Goal: Obtain resource: Download file/media

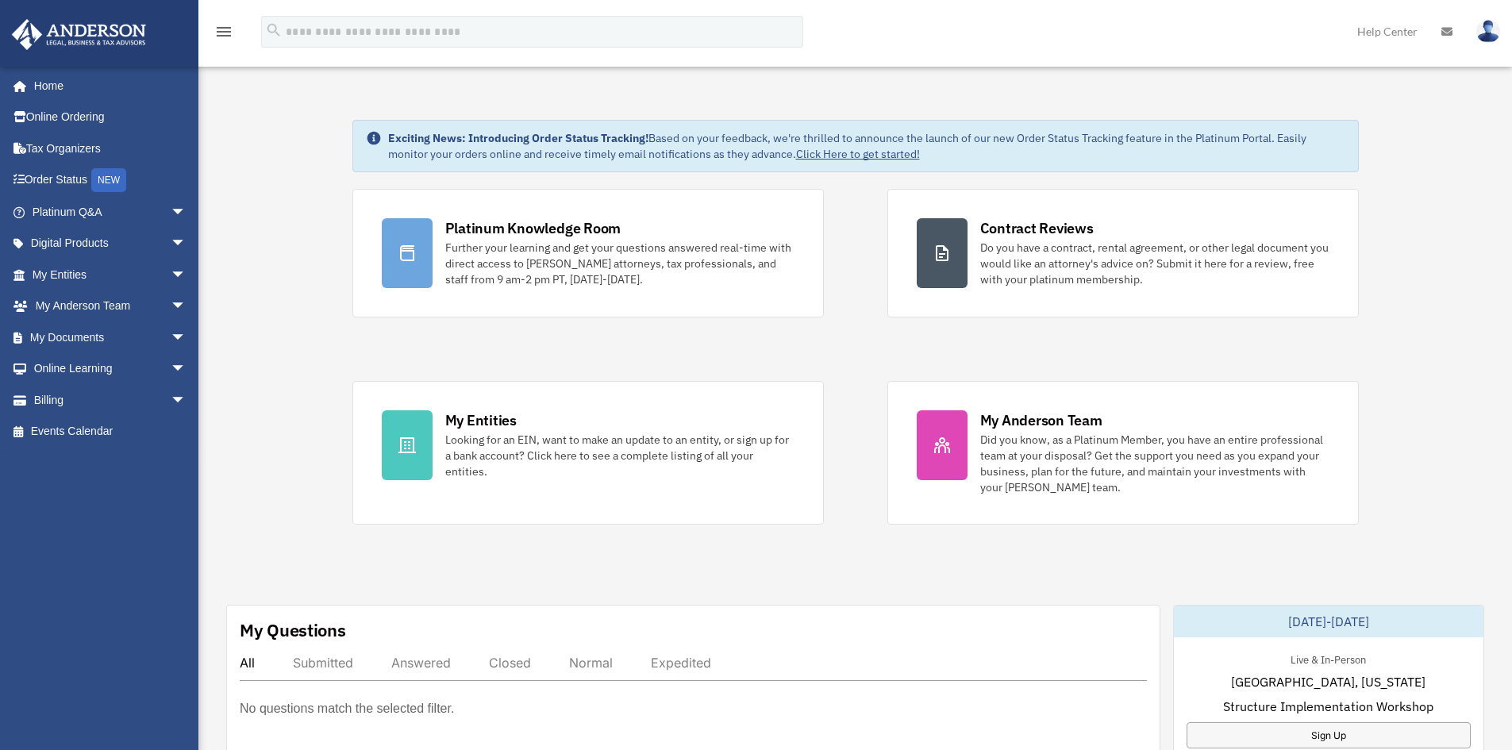
click at [1444, 25] on link at bounding box center [1447, 31] width 35 height 63
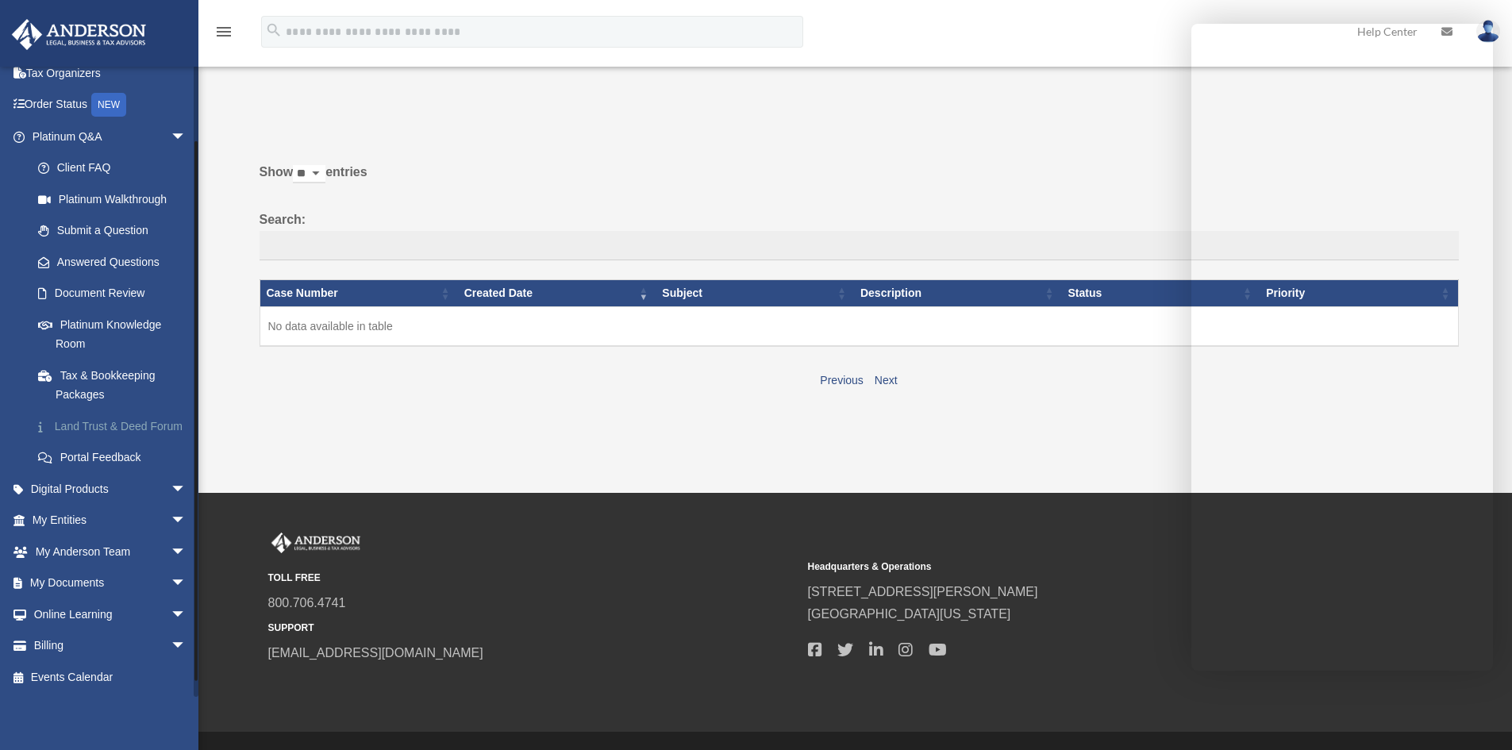
scroll to position [94, 0]
click at [36, 520] on link "My Entities arrow_drop_down" at bounding box center [110, 521] width 199 height 32
click at [171, 523] on span "arrow_drop_down" at bounding box center [187, 521] width 32 height 33
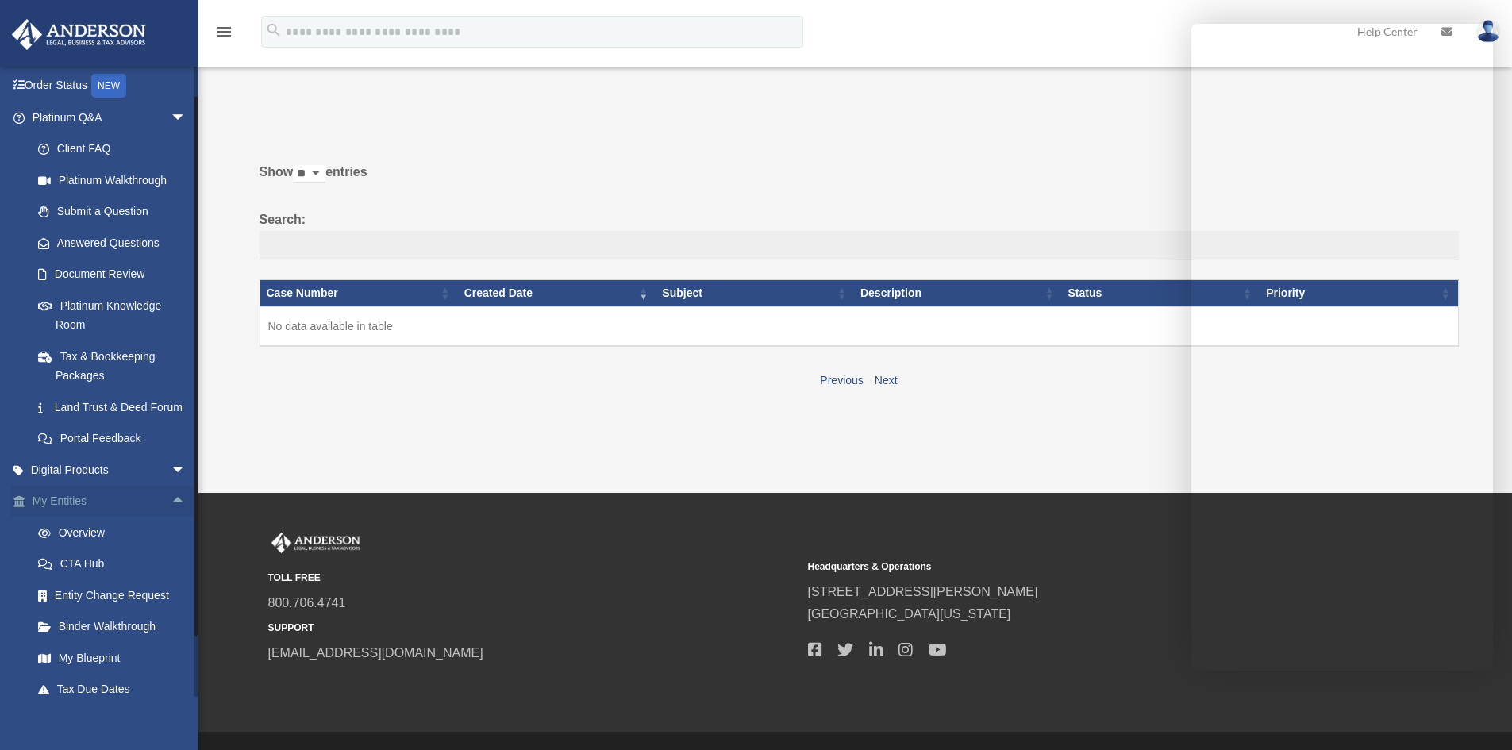
scroll to position [174, 0]
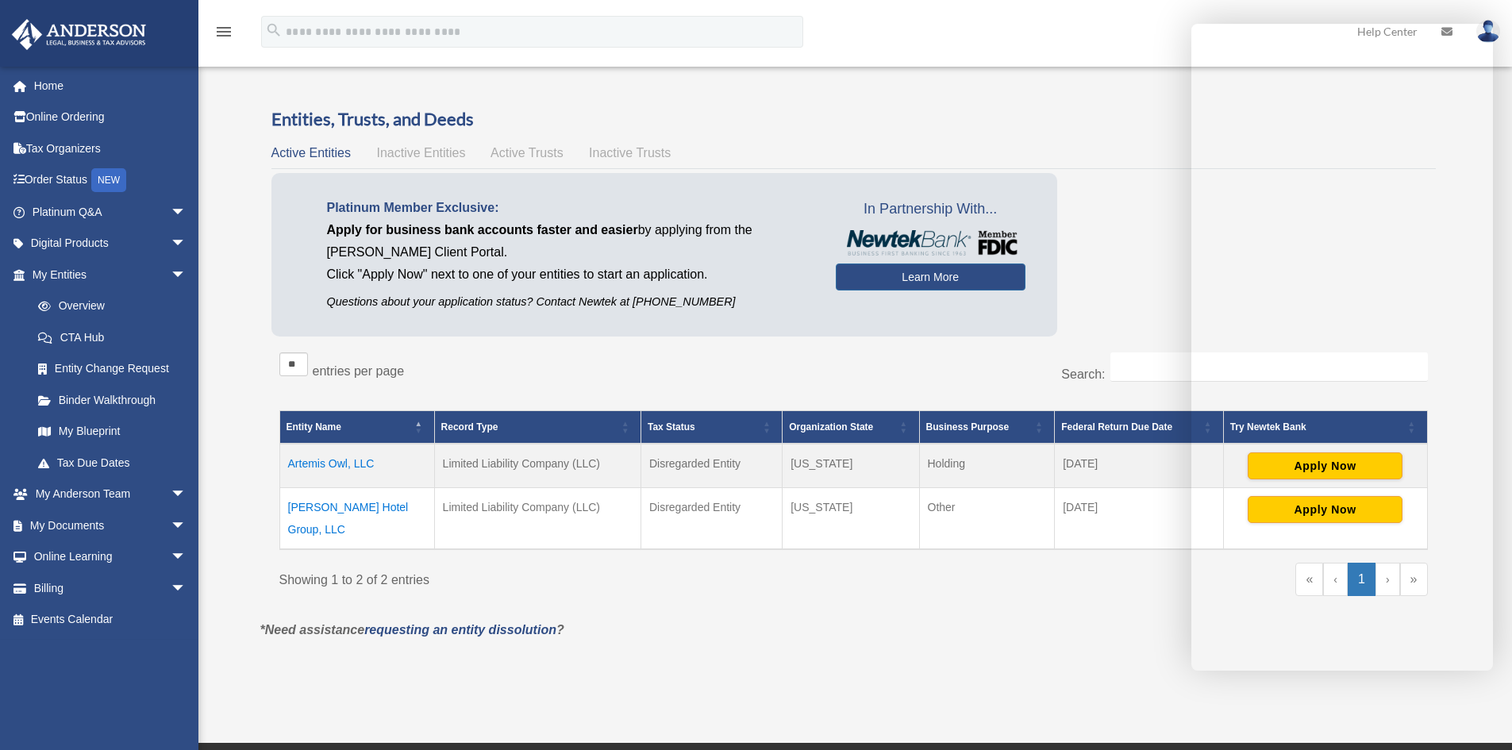
click at [1071, 507] on td "April 15" at bounding box center [1139, 519] width 169 height 62
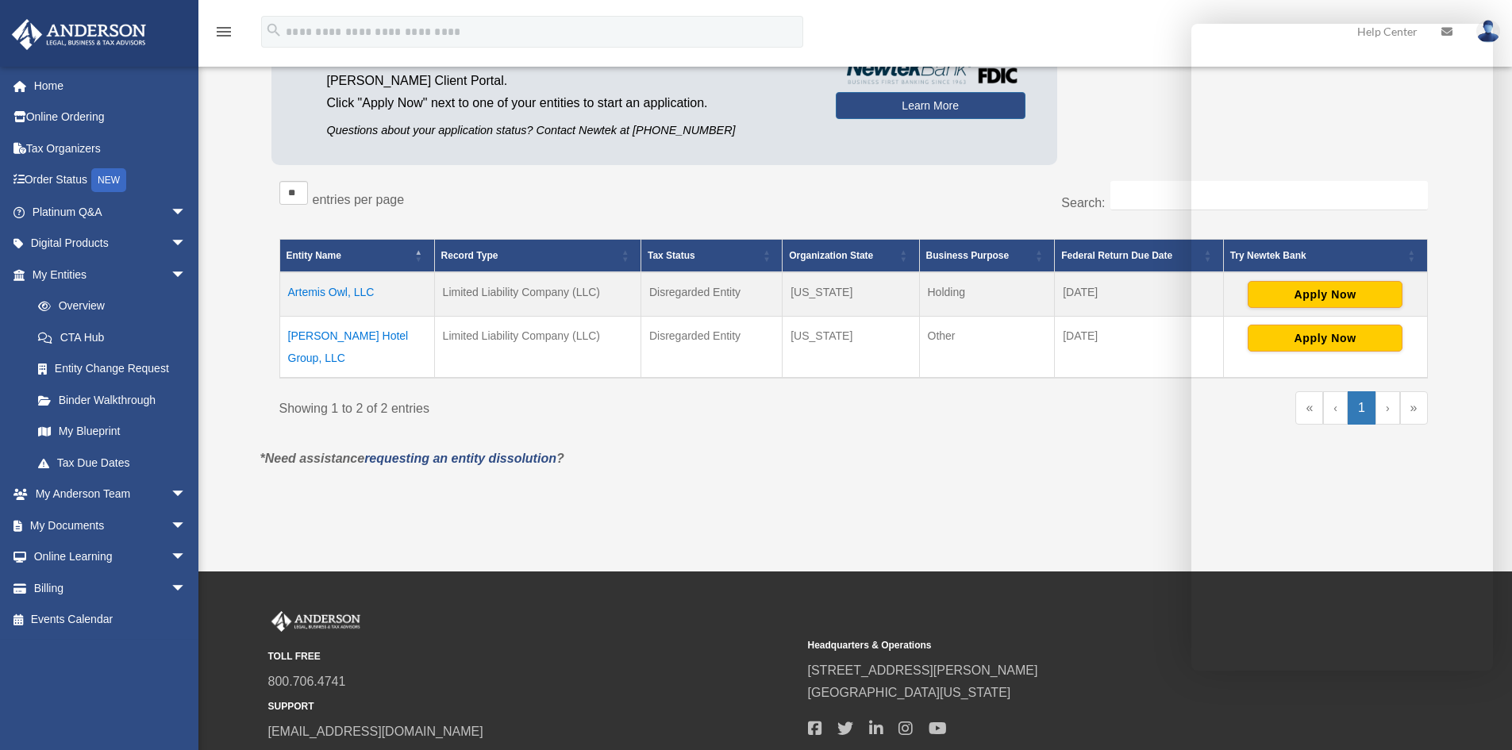
scroll to position [273, 0]
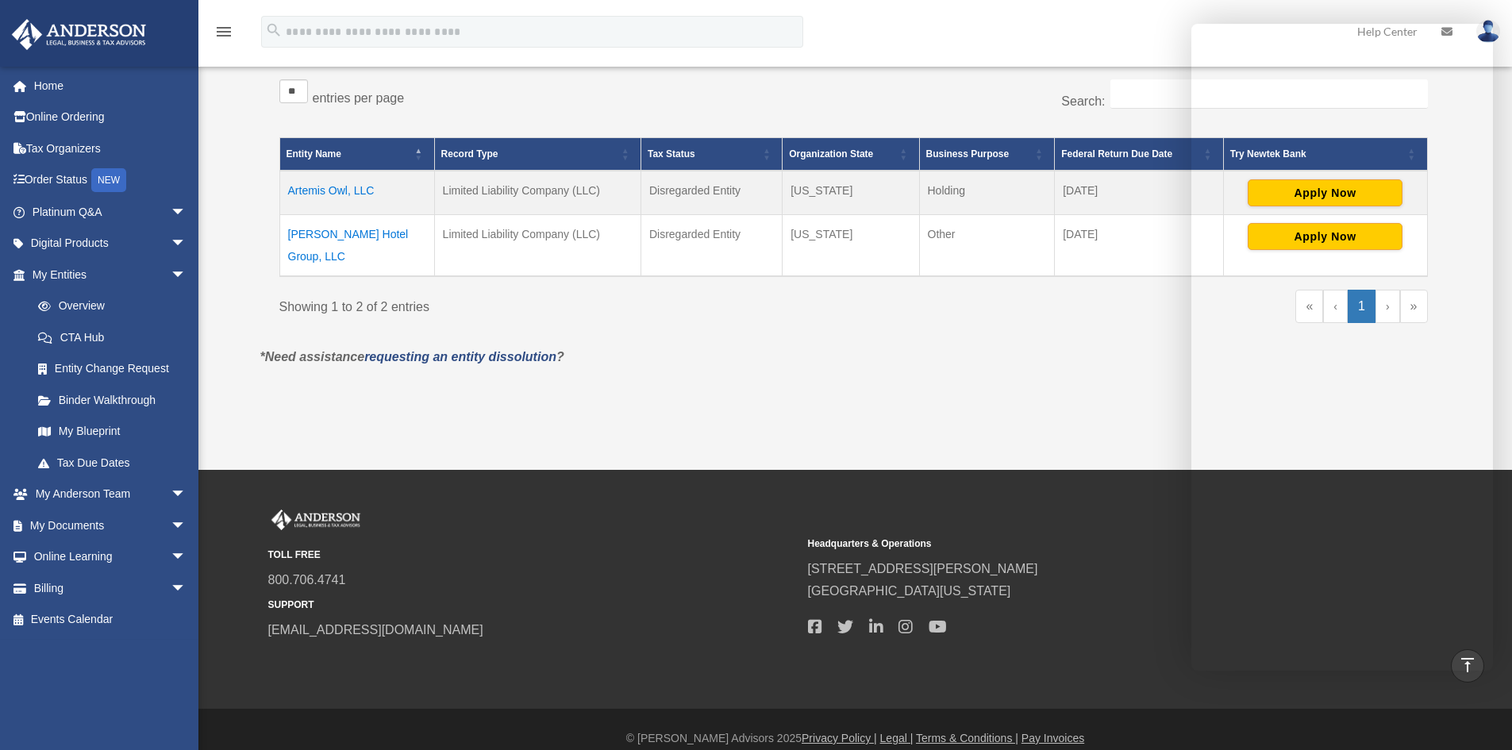
click at [675, 290] on div "Showing 1 to 2 of 2 entries" at bounding box center [560, 304] width 563 height 29
click at [333, 188] on td "Artemis Owl, LLC" at bounding box center [356, 193] width 155 height 44
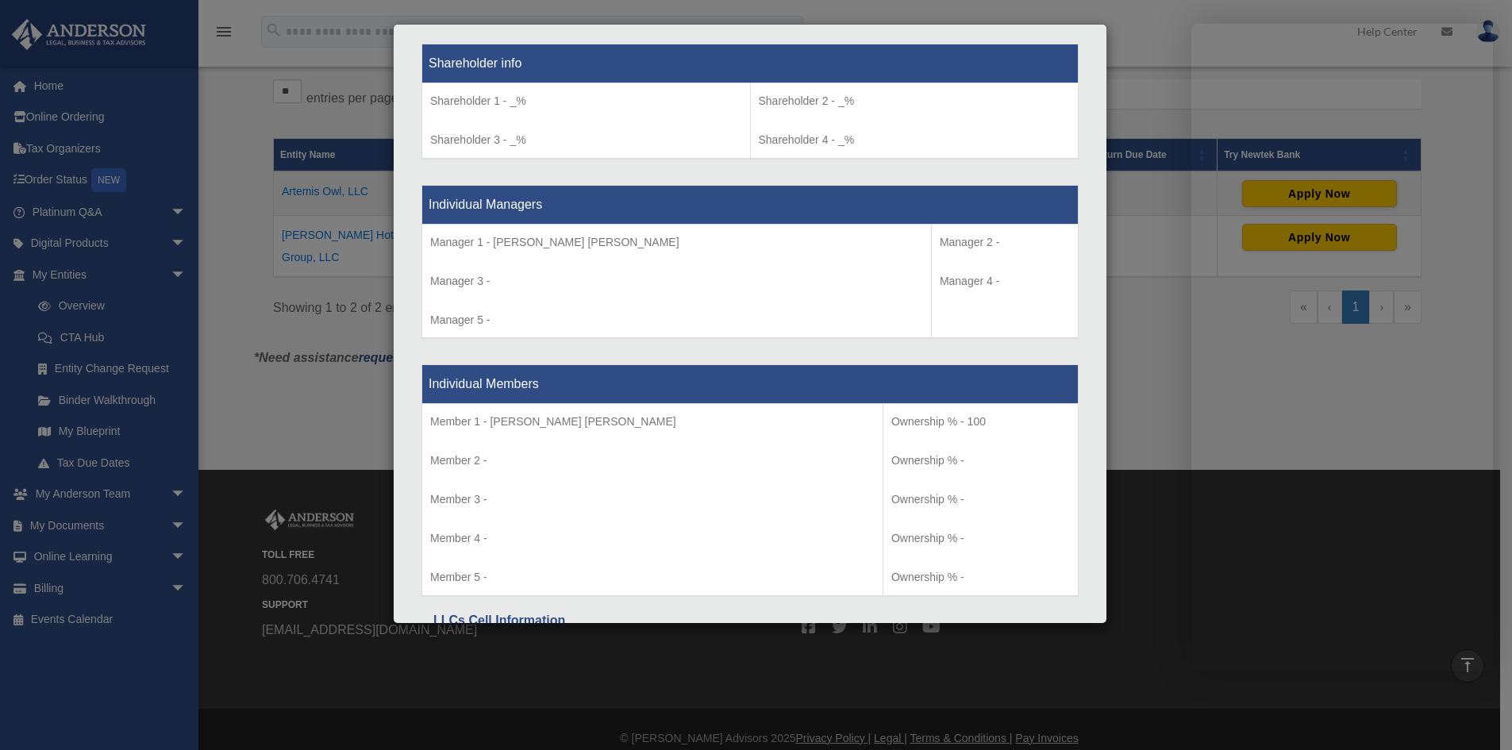
scroll to position [1494, 0]
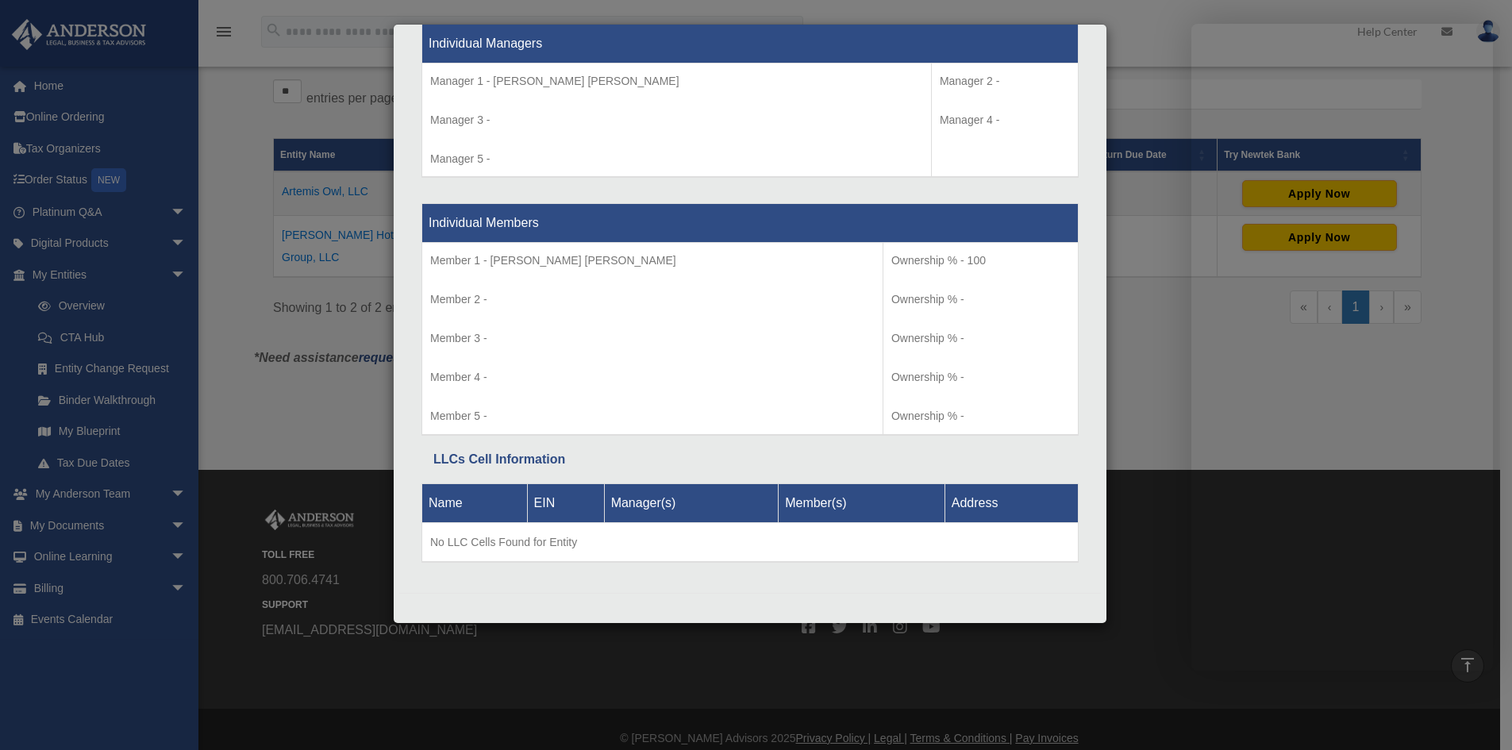
click at [255, 432] on div "Details × Articles Sent Organizational Date" at bounding box center [756, 375] width 1512 height 750
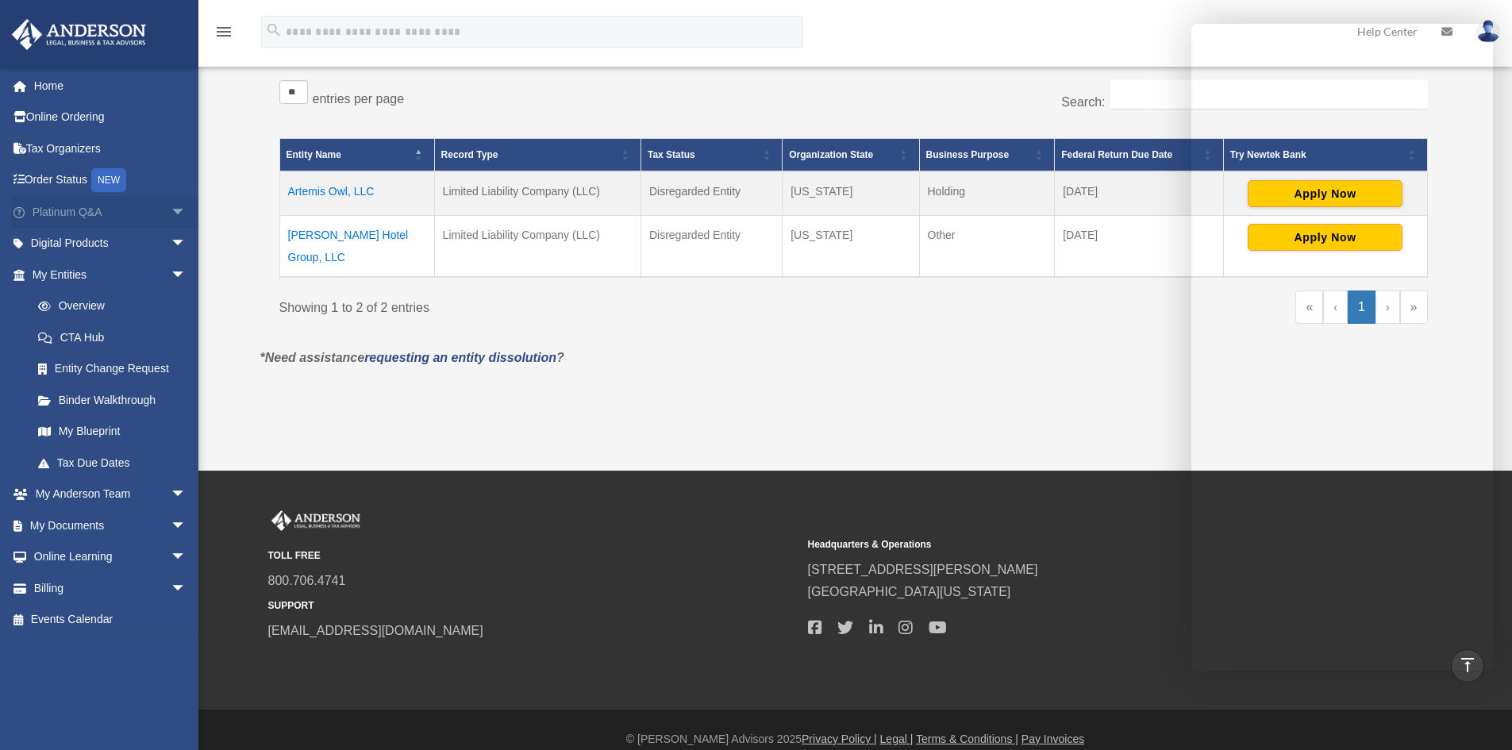
click at [173, 214] on span "arrow_drop_down" at bounding box center [187, 212] width 32 height 33
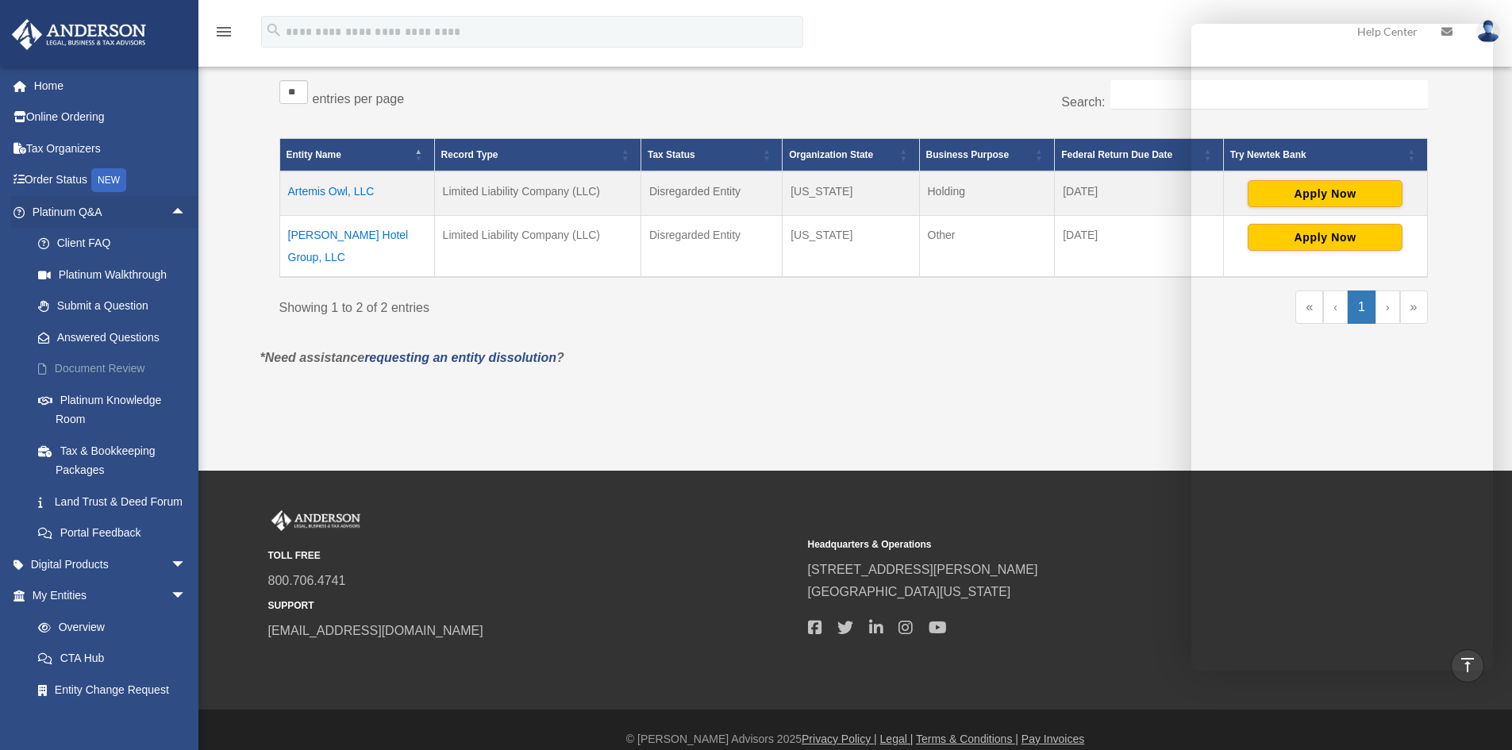
click at [106, 368] on link "Document Review" at bounding box center [116, 369] width 188 height 32
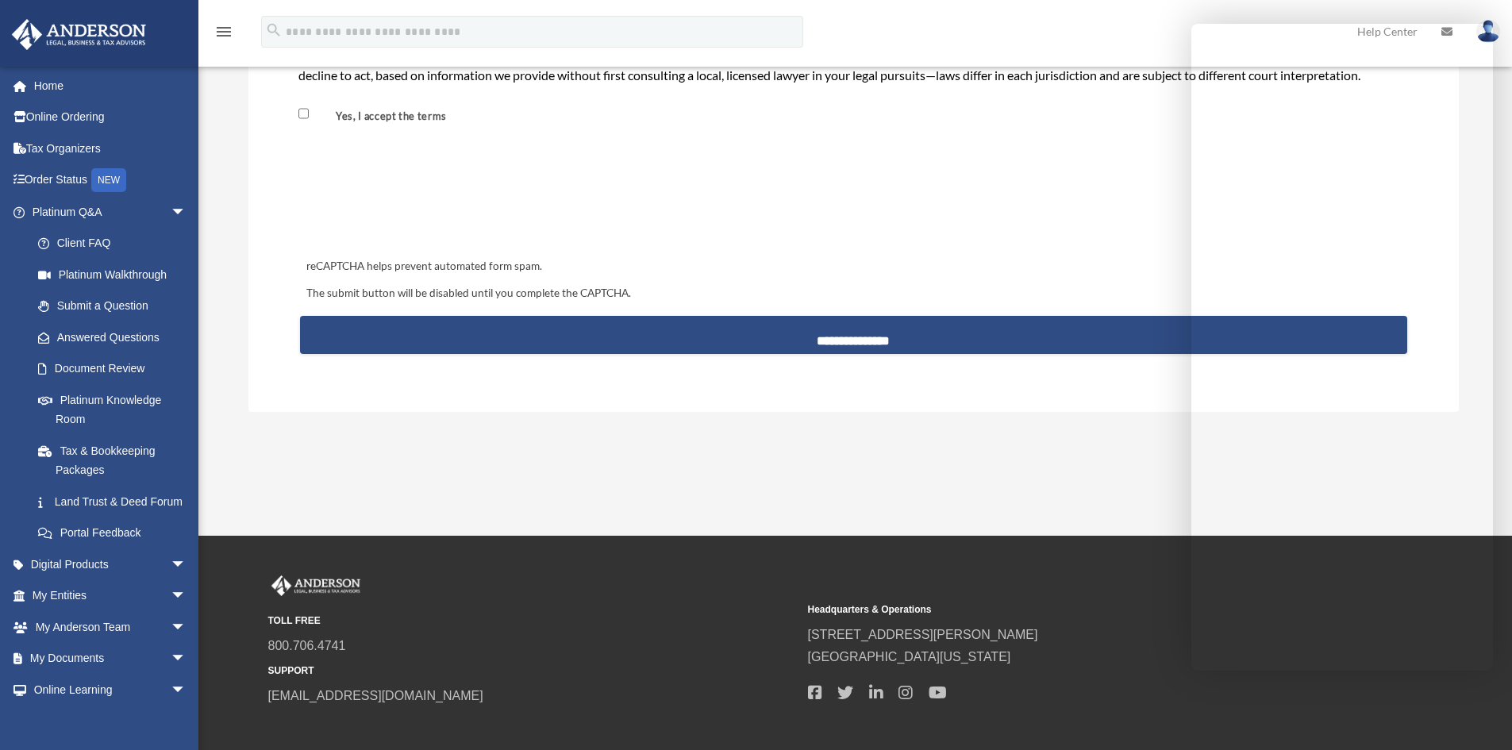
scroll to position [1559, 0]
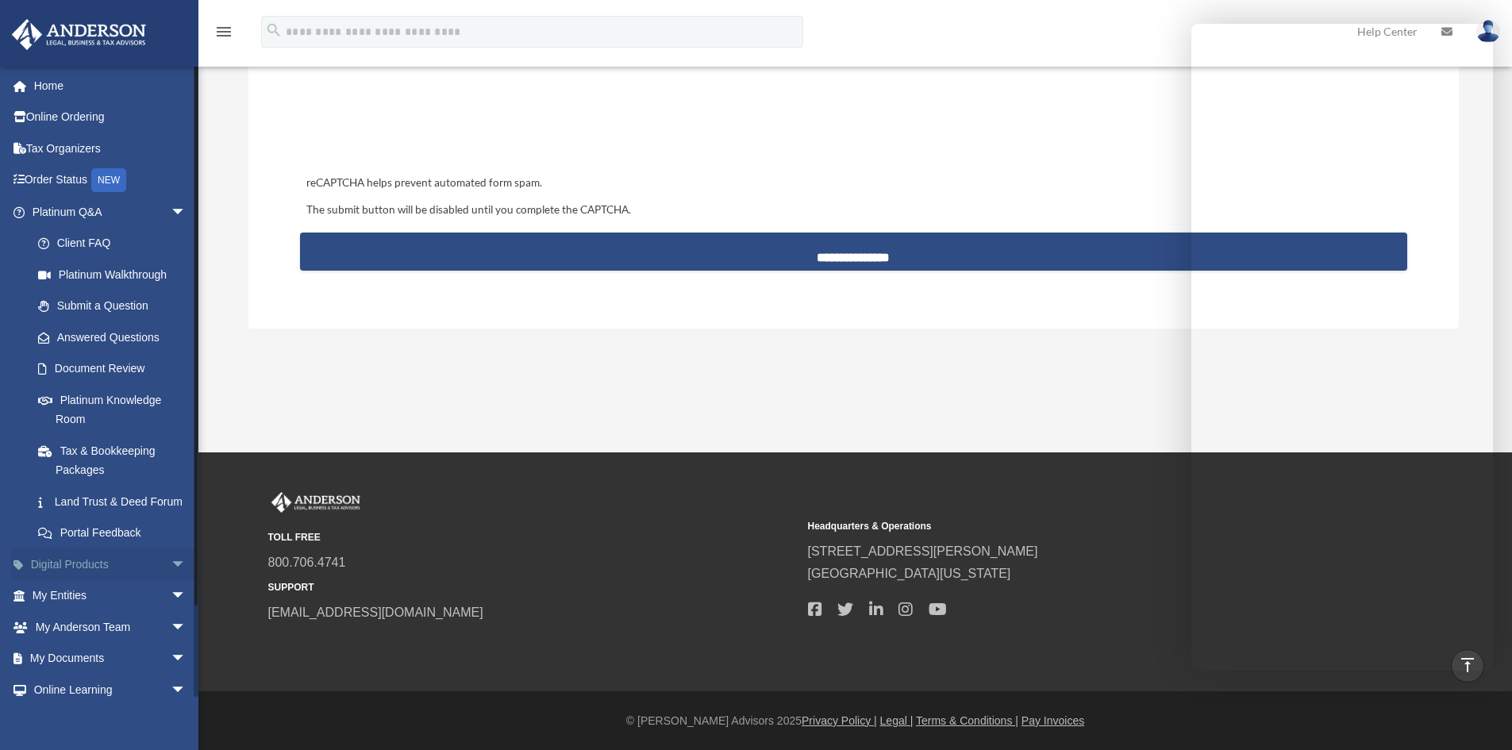
click at [54, 580] on link "Digital Products arrow_drop_down" at bounding box center [110, 565] width 199 height 32
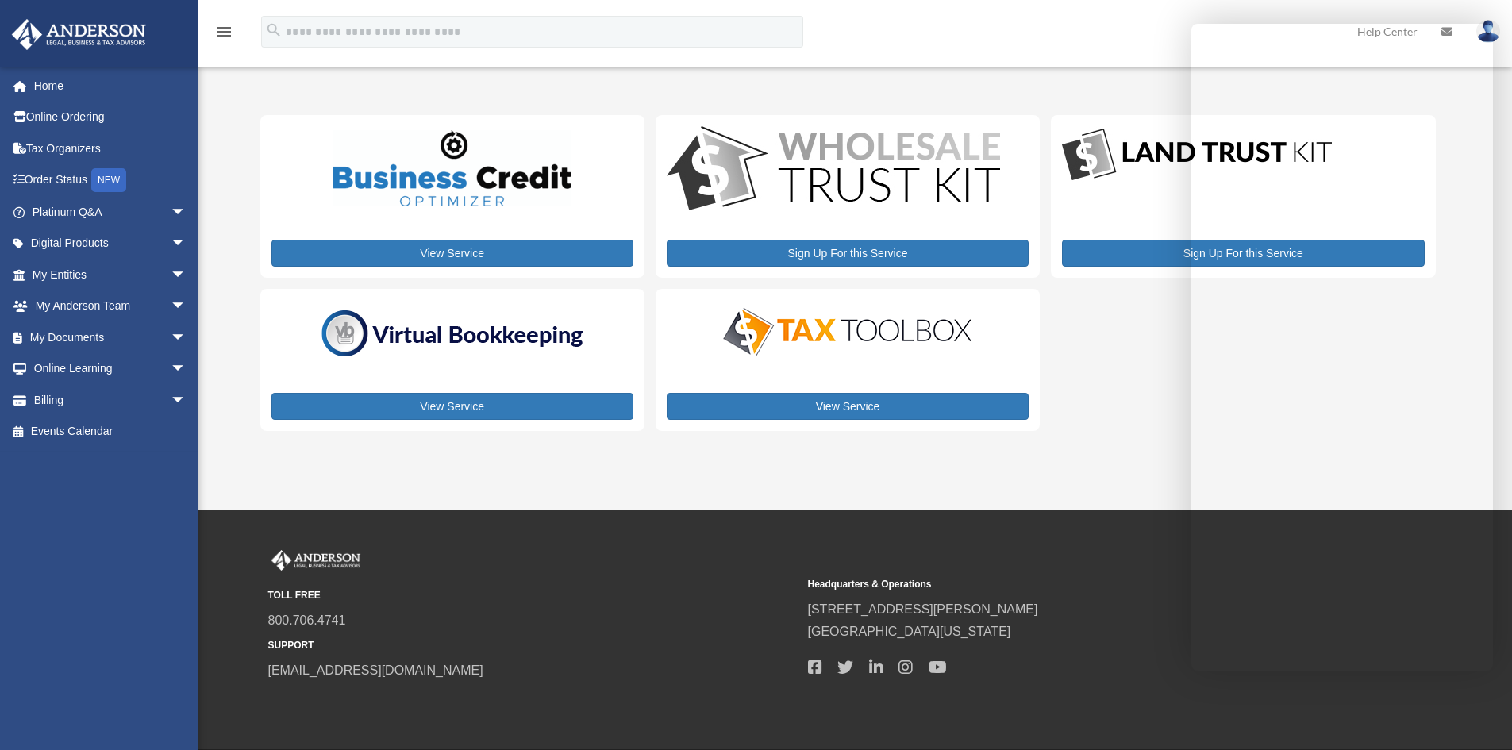
scroll to position [58, 0]
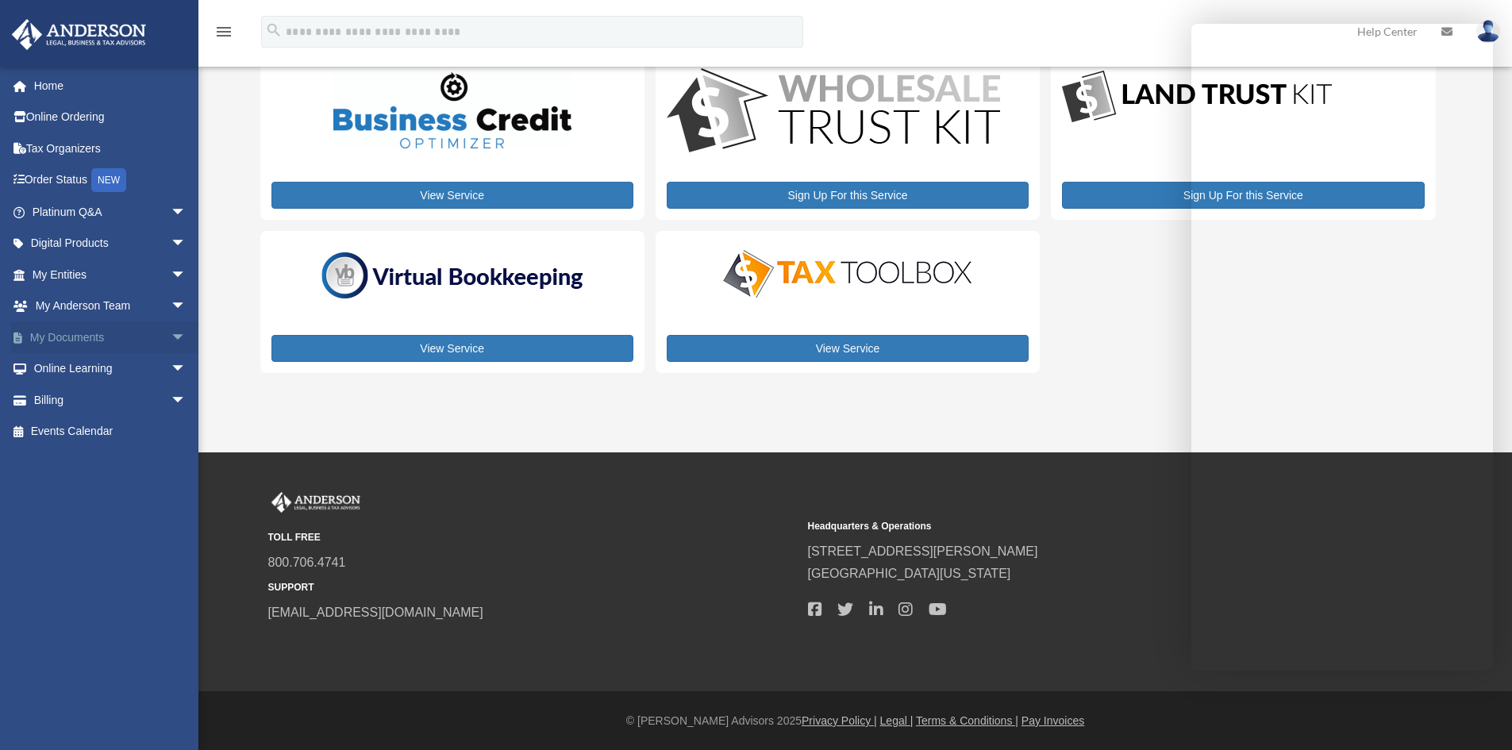
click at [171, 337] on span "arrow_drop_down" at bounding box center [187, 338] width 32 height 33
click at [75, 364] on link "Box" at bounding box center [116, 369] width 188 height 32
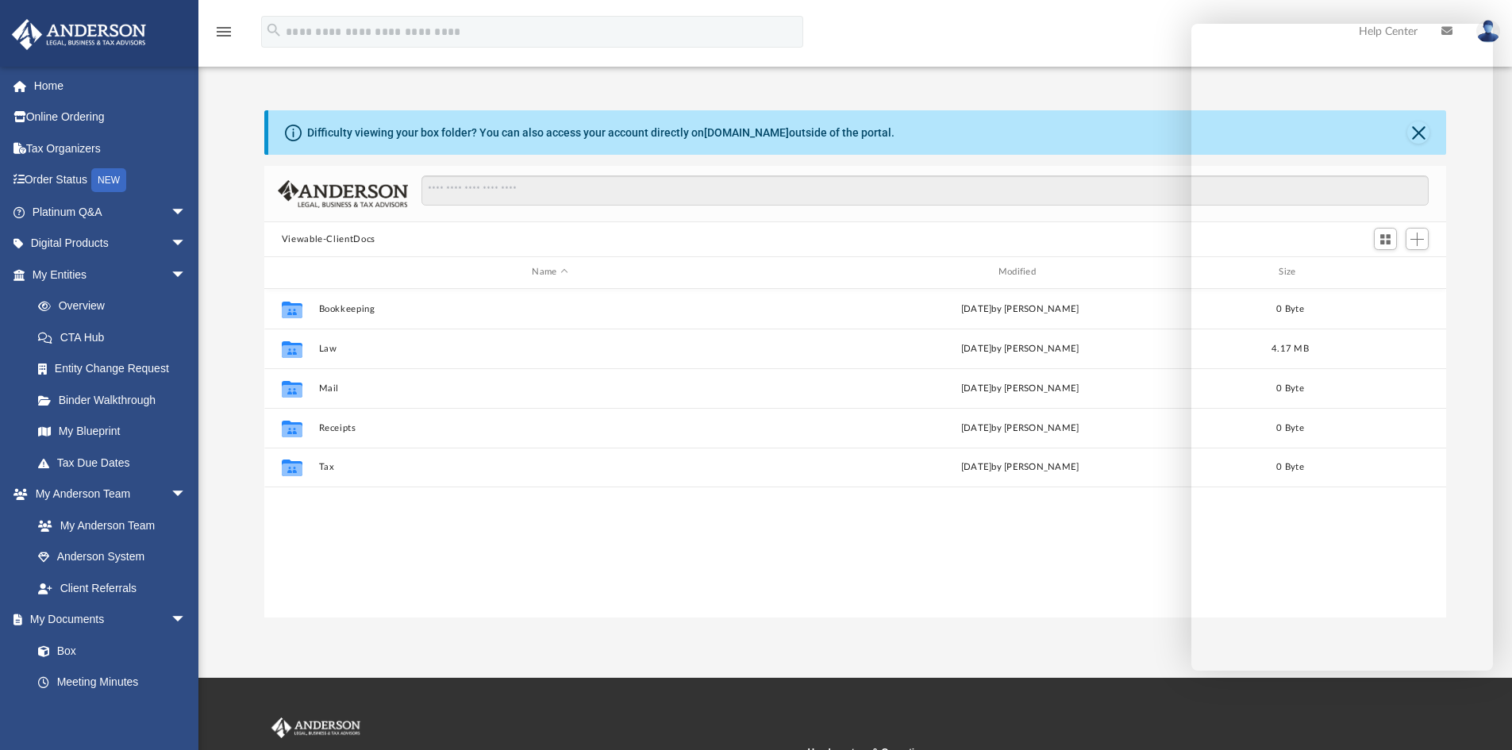
scroll to position [13, 13]
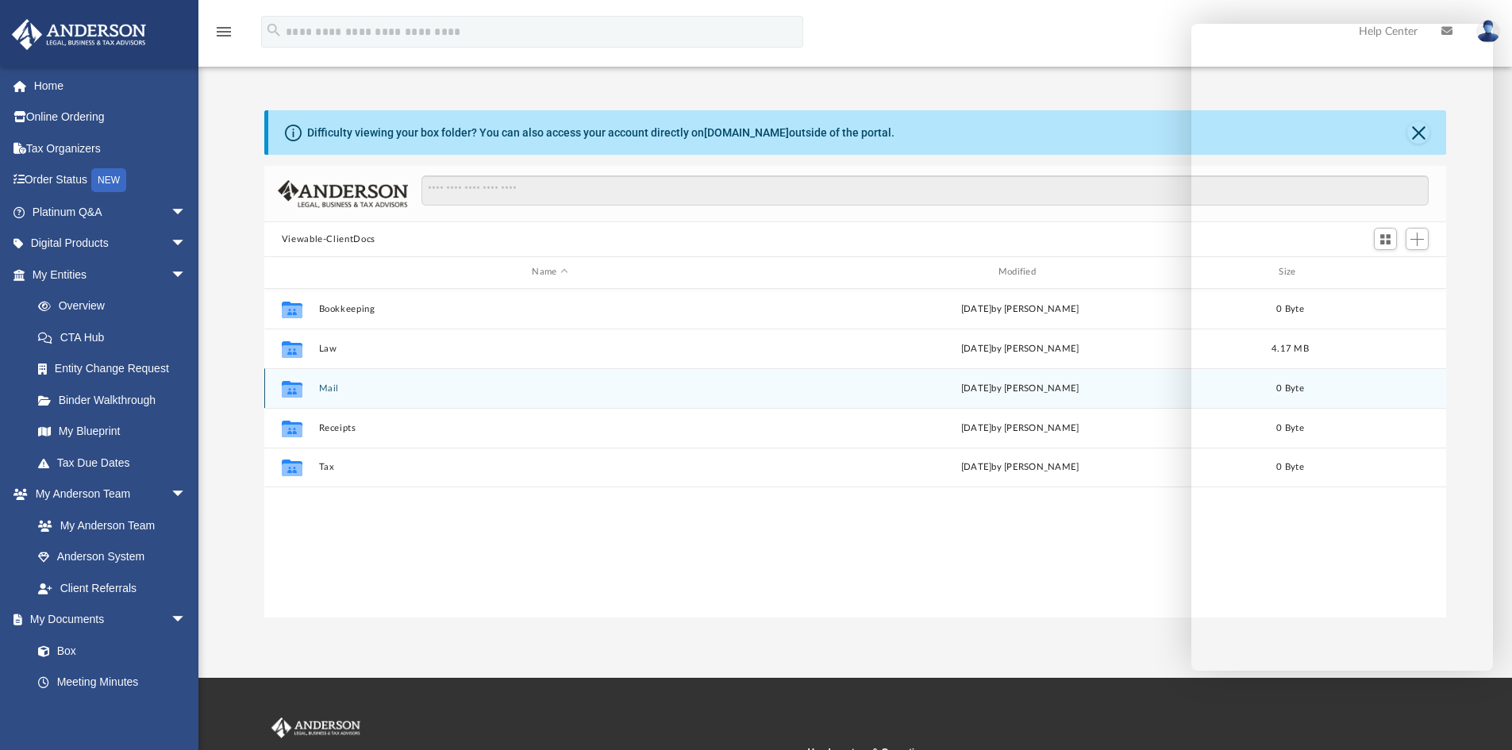
click at [329, 389] on button "Mail" at bounding box center [549, 388] width 463 height 10
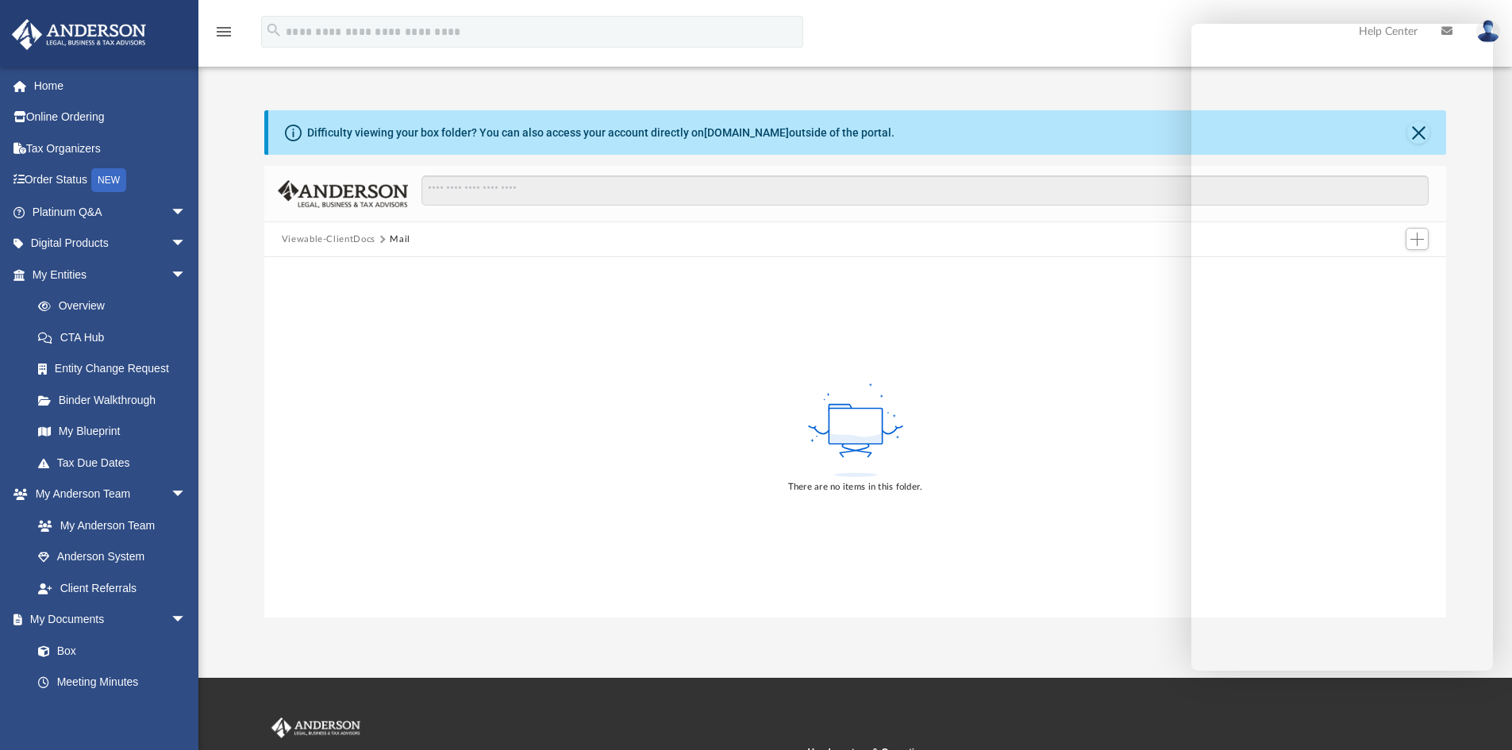
click at [334, 233] on button "Viewable-ClientDocs" at bounding box center [329, 240] width 94 height 14
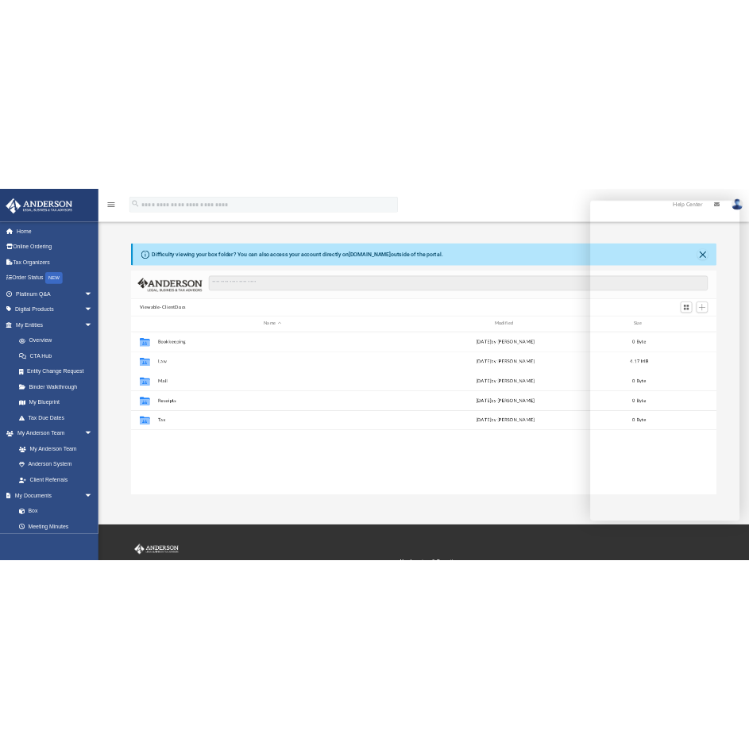
scroll to position [349, 1170]
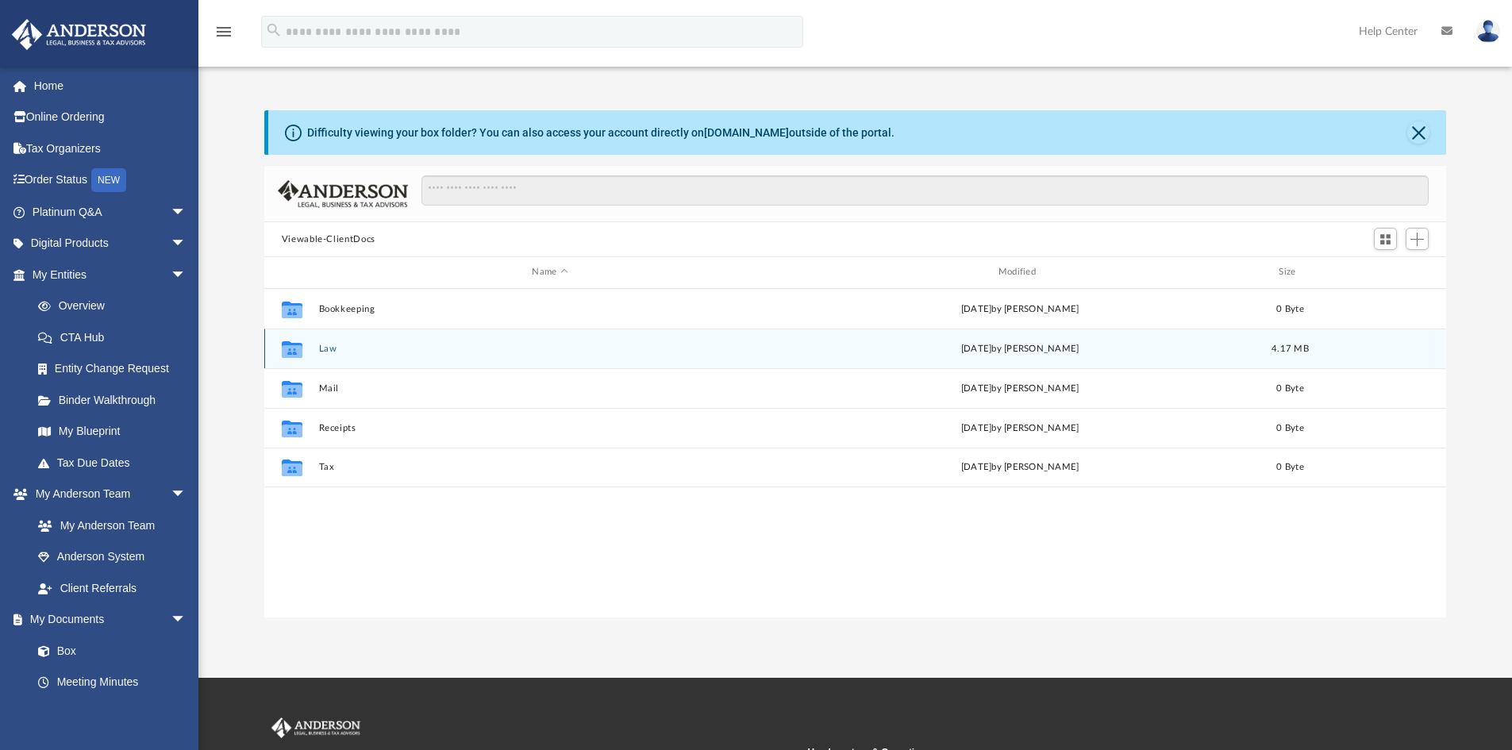
click at [333, 349] on button "Law" at bounding box center [549, 349] width 463 height 10
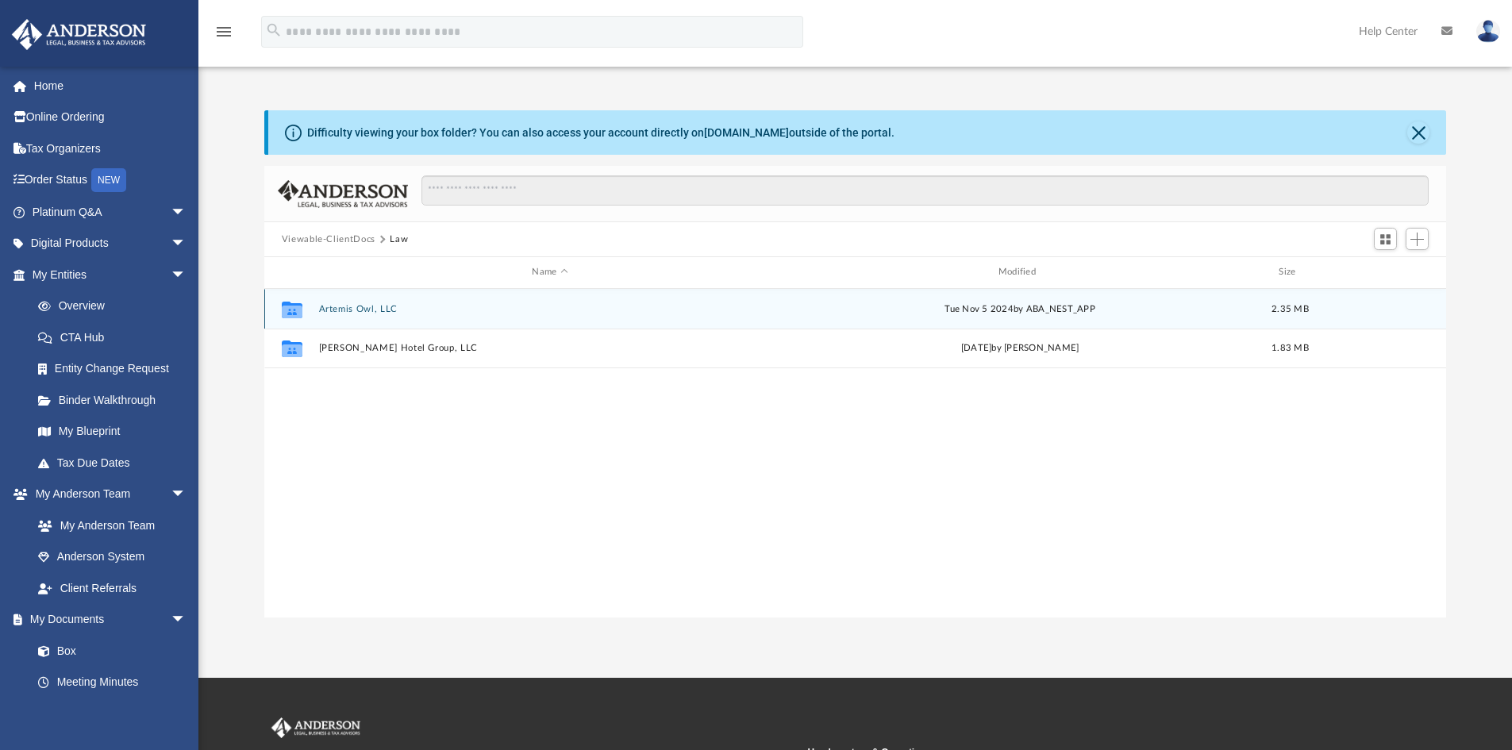
click at [357, 304] on button "Artemis Owl, LLC" at bounding box center [549, 309] width 463 height 10
click at [338, 308] on button "Initial Docs" at bounding box center [549, 309] width 463 height 10
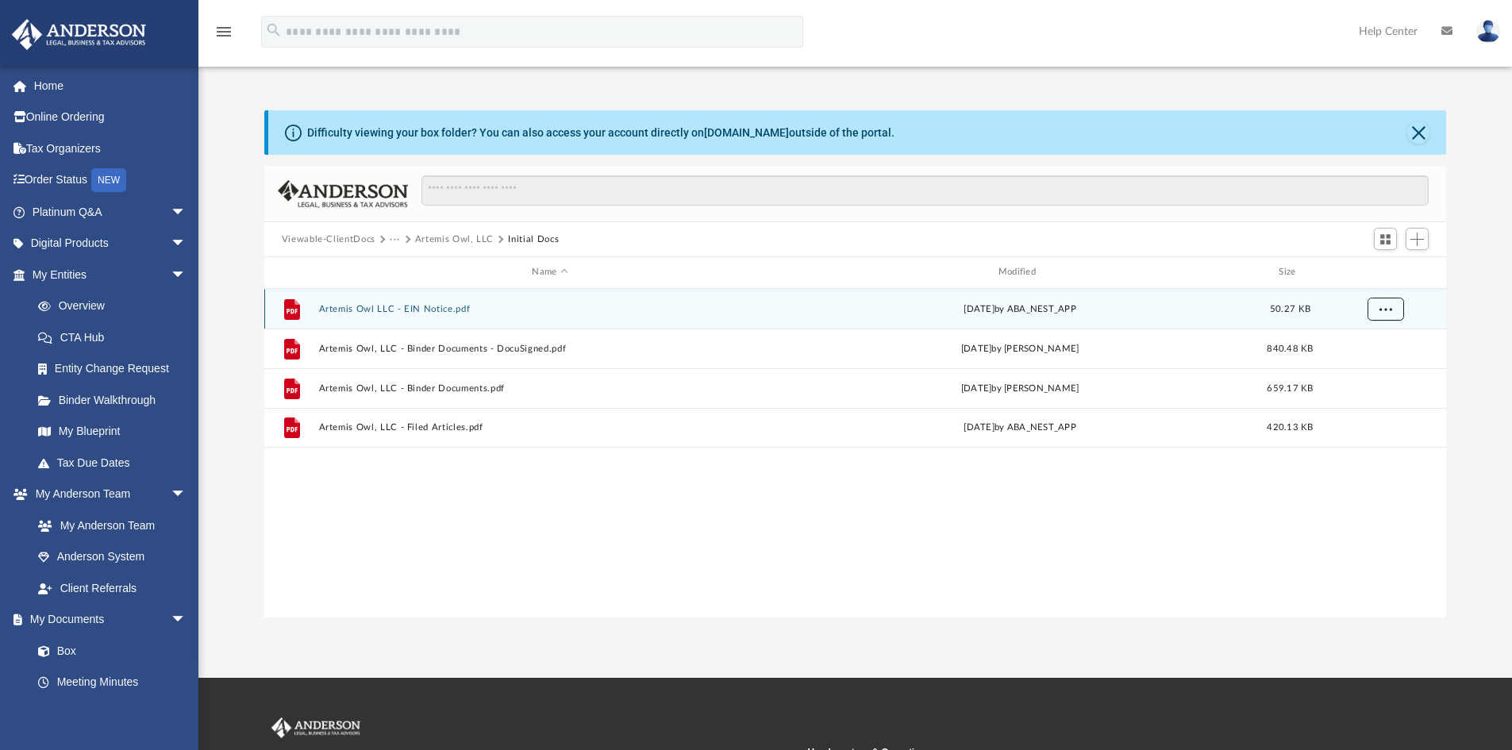
click at [1393, 306] on button "More options" at bounding box center [1385, 309] width 37 height 24
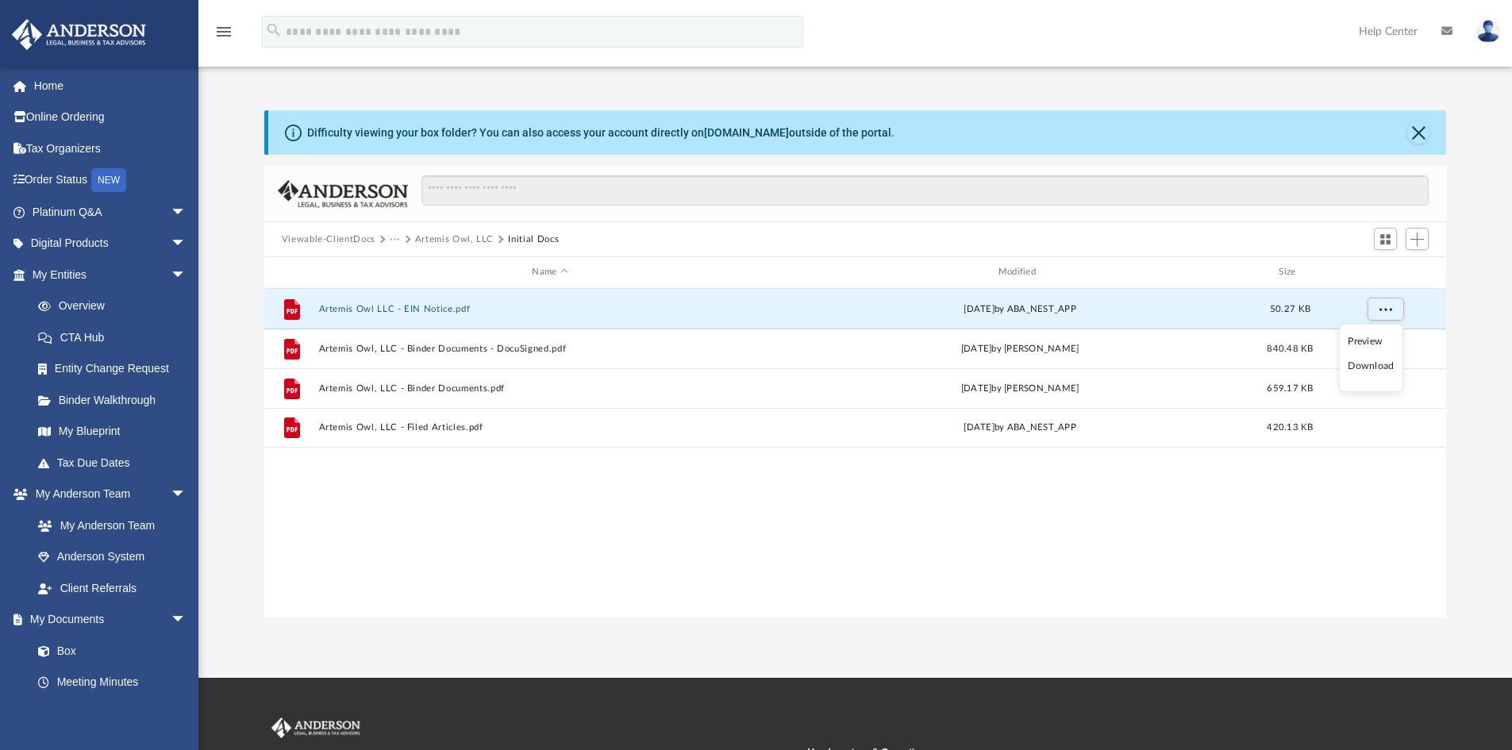
click at [611, 608] on div "File Artemis Owl LLC - EIN Notice.pdf Wed Oct 23 2024 by ABA_NEST_APP 50.27 KB …" at bounding box center [855, 453] width 1183 height 329
click at [1381, 302] on button "More options" at bounding box center [1385, 309] width 37 height 24
click at [1377, 366] on li "Download" at bounding box center [1371, 366] width 46 height 17
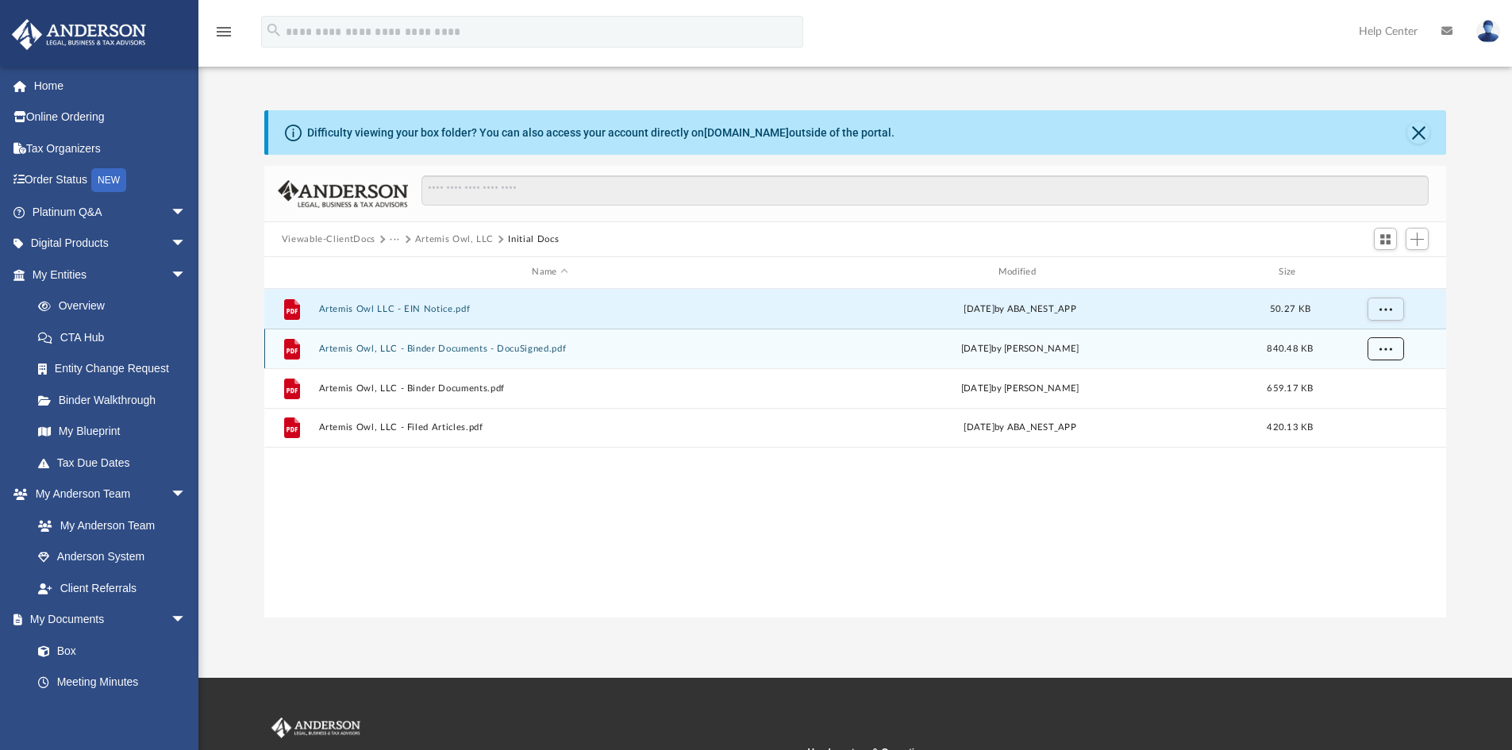
click at [1394, 350] on button "More options" at bounding box center [1385, 349] width 37 height 24
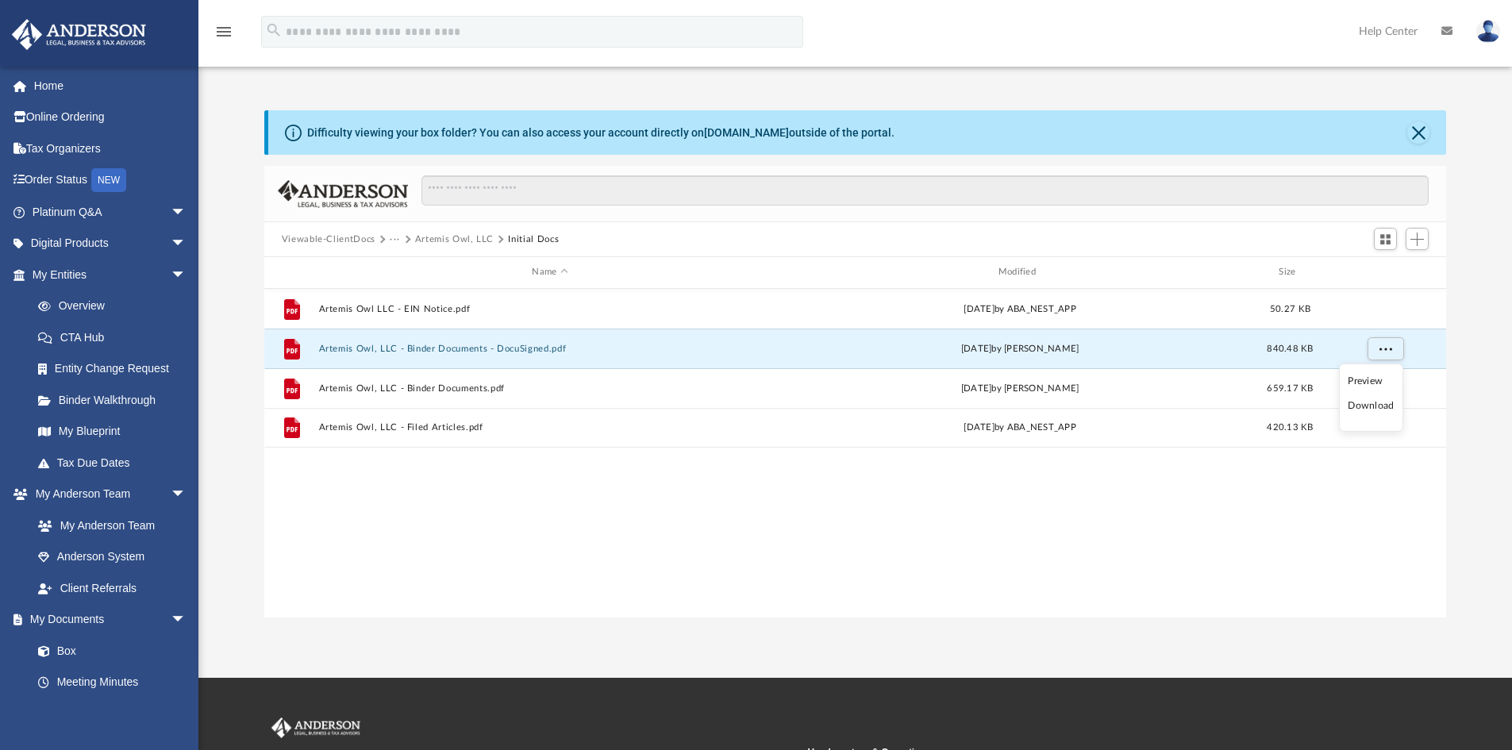
click at [1373, 408] on li "Download" at bounding box center [1371, 406] width 46 height 17
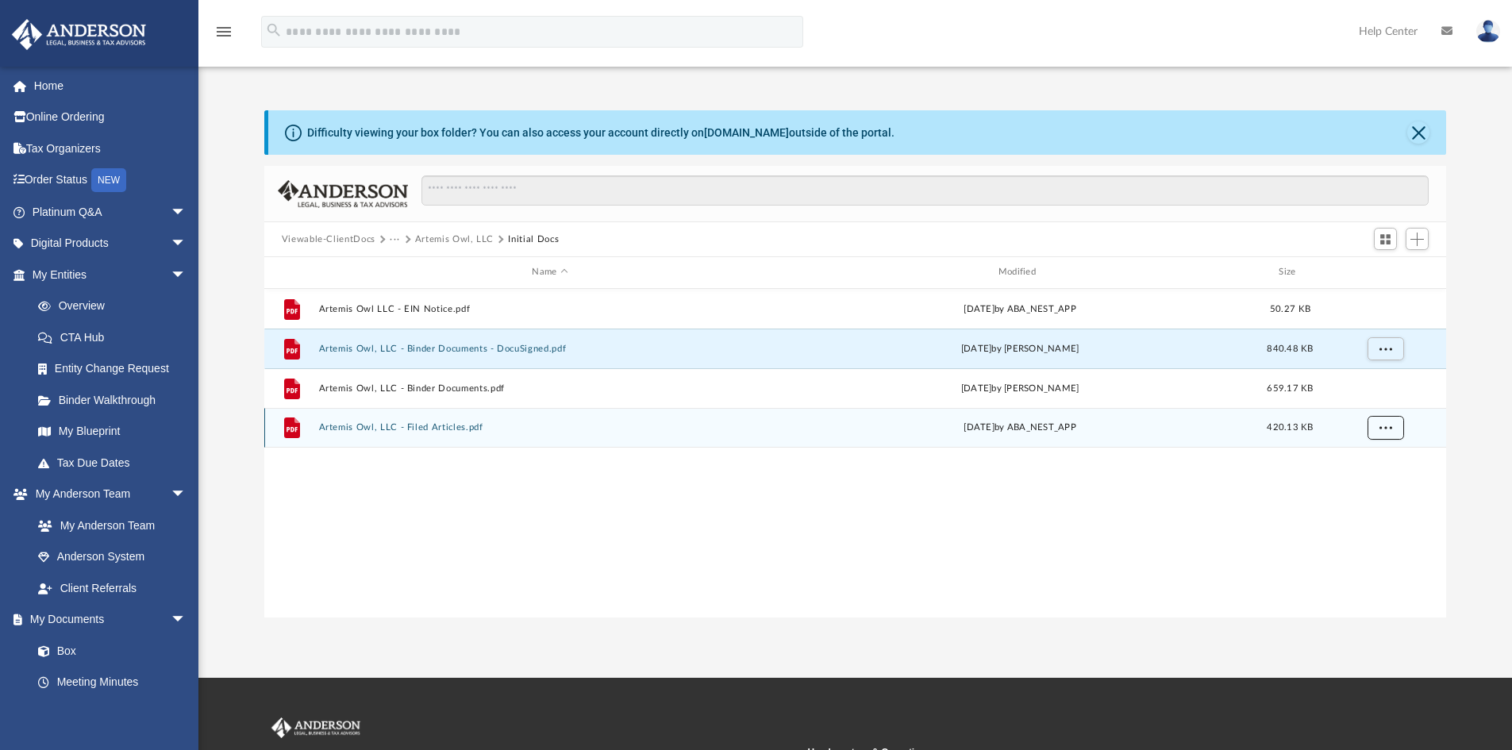
click at [1381, 429] on span "More options" at bounding box center [1385, 427] width 13 height 9
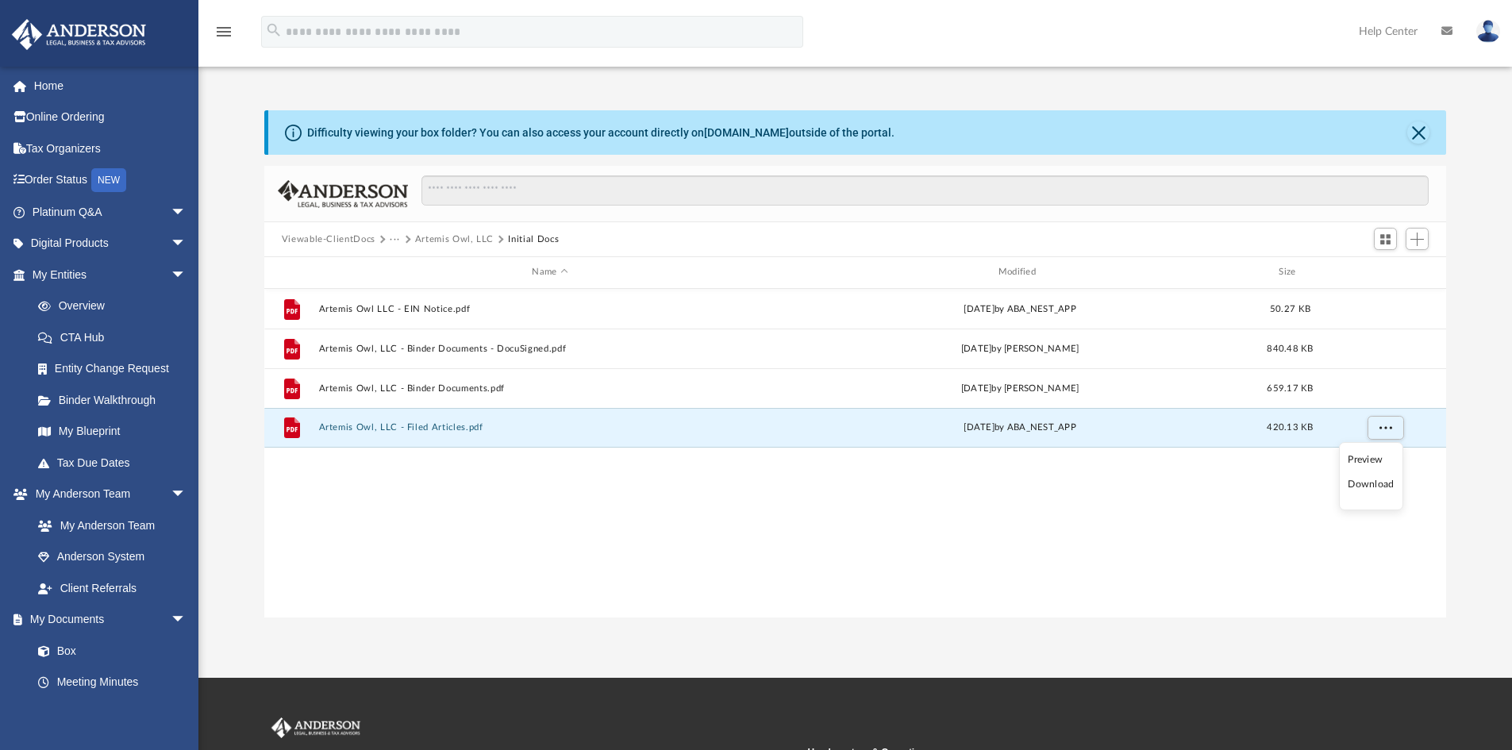
click at [1378, 484] on li "Download" at bounding box center [1371, 484] width 46 height 17
click at [322, 233] on button "Viewable-ClientDocs" at bounding box center [329, 240] width 94 height 14
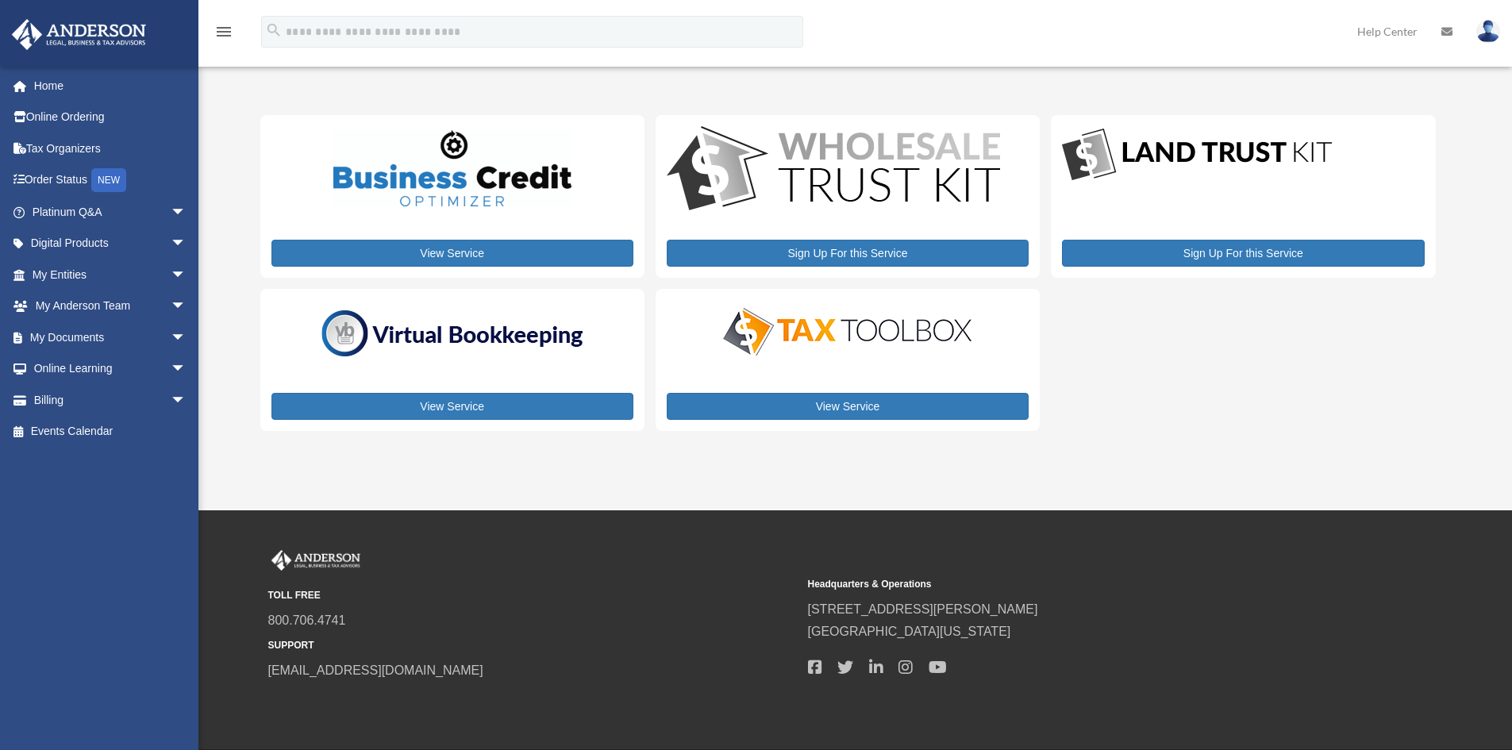
scroll to position [58, 0]
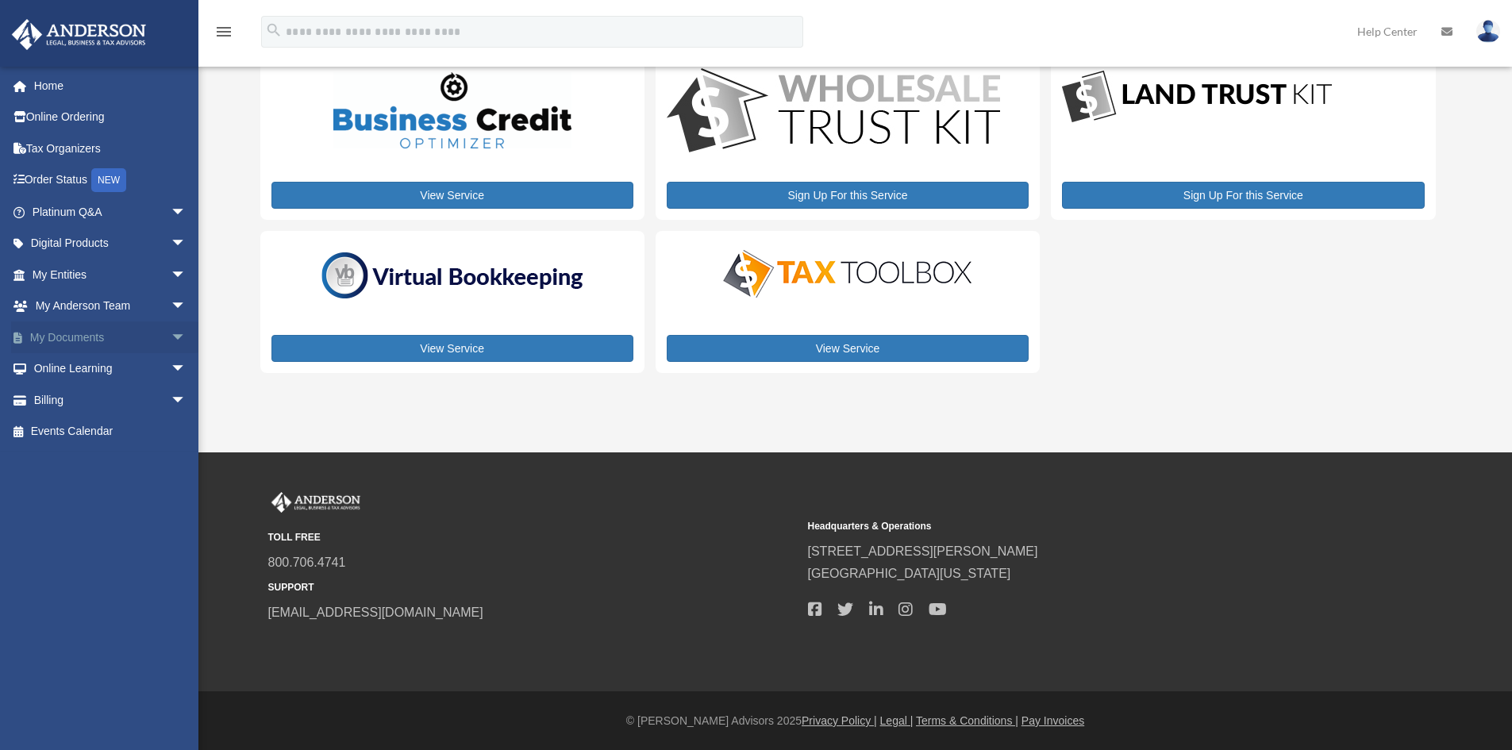
click at [171, 330] on span "arrow_drop_down" at bounding box center [187, 338] width 32 height 33
click at [74, 371] on link "Box" at bounding box center [116, 369] width 188 height 32
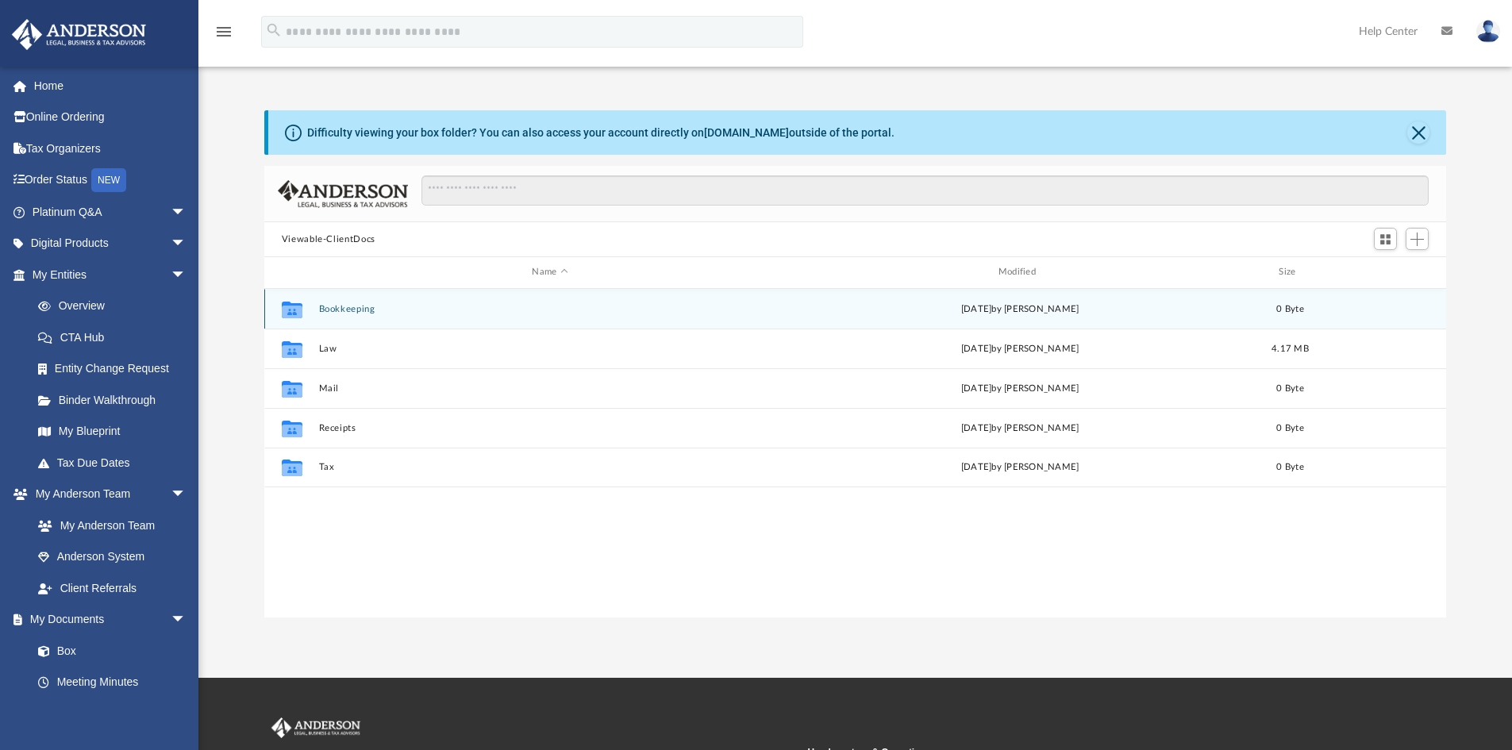
scroll to position [349, 1170]
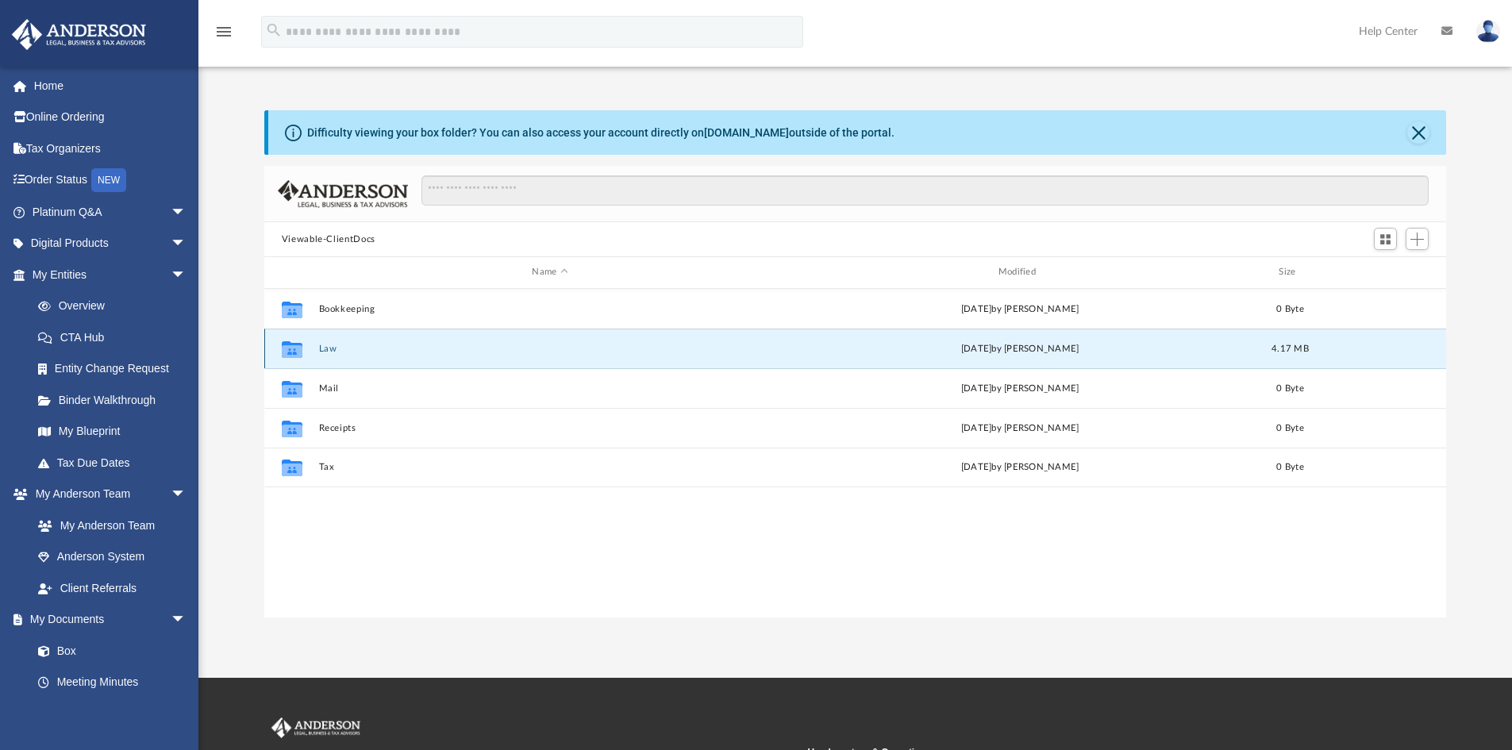
click at [333, 346] on button "Law" at bounding box center [549, 349] width 463 height 10
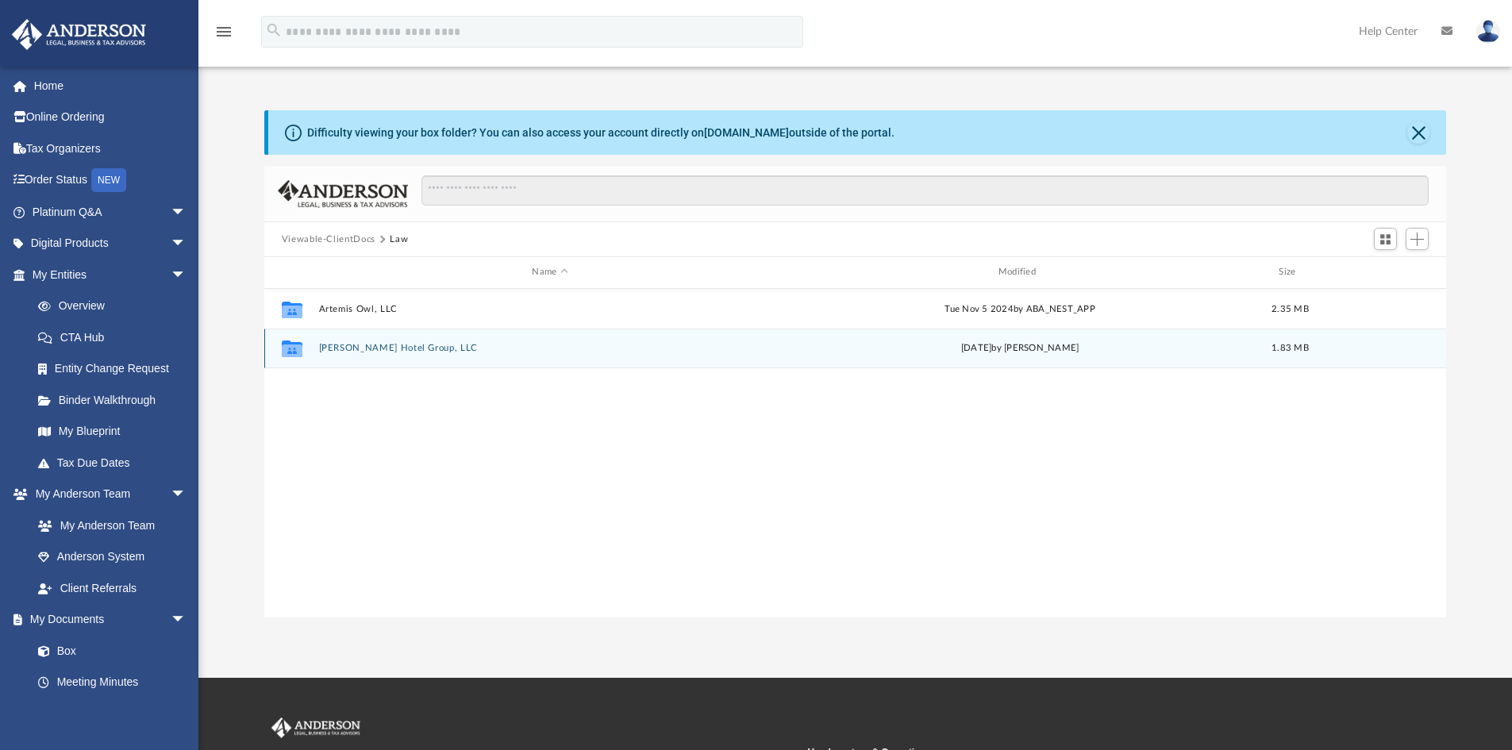
click at [333, 346] on button "[PERSON_NAME] Hotel Group, LLC" at bounding box center [549, 348] width 463 height 10
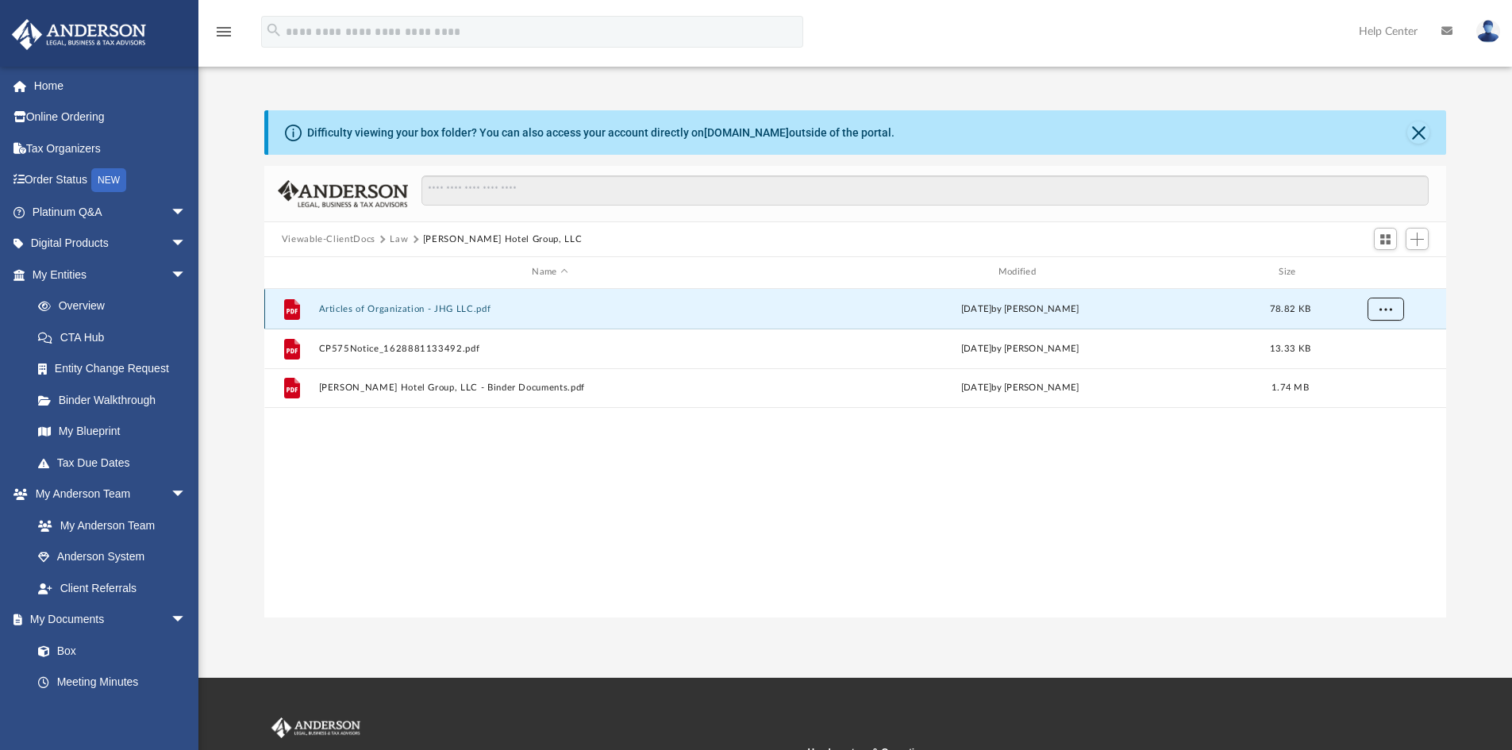
click at [1390, 310] on span "More options" at bounding box center [1385, 308] width 13 height 9
click at [1371, 367] on li "Download" at bounding box center [1371, 366] width 46 height 17
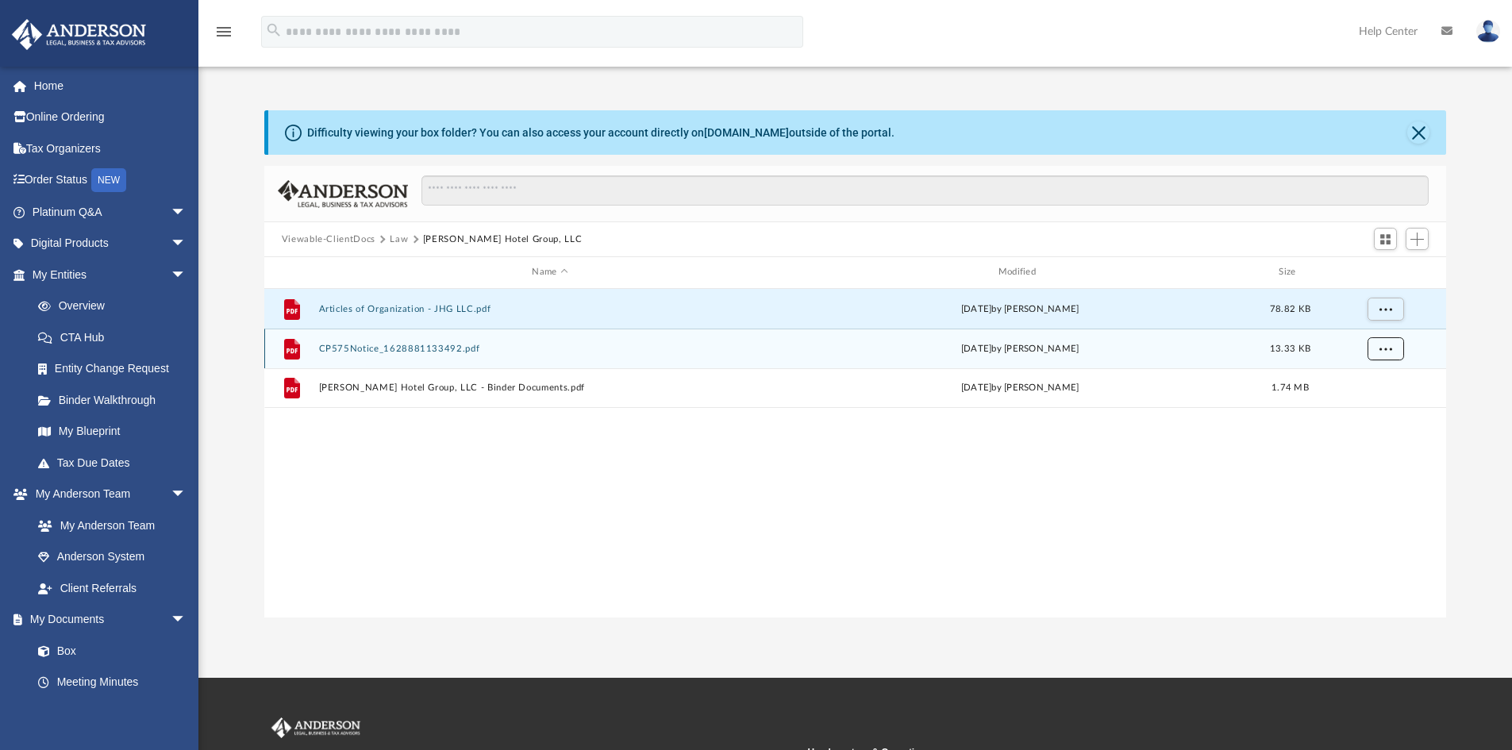
click at [1385, 345] on span "More options" at bounding box center [1385, 348] width 13 height 9
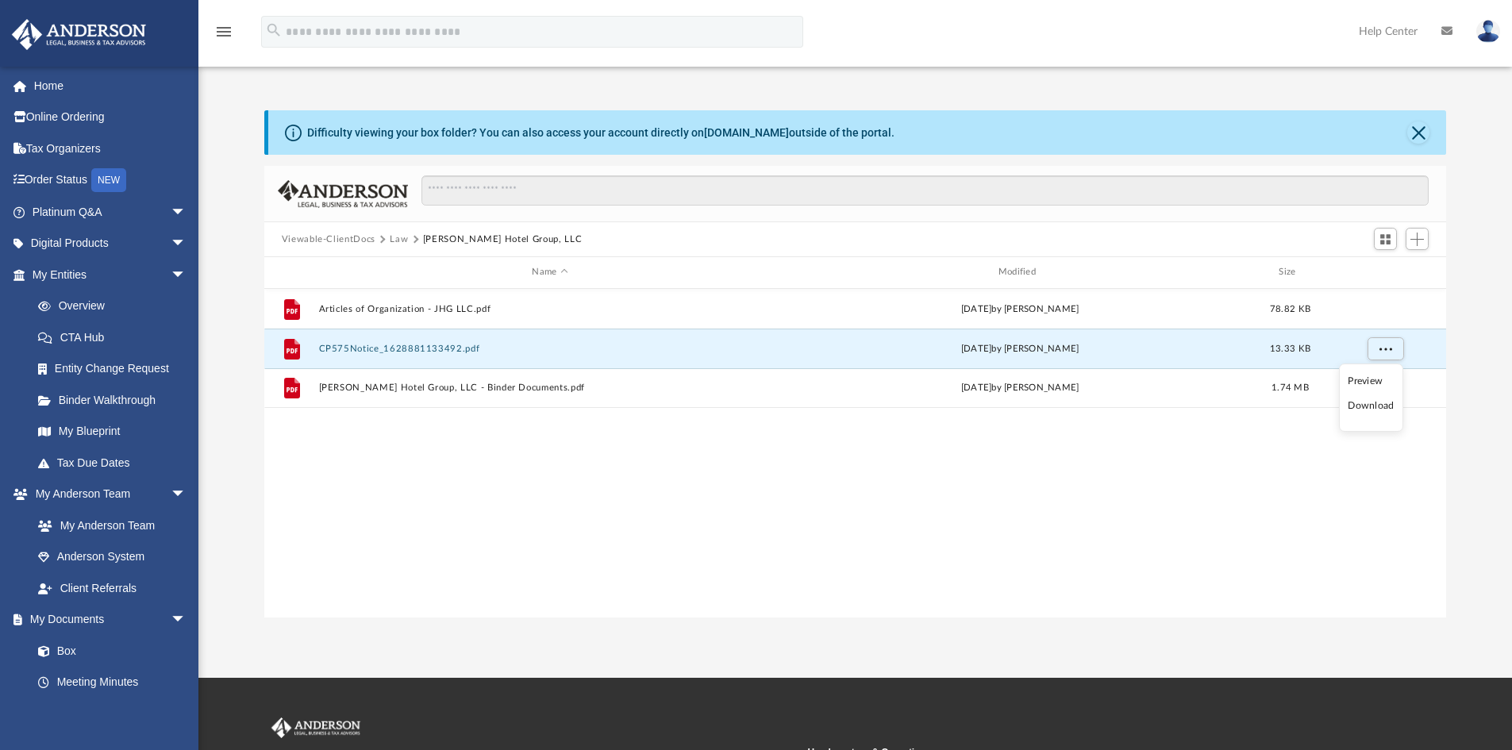
click at [1362, 380] on li "Preview" at bounding box center [1371, 381] width 46 height 17
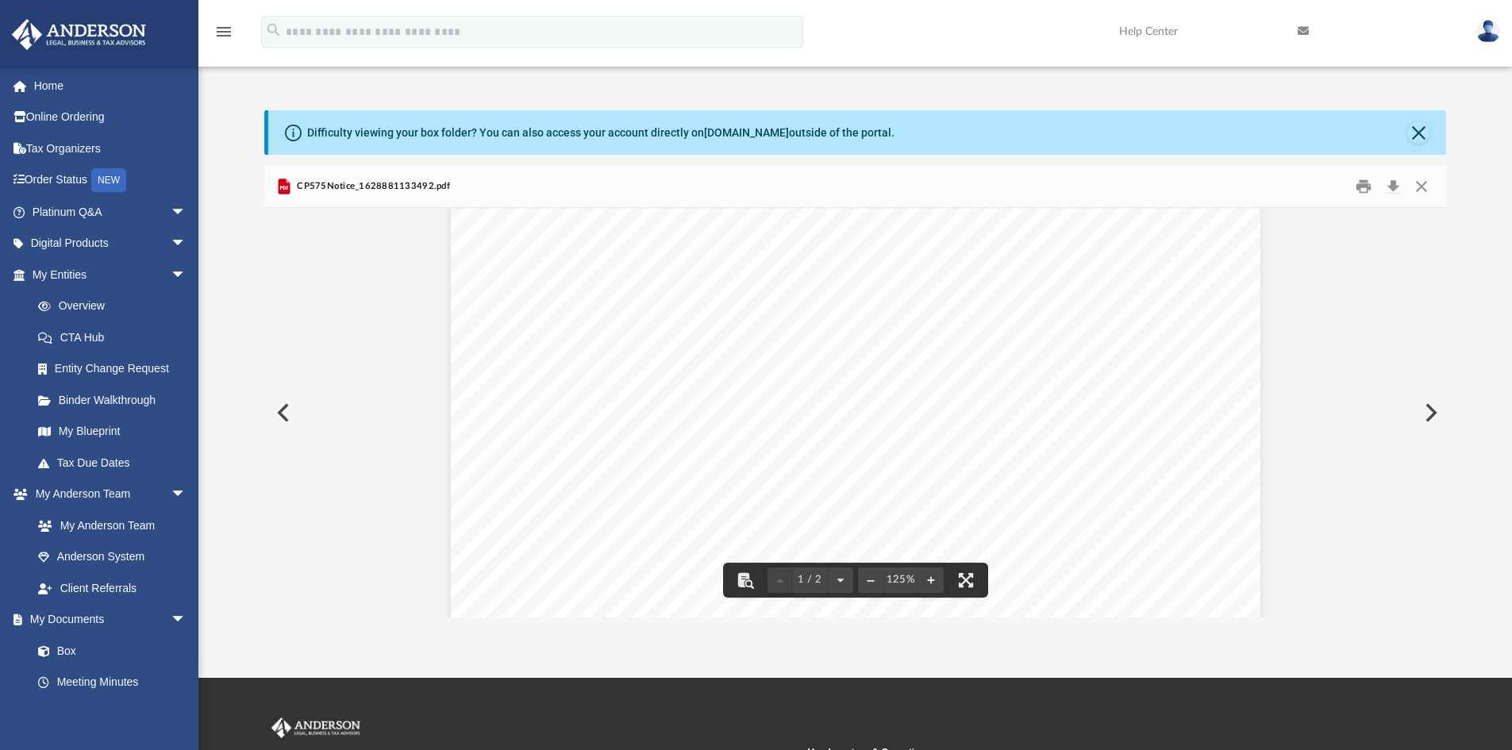
scroll to position [0, 0]
click at [1427, 189] on button "Close" at bounding box center [1422, 187] width 29 height 25
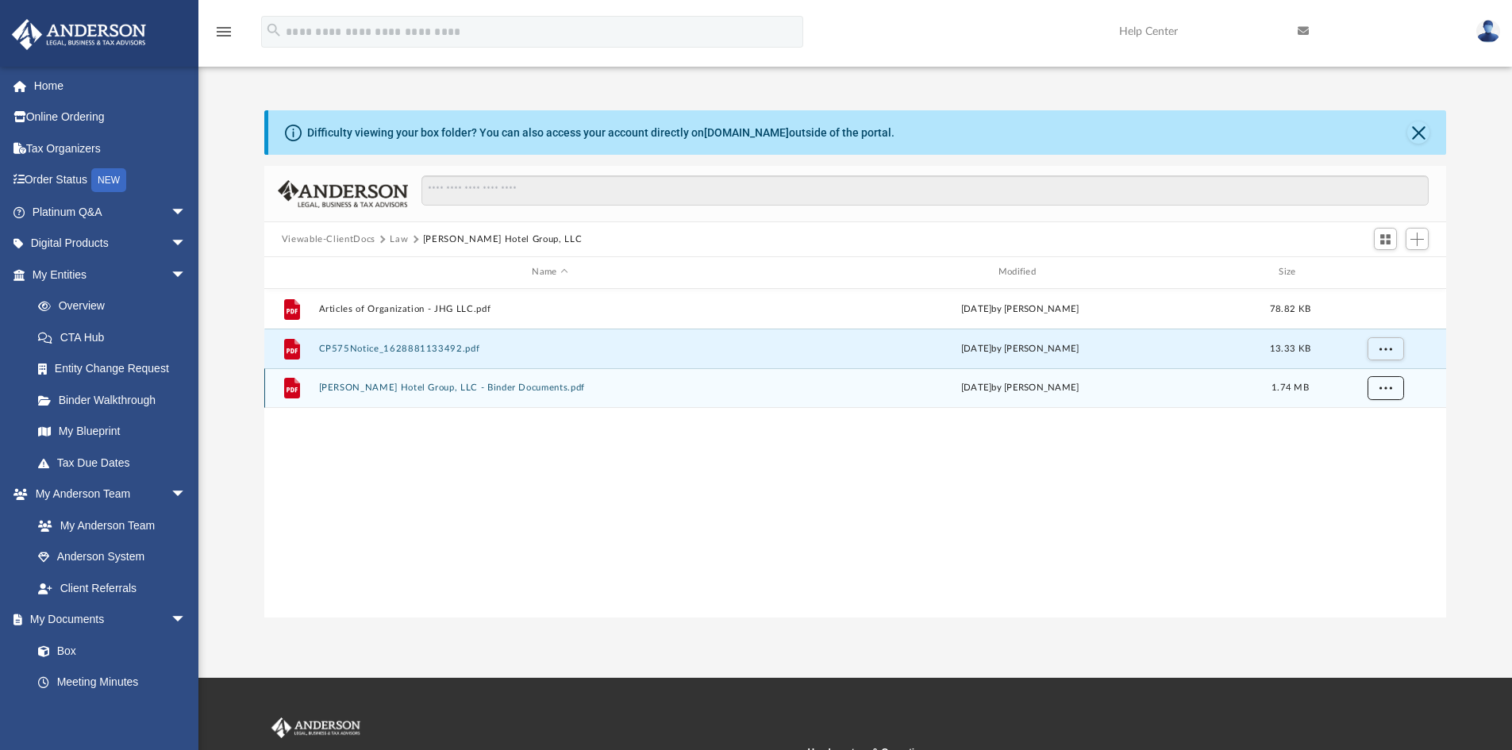
click at [1384, 386] on span "More options" at bounding box center [1385, 387] width 13 height 9
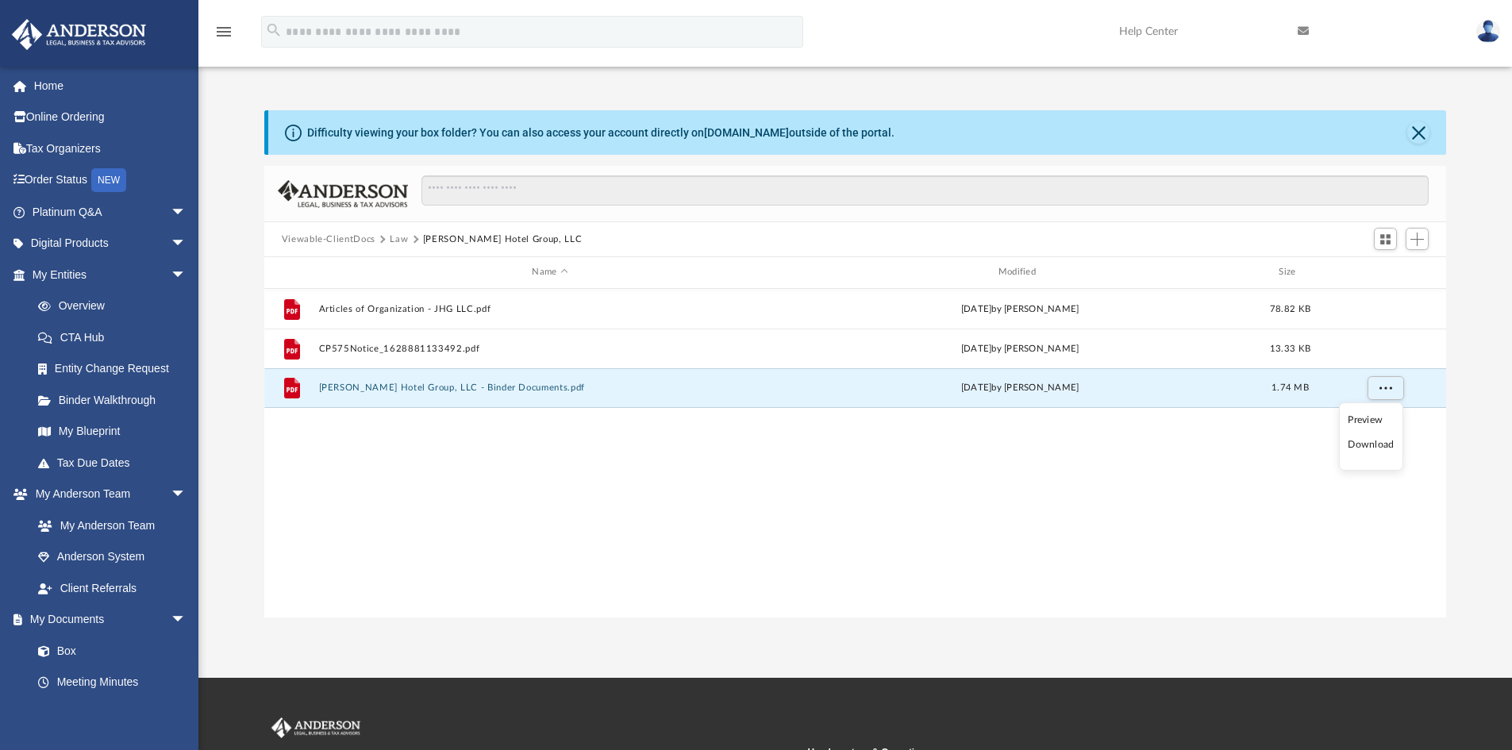
click at [1379, 447] on li "Download" at bounding box center [1371, 445] width 46 height 17
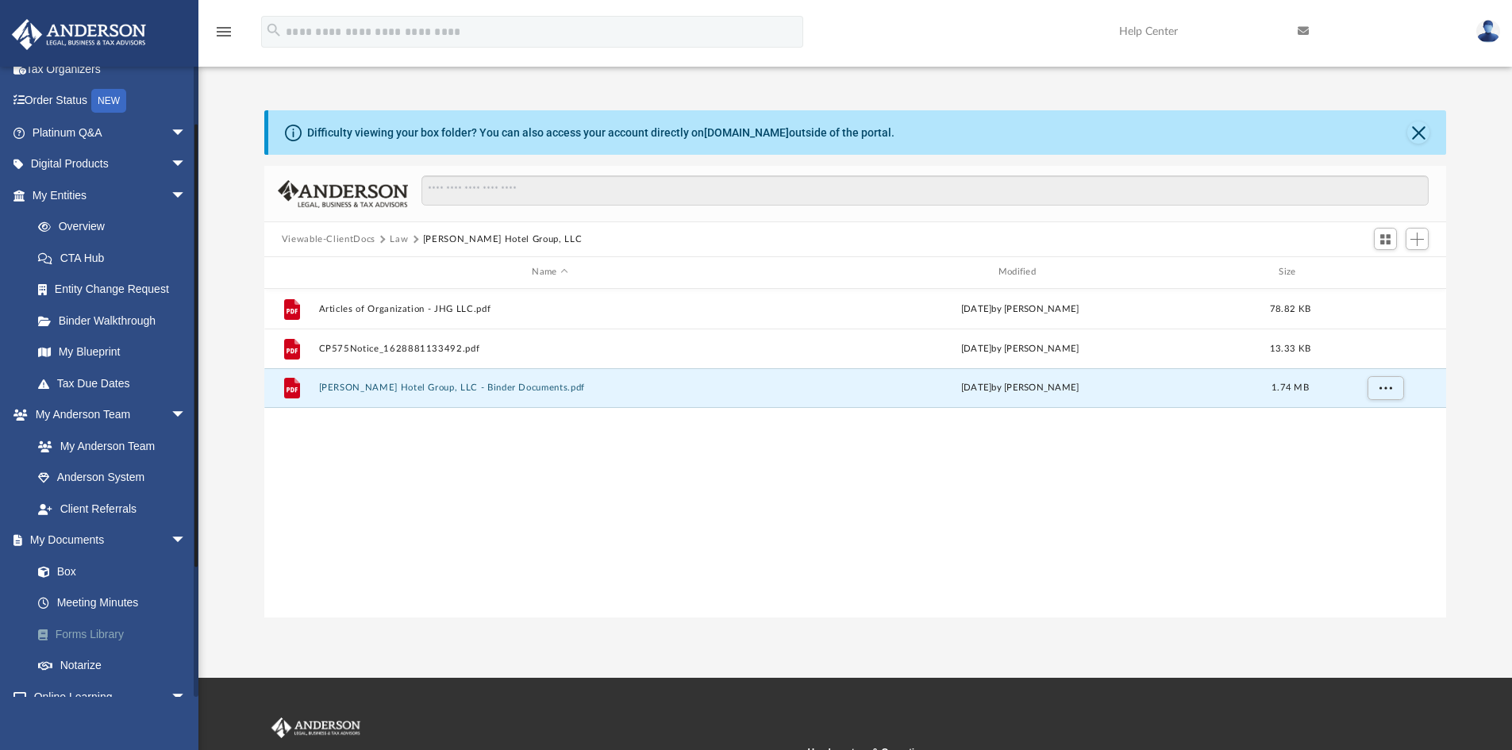
click at [100, 638] on link "Forms Library" at bounding box center [116, 634] width 188 height 32
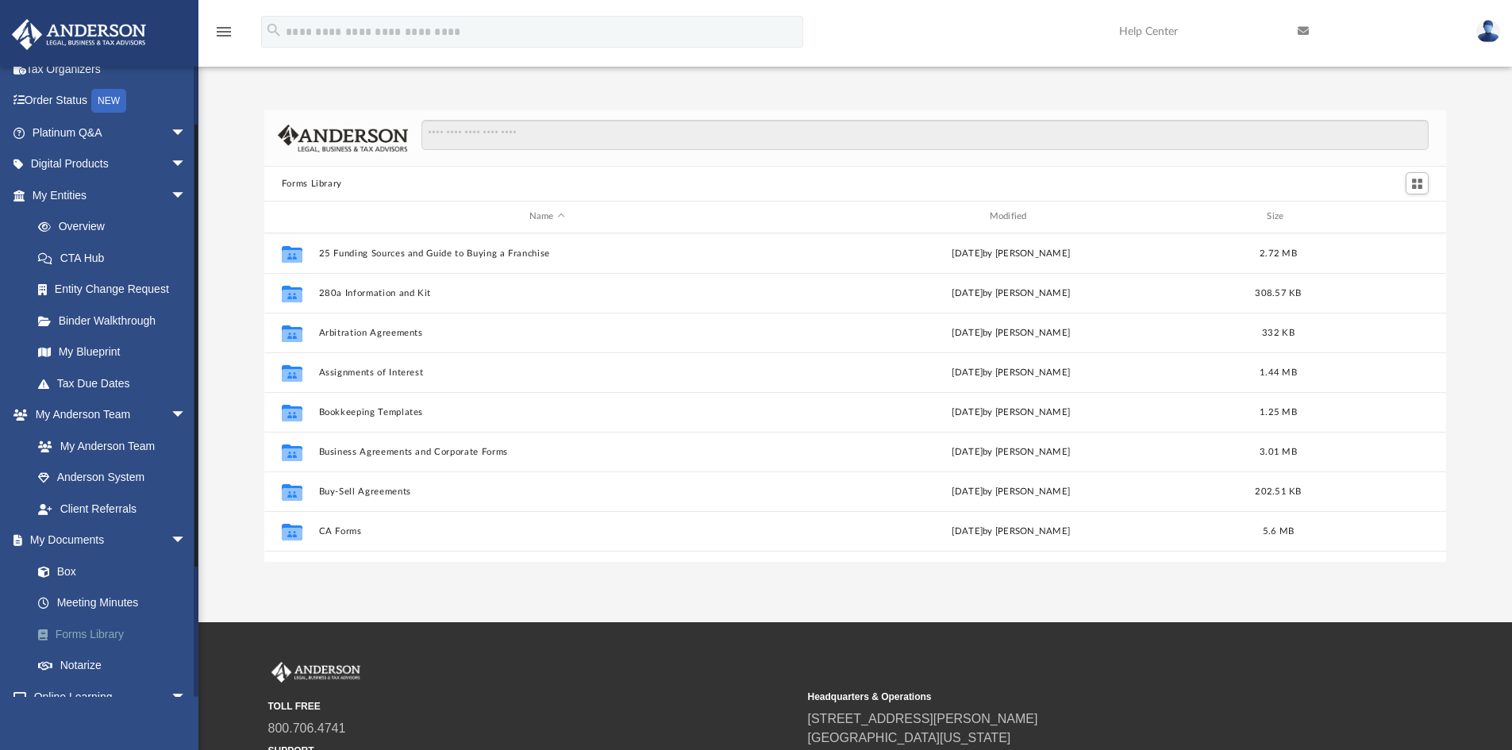
scroll to position [349, 1170]
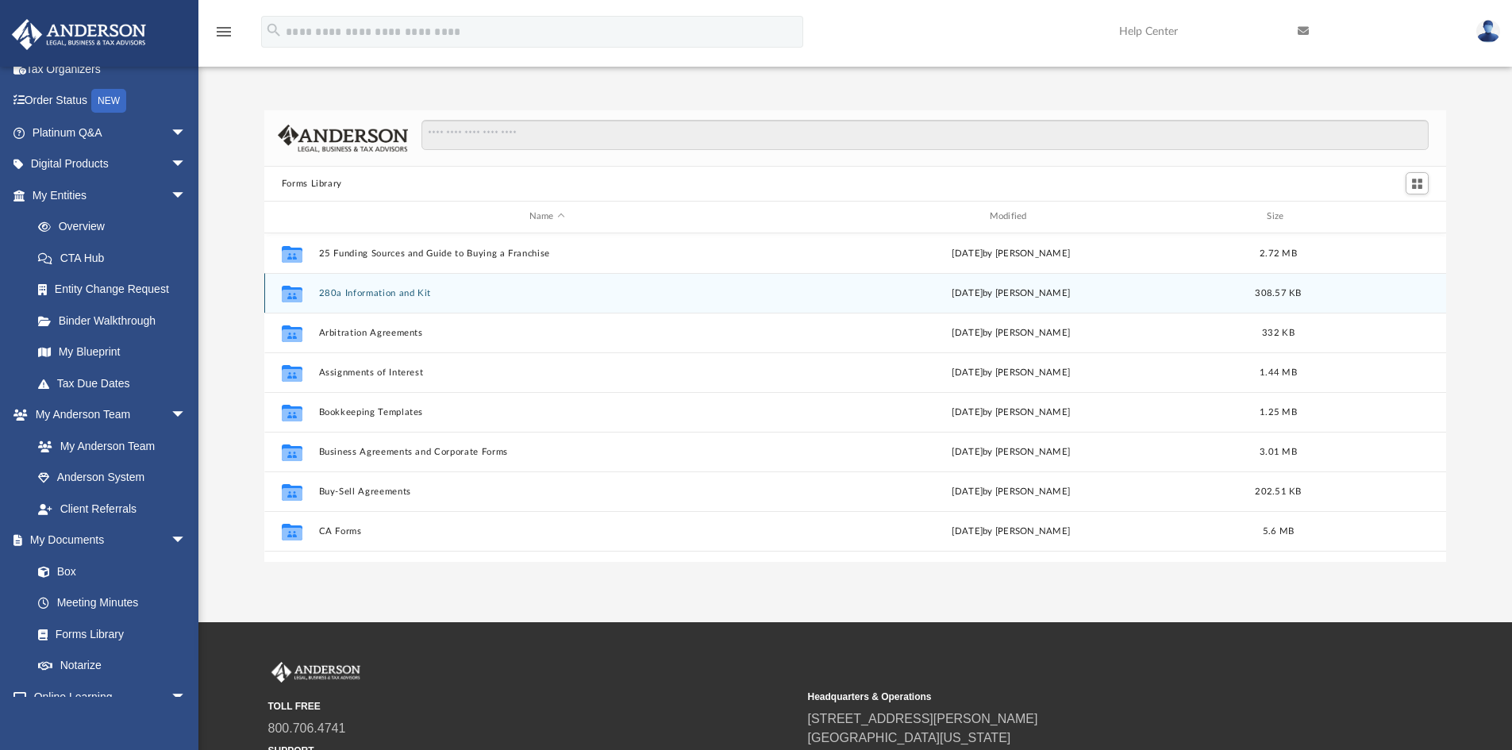
click at [349, 292] on button "280a Information and Kit" at bounding box center [546, 293] width 457 height 10
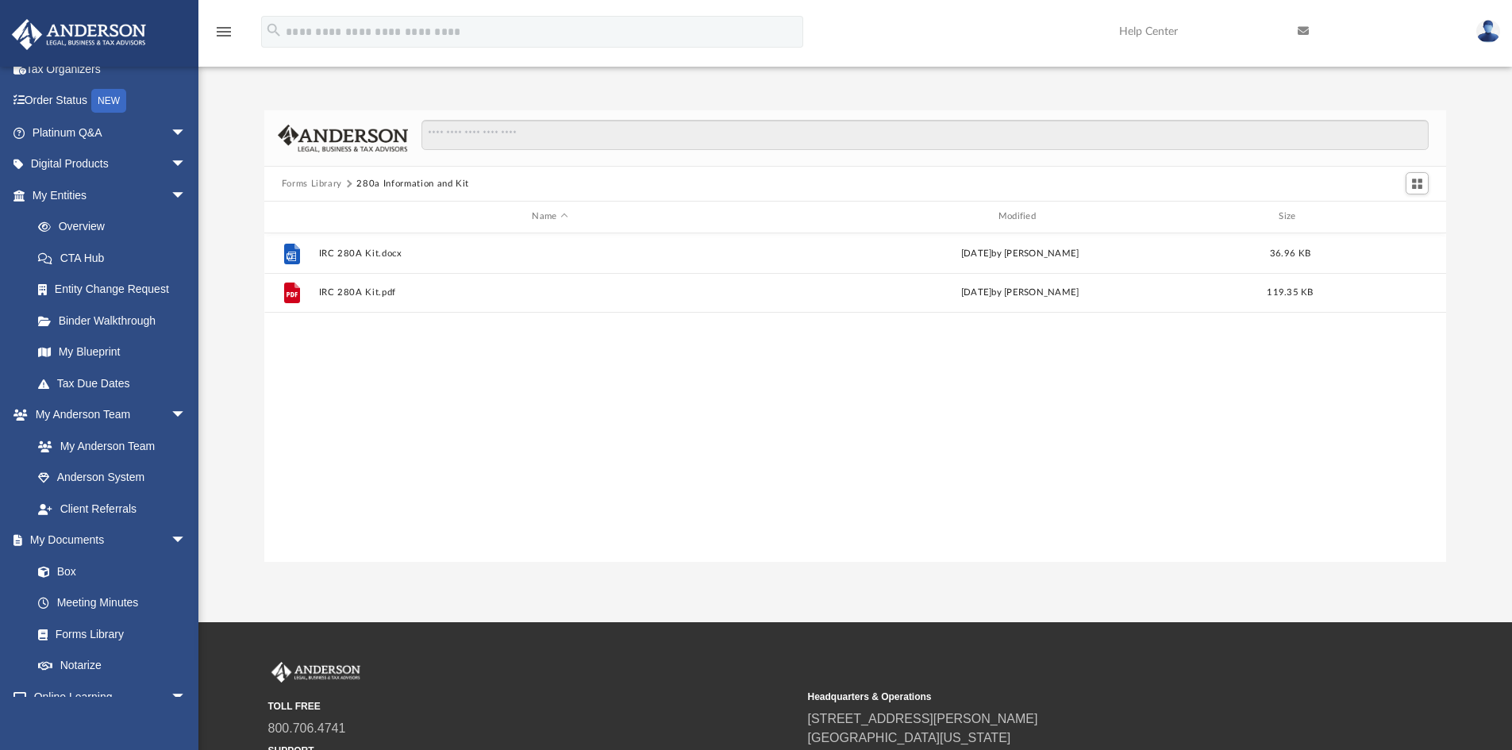
click at [316, 183] on button "Forms Library" at bounding box center [312, 184] width 60 height 14
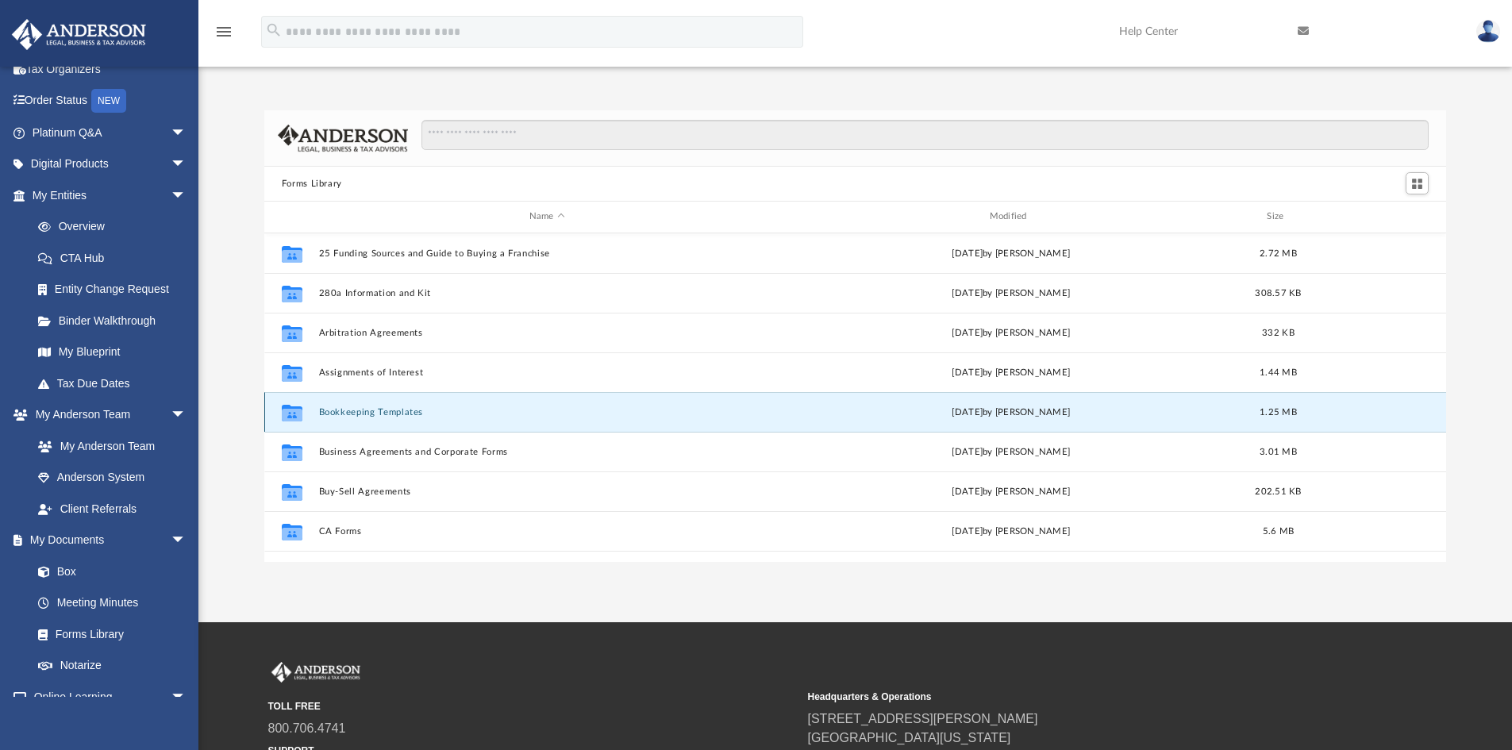
click at [410, 415] on button "Bookkeeping Templates" at bounding box center [546, 412] width 457 height 10
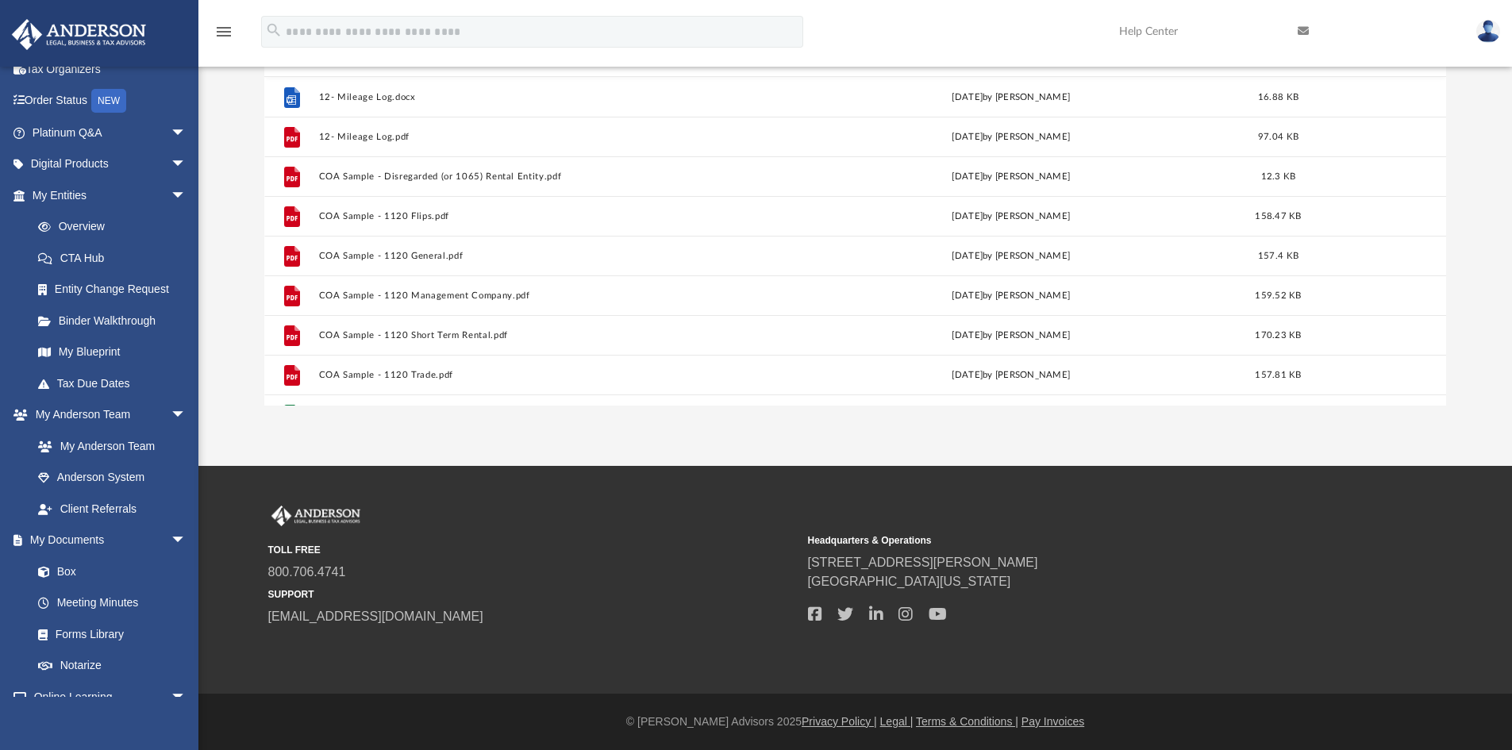
scroll to position [108, 0]
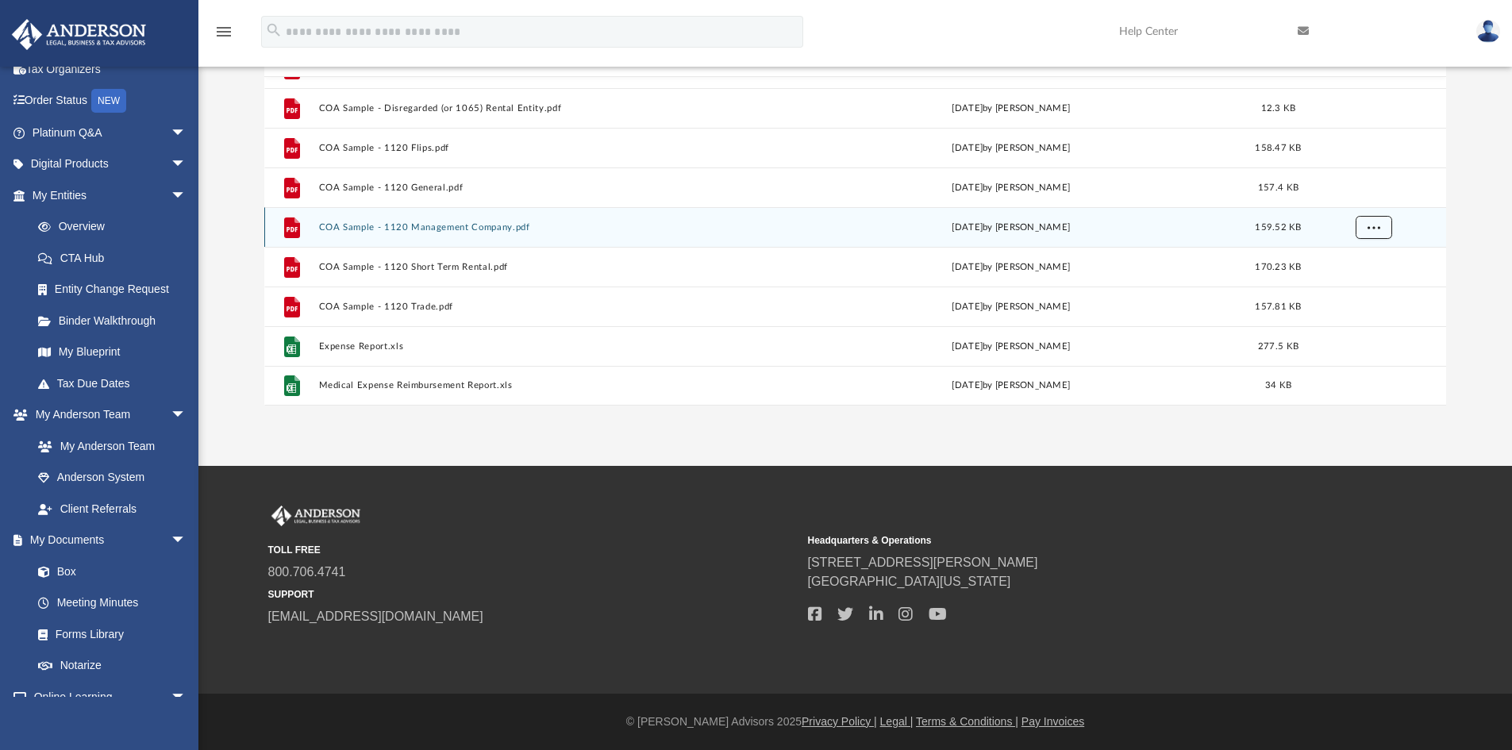
click at [1376, 230] on span "More options" at bounding box center [1373, 226] width 13 height 9
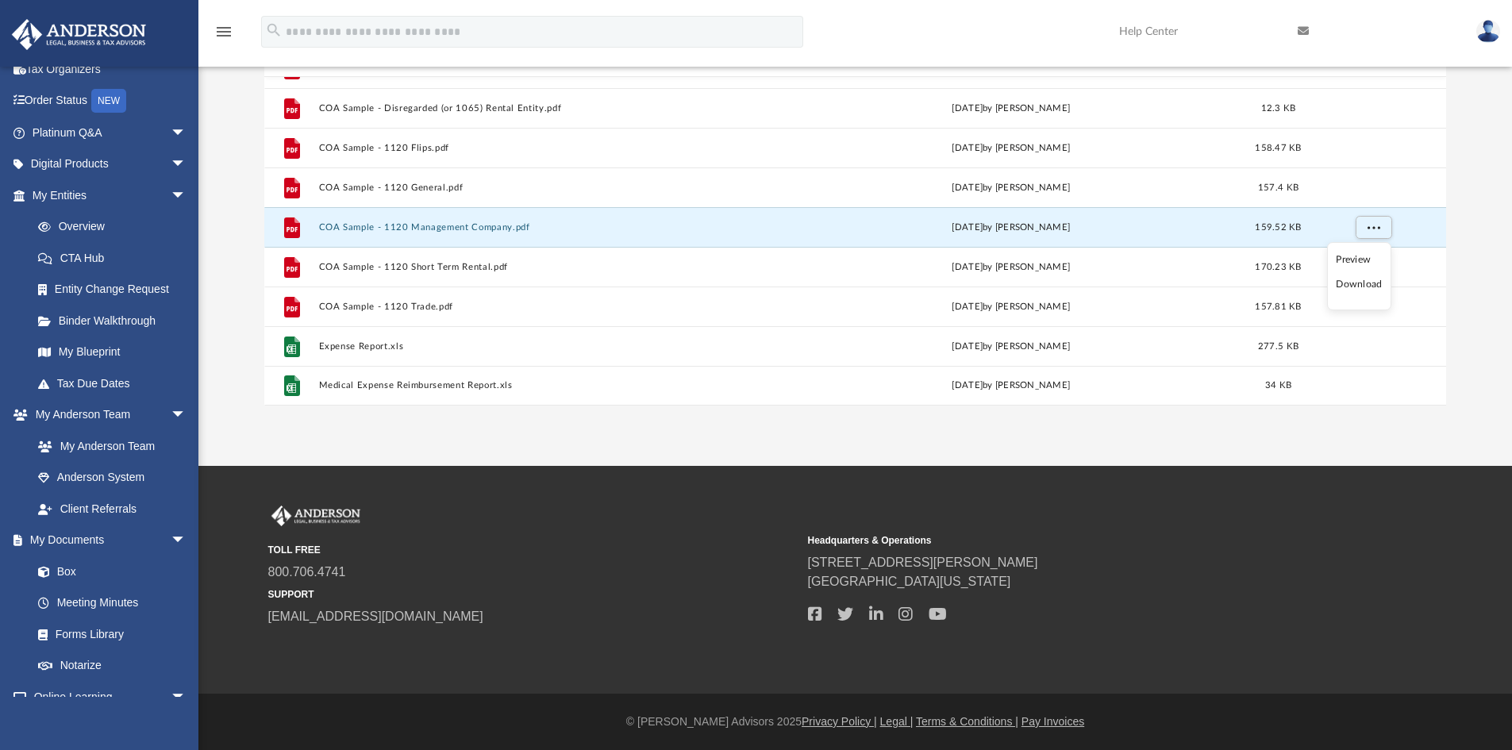
click at [1367, 264] on li "Preview" at bounding box center [1359, 260] width 46 height 17
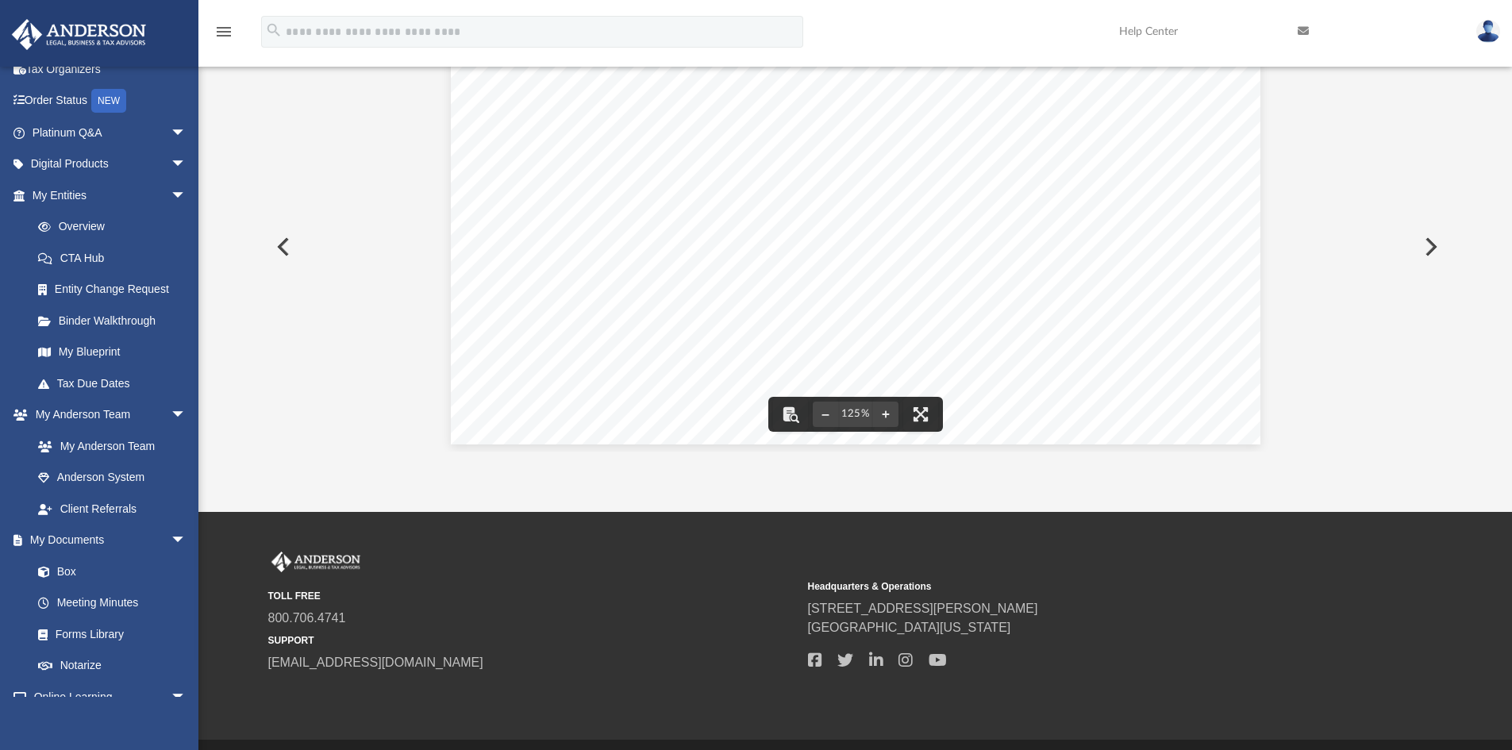
scroll to position [662, 0]
click at [1435, 244] on button "Preview" at bounding box center [1429, 247] width 35 height 44
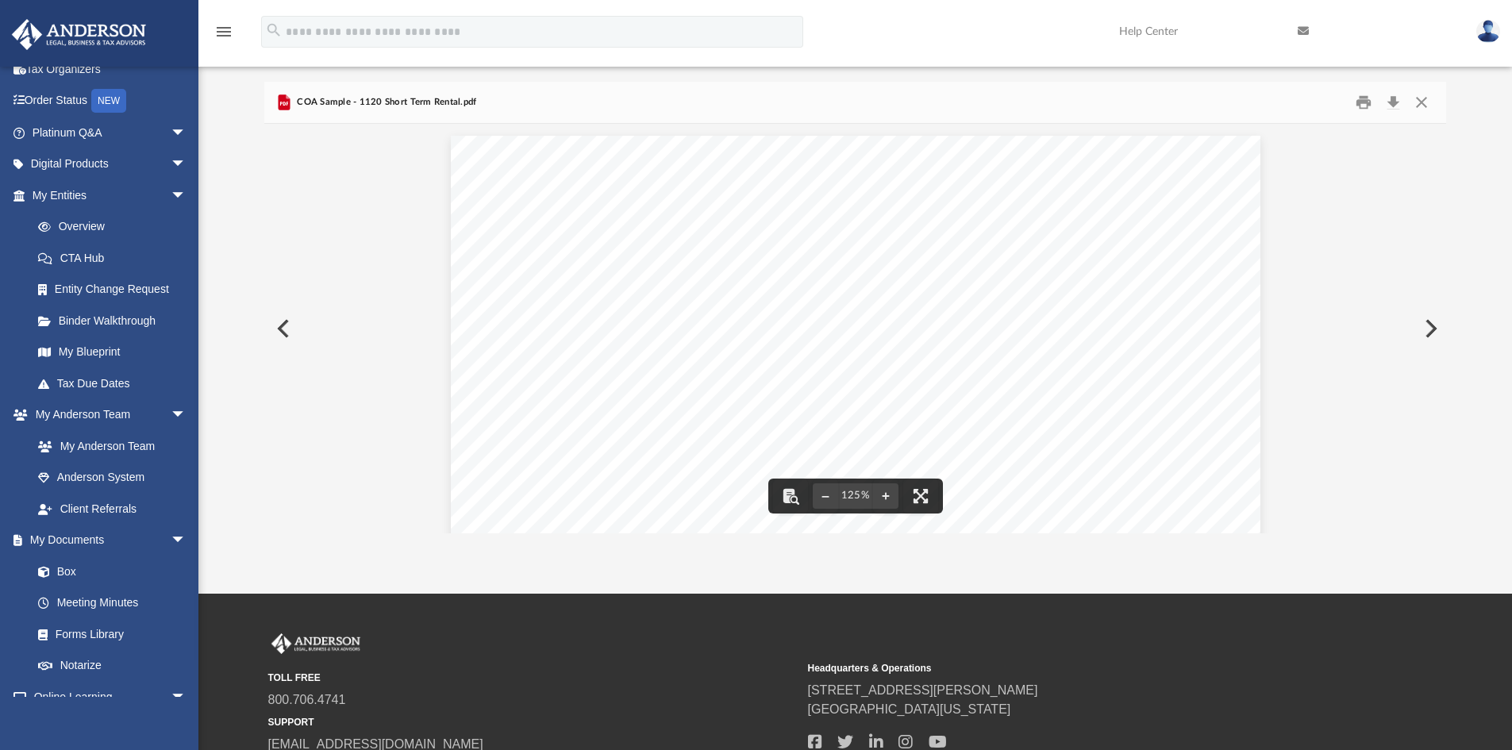
scroll to position [0, 0]
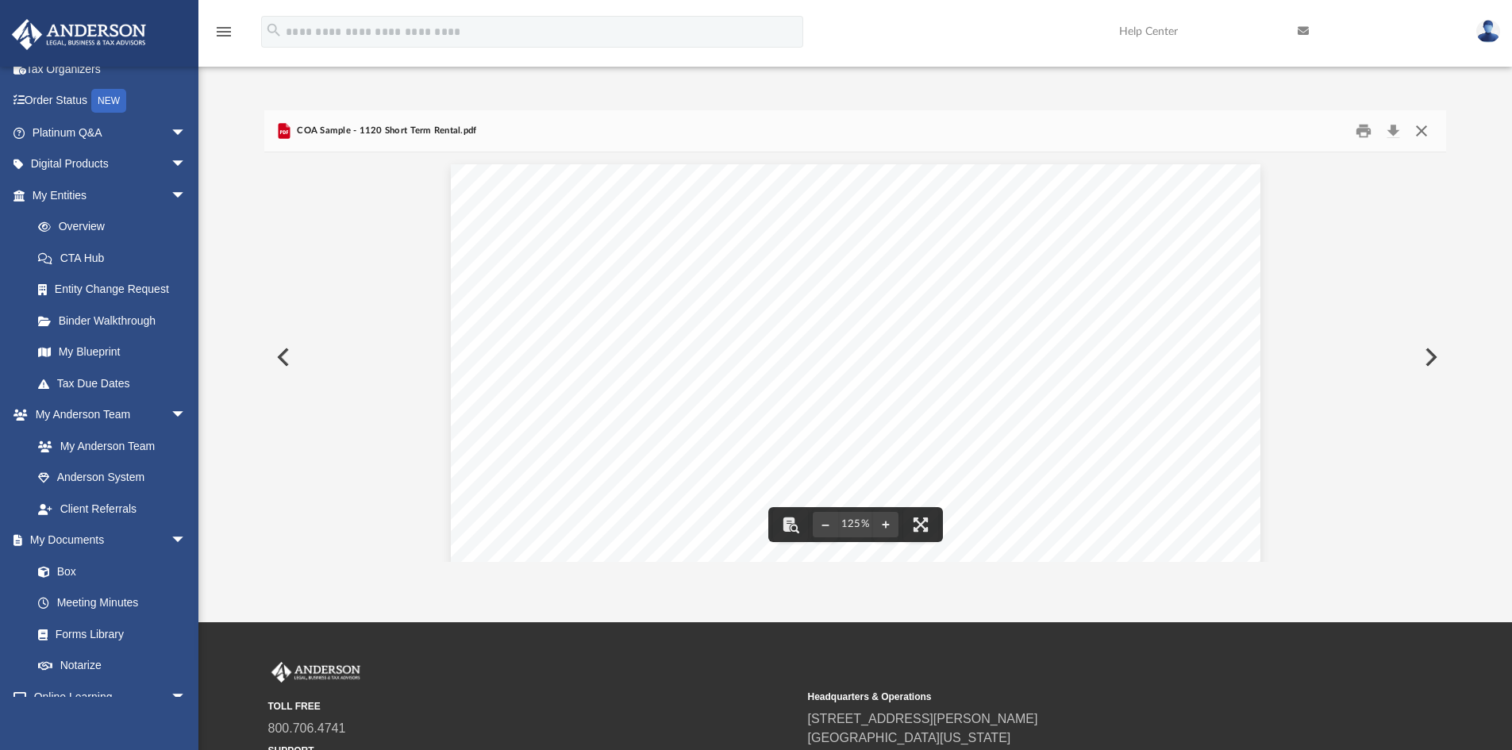
click at [1422, 133] on button "Close" at bounding box center [1422, 131] width 29 height 25
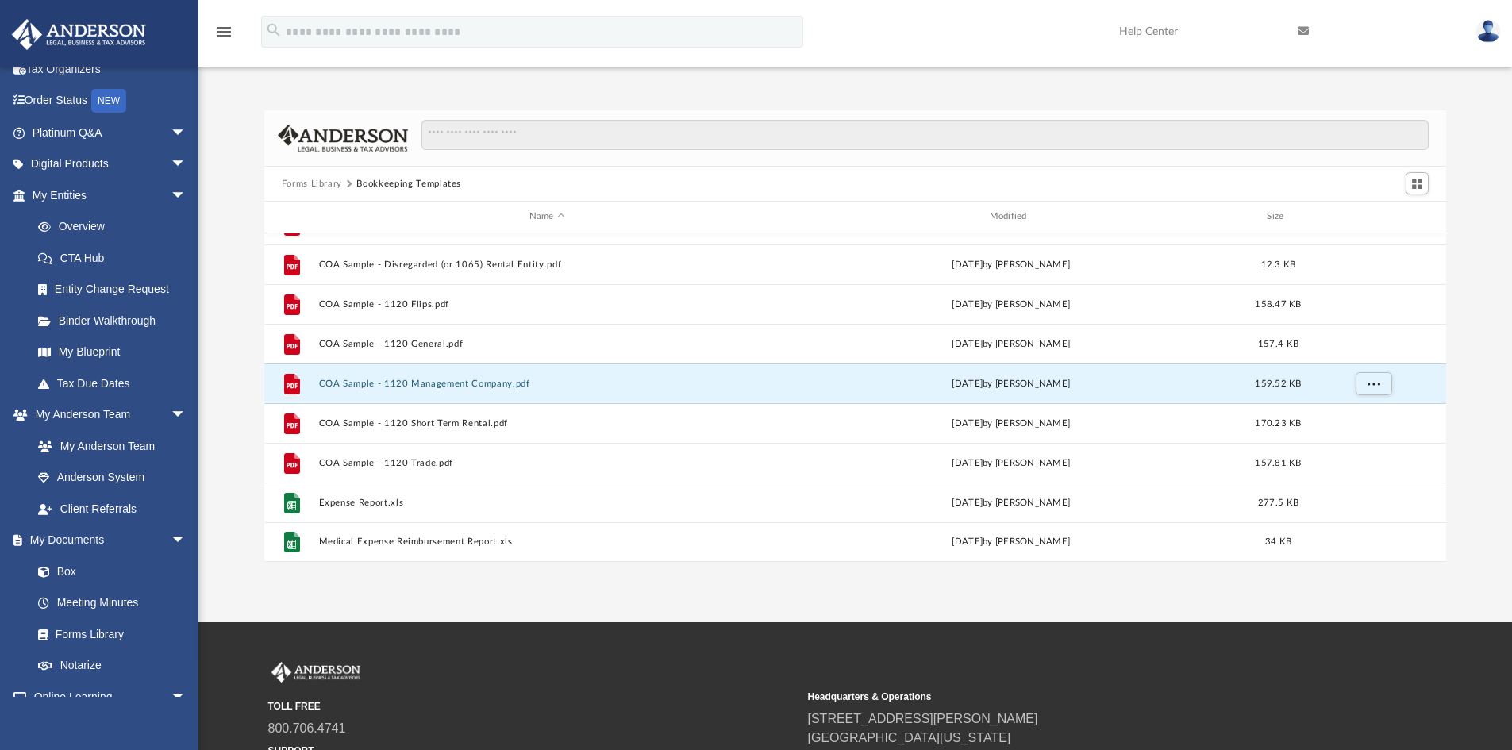
click at [315, 177] on button "Forms Library" at bounding box center [312, 184] width 60 height 14
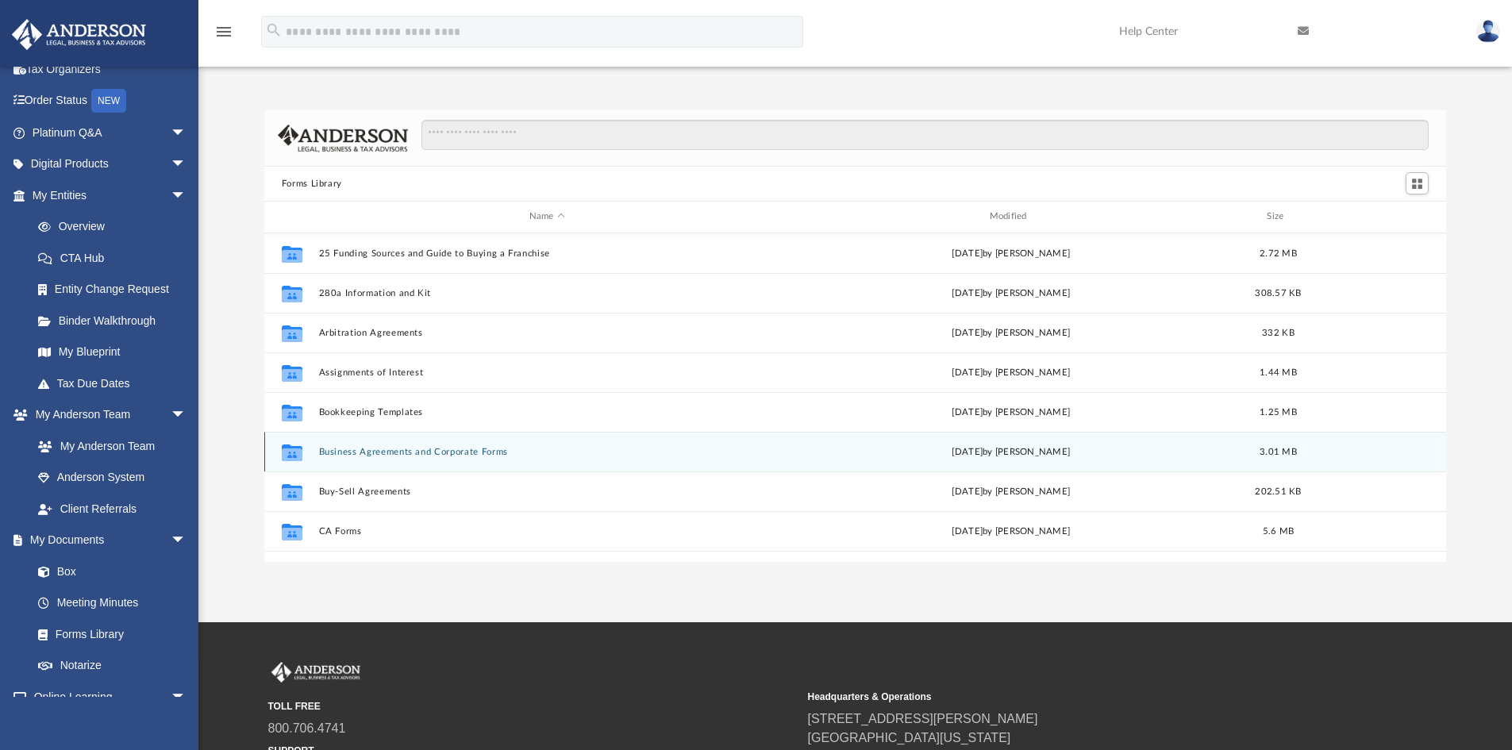
scroll to position [79, 0]
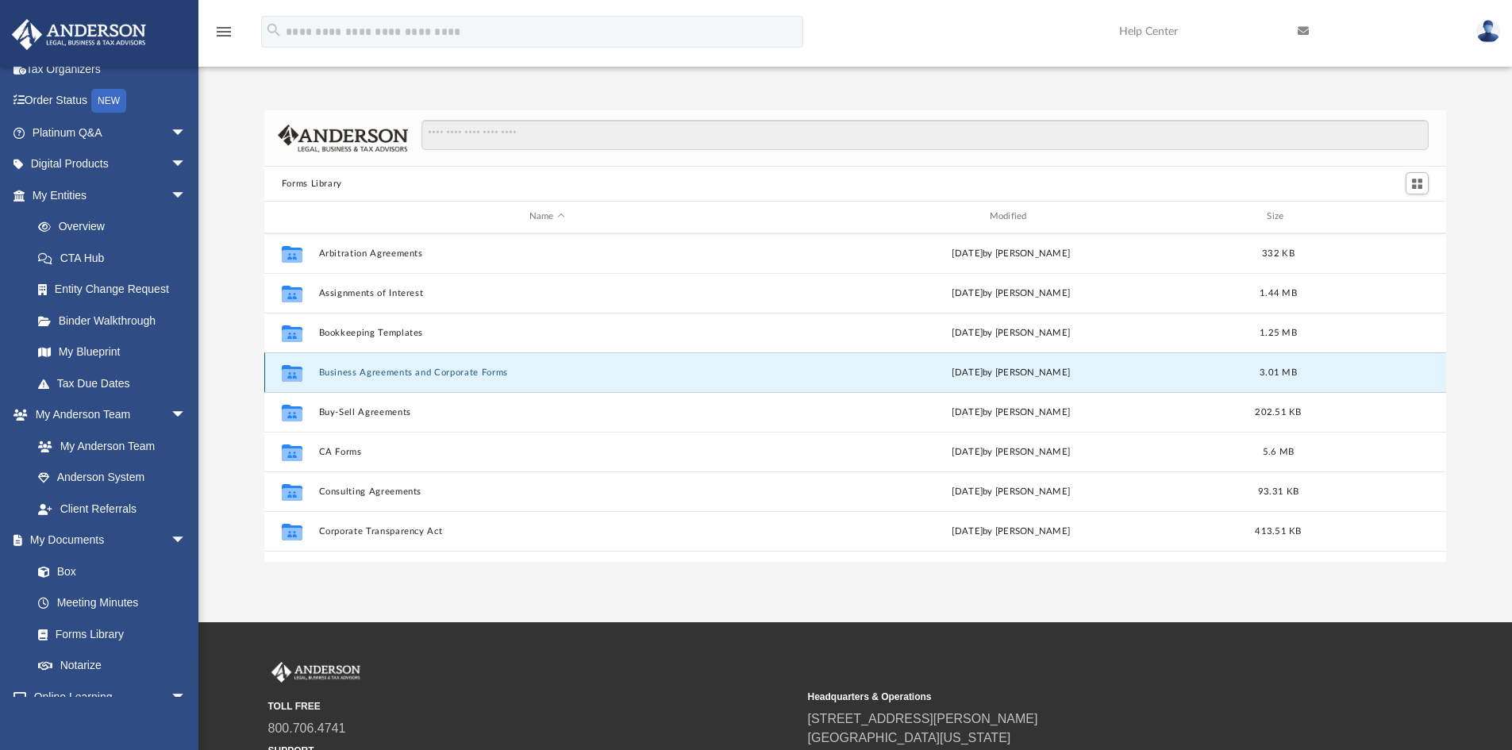
click at [480, 374] on button "Business Agreements and Corporate Forms" at bounding box center [546, 373] width 457 height 10
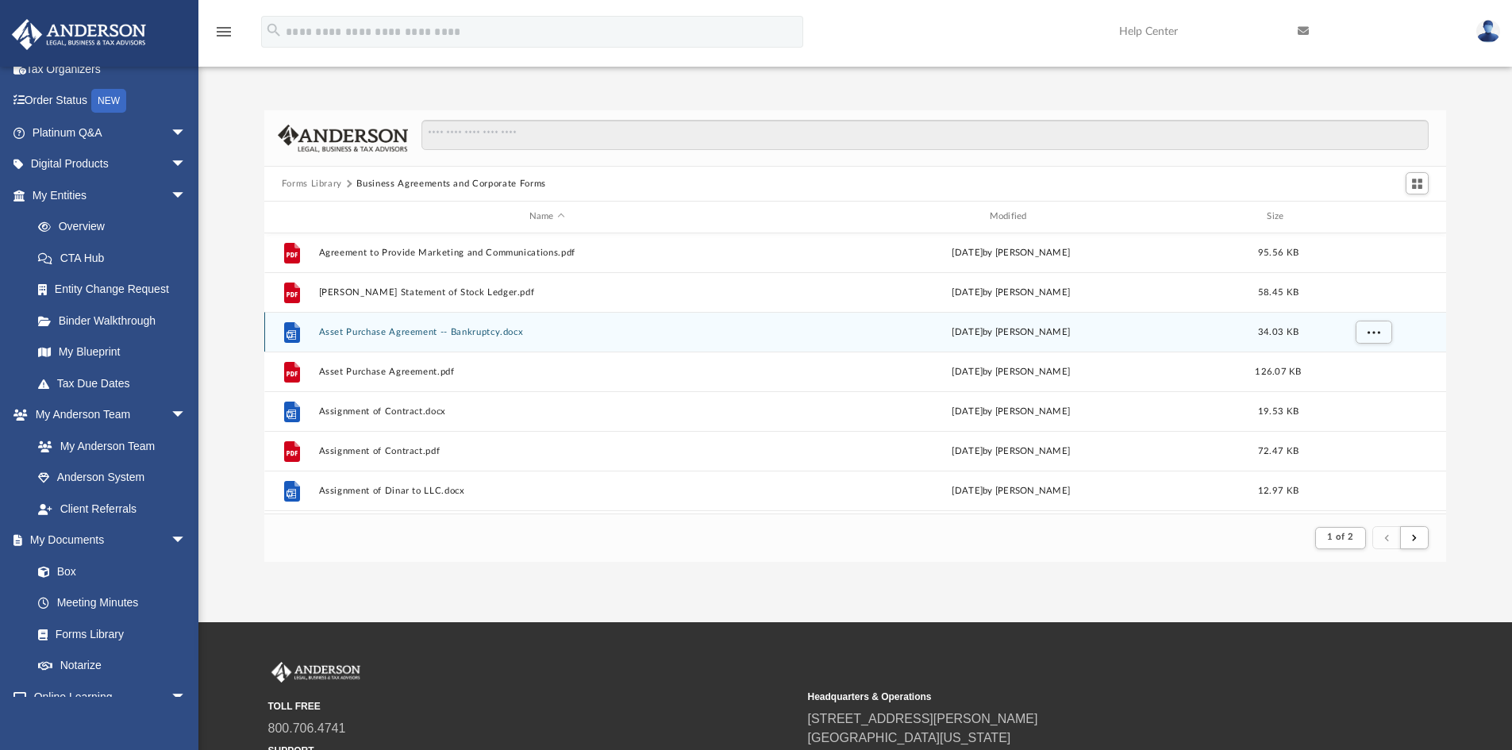
scroll to position [159, 0]
click at [1368, 332] on span "More options" at bounding box center [1373, 332] width 13 height 9
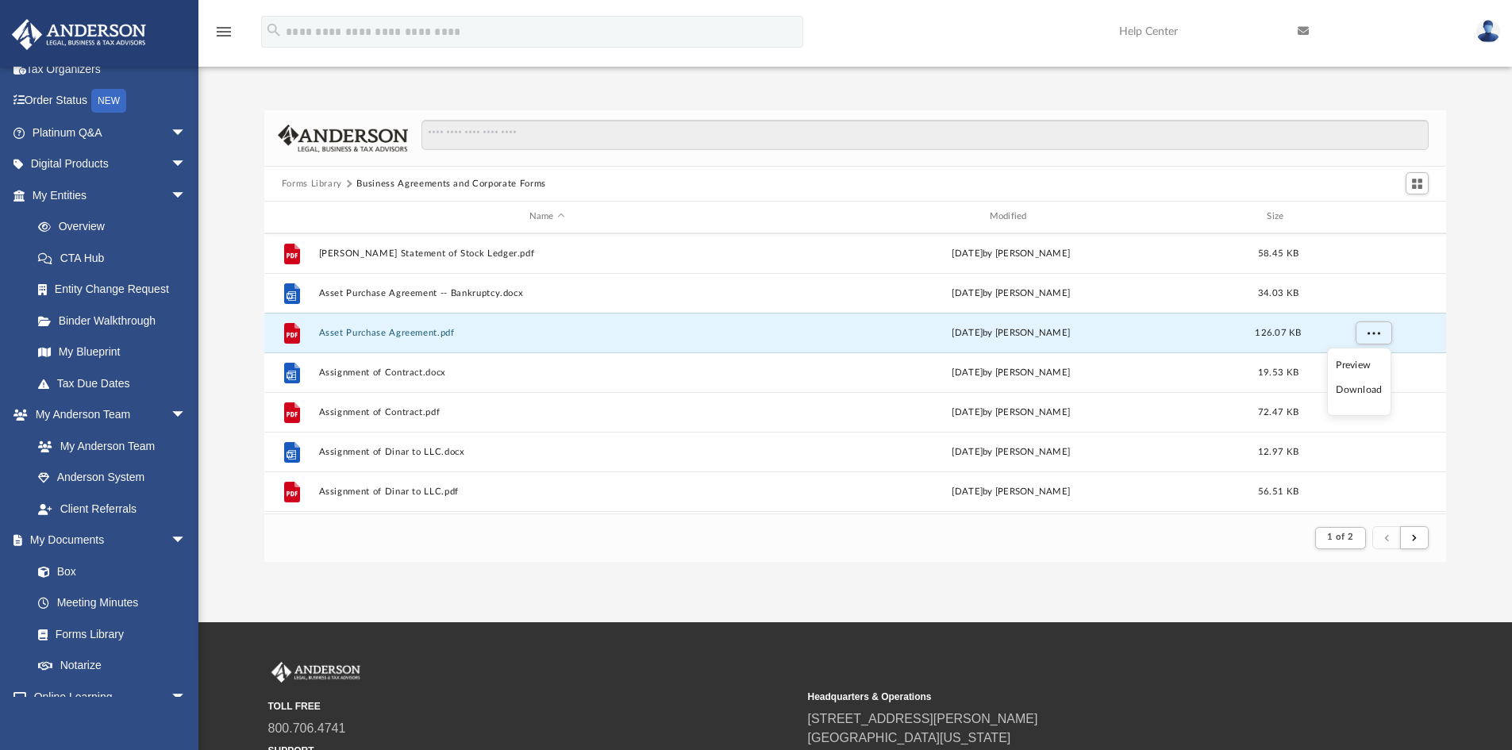
click at [1361, 365] on li "Preview" at bounding box center [1359, 365] width 46 height 17
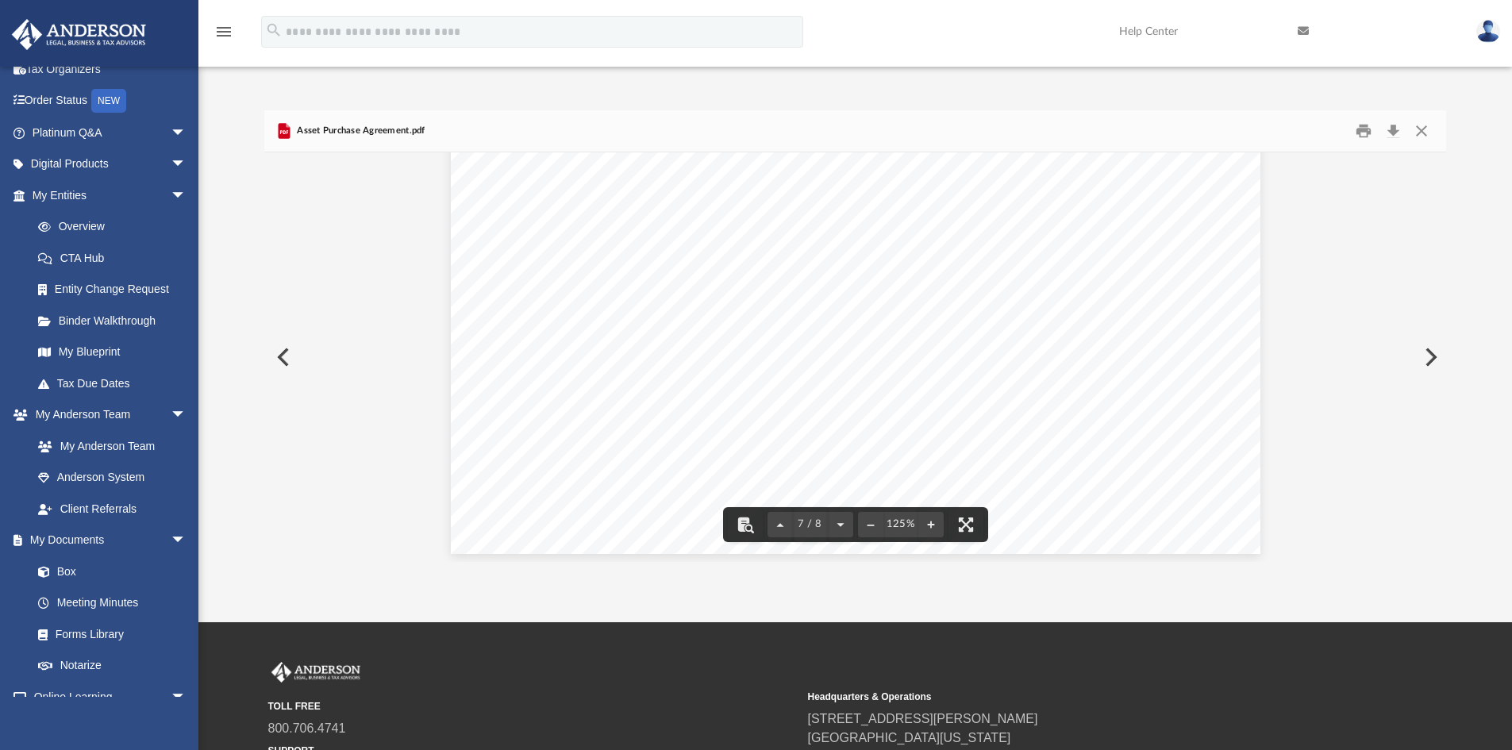
scroll to position [7225, 0]
click at [1426, 128] on button "Close" at bounding box center [1422, 131] width 29 height 25
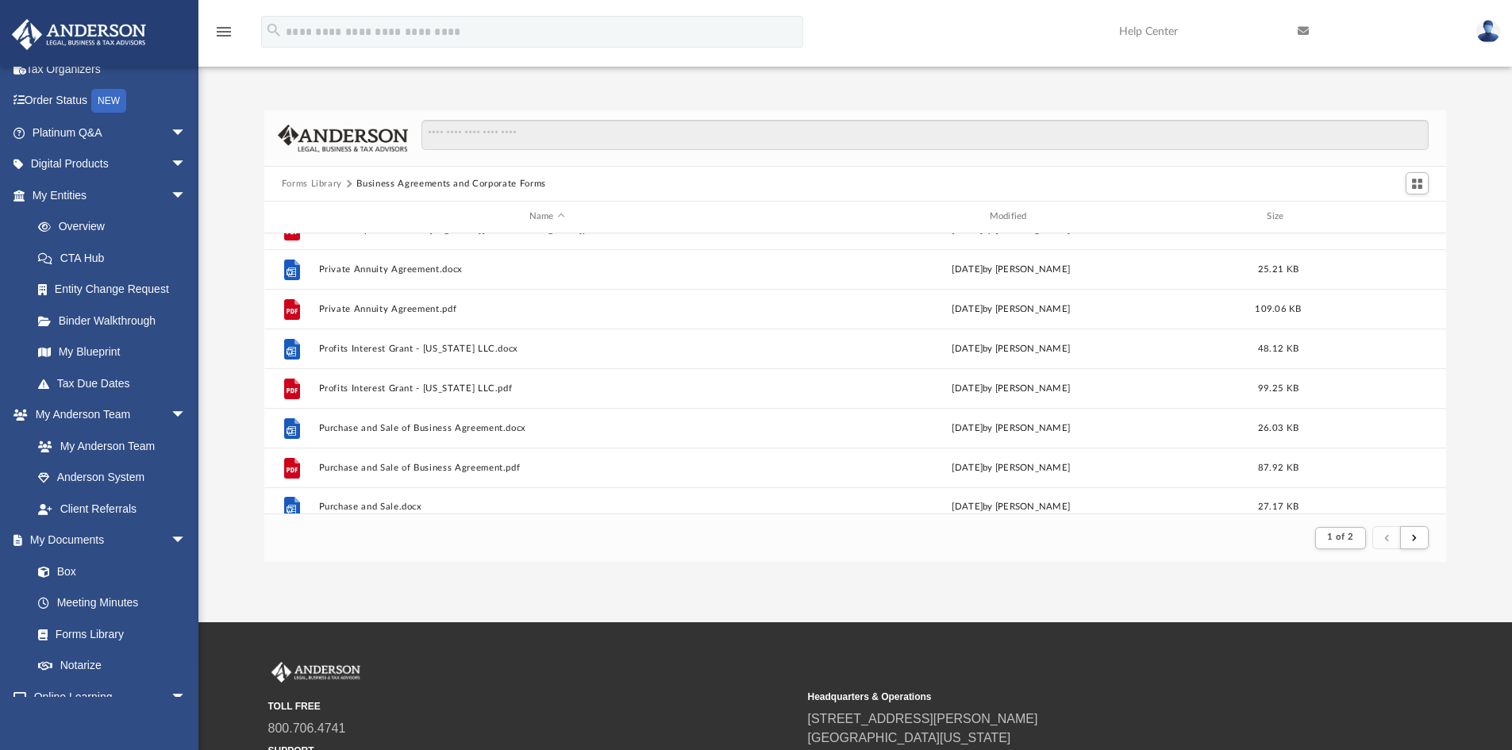
scroll to position [1705, 0]
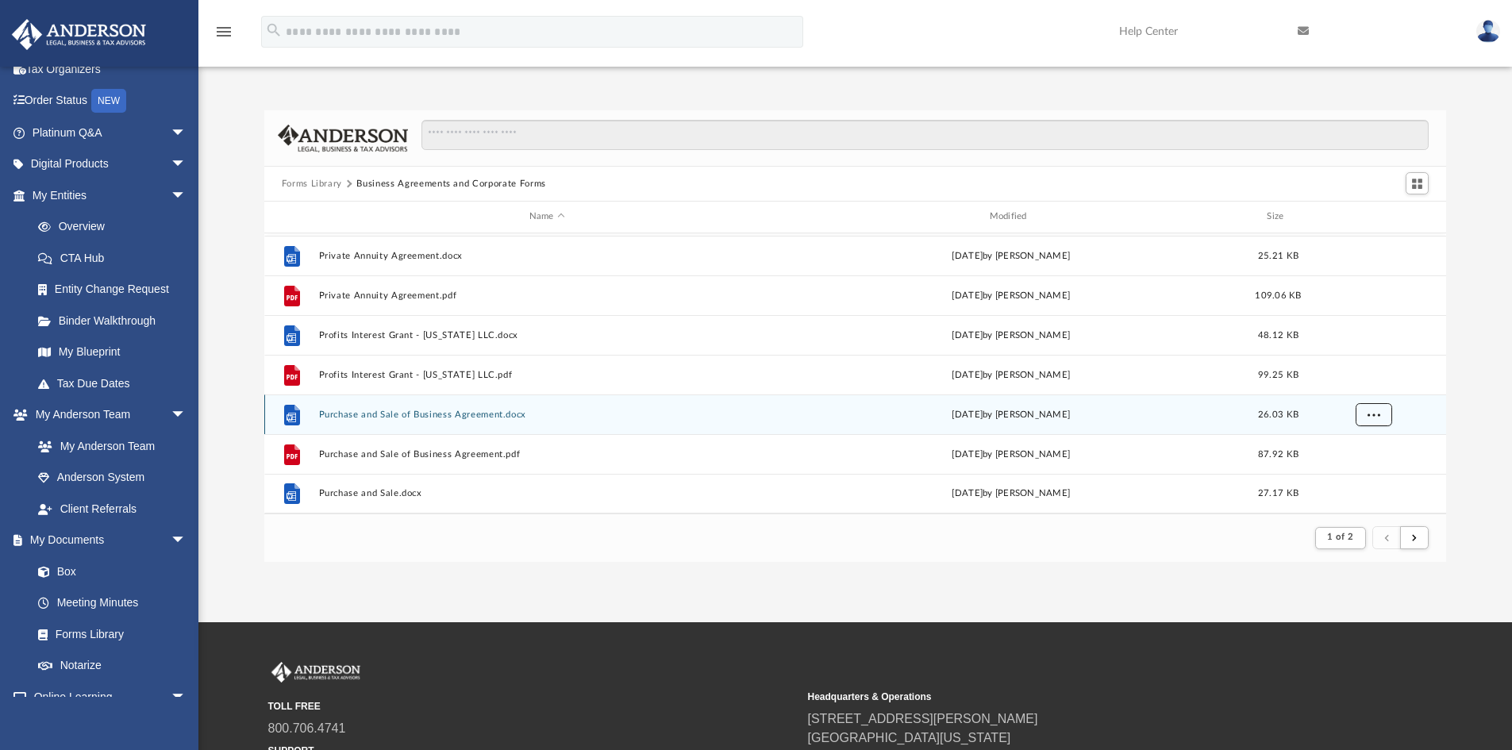
click at [1377, 414] on span "More options" at bounding box center [1373, 414] width 13 height 9
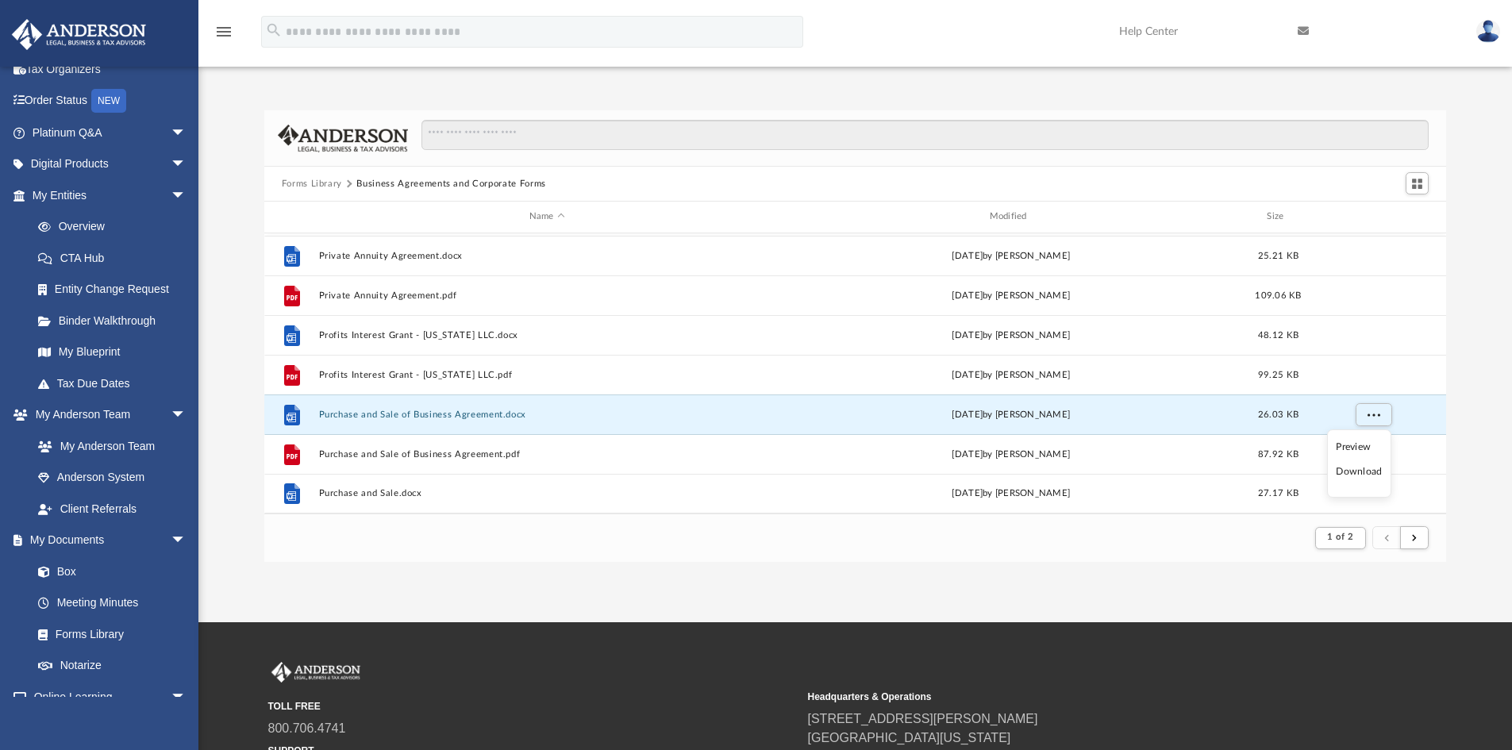
click at [1362, 470] on li "Download" at bounding box center [1359, 472] width 46 height 17
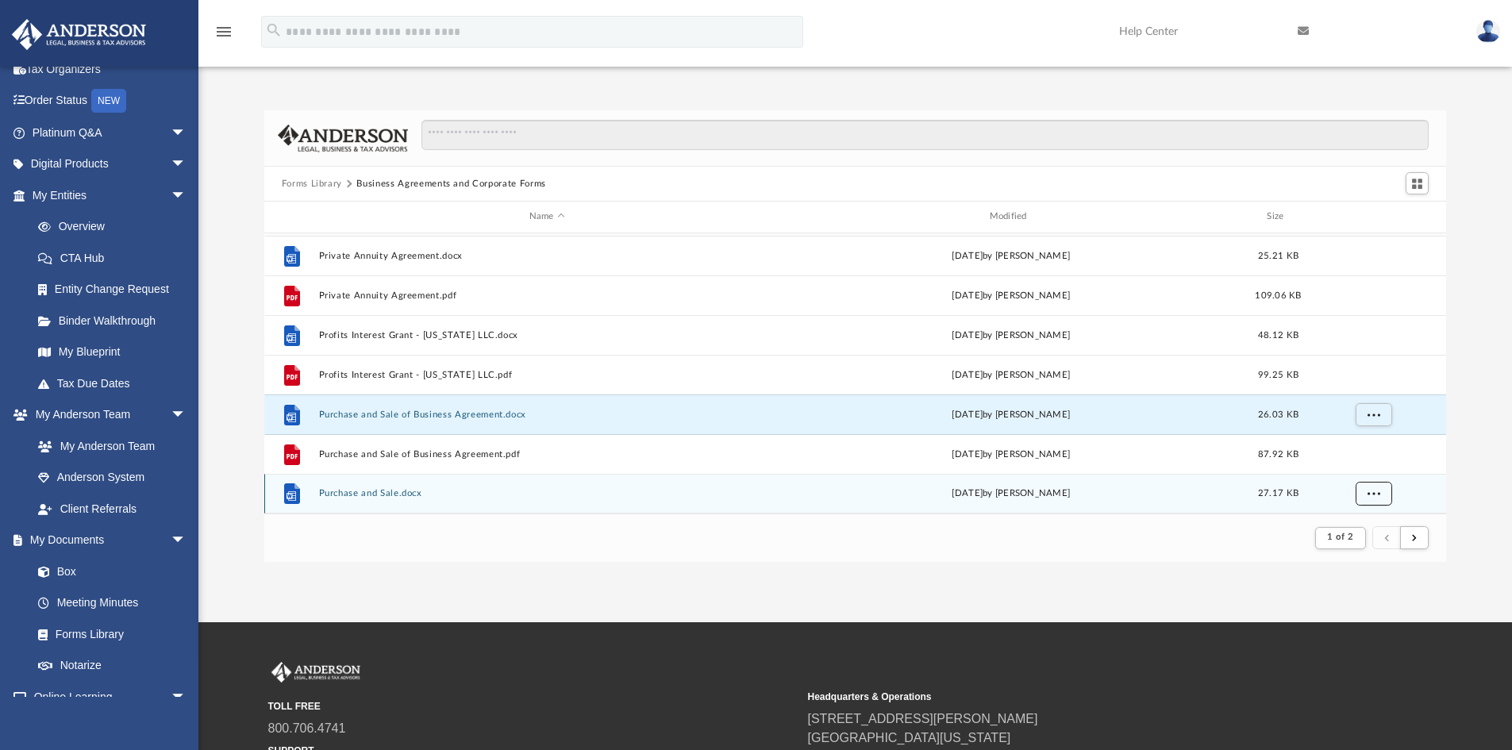
click at [1377, 498] on button "More options" at bounding box center [1373, 494] width 37 height 24
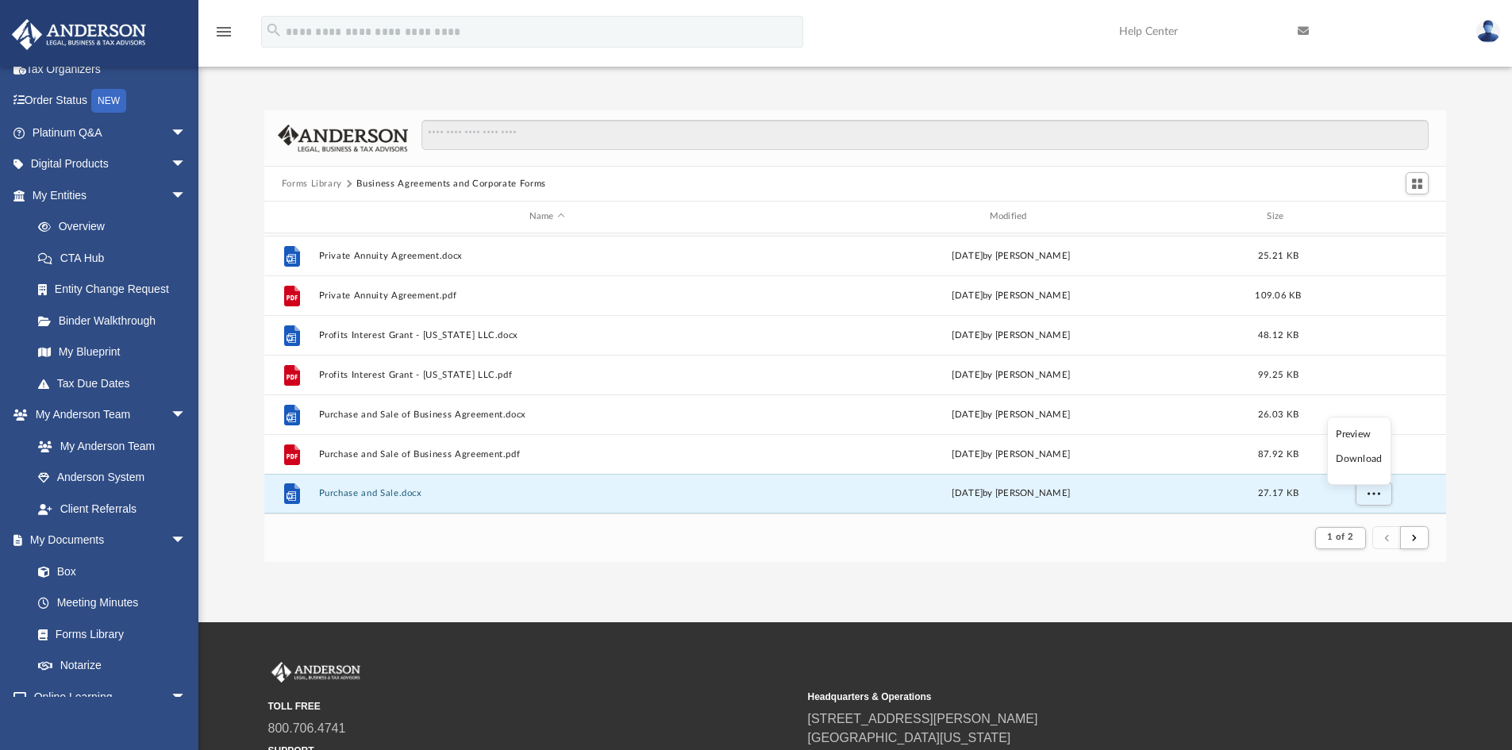
click at [1362, 463] on li "Download" at bounding box center [1359, 459] width 46 height 17
click at [324, 182] on button "Forms Library" at bounding box center [312, 184] width 60 height 14
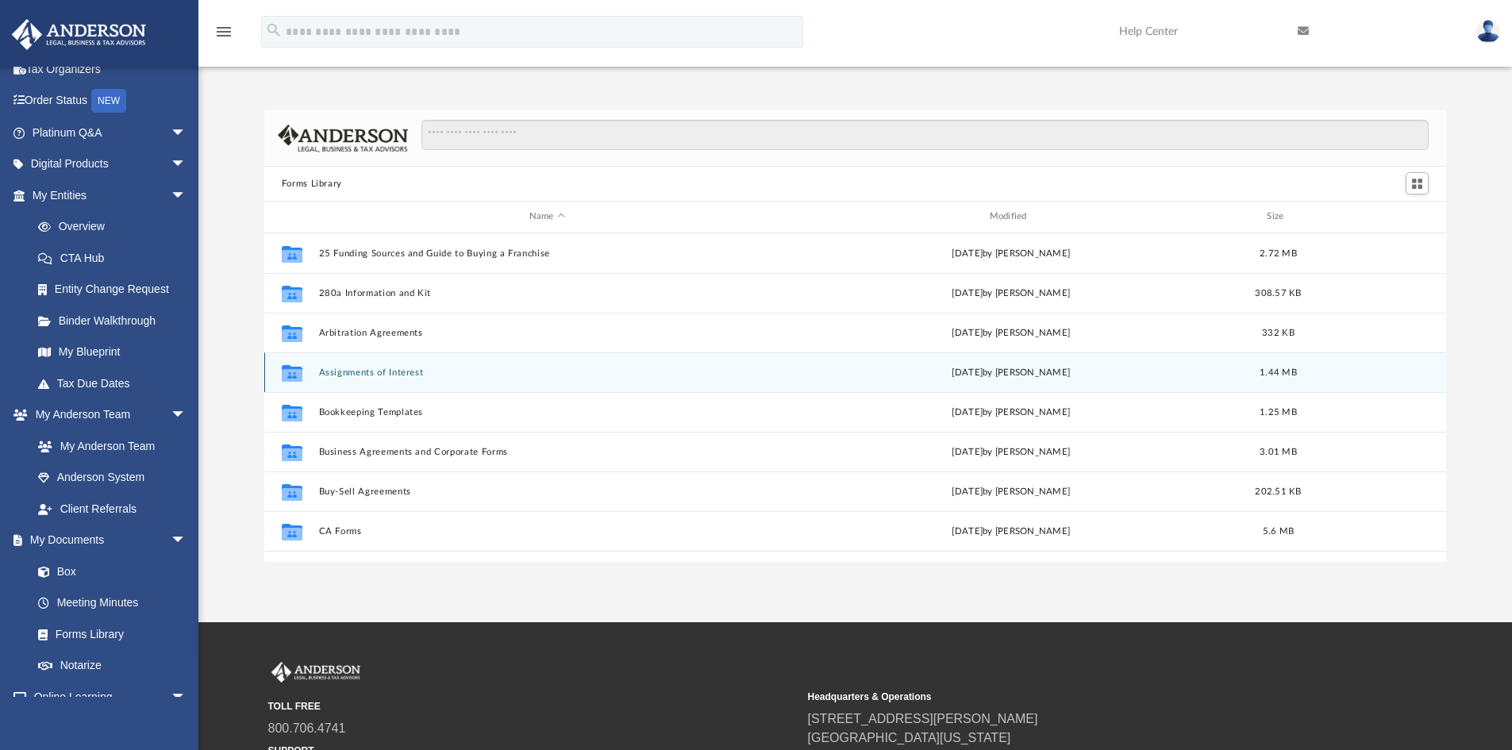
scroll to position [79, 0]
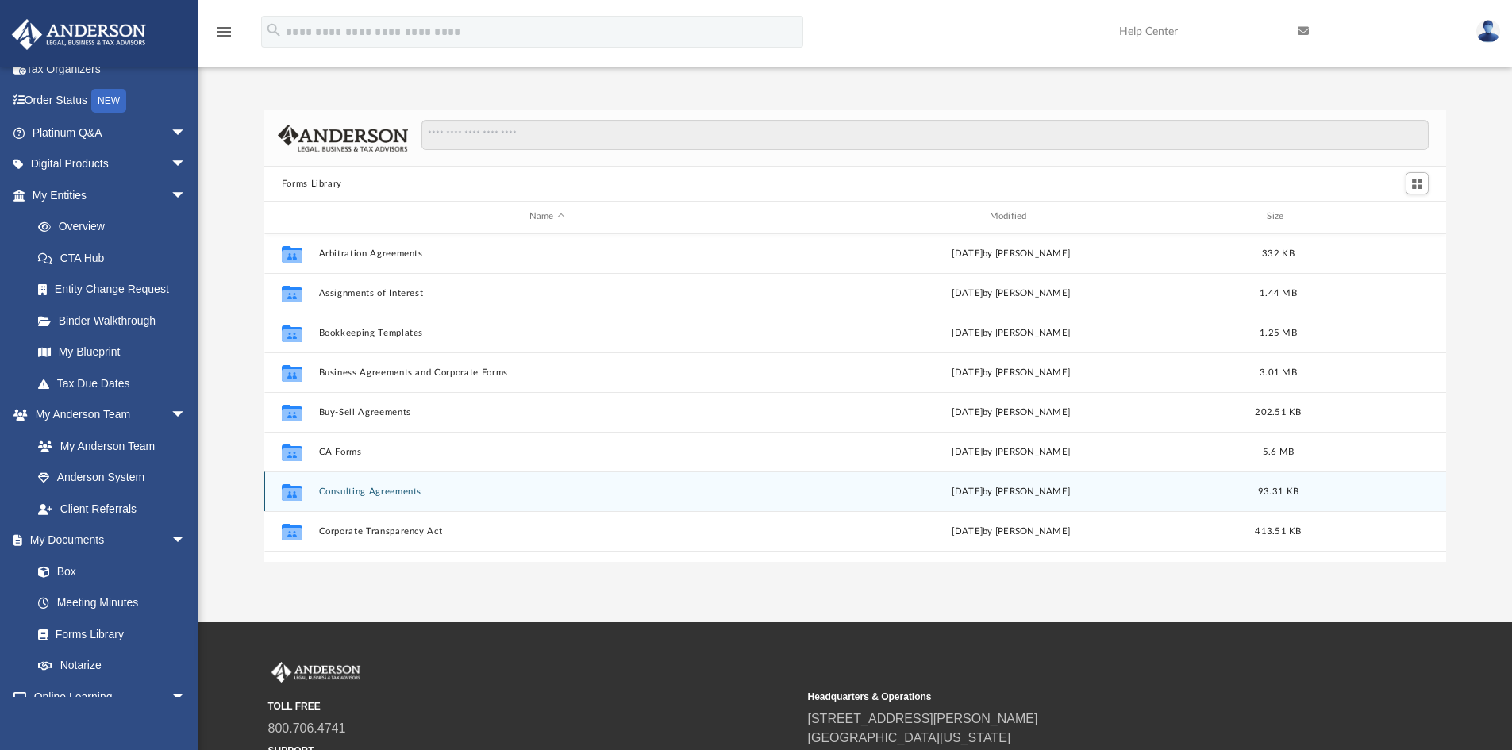
click at [394, 488] on button "Consulting Agreements" at bounding box center [546, 492] width 457 height 10
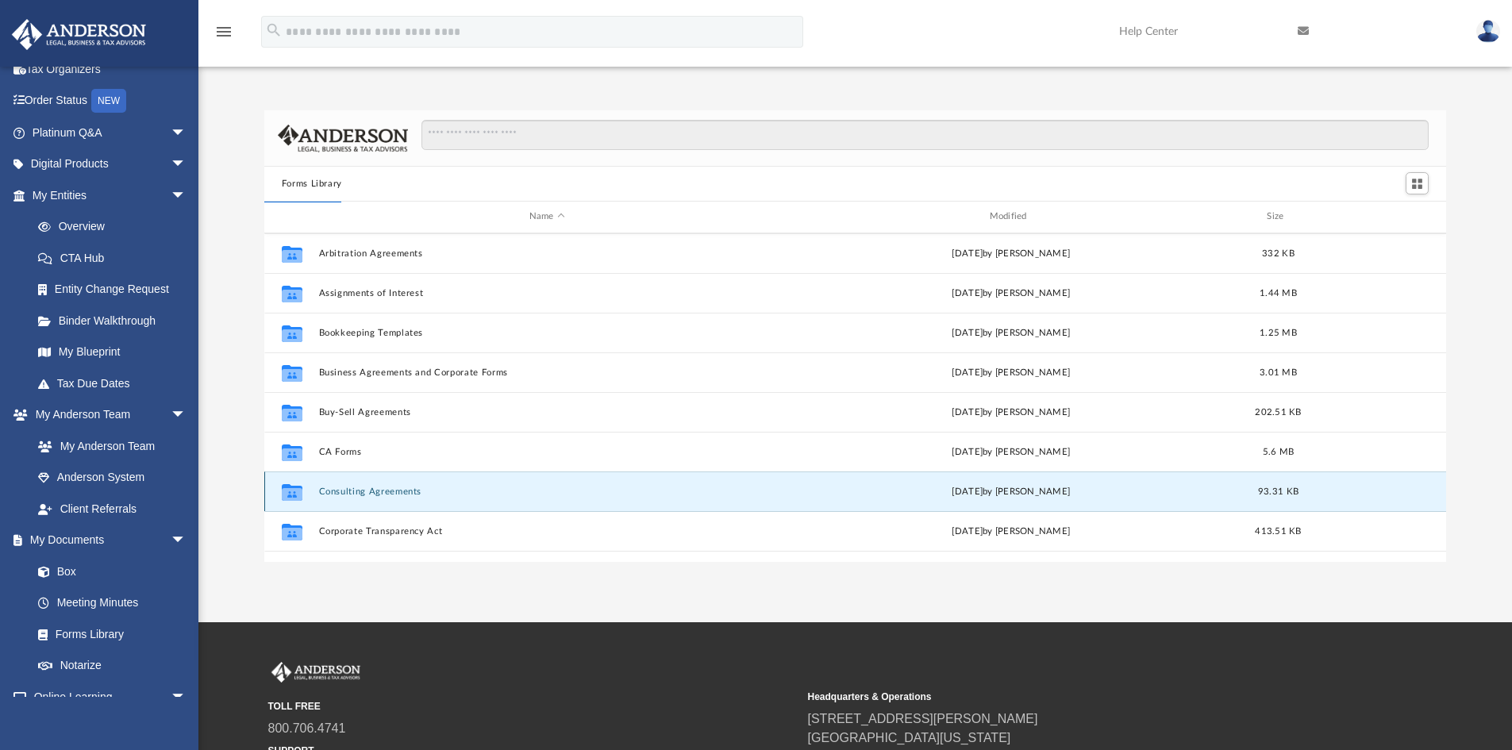
scroll to position [0, 0]
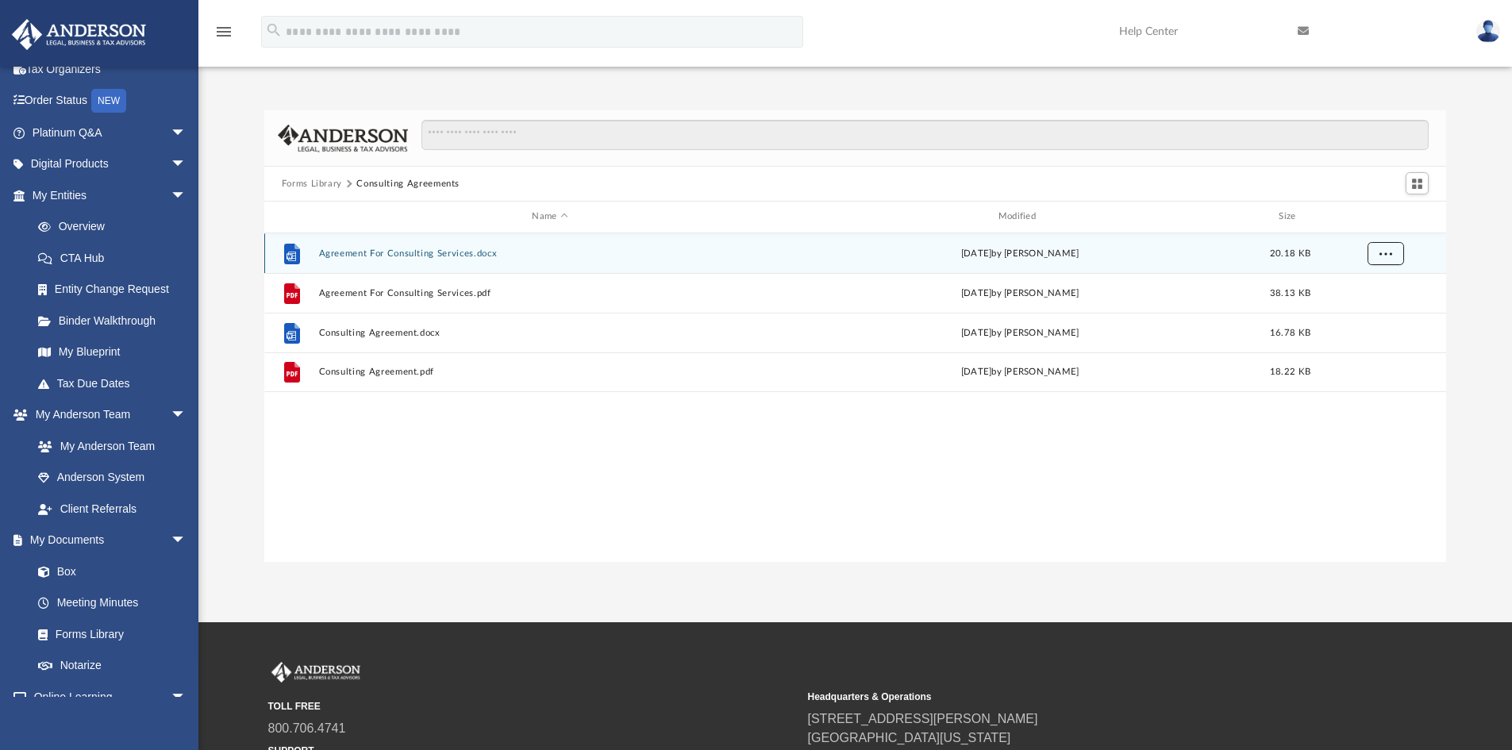
click at [1377, 259] on button "More options" at bounding box center [1385, 253] width 37 height 24
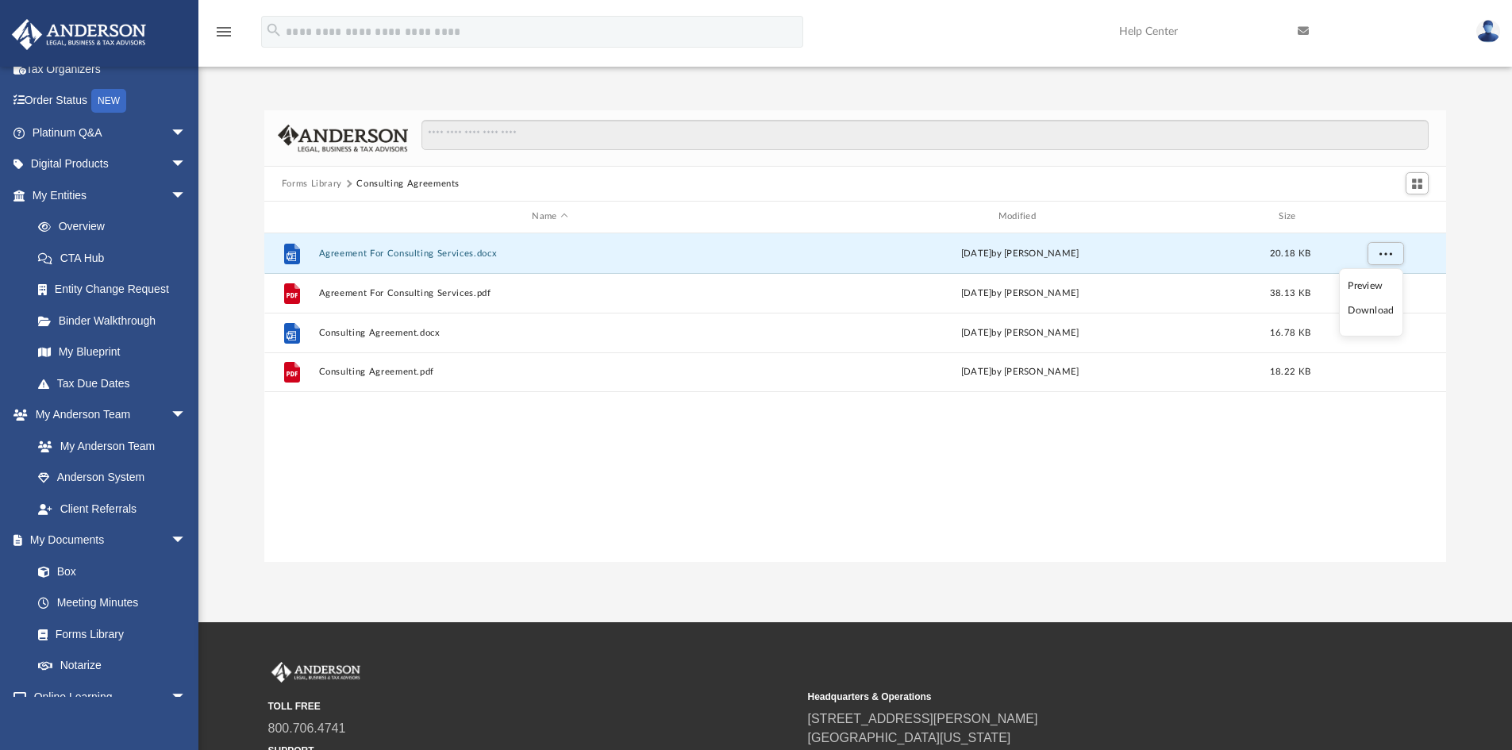
click at [1377, 310] on li "Download" at bounding box center [1371, 310] width 46 height 17
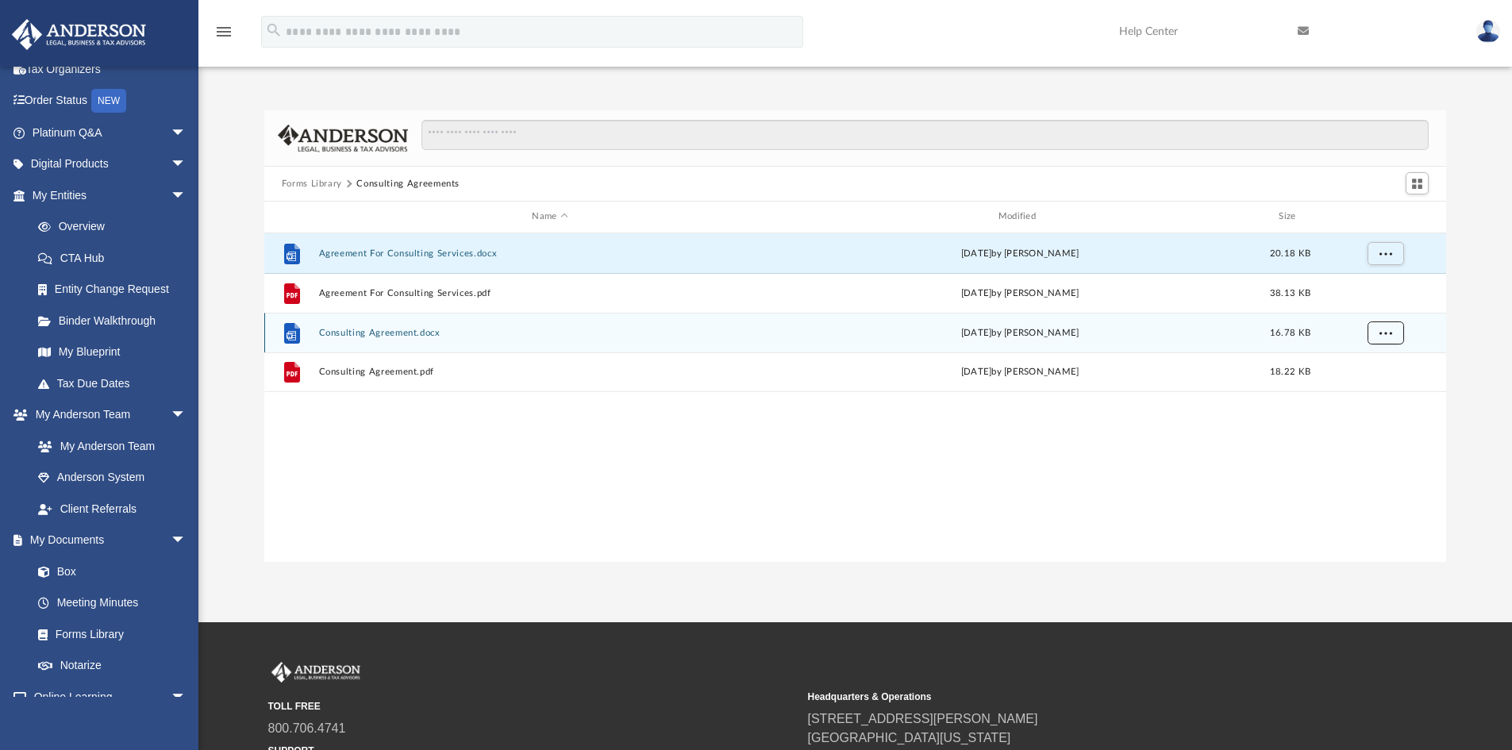
click at [1381, 331] on span "More options" at bounding box center [1385, 332] width 13 height 9
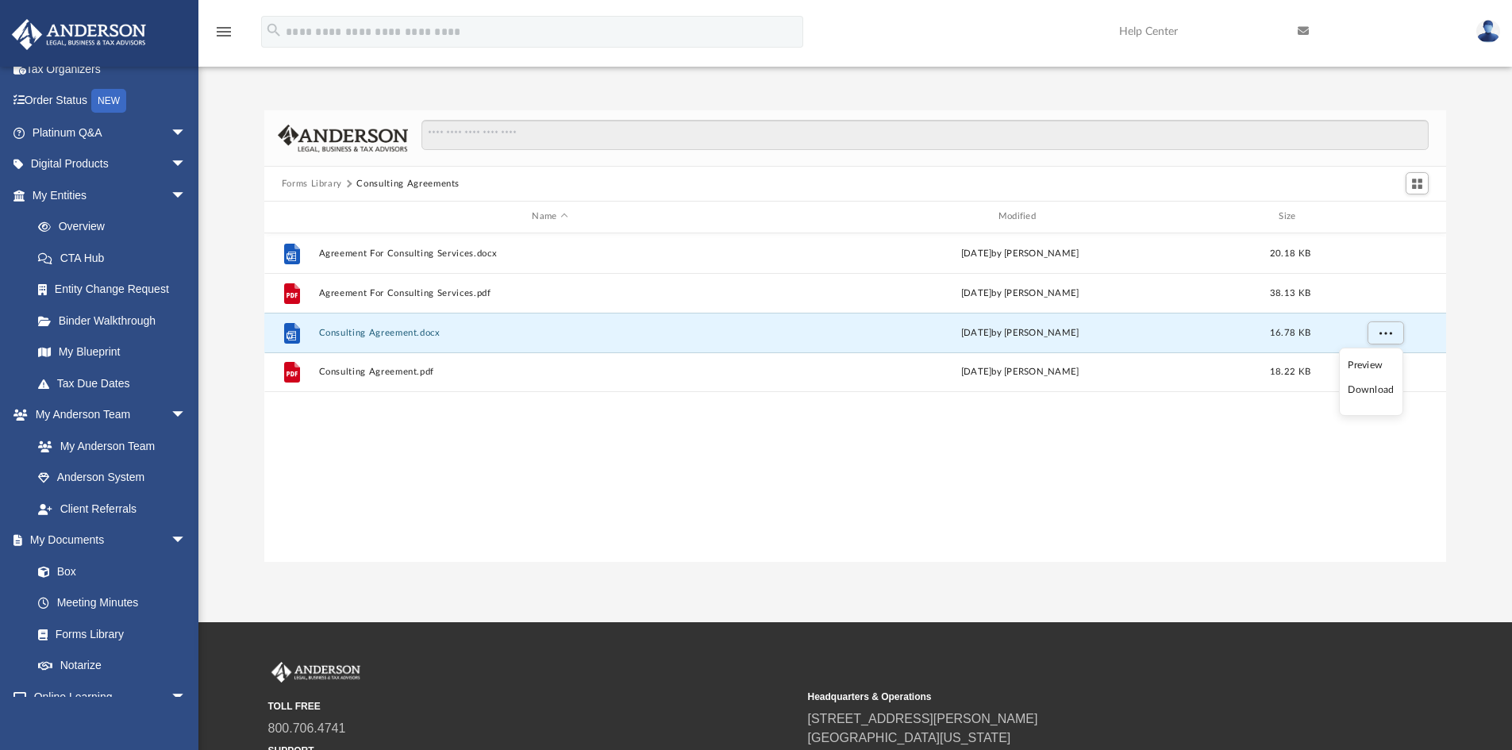
click at [1377, 389] on li "Download" at bounding box center [1371, 390] width 46 height 17
click at [327, 179] on button "Forms Library" at bounding box center [312, 184] width 60 height 14
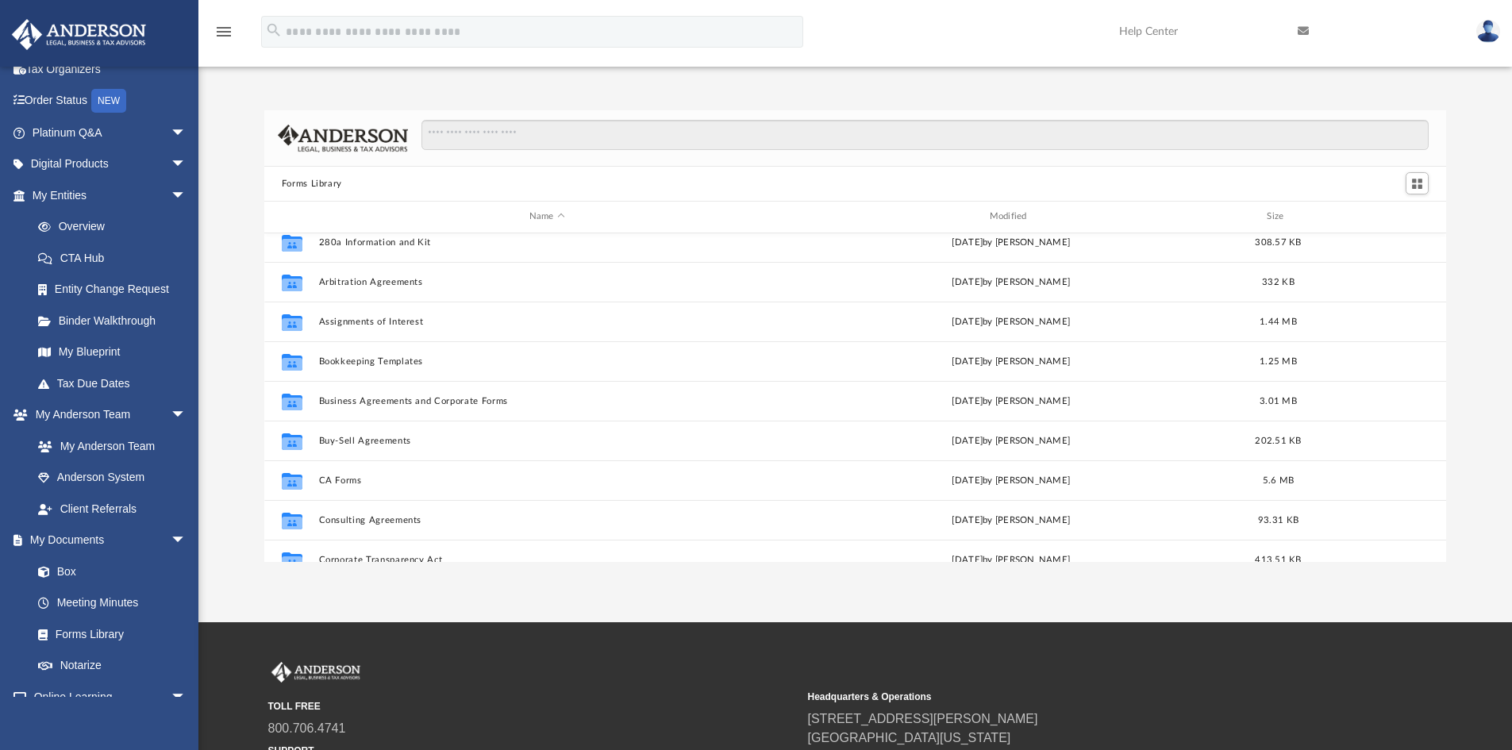
scroll to position [79, 0]
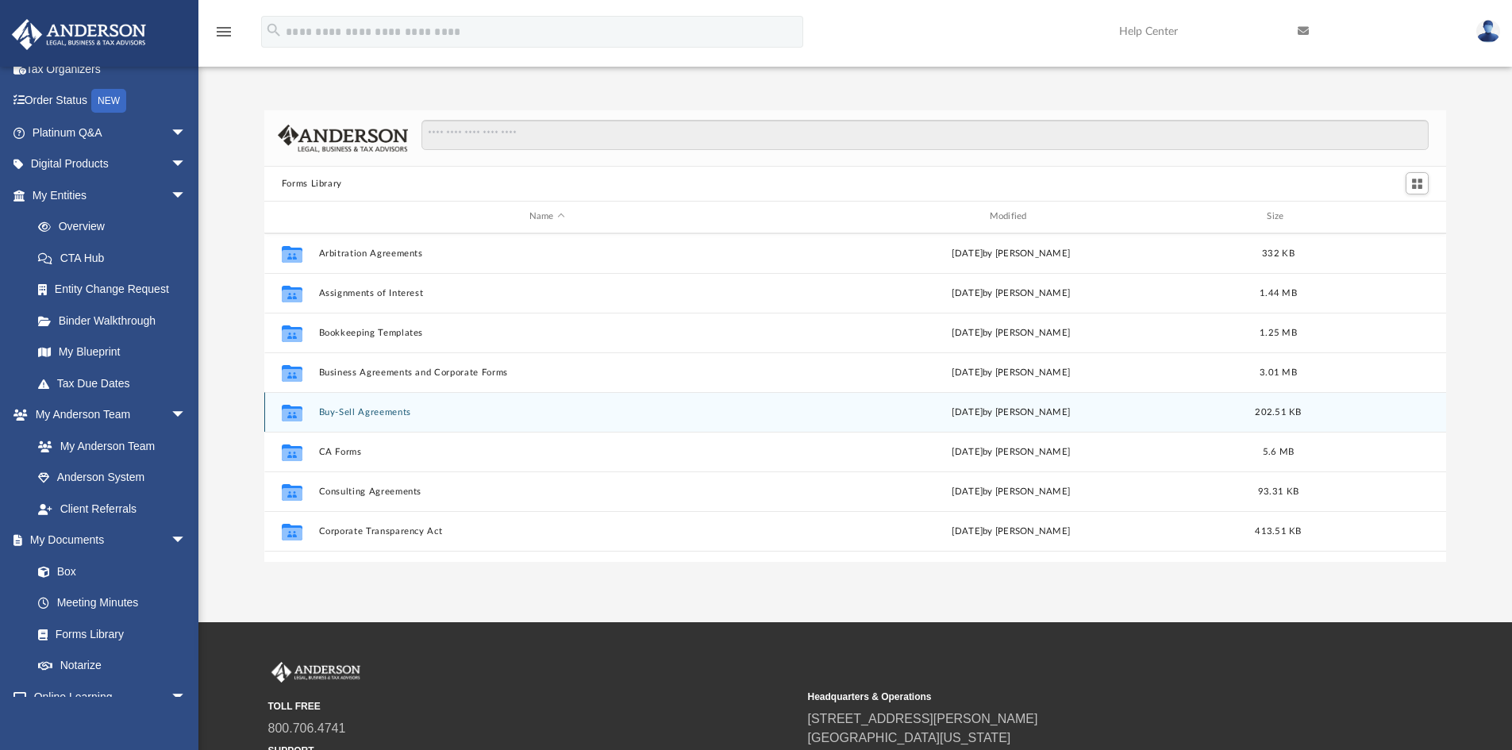
click at [368, 417] on button "Buy-Sell Agreements" at bounding box center [546, 412] width 457 height 10
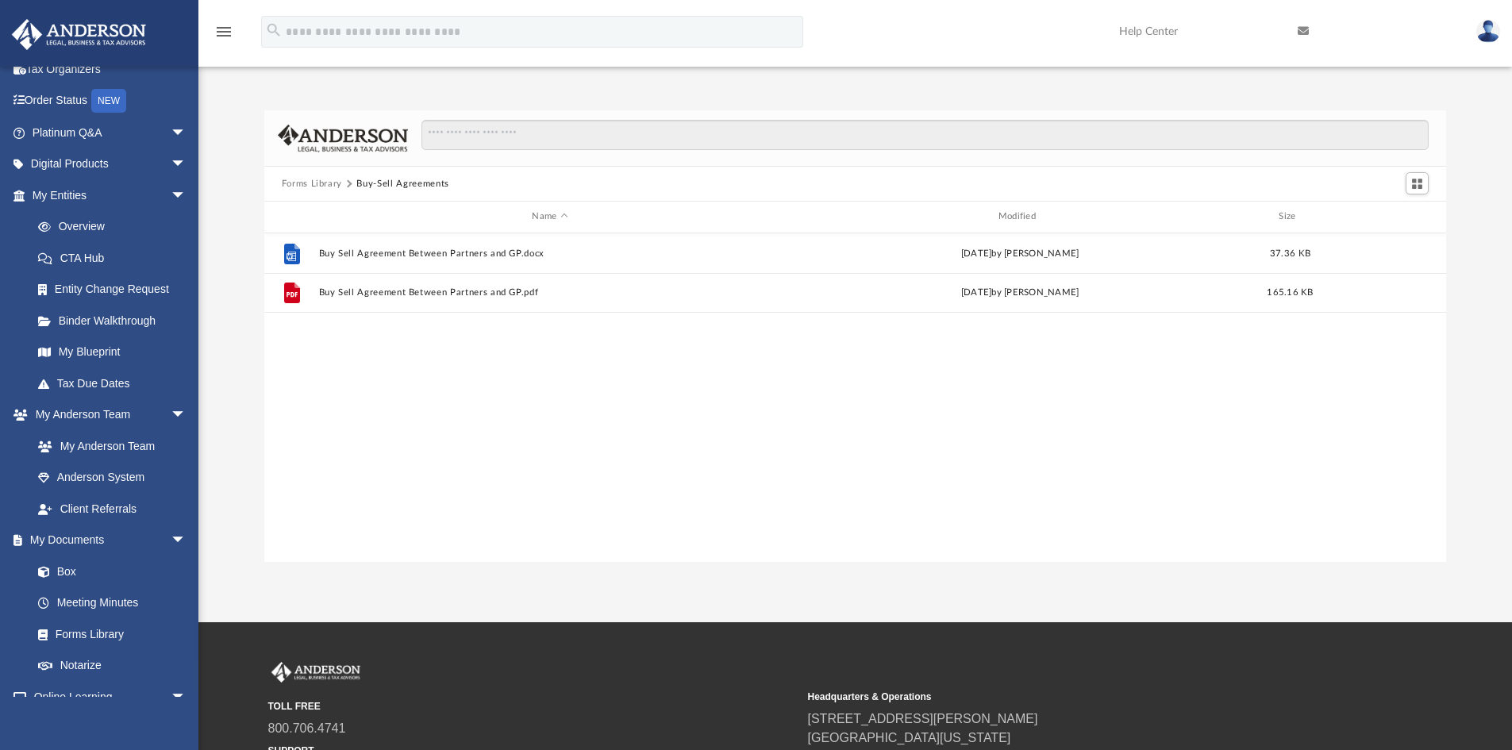
scroll to position [0, 0]
click at [314, 182] on button "Forms Library" at bounding box center [312, 184] width 60 height 14
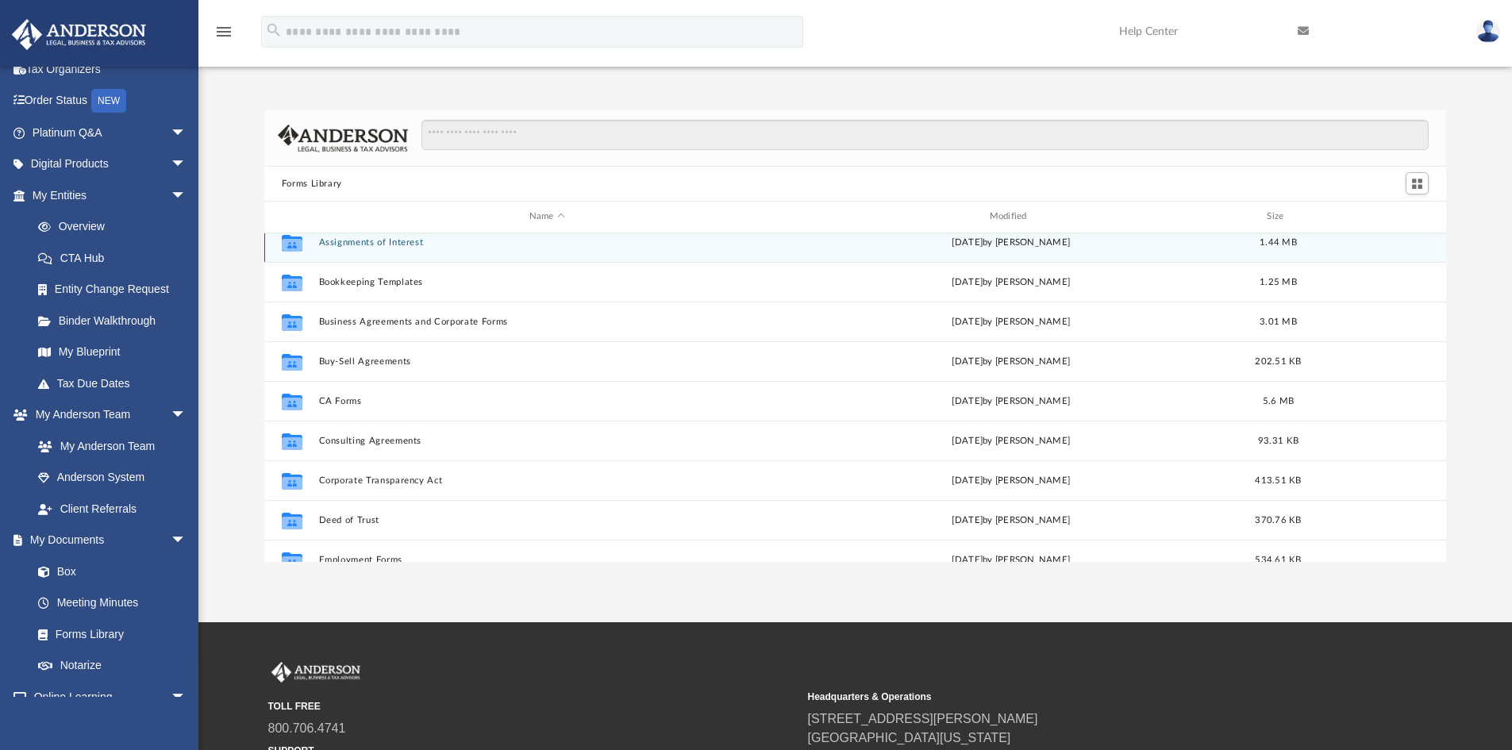
scroll to position [159, 0]
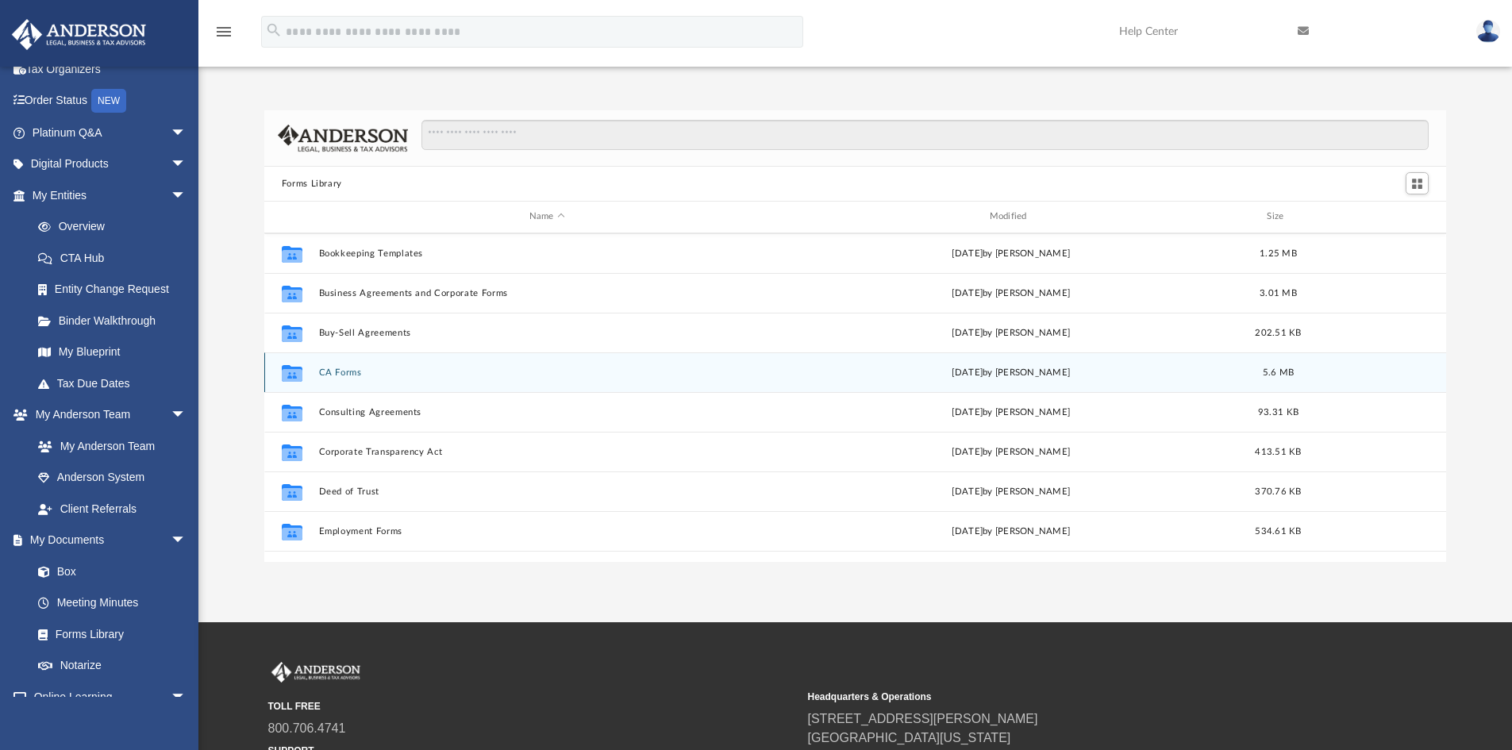
click at [349, 376] on button "CA Forms" at bounding box center [546, 373] width 457 height 10
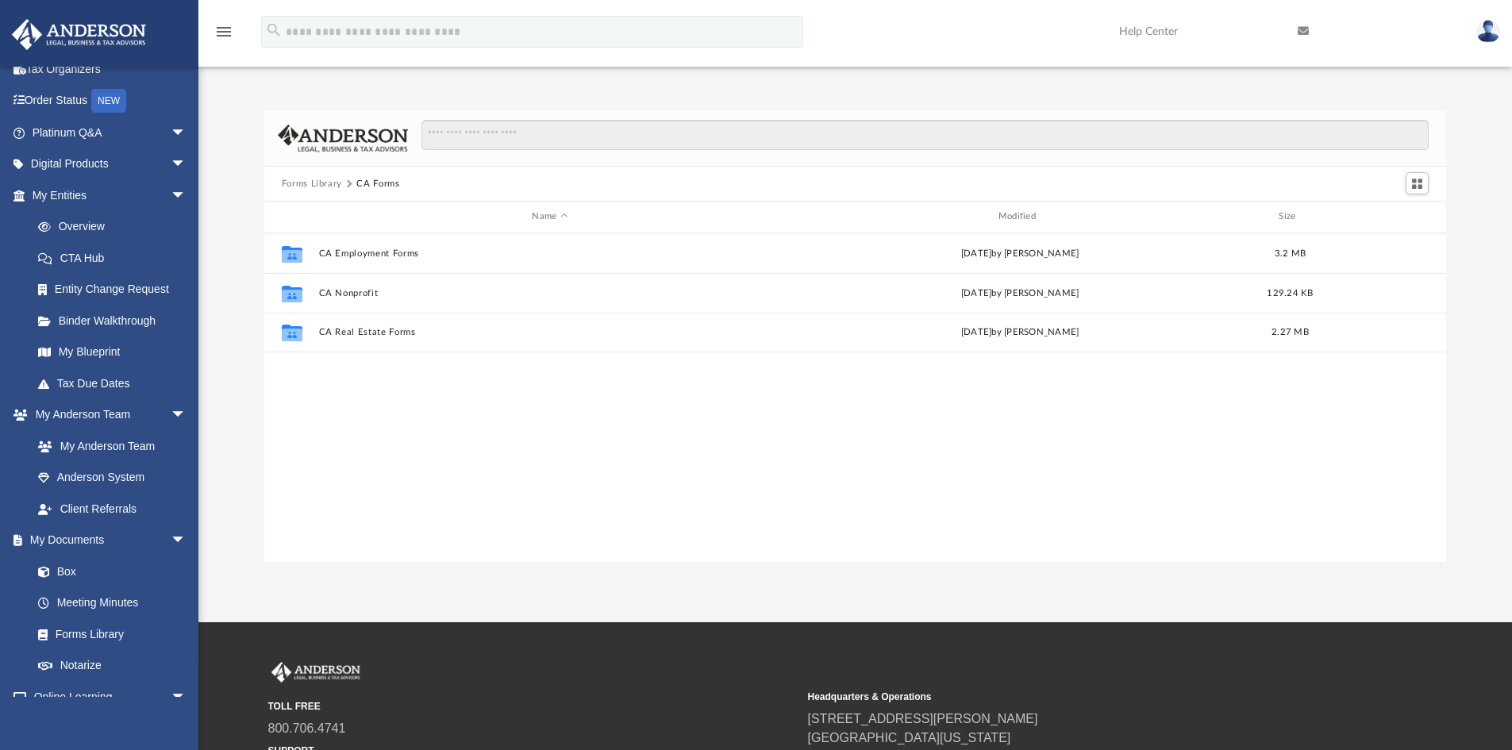
scroll to position [0, 0]
click at [329, 183] on button "Forms Library" at bounding box center [312, 184] width 60 height 14
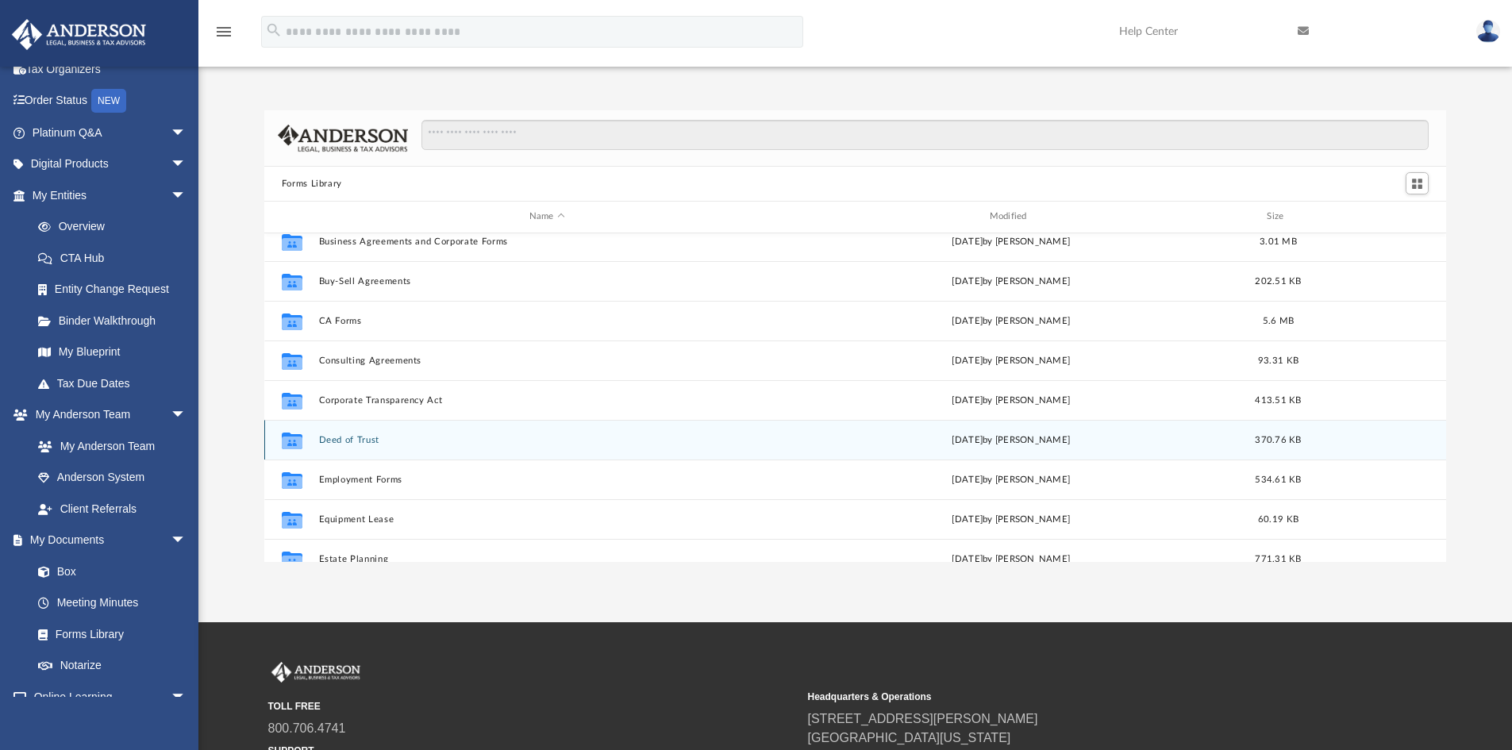
scroll to position [238, 0]
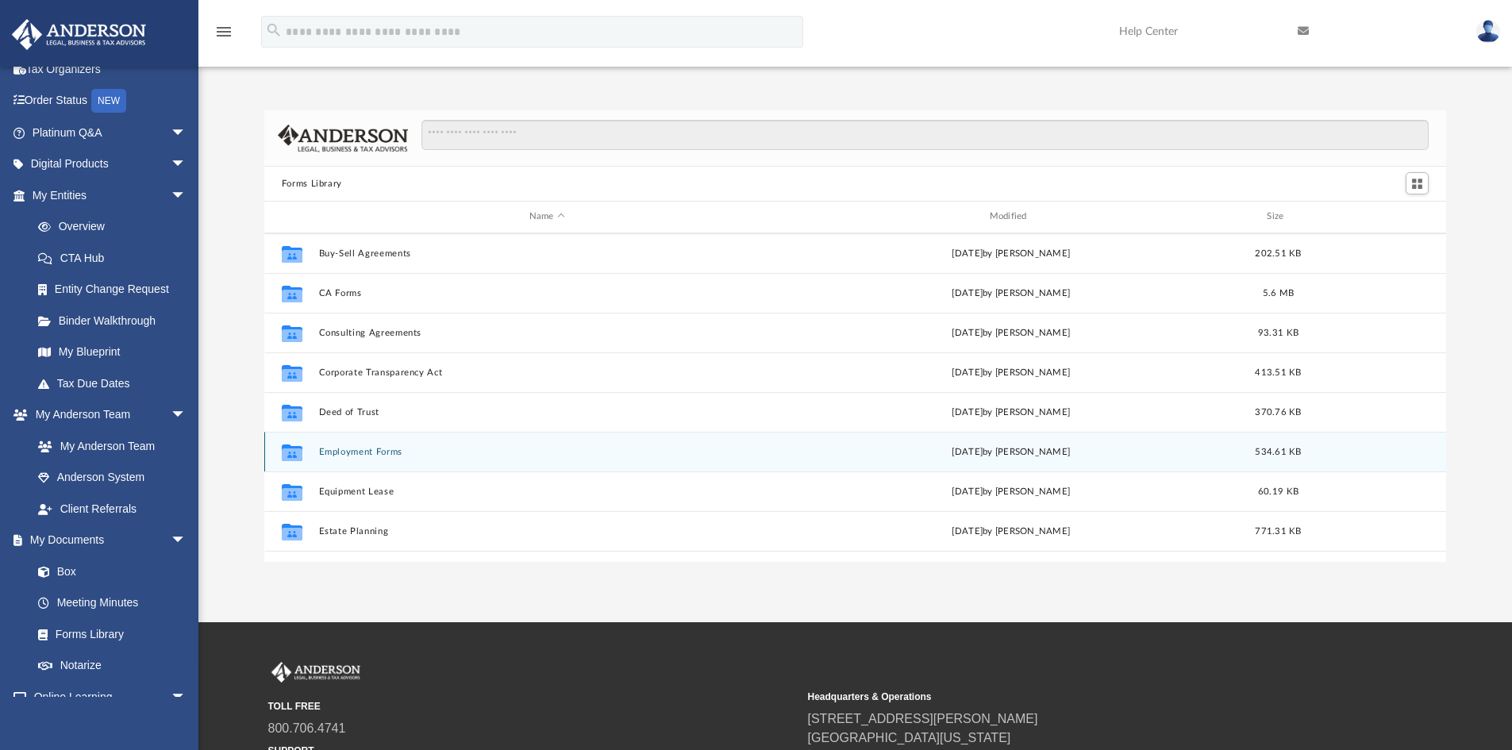
click at [389, 455] on button "Employment Forms" at bounding box center [546, 452] width 457 height 10
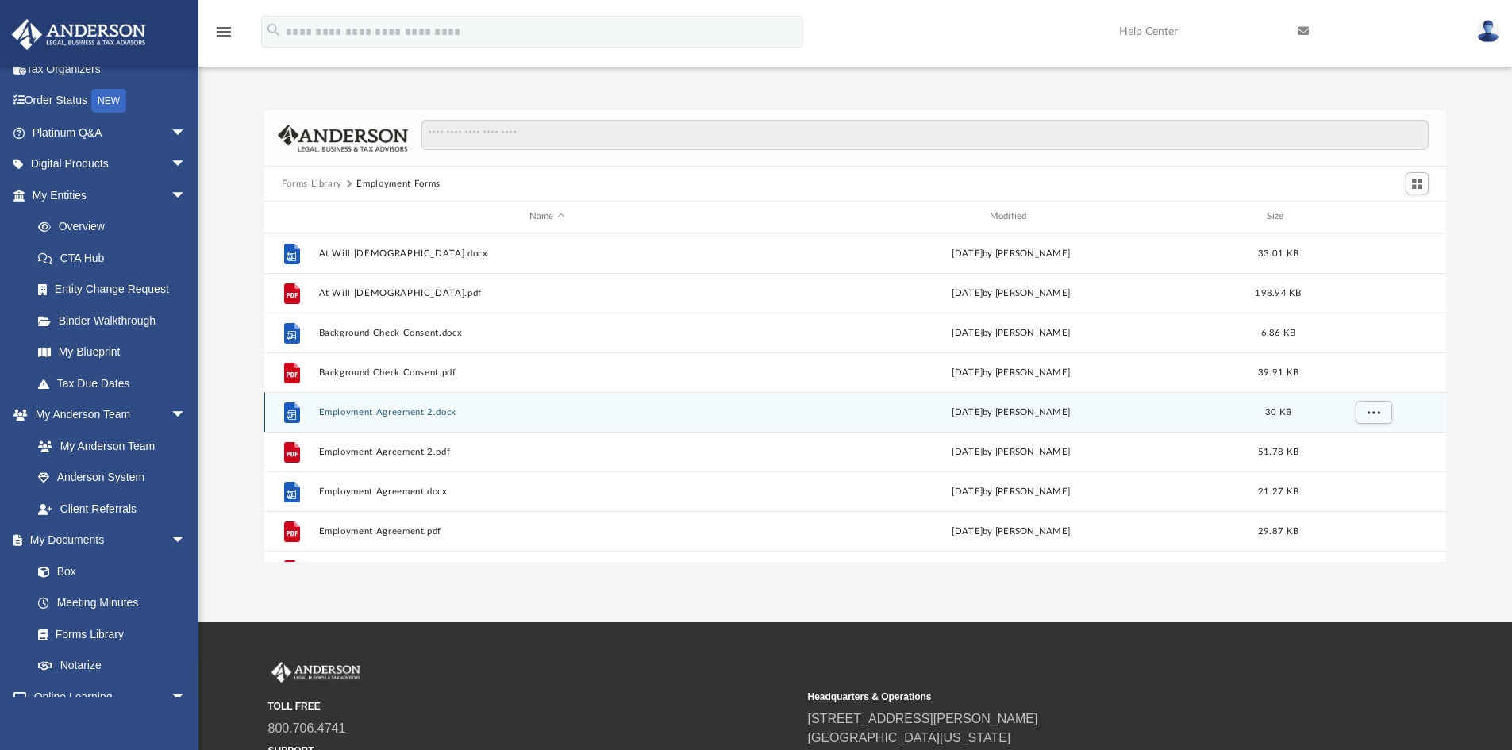
scroll to position [29, 0]
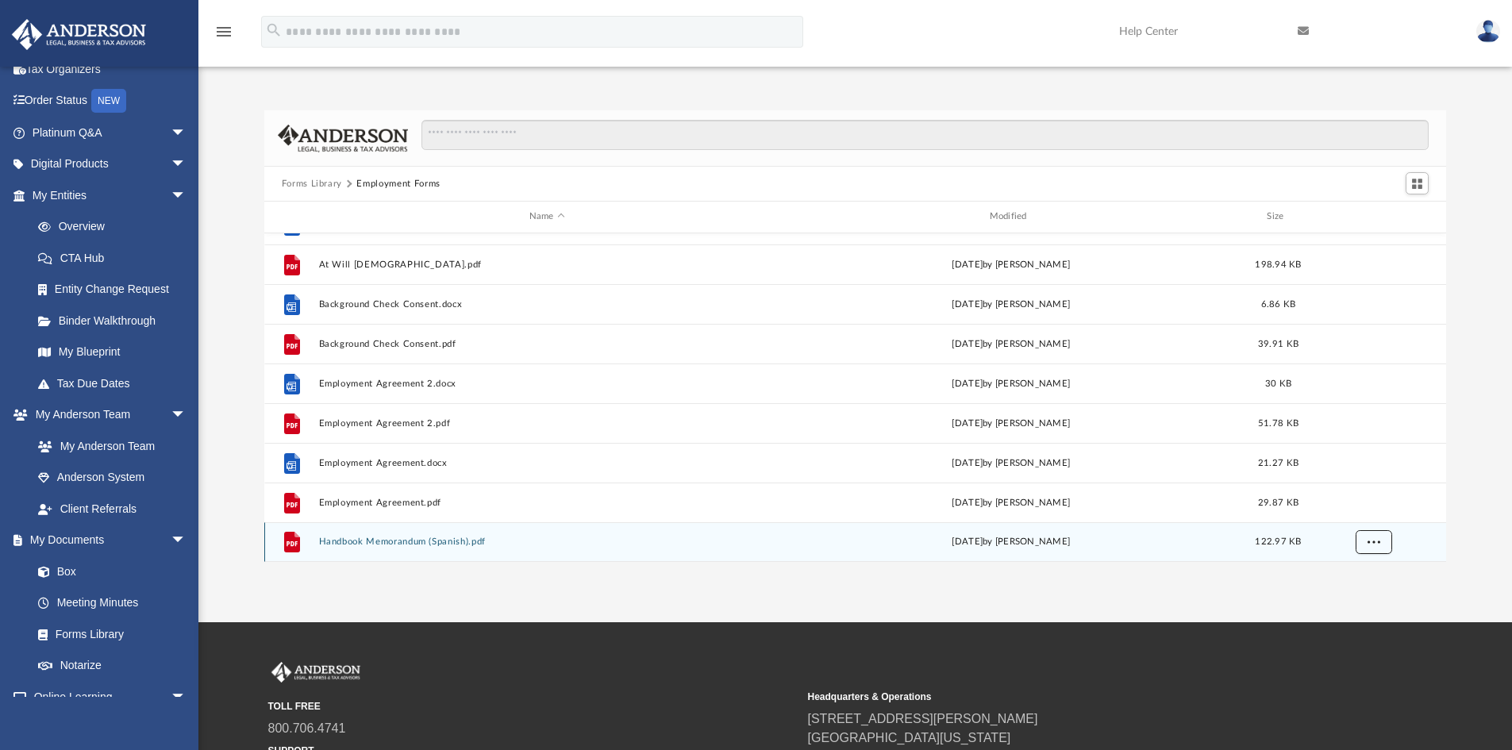
click at [1380, 538] on span "More options" at bounding box center [1373, 541] width 13 height 9
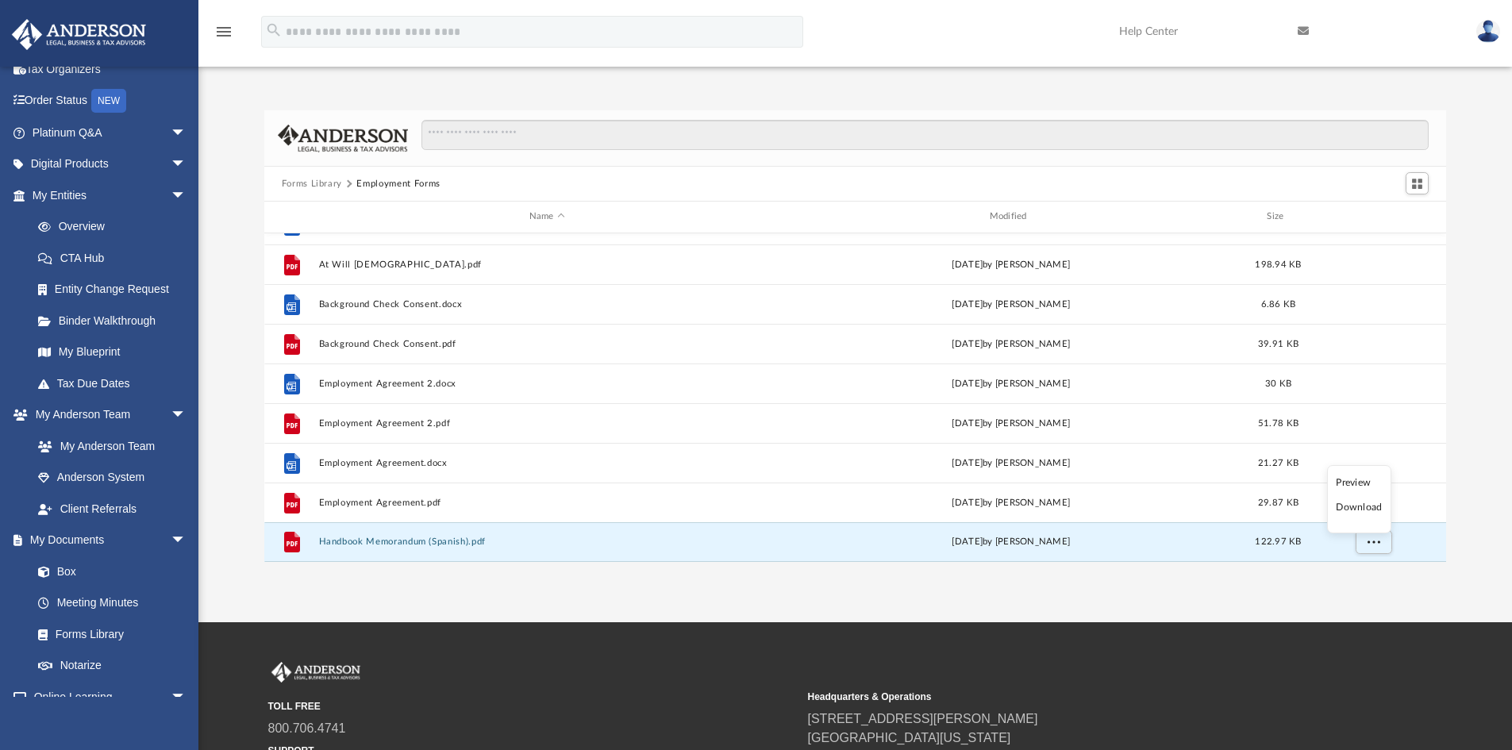
click at [1343, 483] on li "Preview" at bounding box center [1359, 483] width 46 height 17
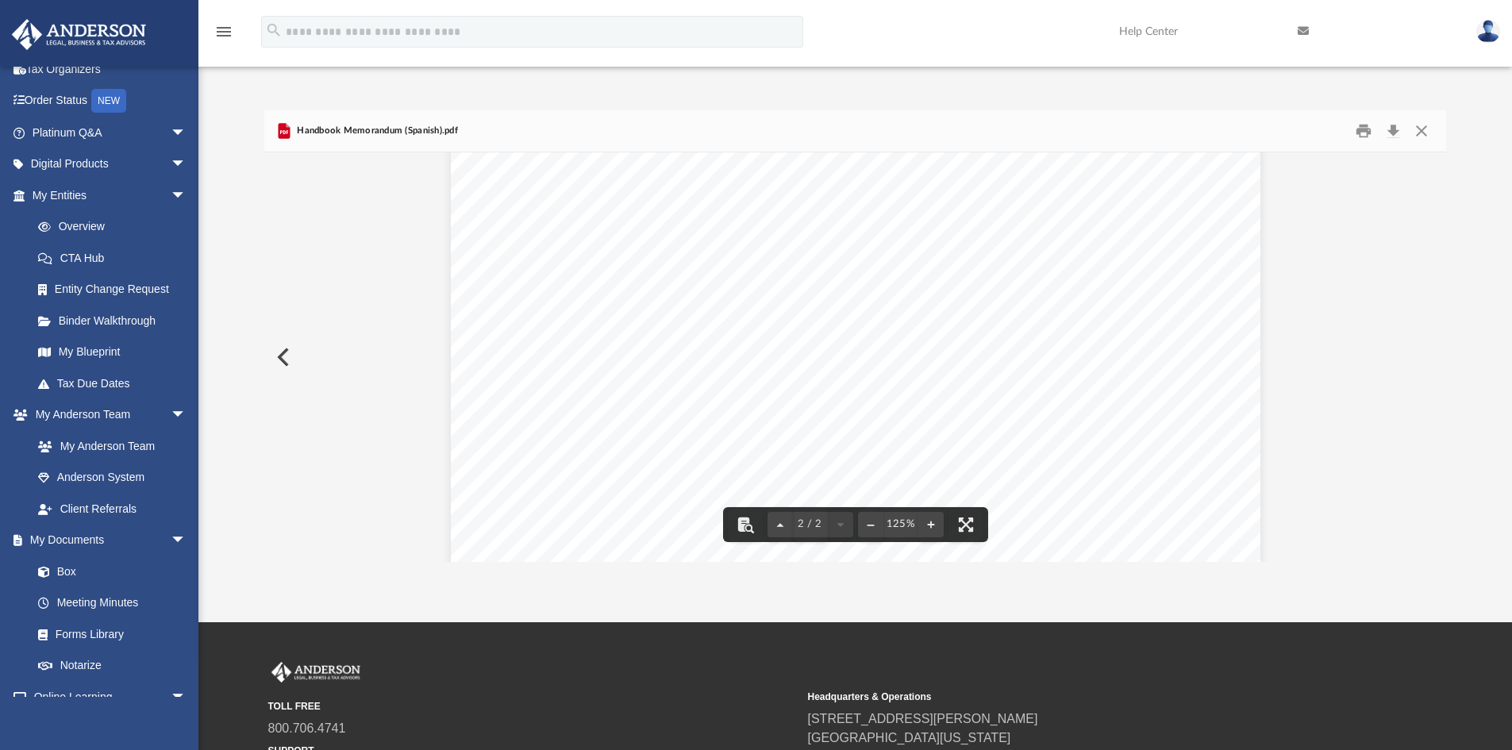
scroll to position [1734, 0]
click at [1423, 129] on button "Close" at bounding box center [1422, 131] width 29 height 25
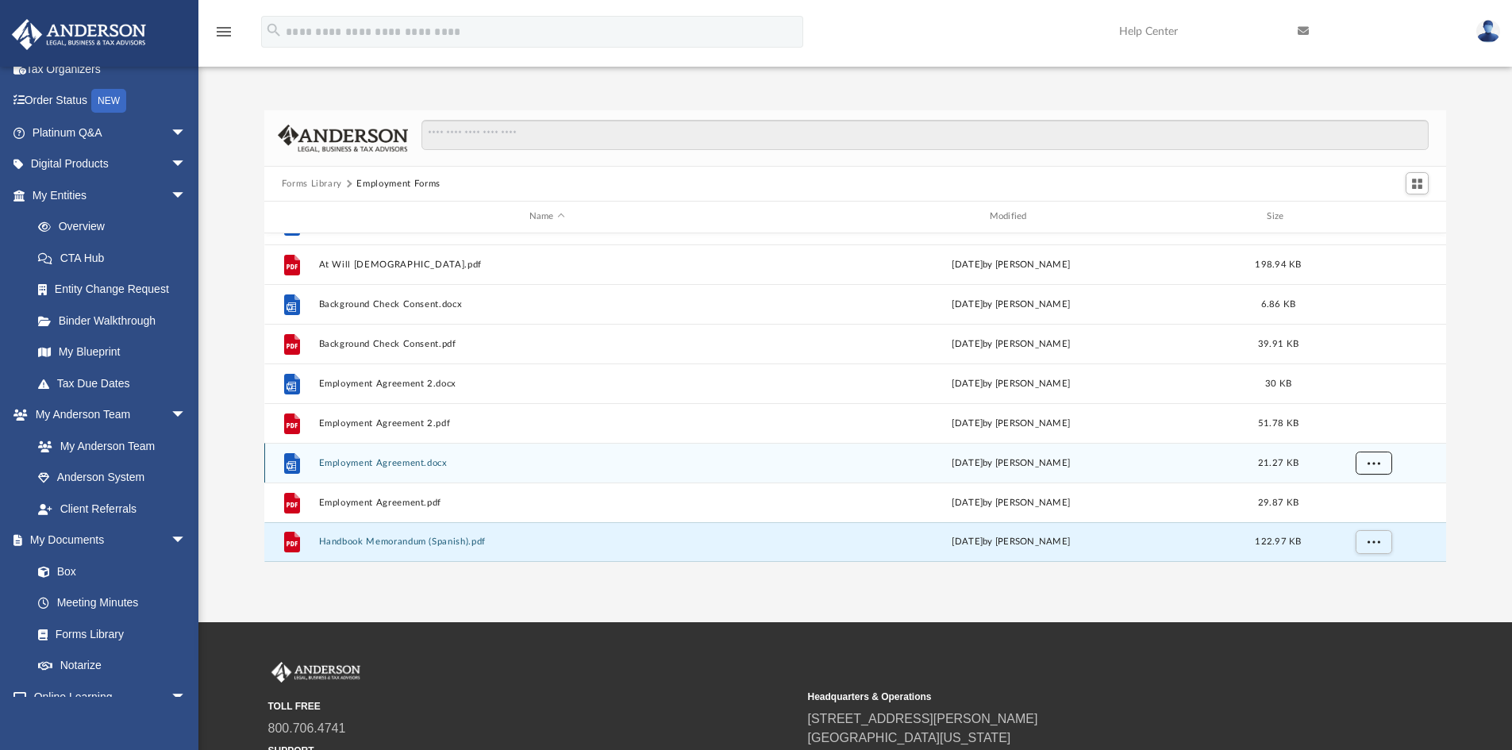
click at [1372, 470] on button "More options" at bounding box center [1373, 463] width 37 height 24
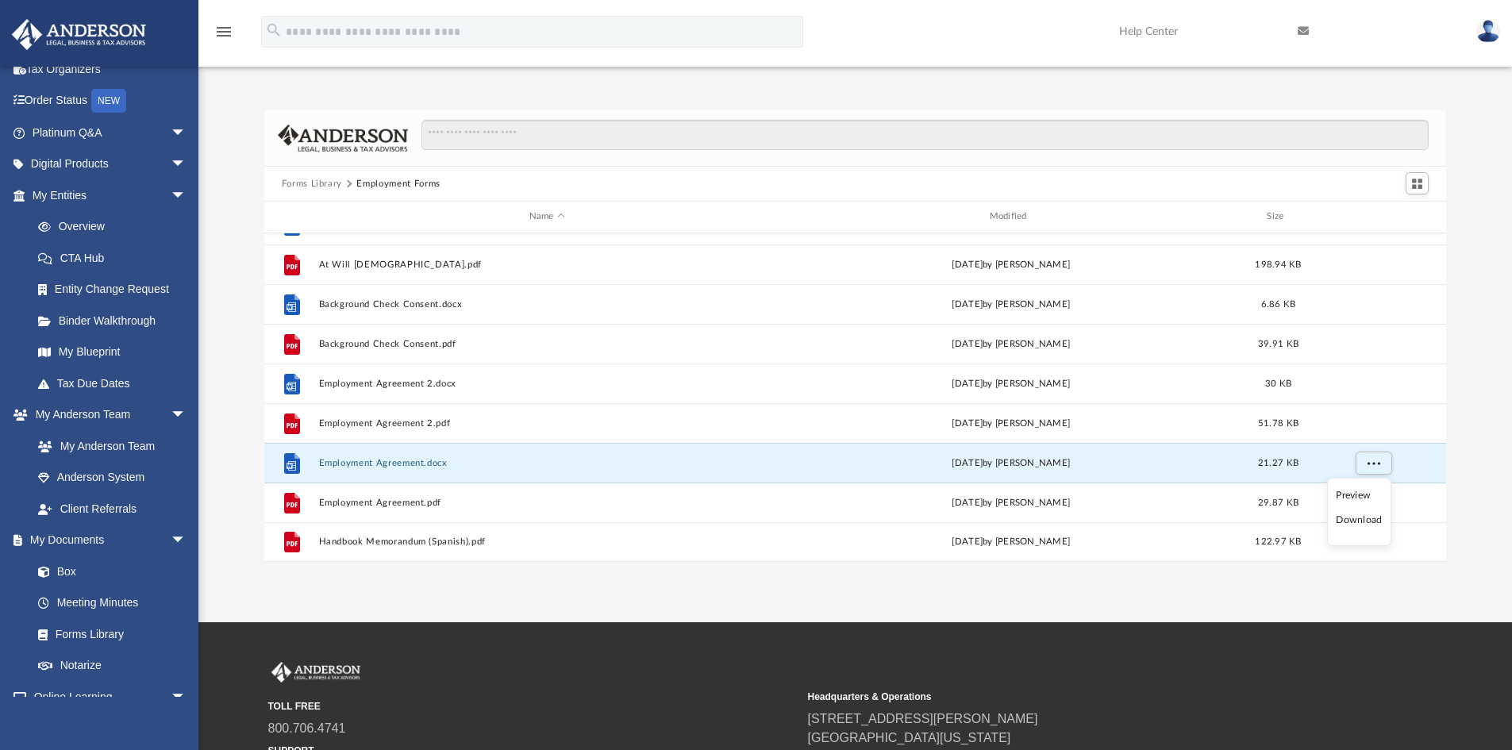
click at [1359, 499] on li "Preview" at bounding box center [1359, 495] width 46 height 17
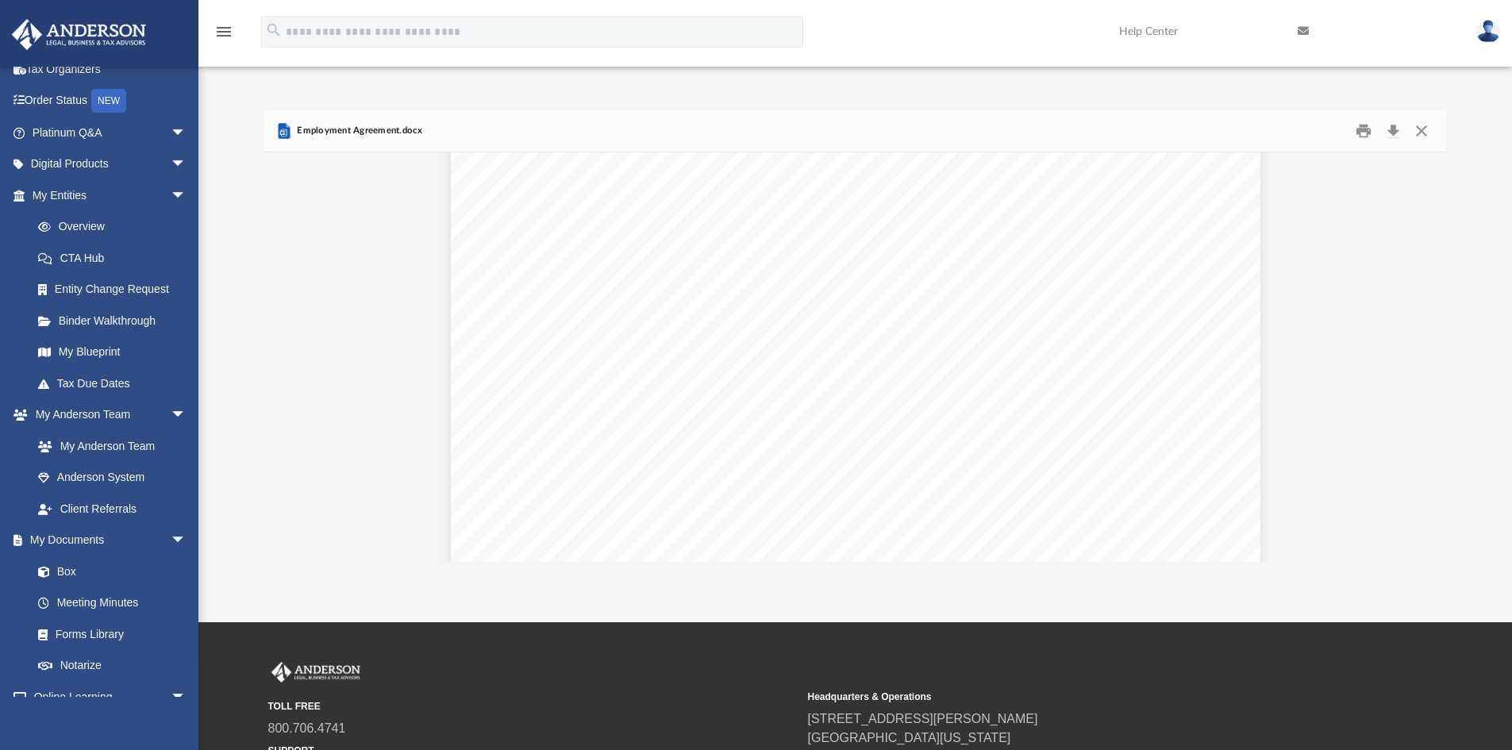
scroll to position [2806, 0]
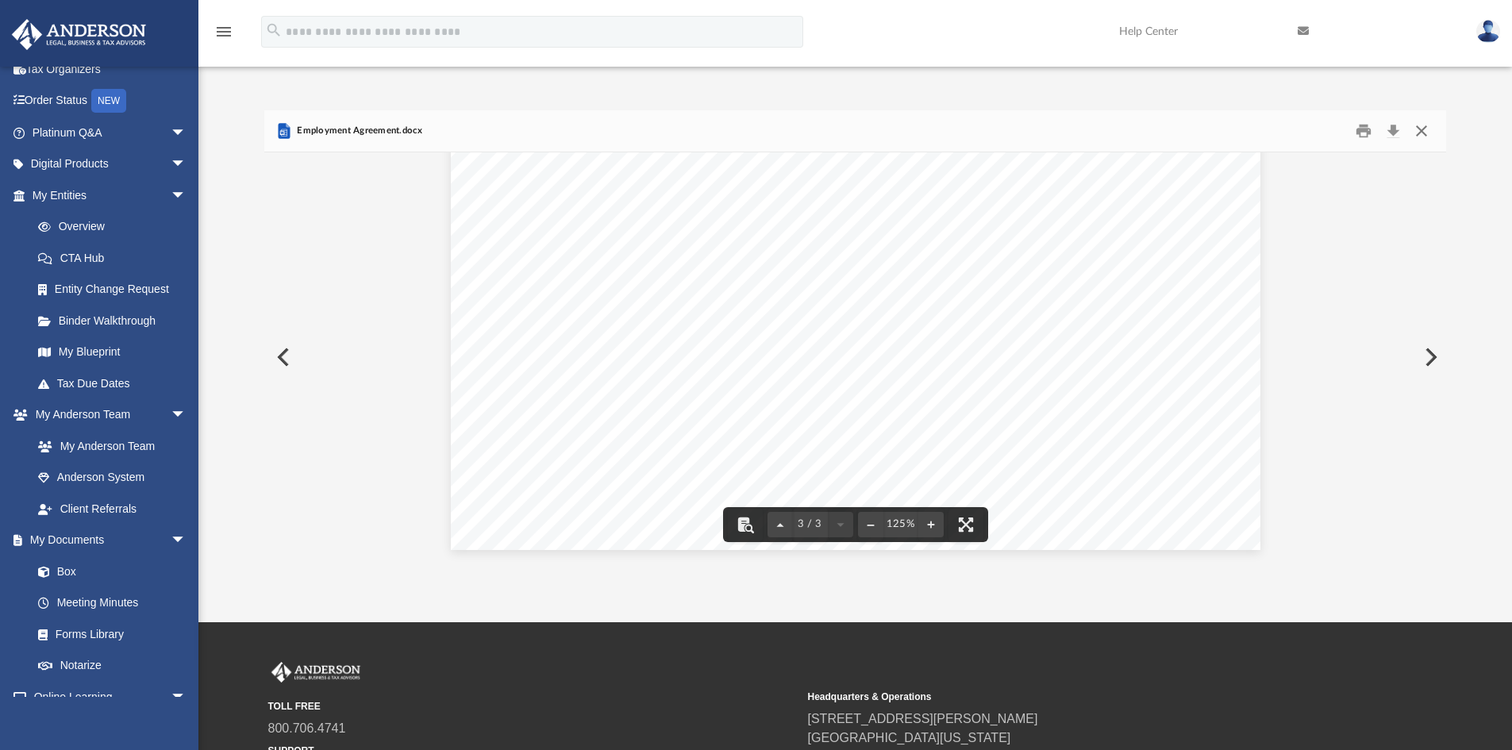
click at [1415, 129] on button "Close" at bounding box center [1422, 131] width 29 height 25
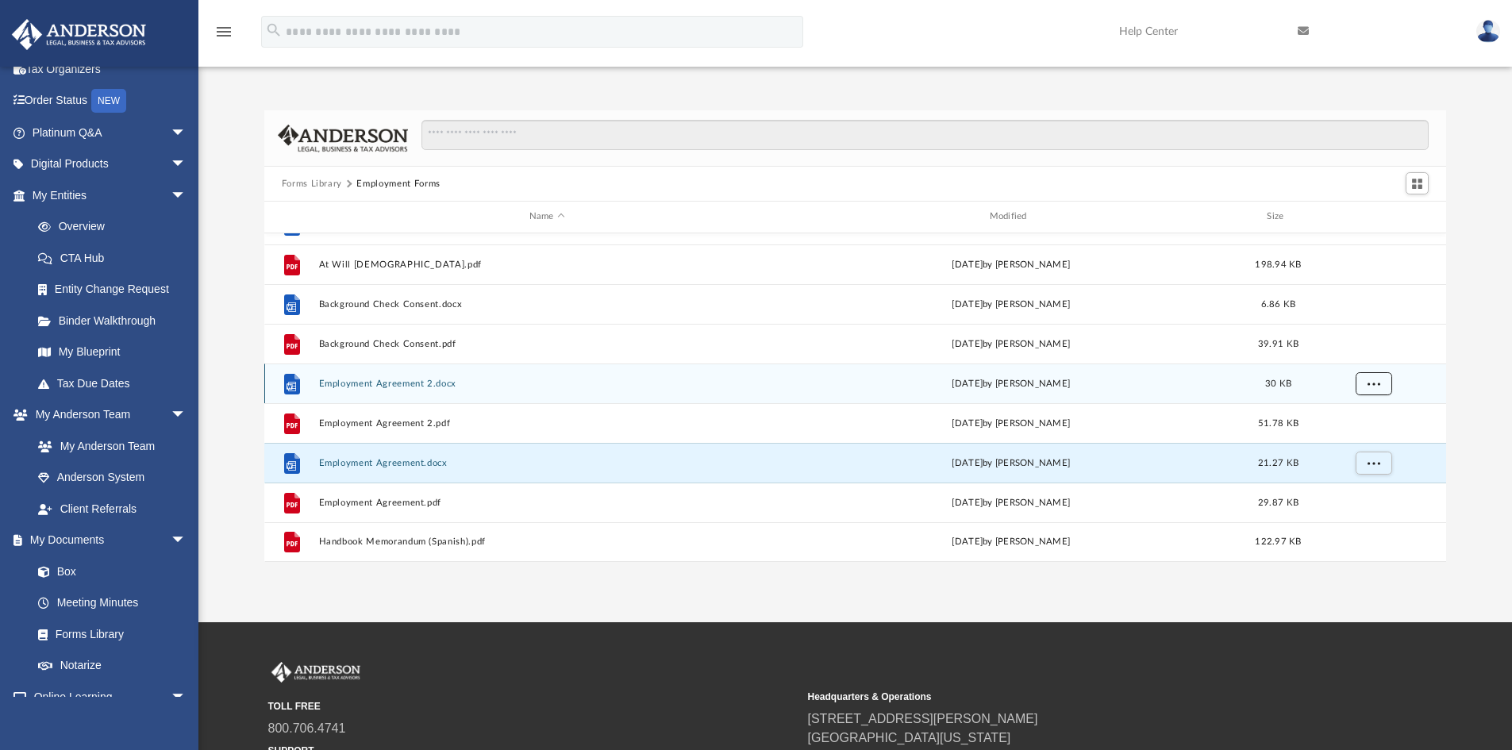
click at [1362, 378] on button "More options" at bounding box center [1373, 384] width 37 height 24
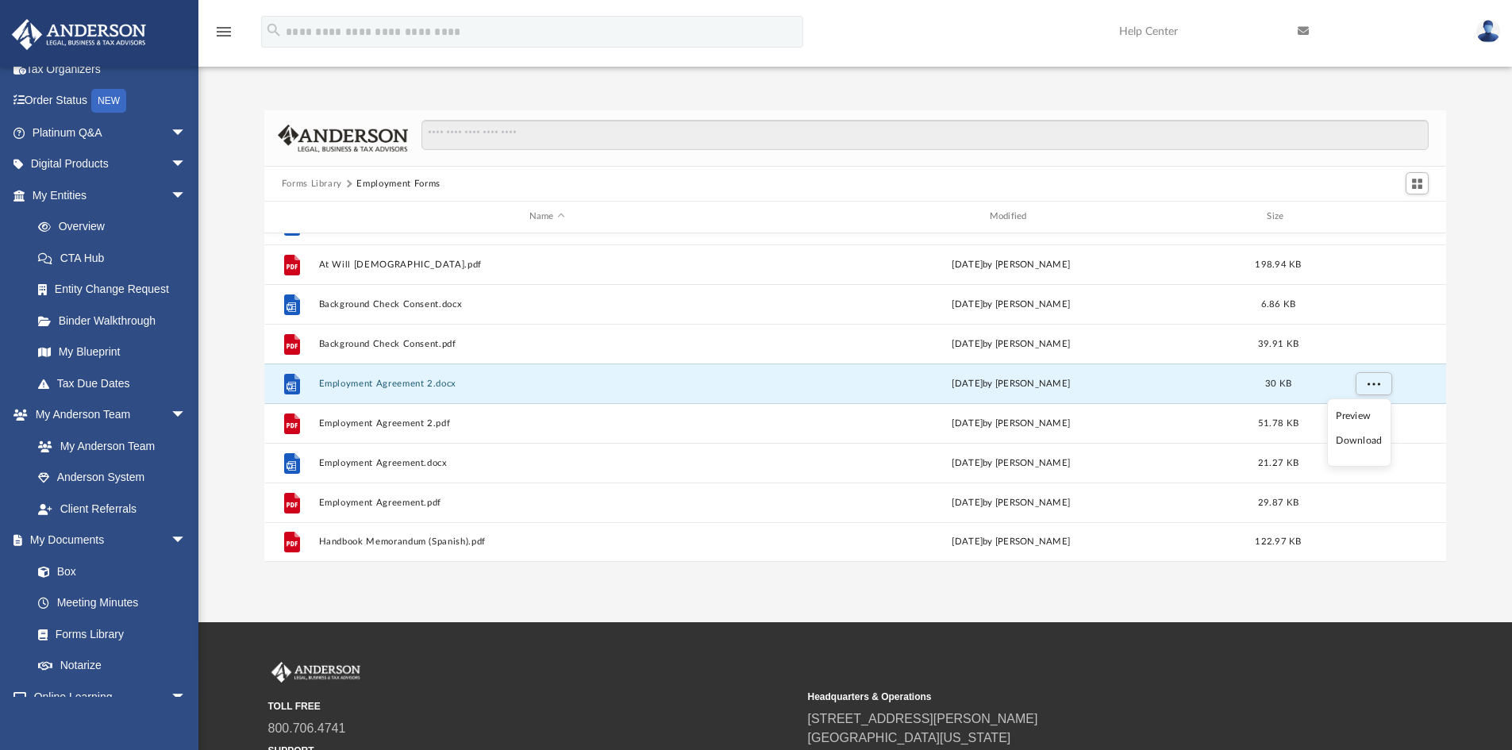
click at [1351, 410] on li "Preview" at bounding box center [1359, 416] width 46 height 17
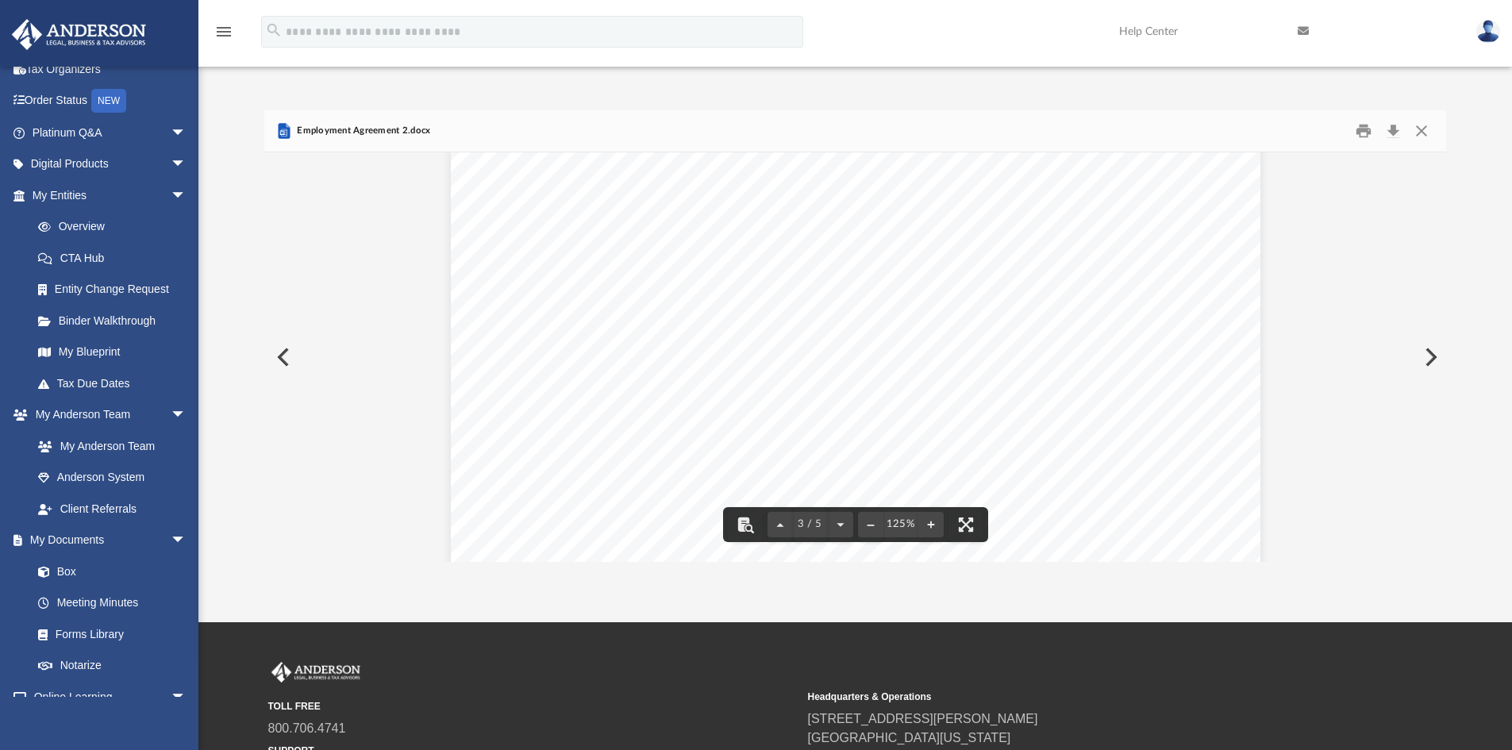
scroll to position [2699, 0]
click at [1419, 130] on button "Close" at bounding box center [1422, 131] width 29 height 25
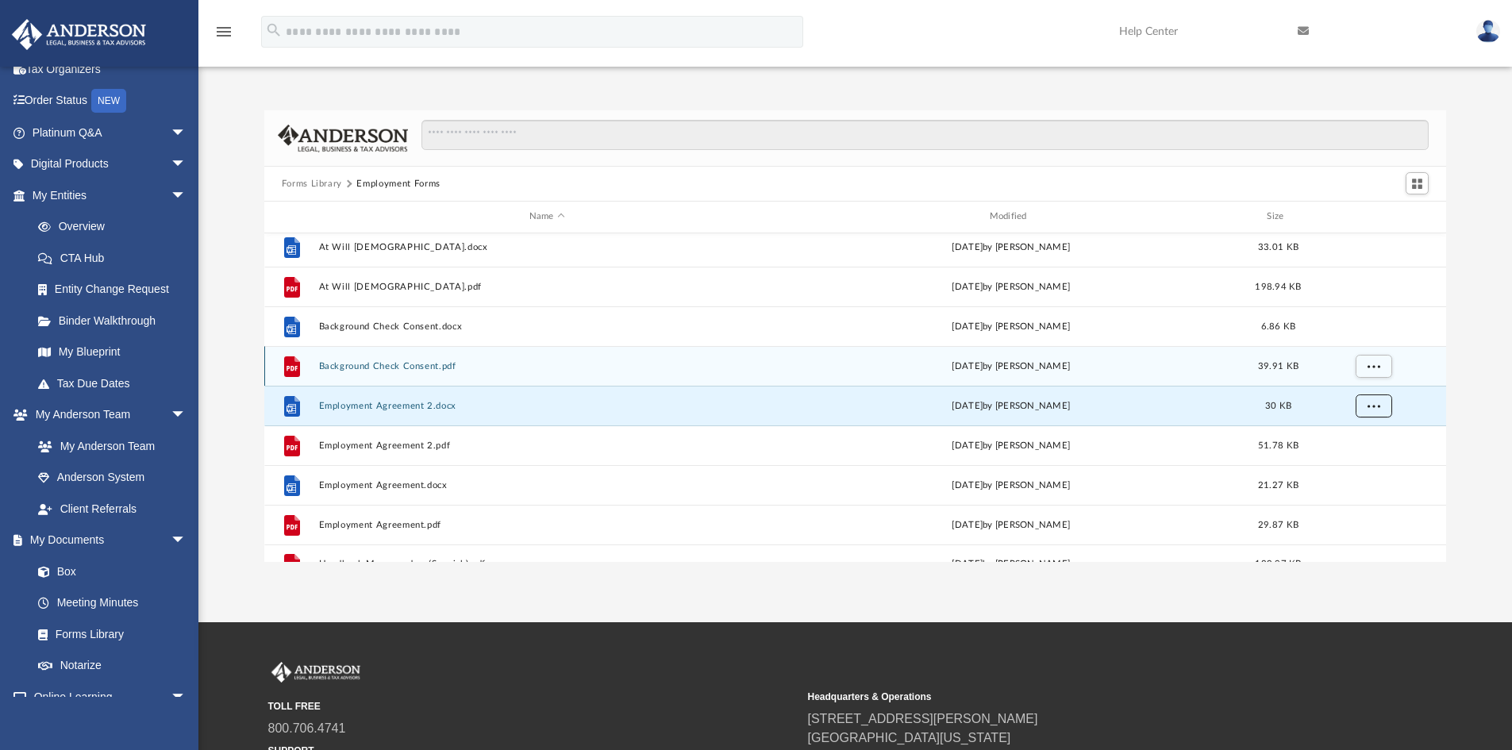
scroll to position [0, 0]
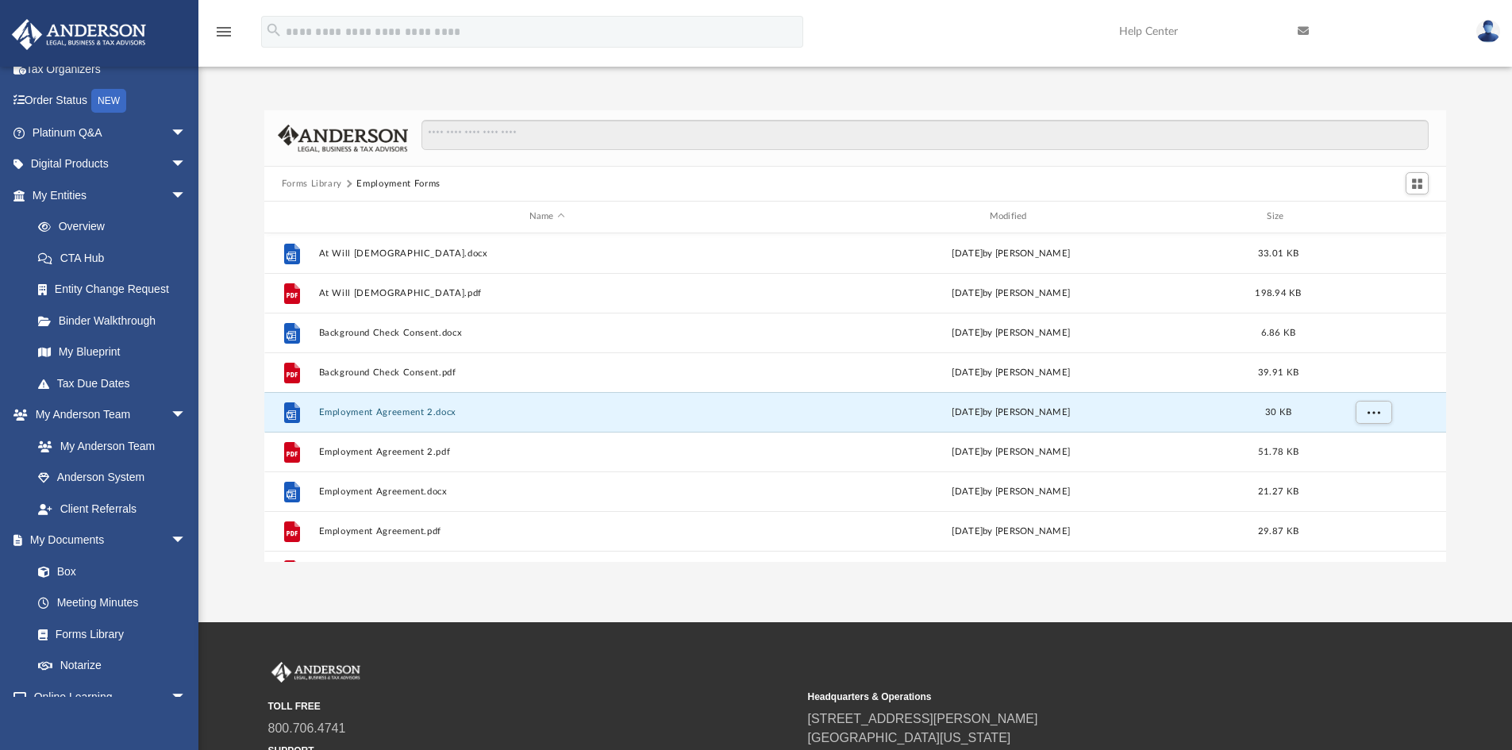
click at [316, 177] on button "Forms Library" at bounding box center [312, 184] width 60 height 14
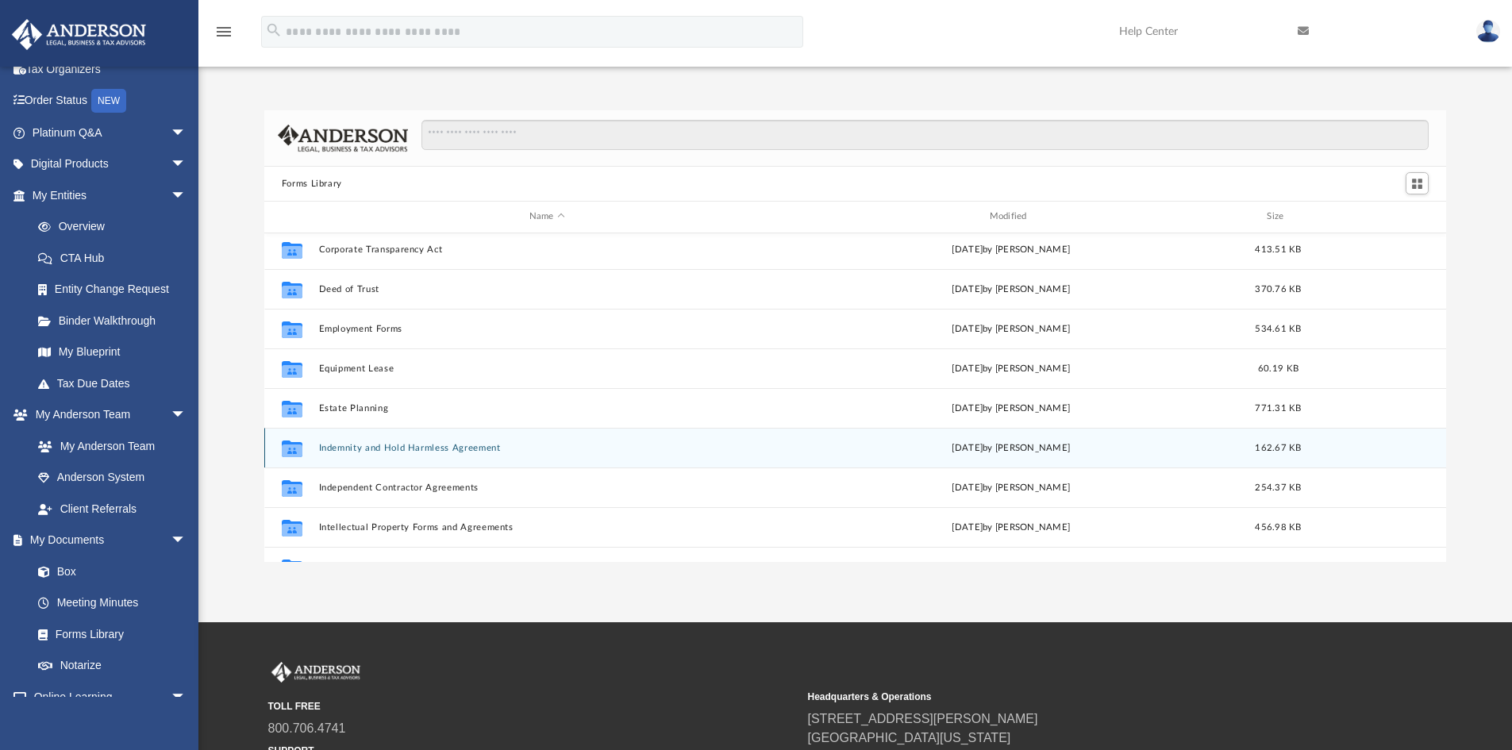
scroll to position [397, 0]
click at [433, 453] on button "Independent Contractor Agreements" at bounding box center [546, 452] width 457 height 10
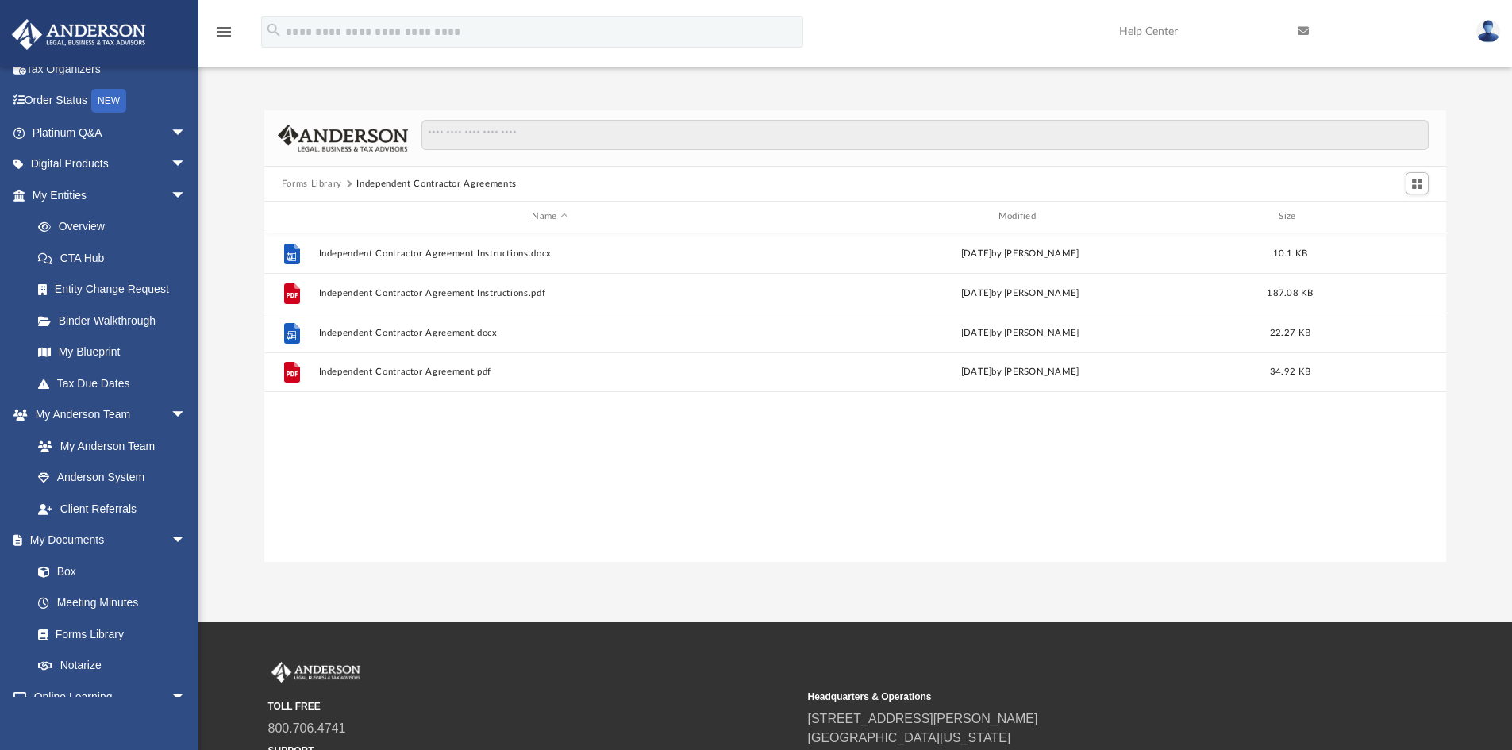
scroll to position [0, 0]
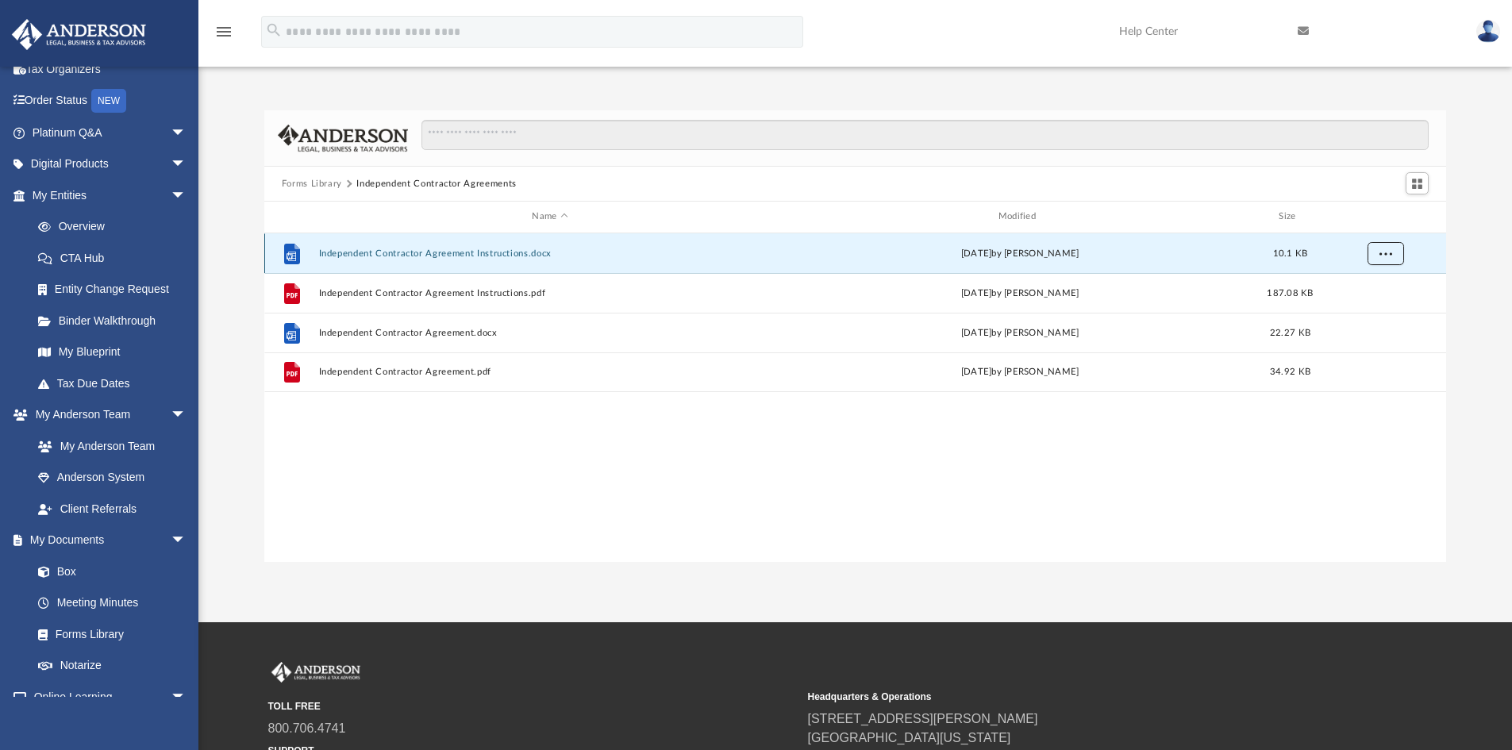
click at [1393, 256] on button "More options" at bounding box center [1385, 253] width 37 height 24
click at [1381, 310] on li "Download" at bounding box center [1371, 310] width 46 height 17
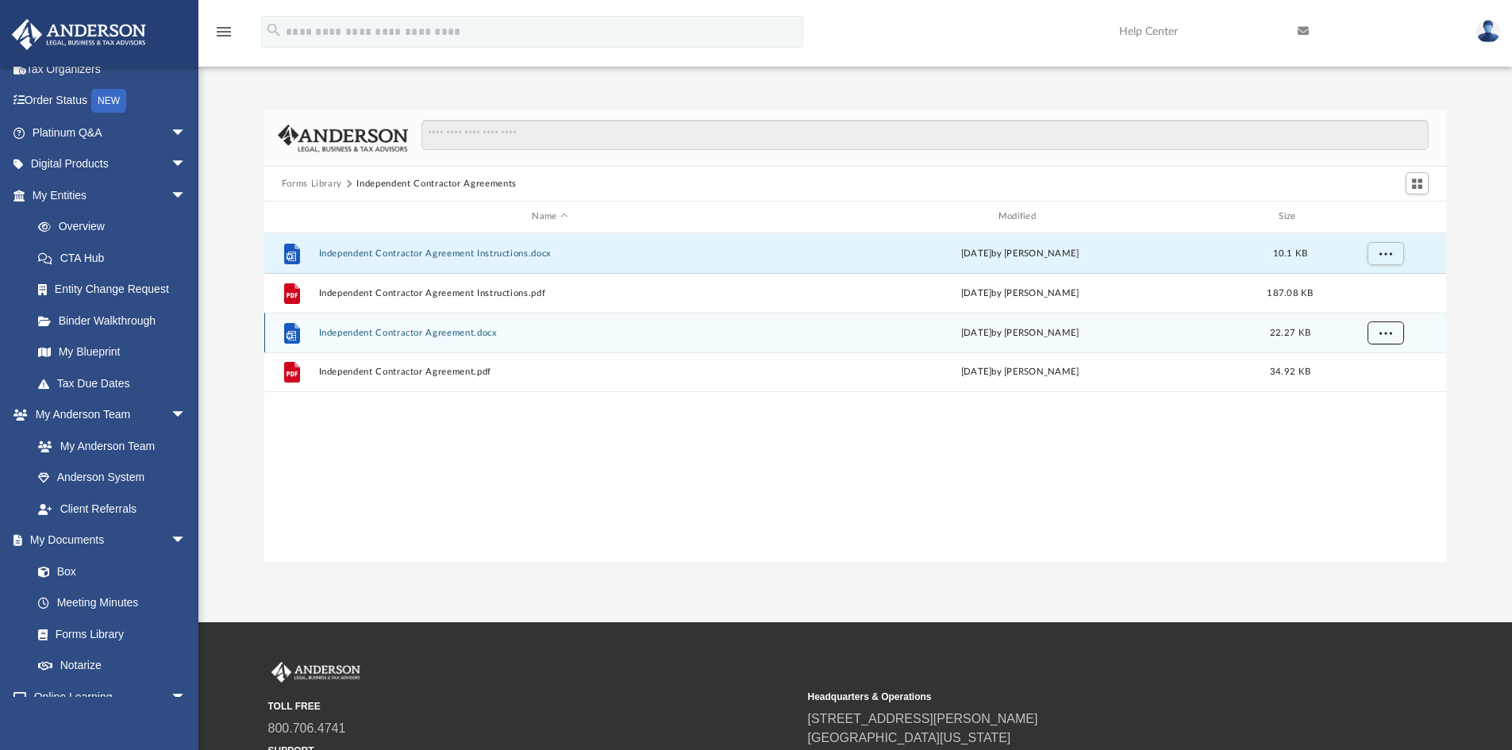
click at [1382, 330] on span "More options" at bounding box center [1385, 332] width 13 height 9
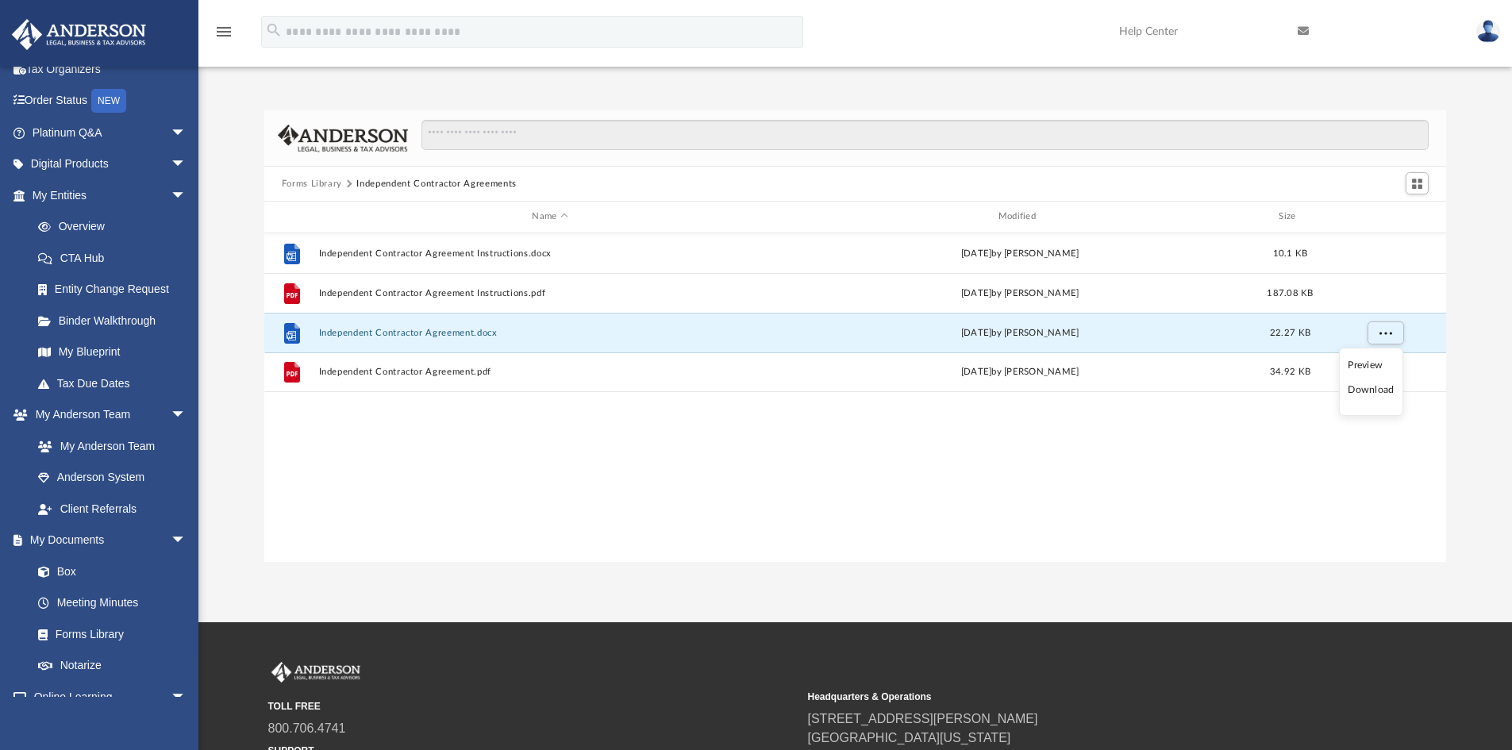
click at [1369, 394] on li "Download" at bounding box center [1371, 390] width 46 height 17
click at [323, 180] on button "Forms Library" at bounding box center [312, 184] width 60 height 14
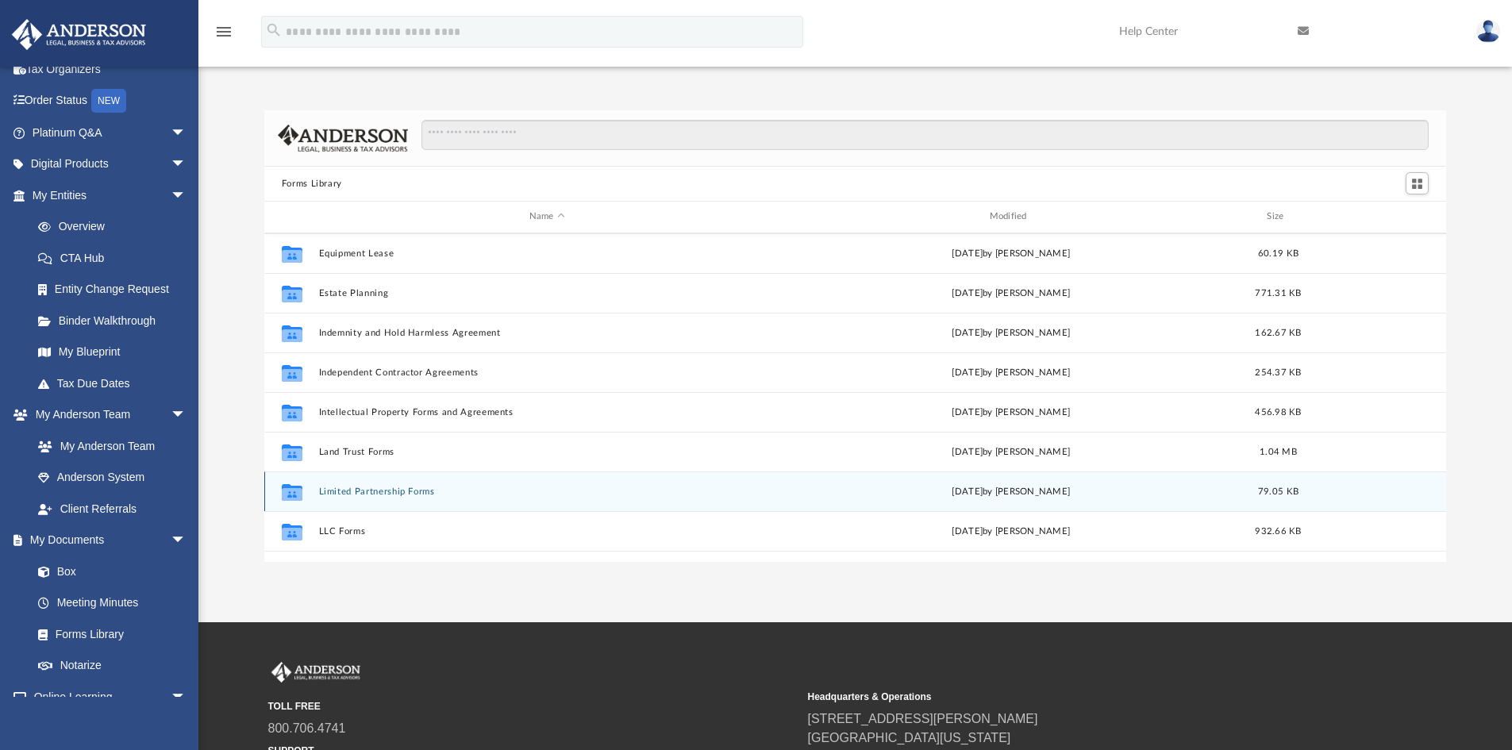
scroll to position [556, 0]
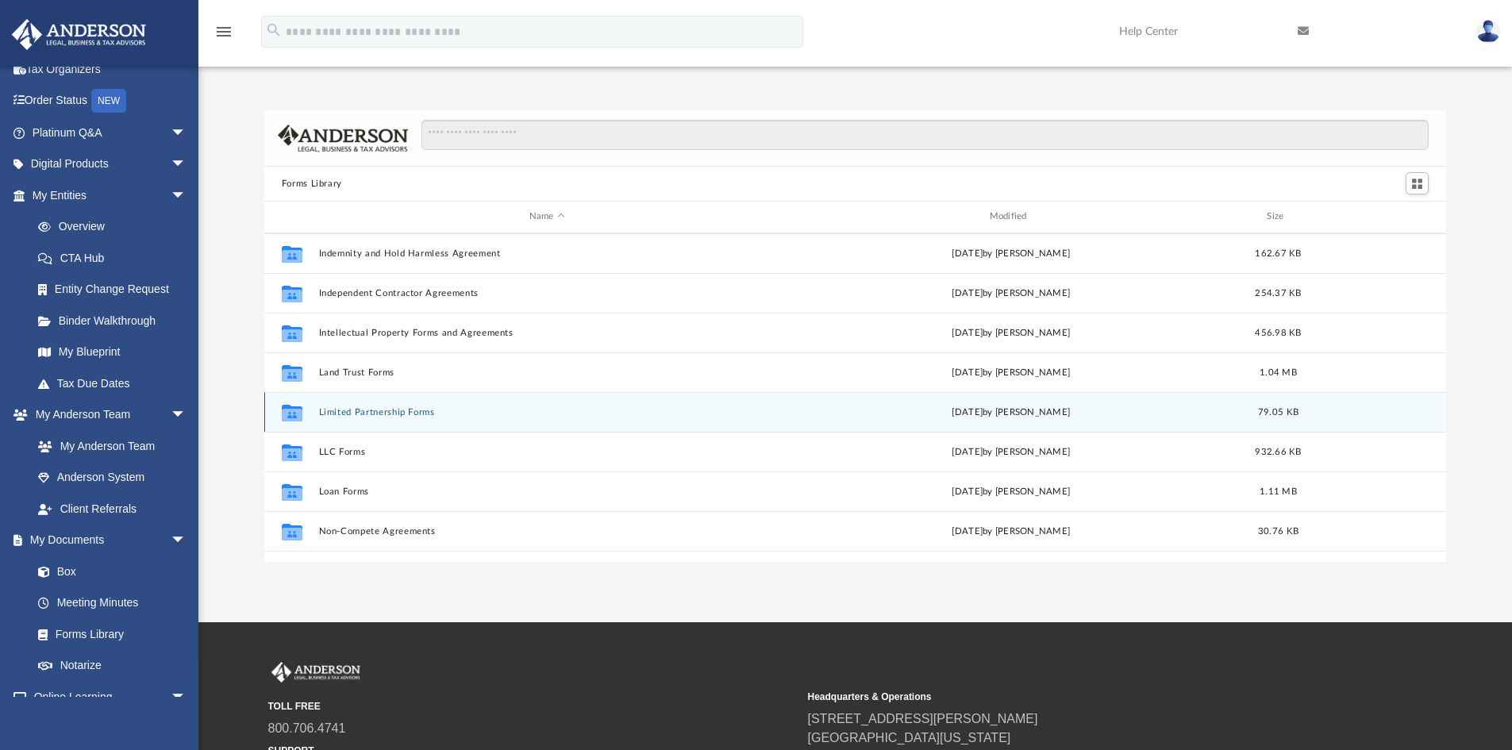
click at [422, 418] on div "Collaborated Folder Limited Partnership Forms [DATE] by [PERSON_NAME] 79.05 KB" at bounding box center [855, 412] width 1183 height 40
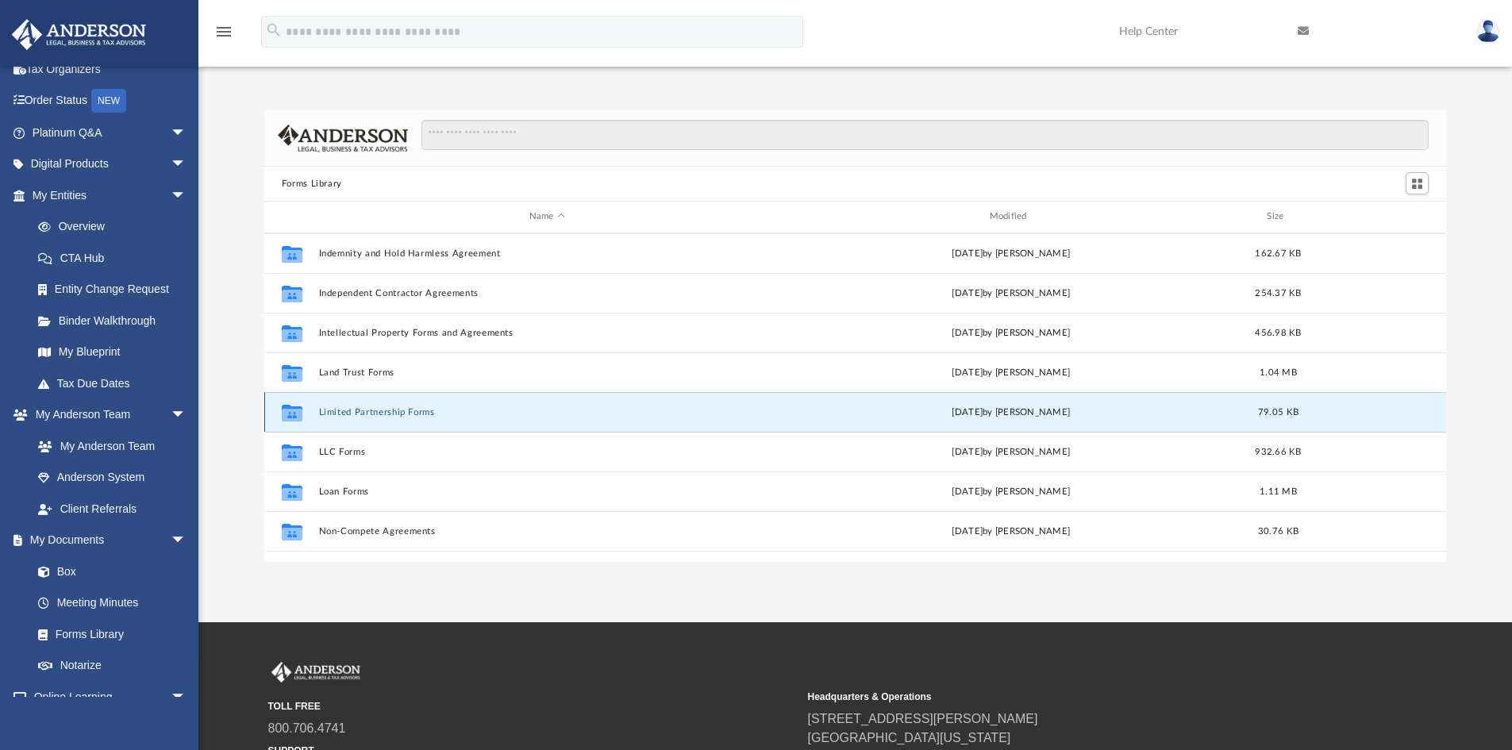
click at [418, 410] on button "Limited Partnership Forms" at bounding box center [546, 412] width 457 height 10
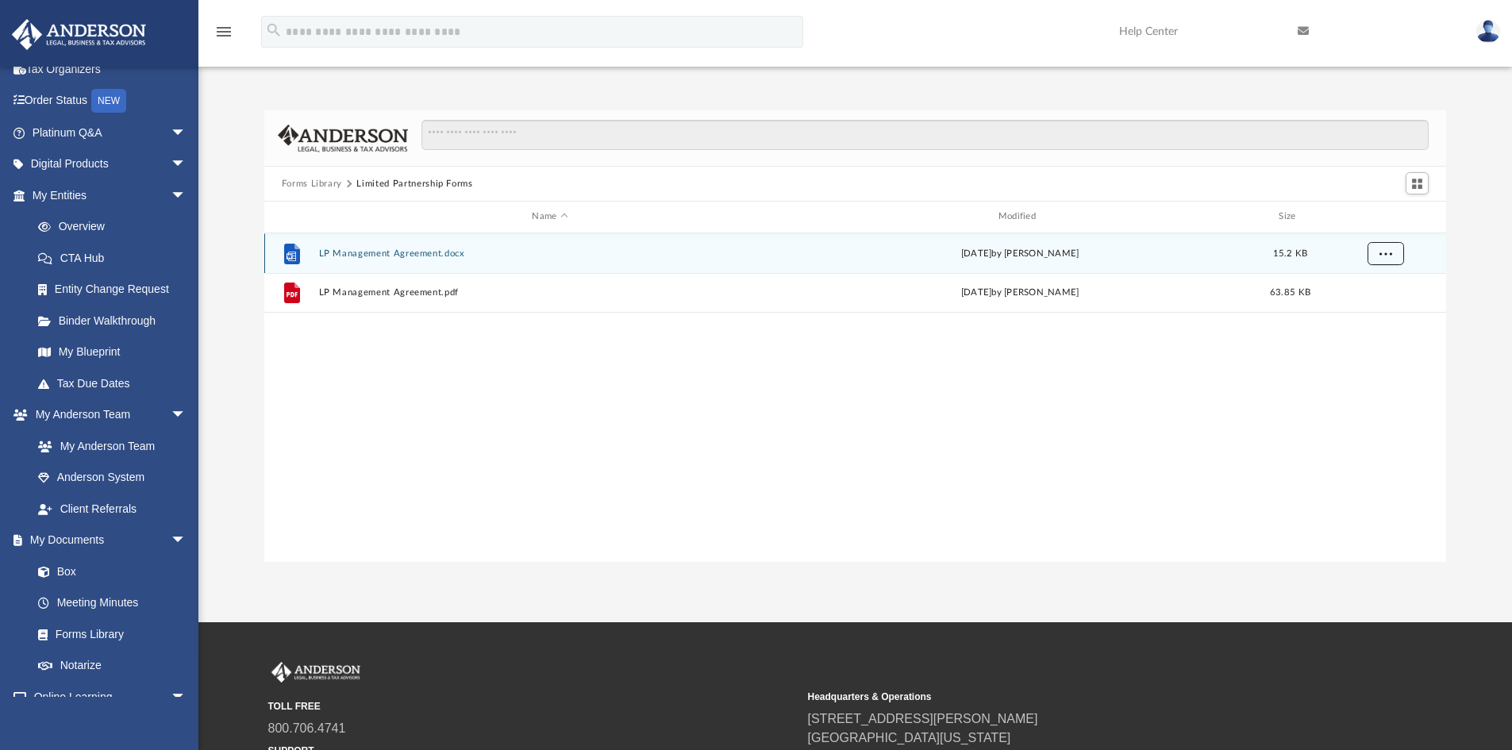
click at [1391, 256] on span "More options" at bounding box center [1385, 252] width 13 height 9
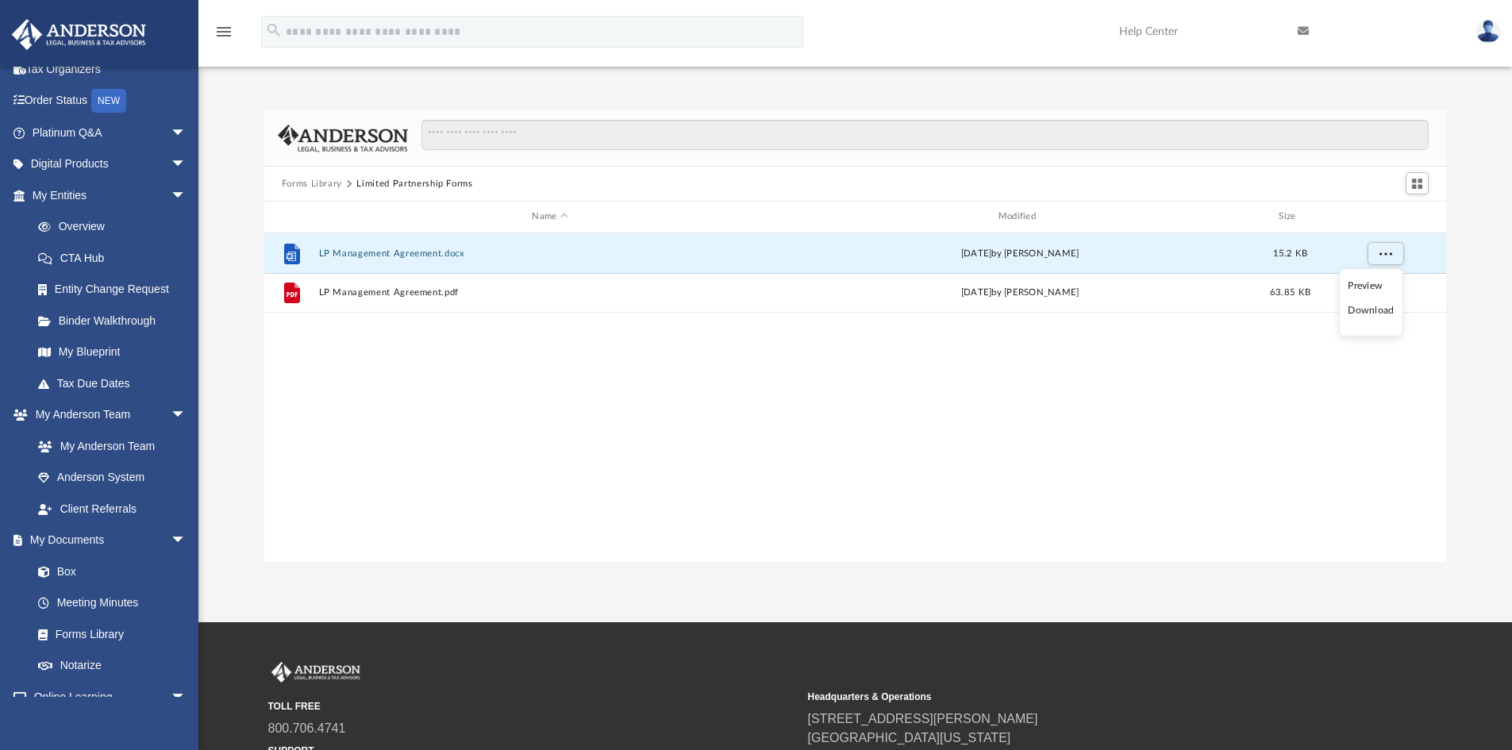
click at [1372, 285] on li "Preview" at bounding box center [1371, 286] width 46 height 17
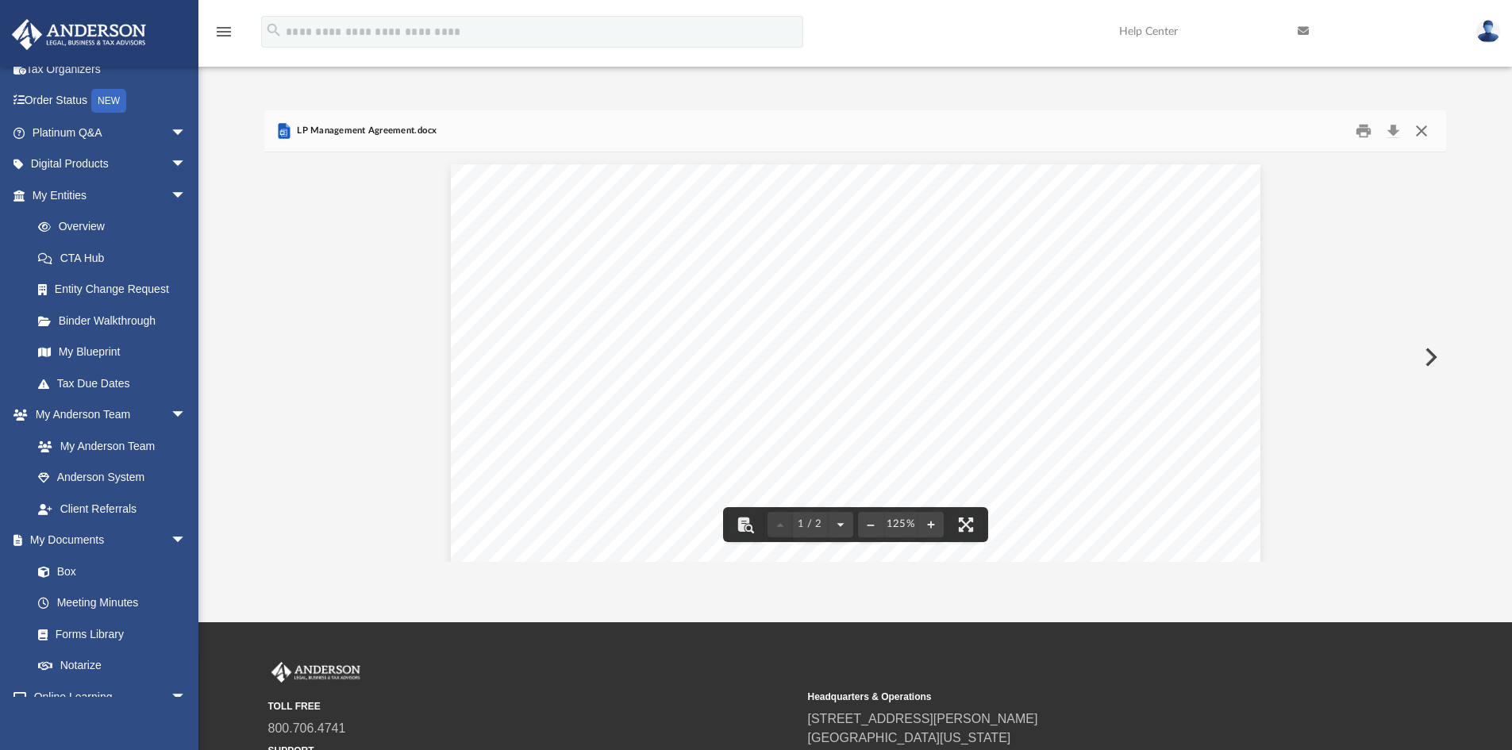
click at [1422, 129] on button "Close" at bounding box center [1422, 131] width 29 height 25
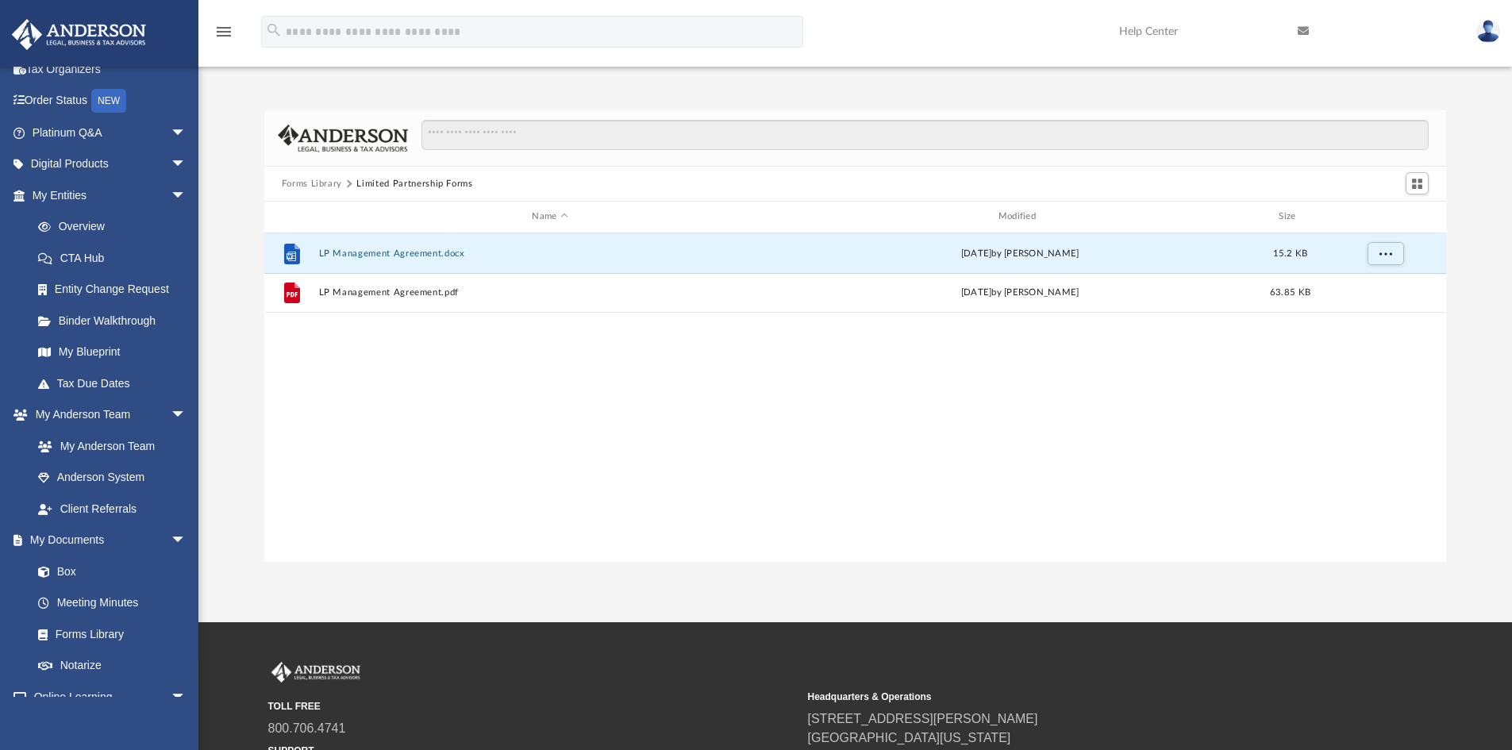
click at [331, 186] on button "Forms Library" at bounding box center [312, 184] width 60 height 14
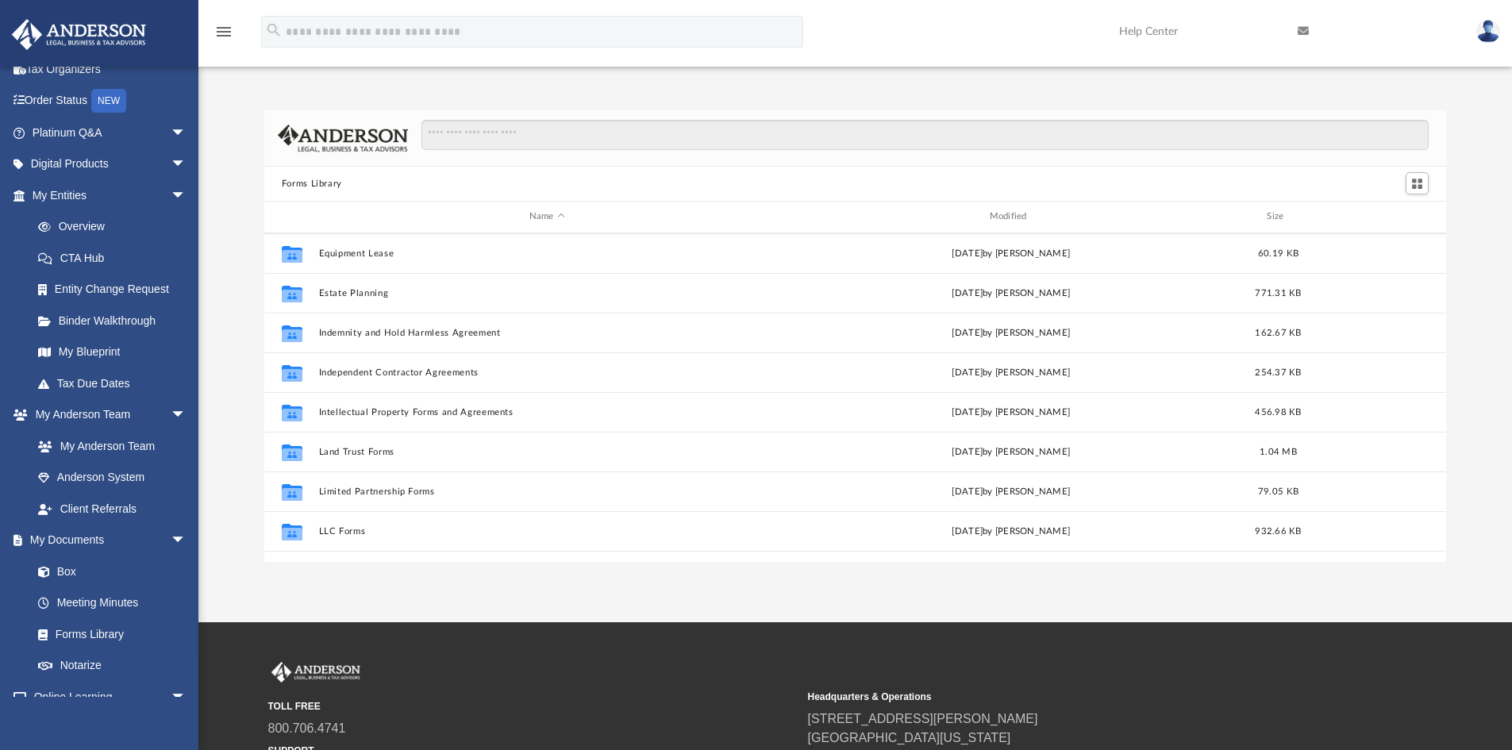
scroll to position [862, 0]
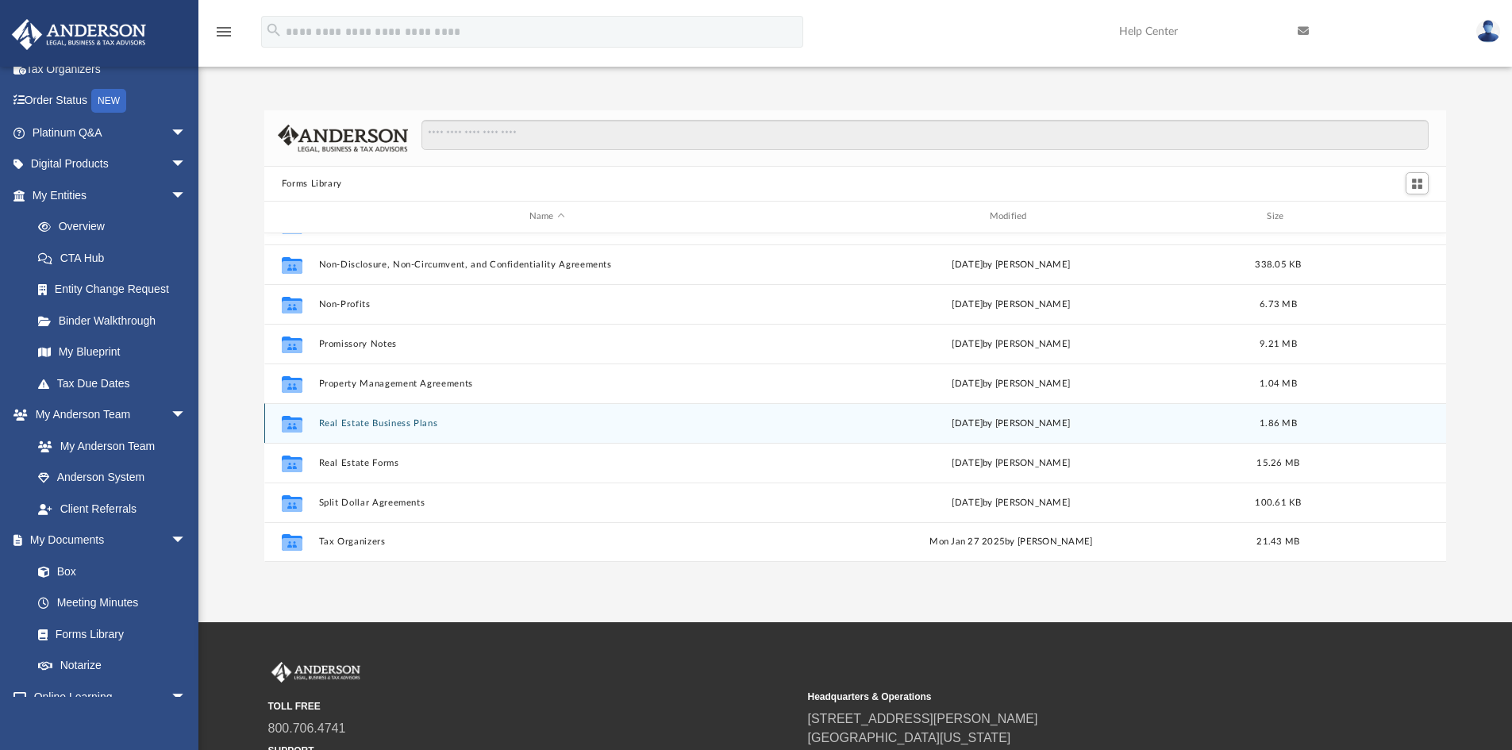
click at [428, 422] on button "Real Estate Business Plans" at bounding box center [546, 423] width 457 height 10
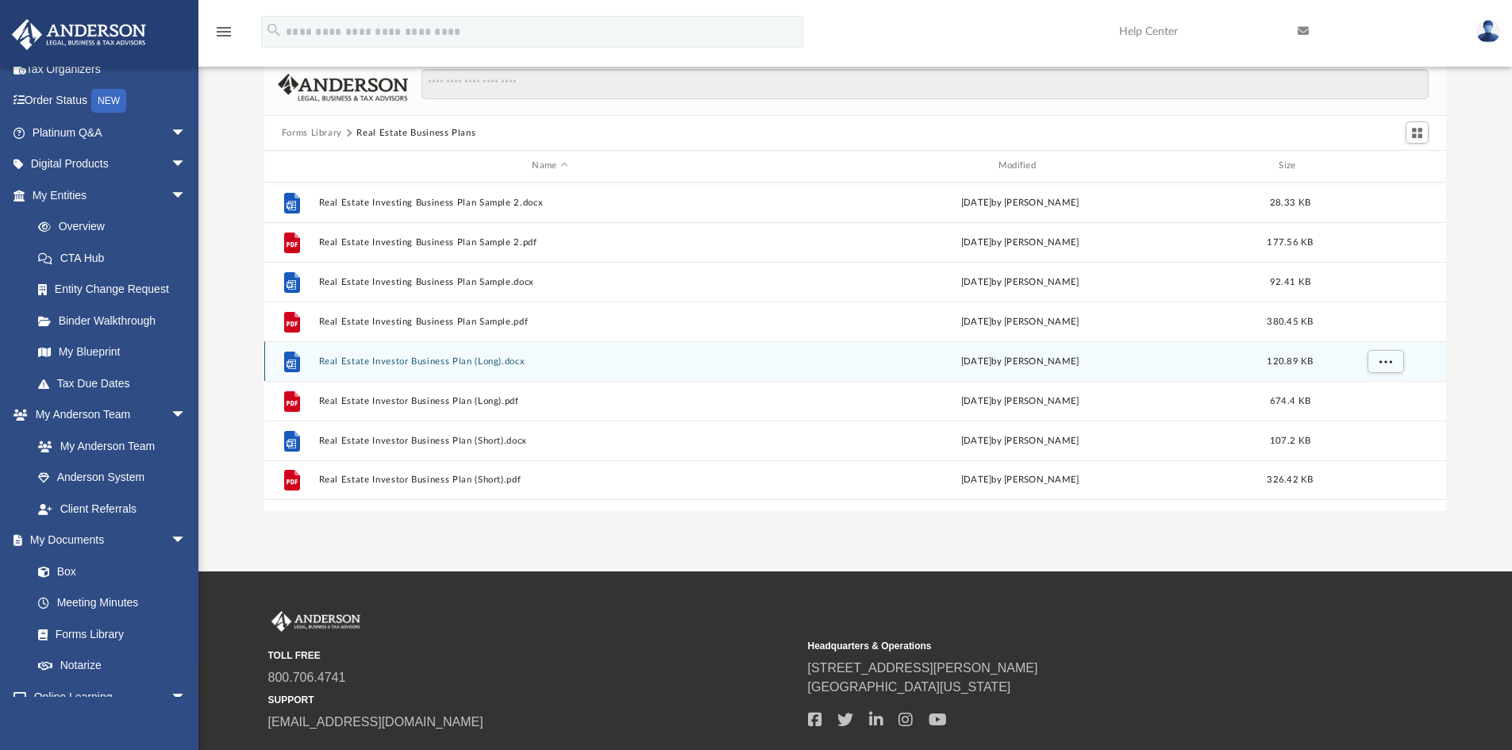
scroll to position [79, 0]
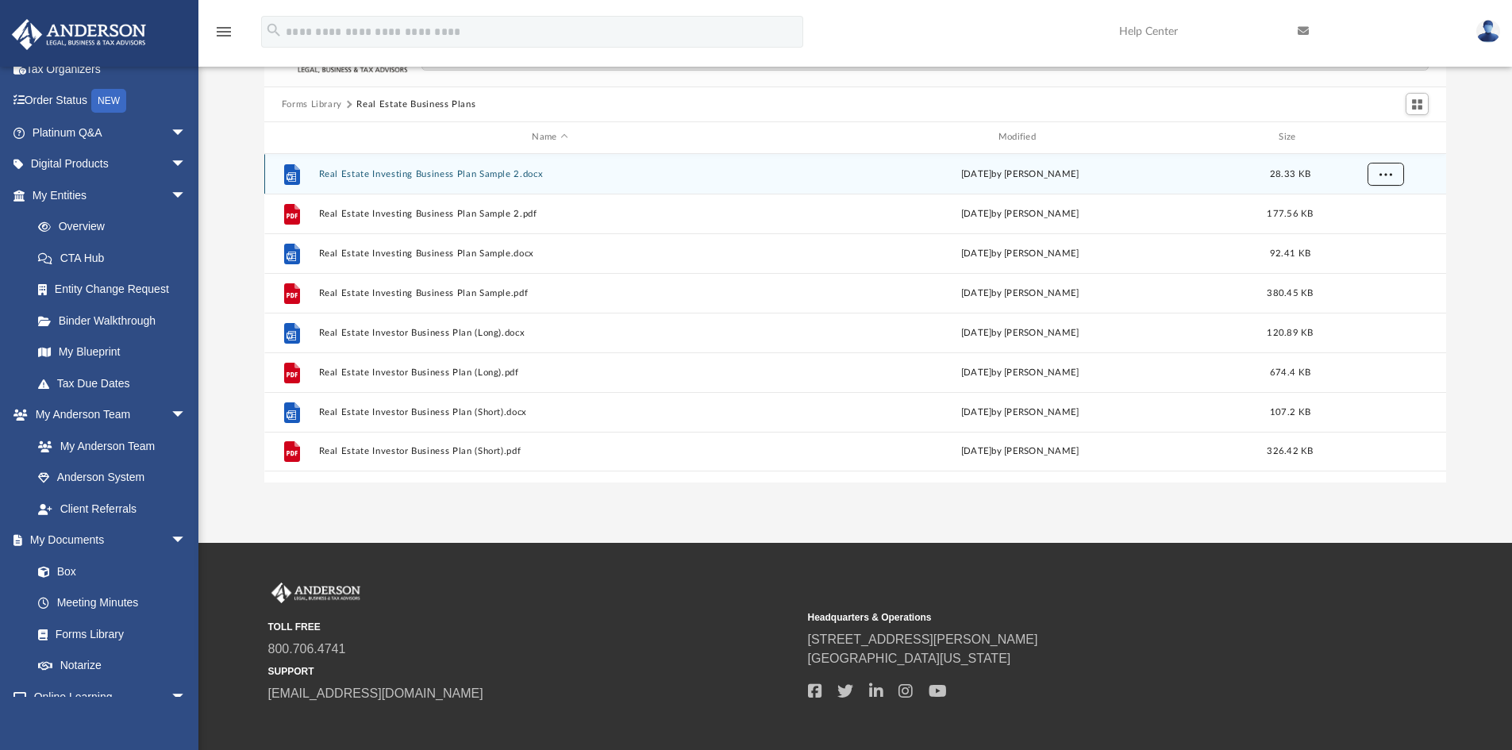
click at [1385, 175] on span "More options" at bounding box center [1385, 173] width 13 height 9
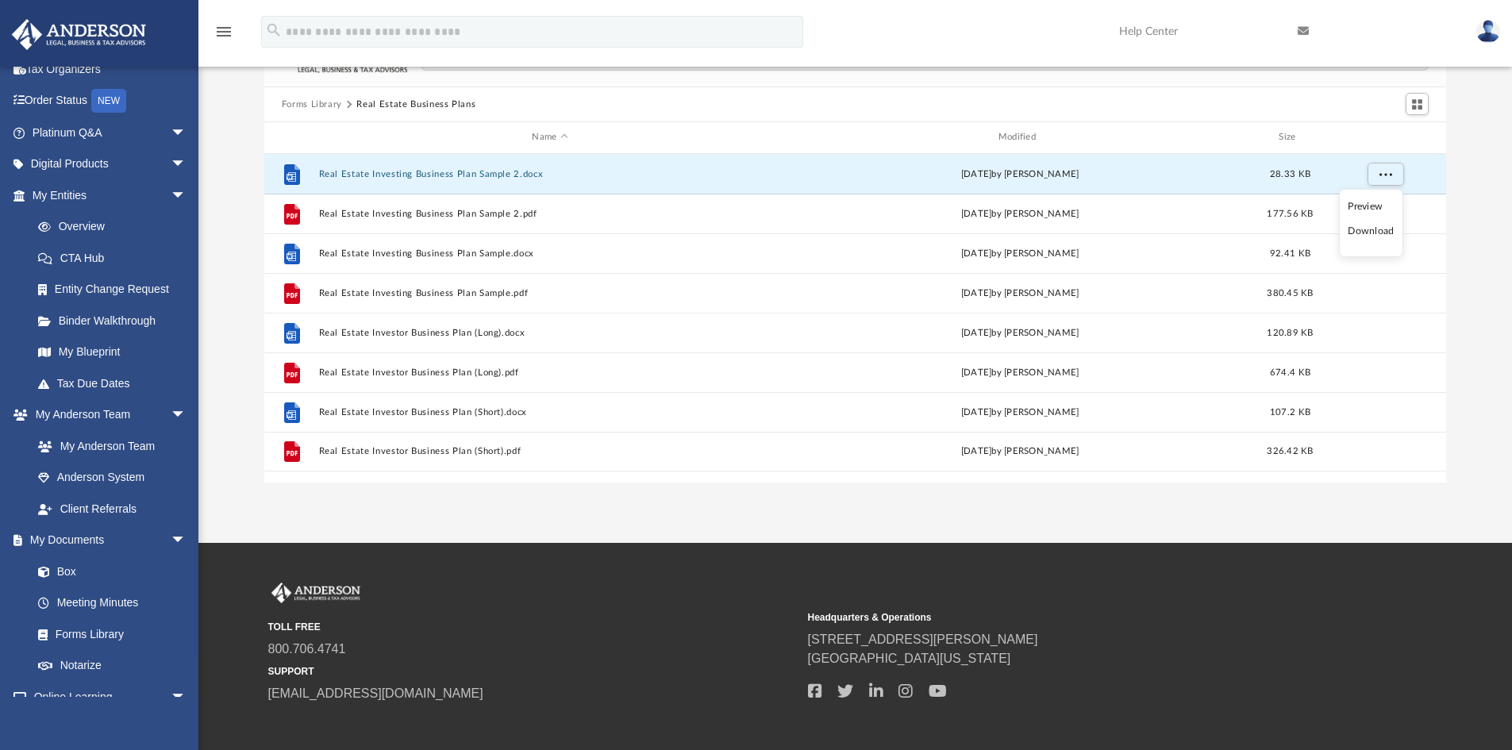
click at [1376, 210] on li "Preview" at bounding box center [1371, 206] width 46 height 17
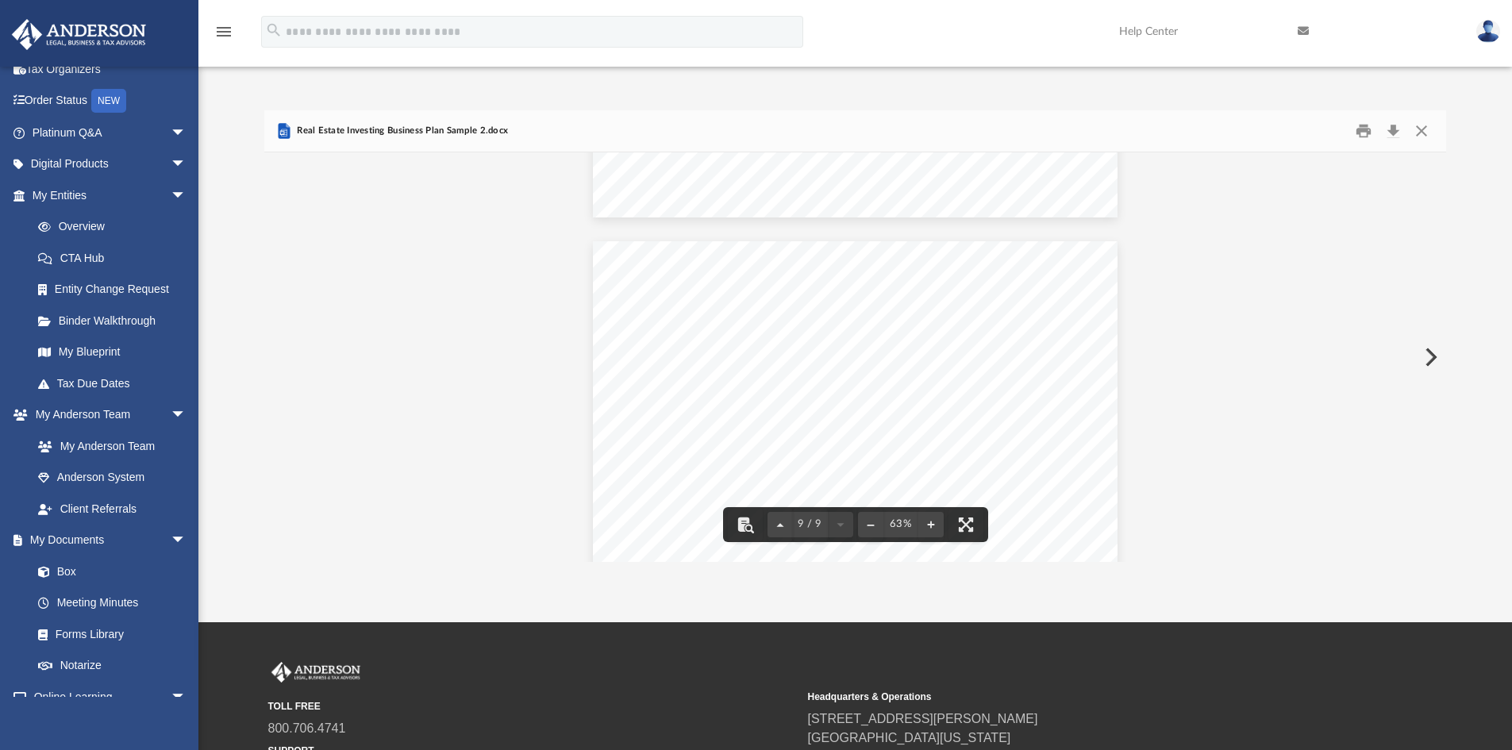
scroll to position [3456, 0]
click at [1420, 125] on button "Close" at bounding box center [1422, 131] width 29 height 25
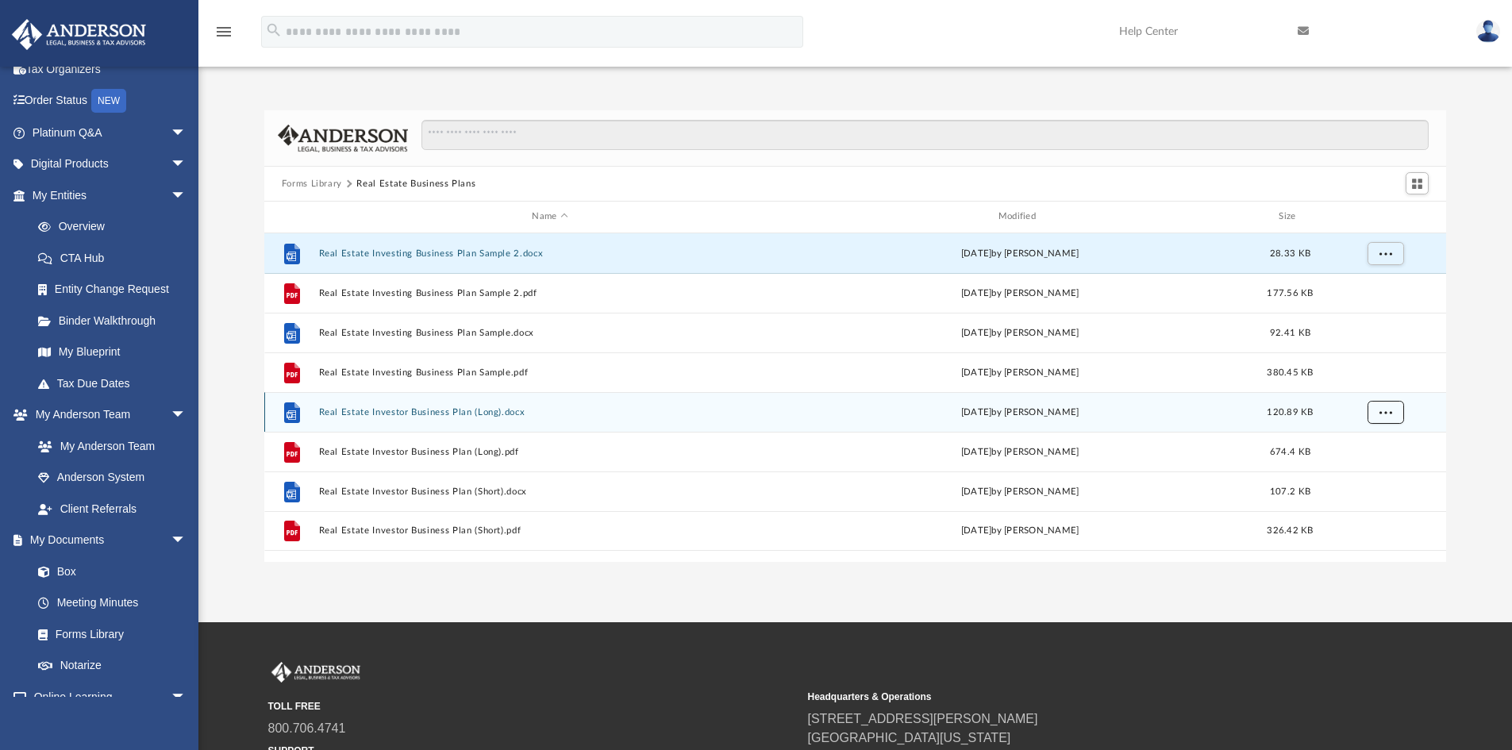
click at [1385, 410] on span "More options" at bounding box center [1385, 411] width 13 height 9
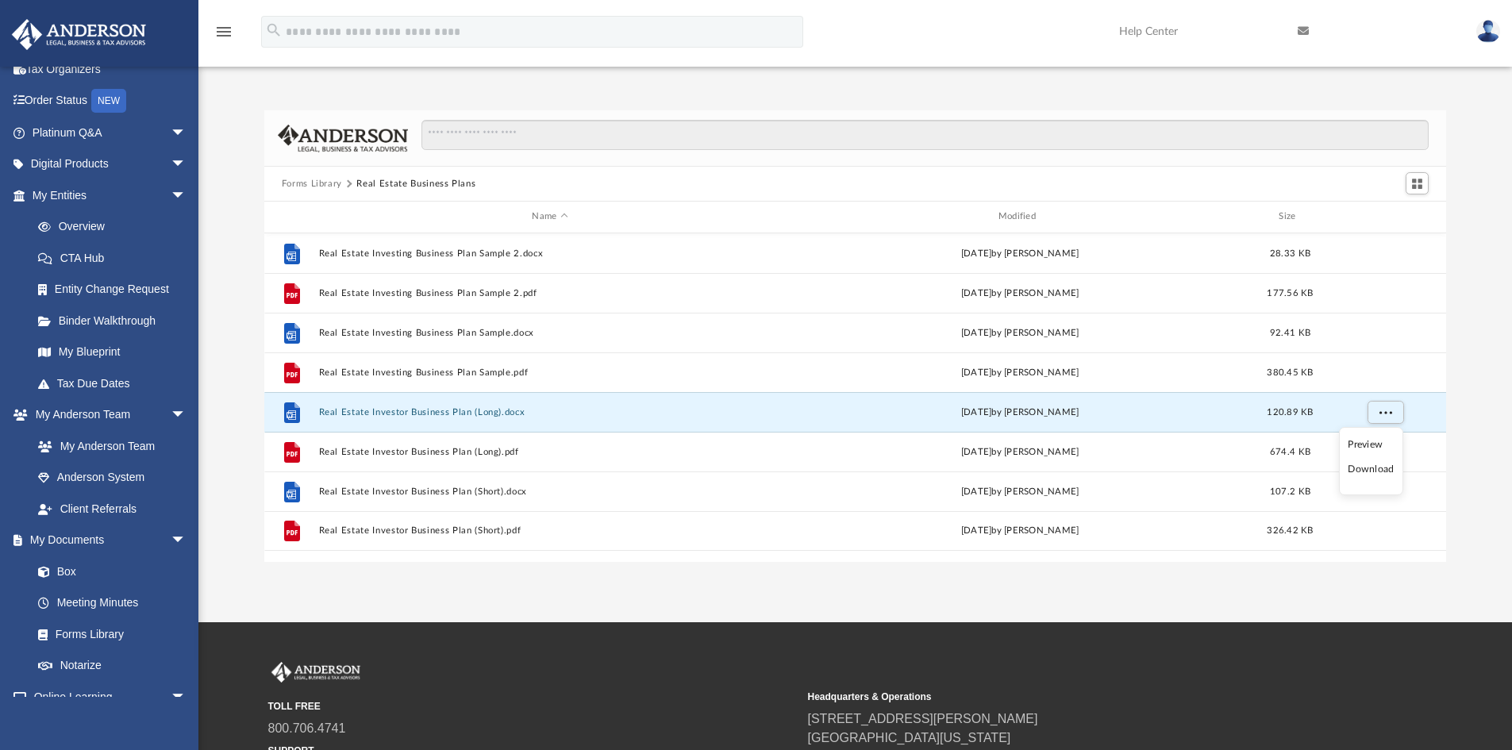
click at [1377, 443] on li "Preview" at bounding box center [1371, 445] width 46 height 17
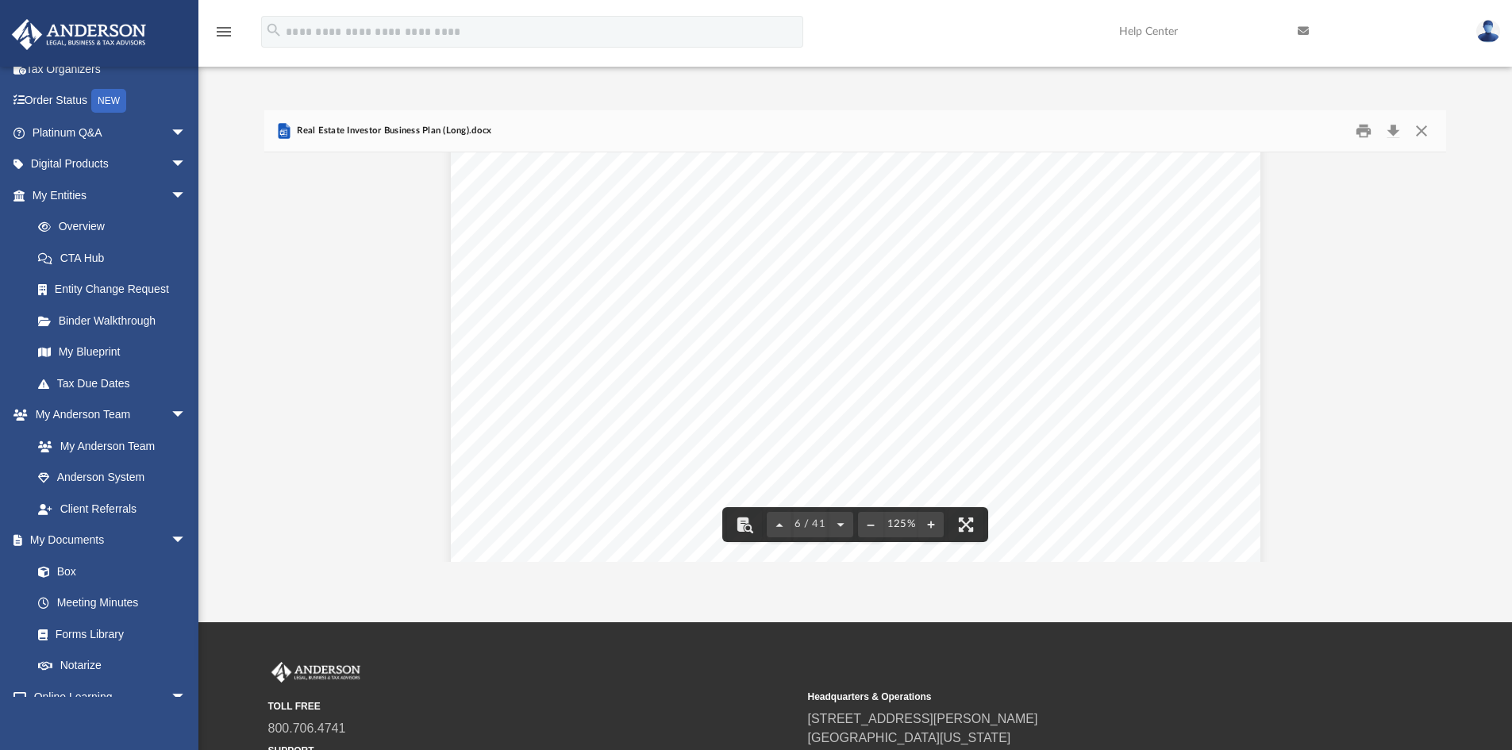
scroll to position [6034, 0]
click at [1427, 129] on button "Close" at bounding box center [1422, 131] width 29 height 25
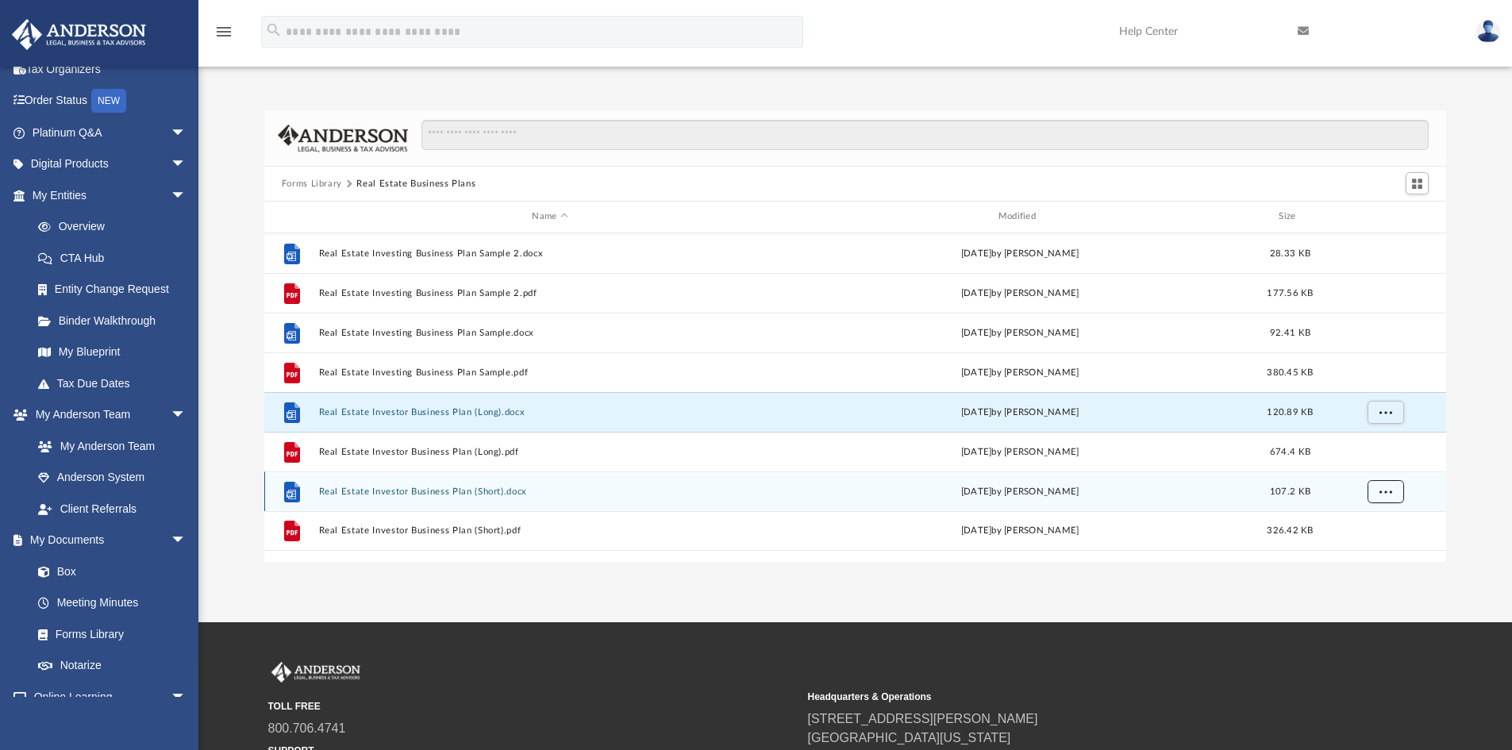
click at [1375, 489] on button "More options" at bounding box center [1385, 492] width 37 height 24
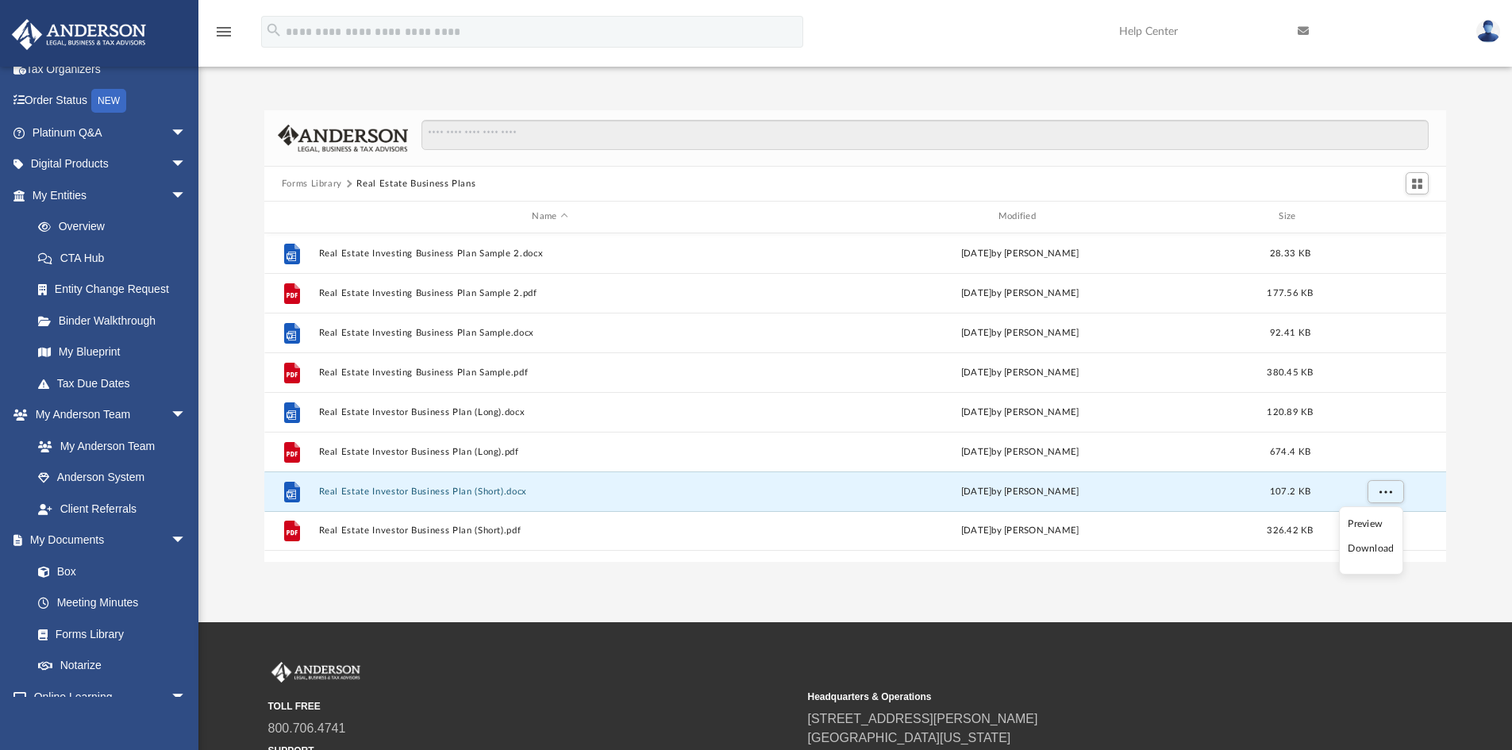
click at [1371, 521] on li "Preview" at bounding box center [1371, 524] width 46 height 17
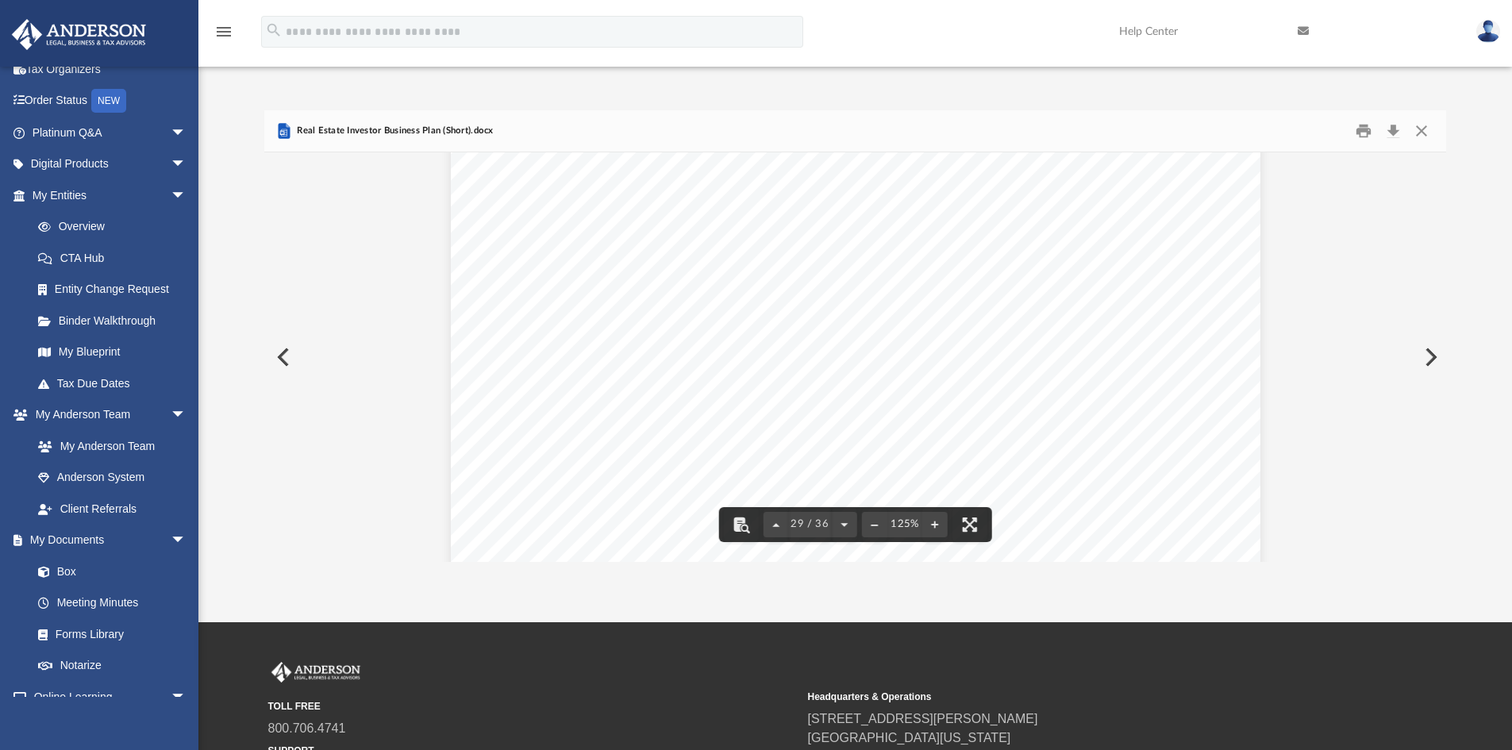
scroll to position [30147, 0]
click at [1422, 132] on button "Close" at bounding box center [1422, 131] width 29 height 25
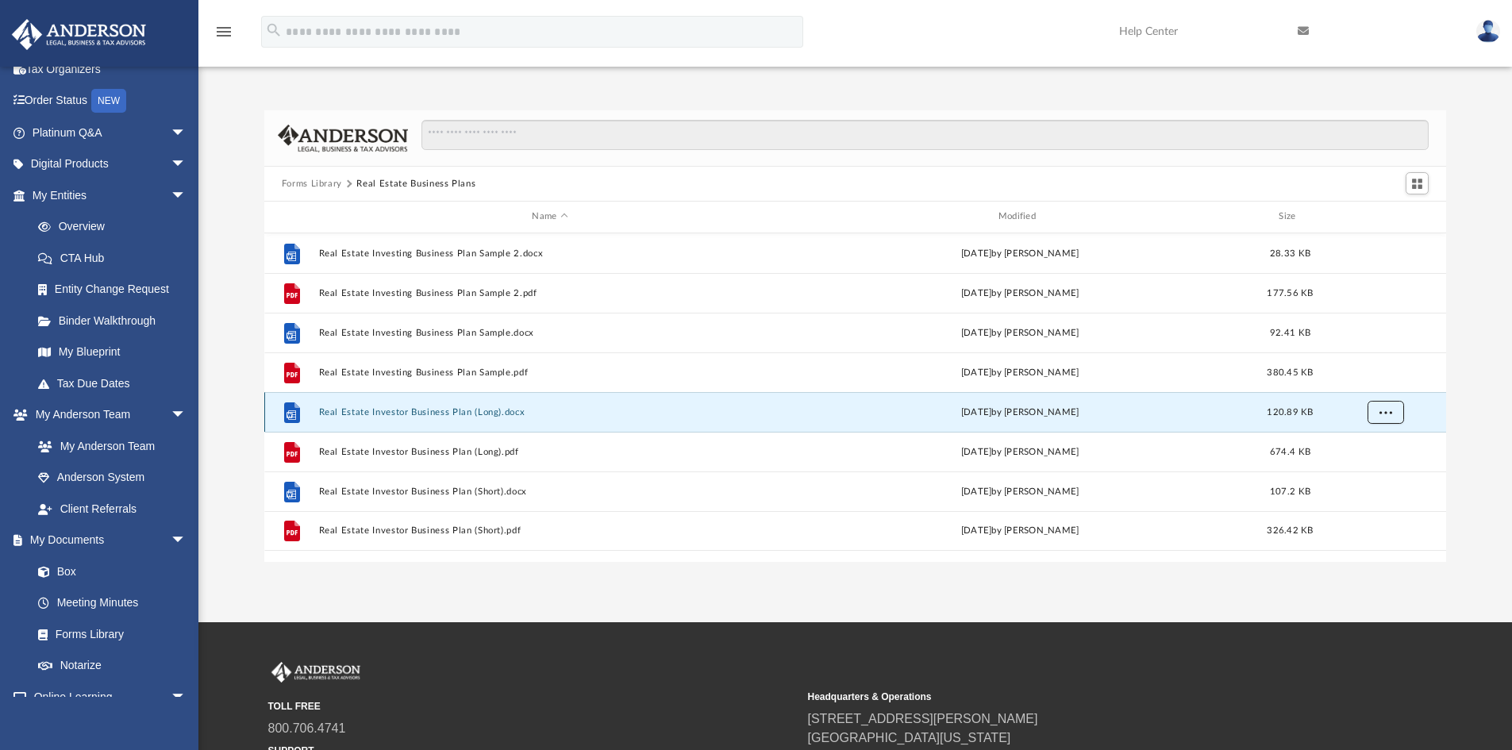
click at [1393, 413] on button "More options" at bounding box center [1385, 412] width 37 height 24
click at [1369, 448] on li "Preview" at bounding box center [1371, 445] width 46 height 17
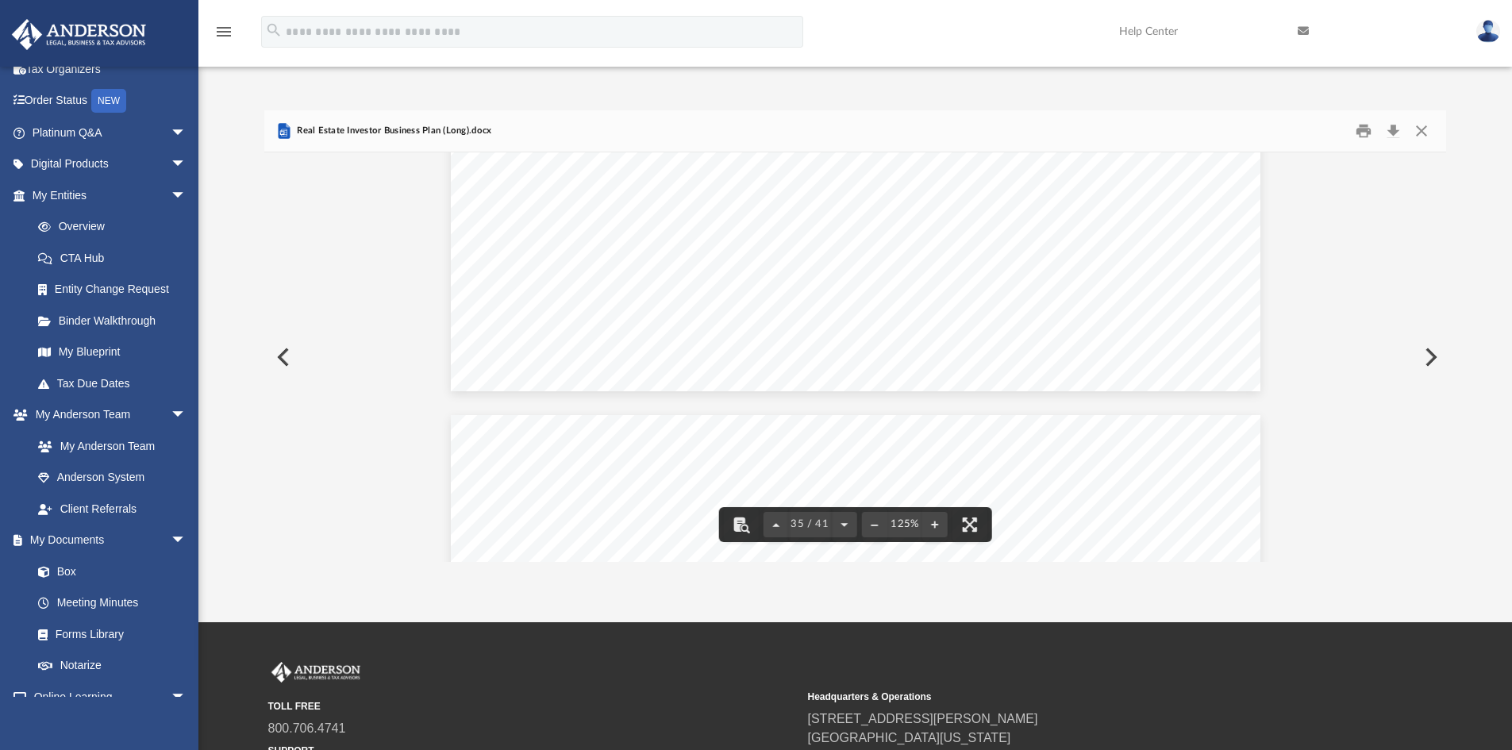
scroll to position [37500, 0]
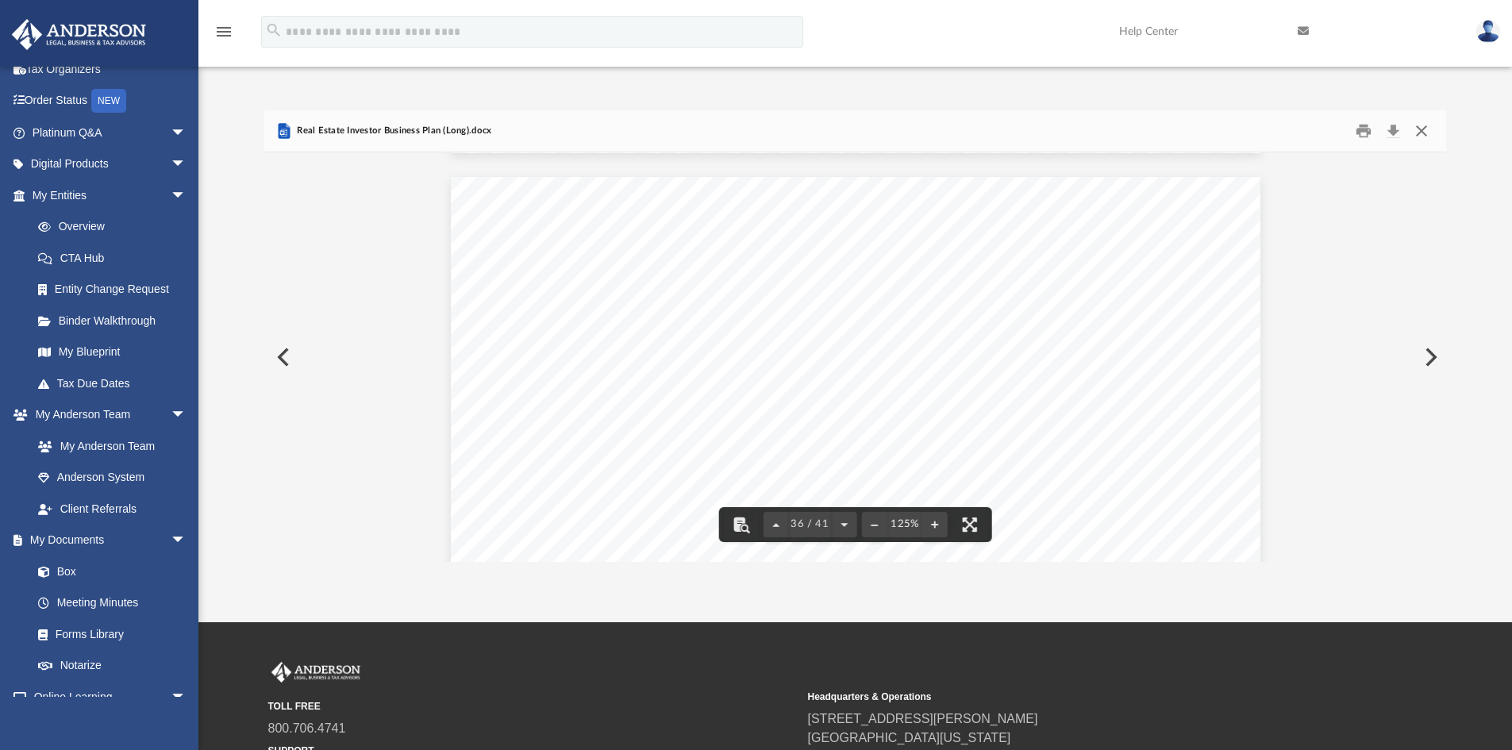
click at [1427, 122] on button "Close" at bounding box center [1422, 131] width 29 height 25
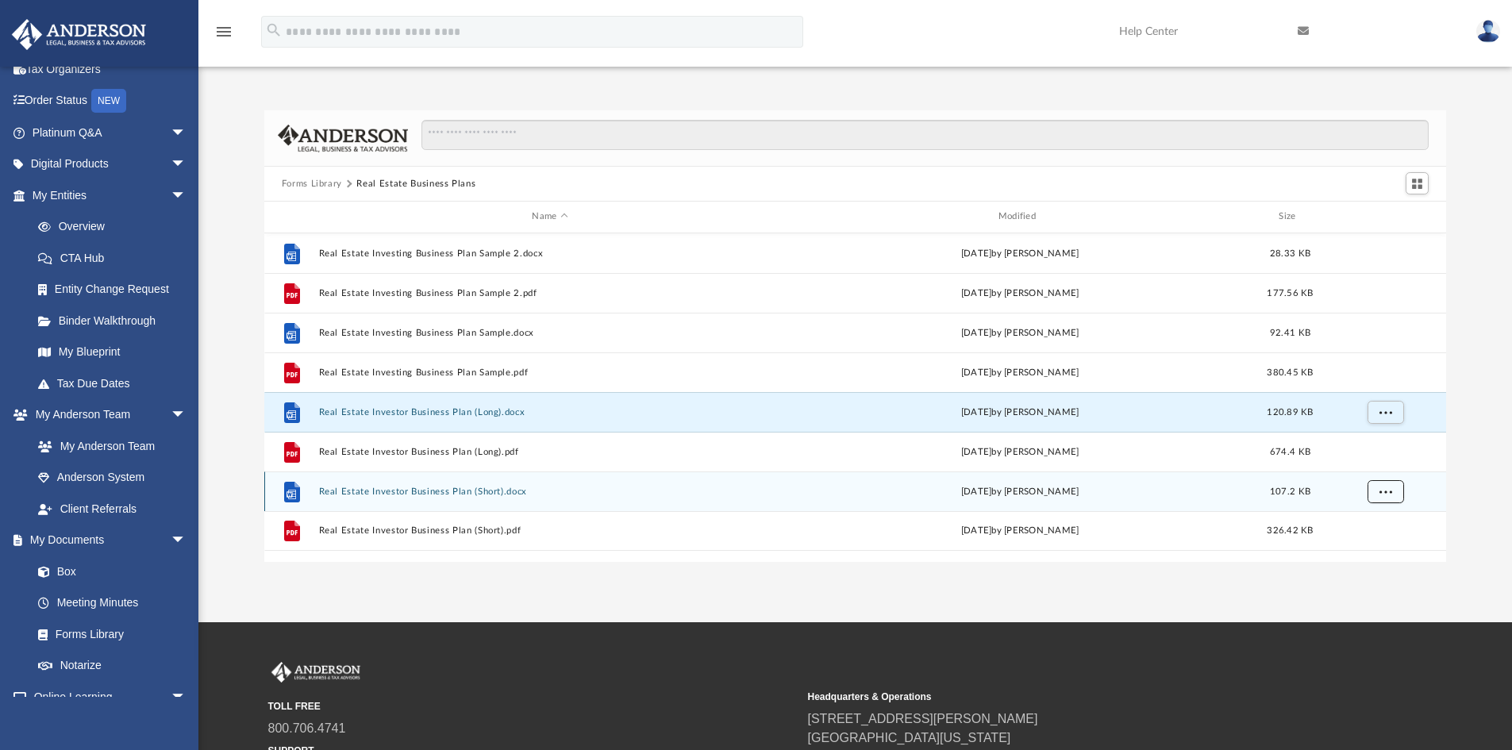
click at [1386, 496] on button "More options" at bounding box center [1385, 492] width 37 height 24
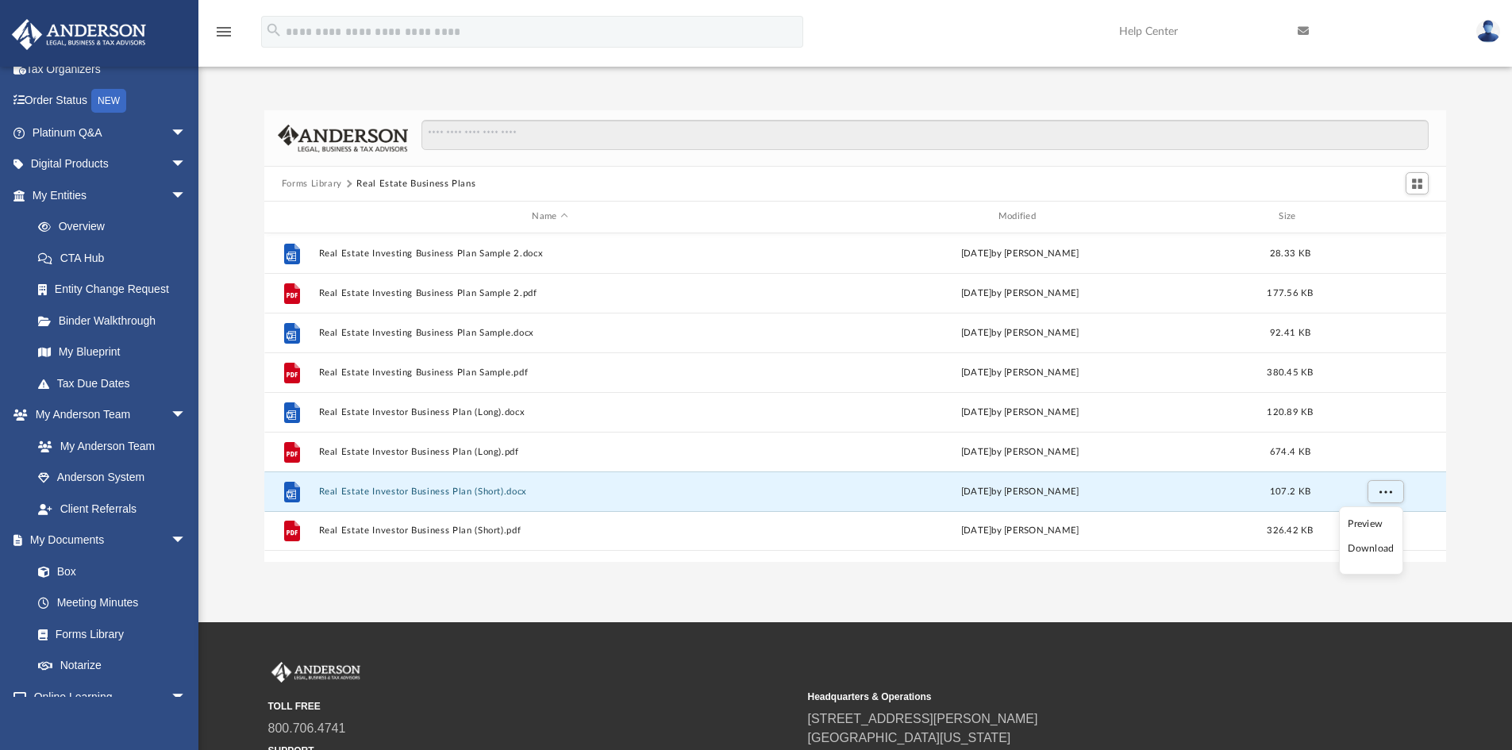
click at [1371, 545] on li "Download" at bounding box center [1371, 549] width 46 height 17
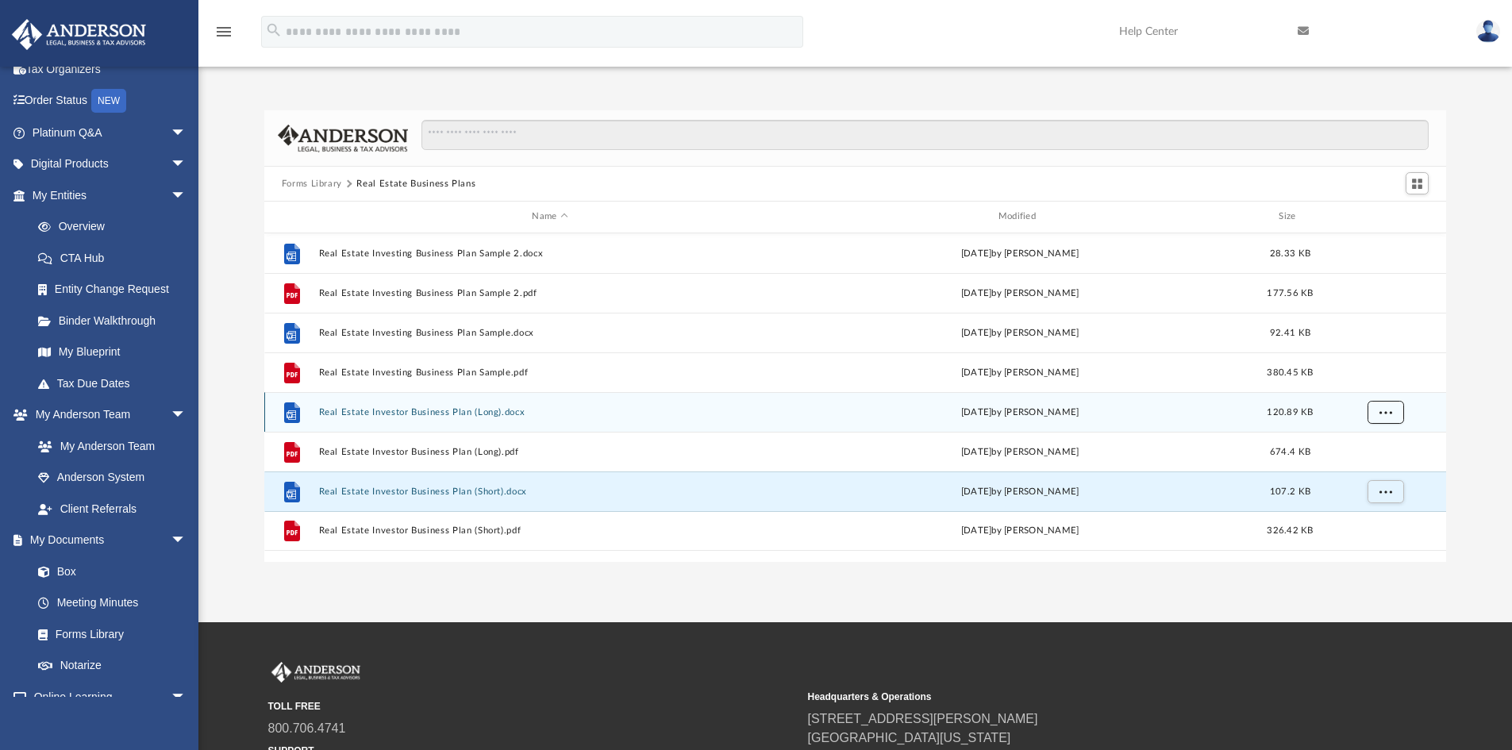
click at [1386, 415] on button "More options" at bounding box center [1385, 412] width 37 height 24
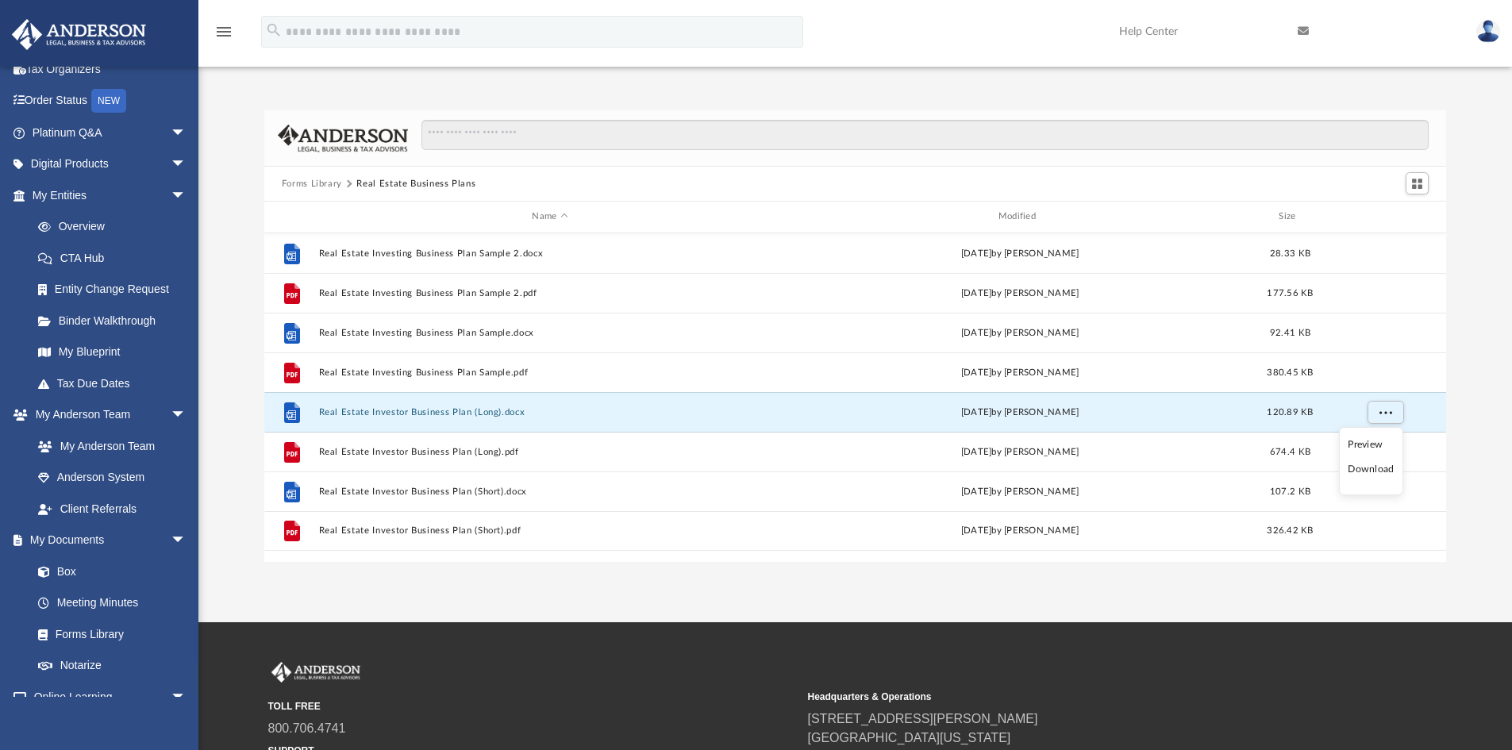
click at [1373, 472] on li "Download" at bounding box center [1371, 469] width 46 height 17
click at [329, 185] on button "Forms Library" at bounding box center [312, 184] width 60 height 14
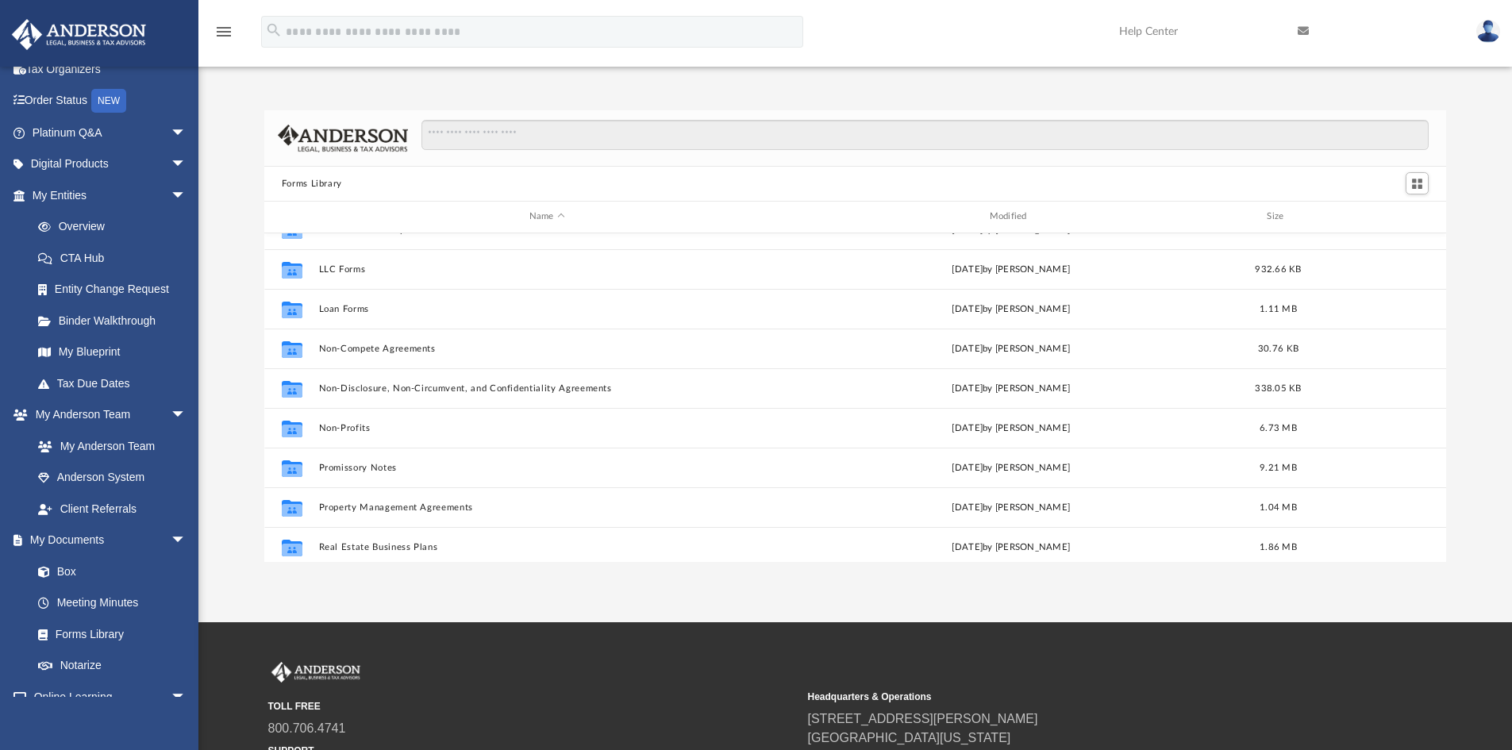
scroll to position [862, 0]
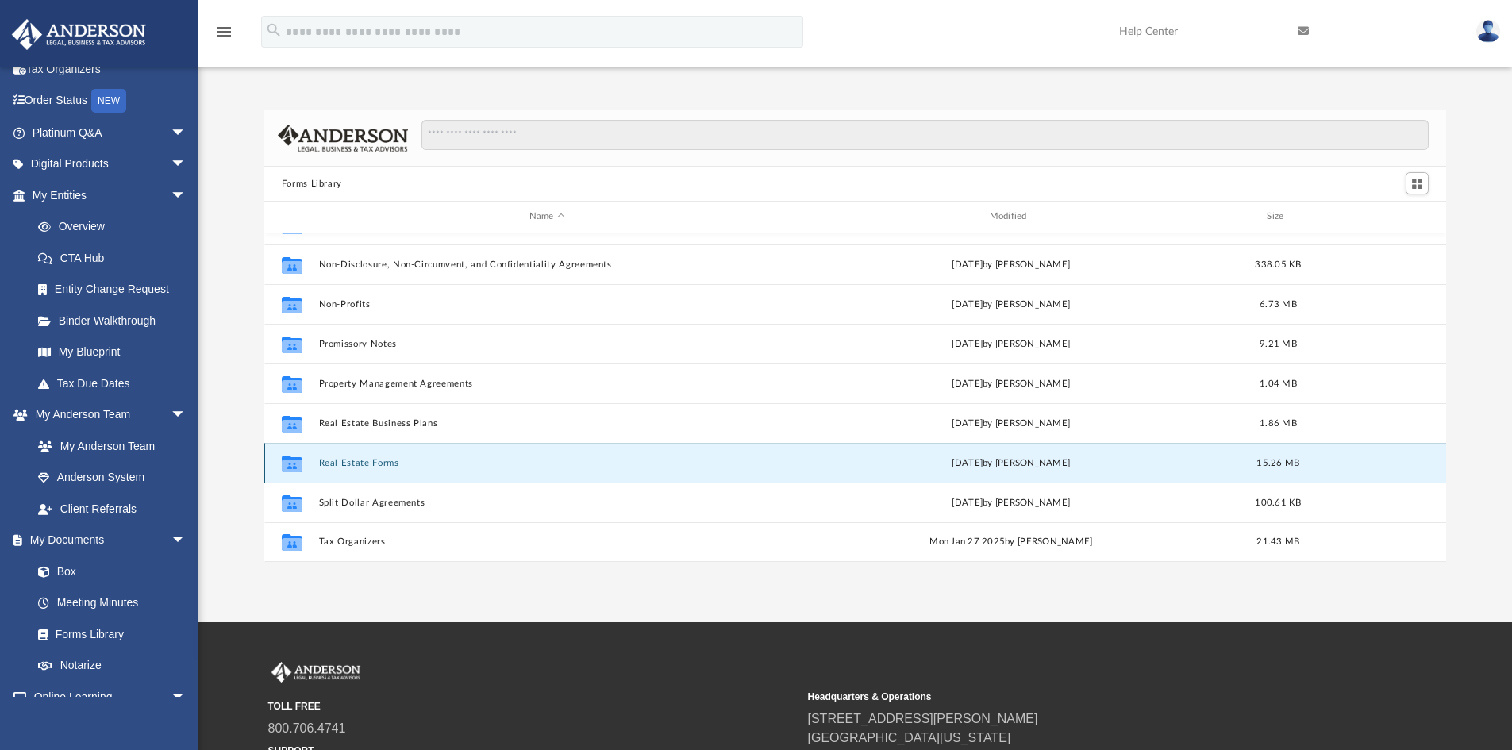
click at [364, 463] on button "Real Estate Forms" at bounding box center [546, 463] width 457 height 10
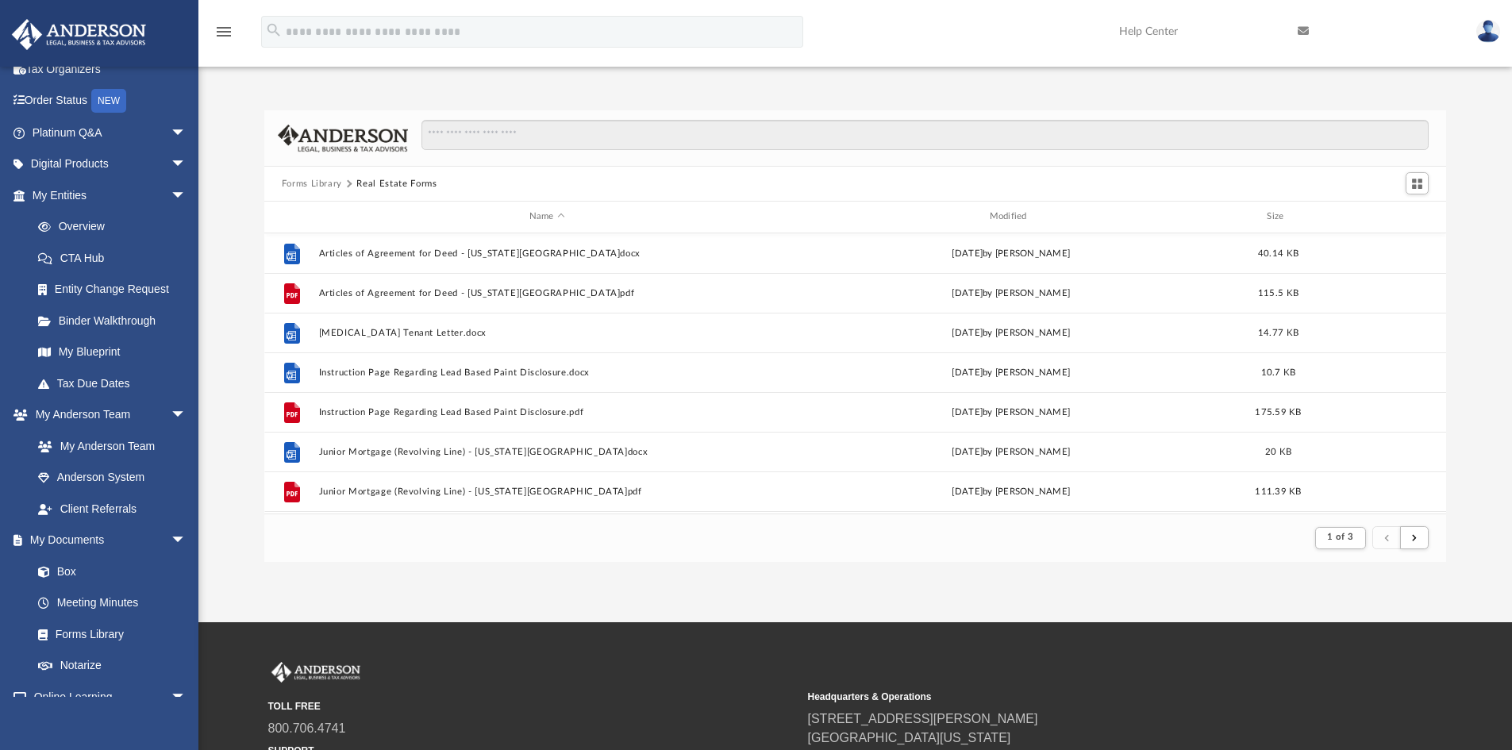
click at [324, 182] on button "Forms Library" at bounding box center [312, 184] width 60 height 14
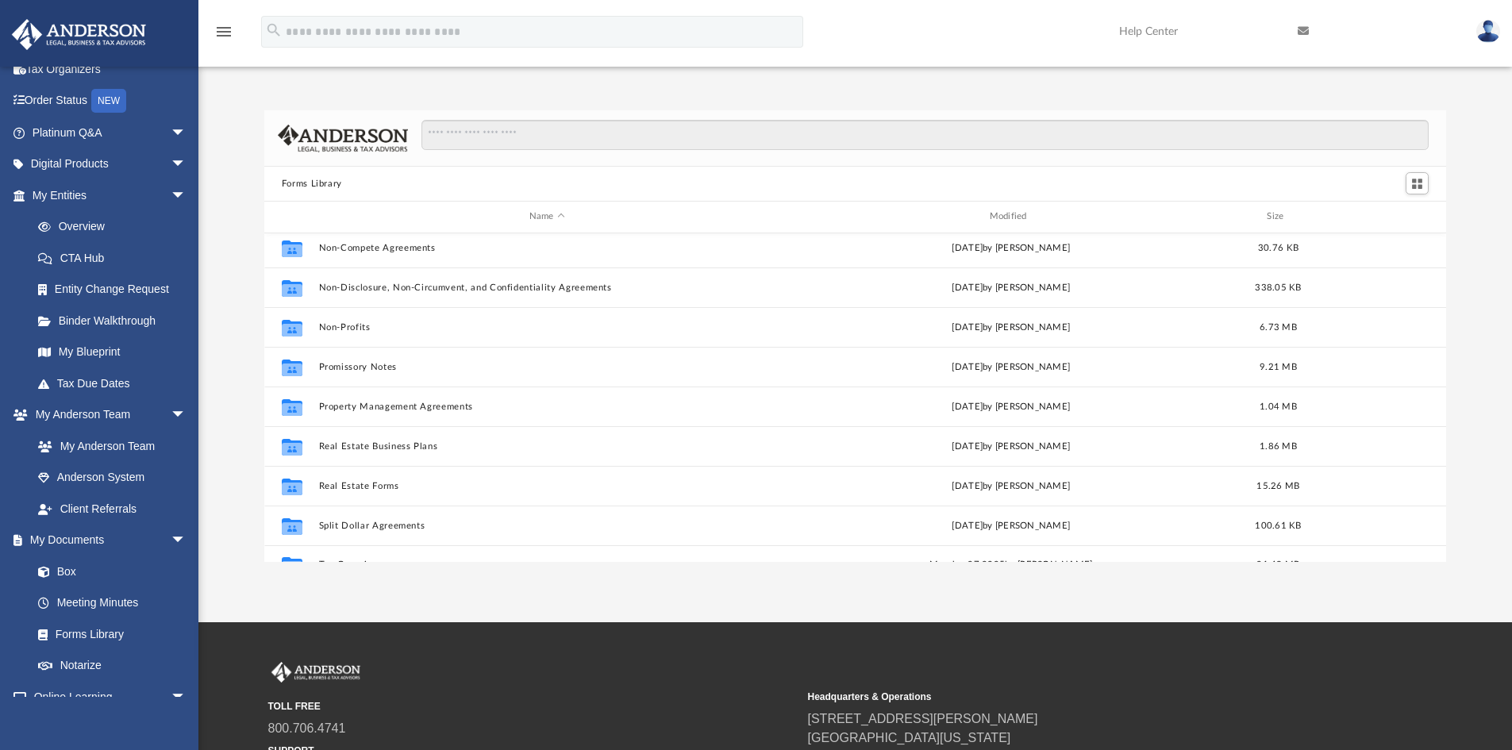
scroll to position [862, 0]
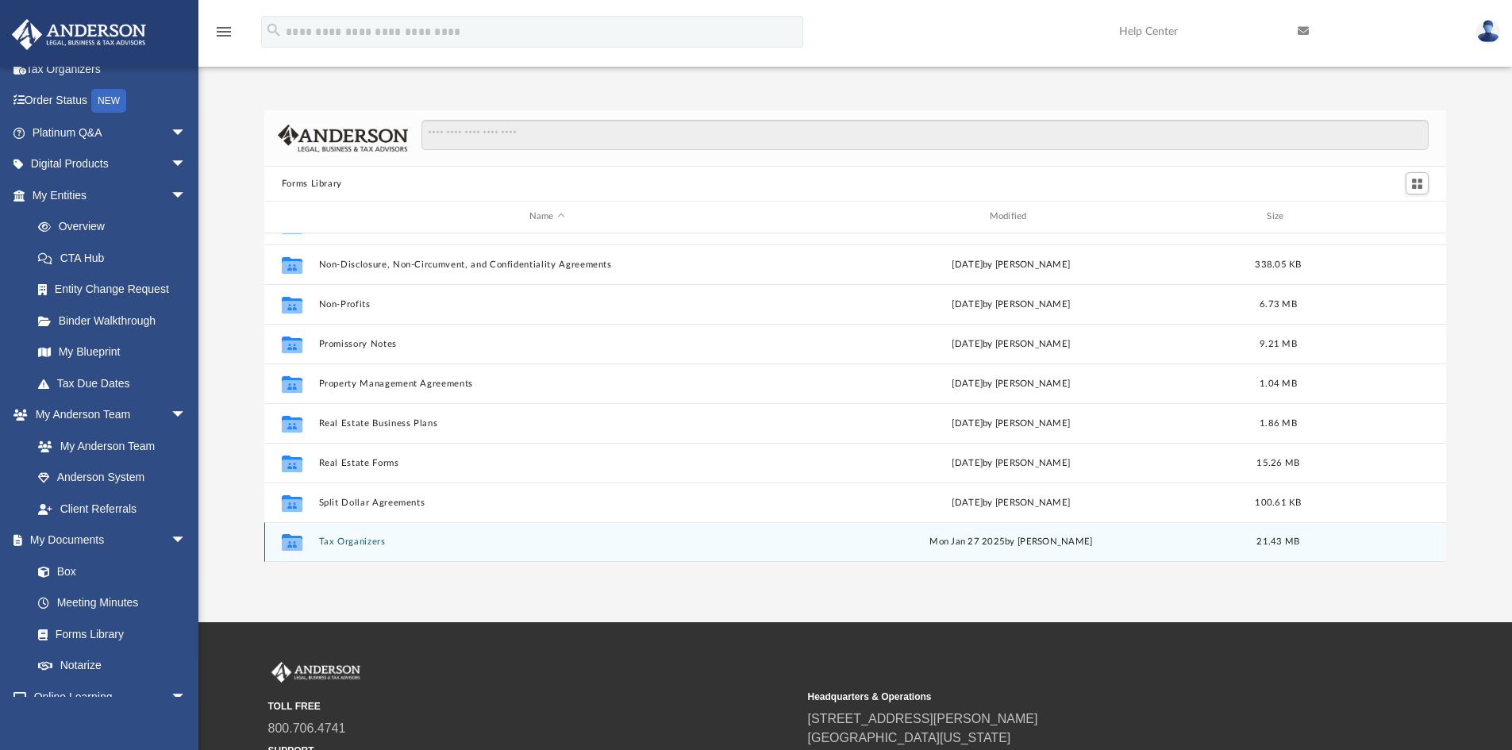
click at [359, 541] on button "Tax Organizers" at bounding box center [546, 542] width 457 height 10
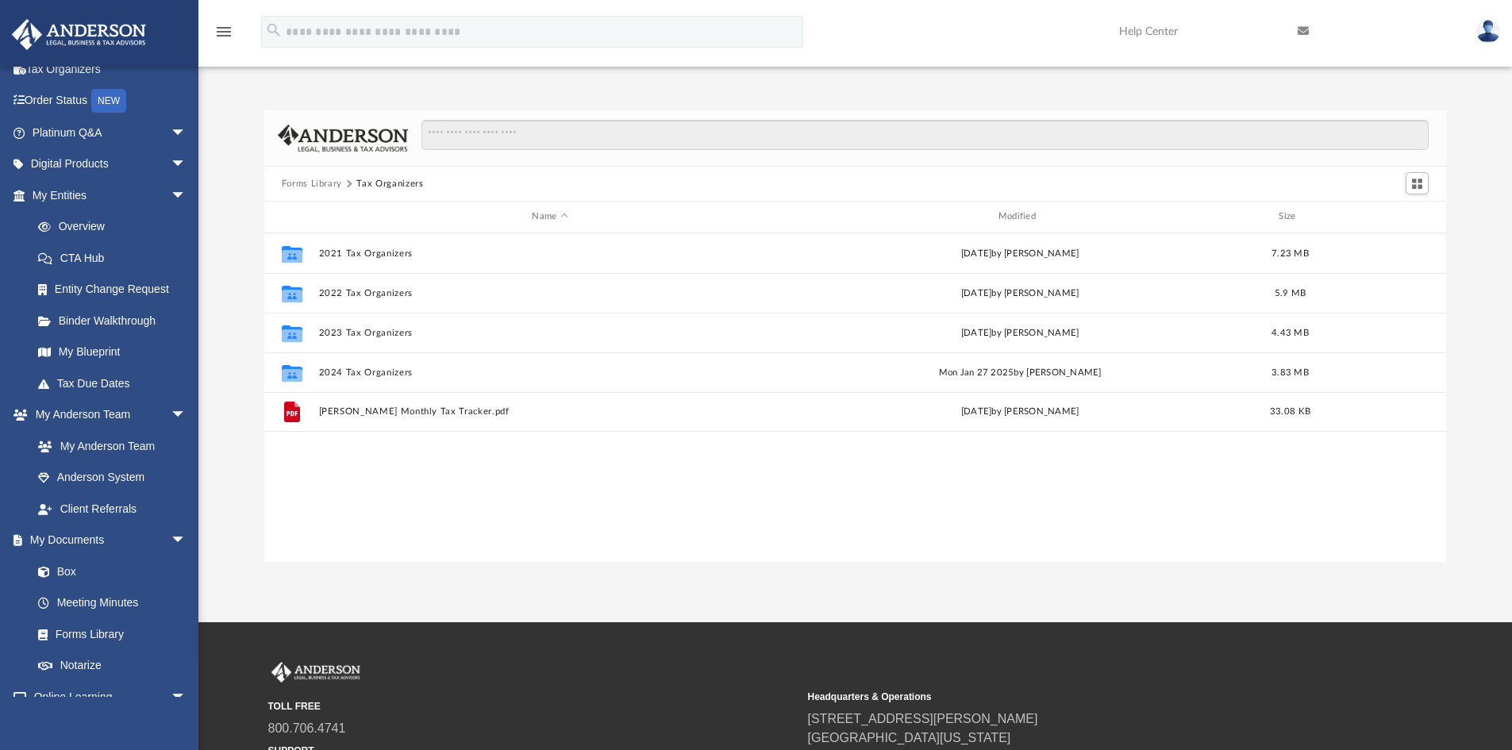
scroll to position [0, 0]
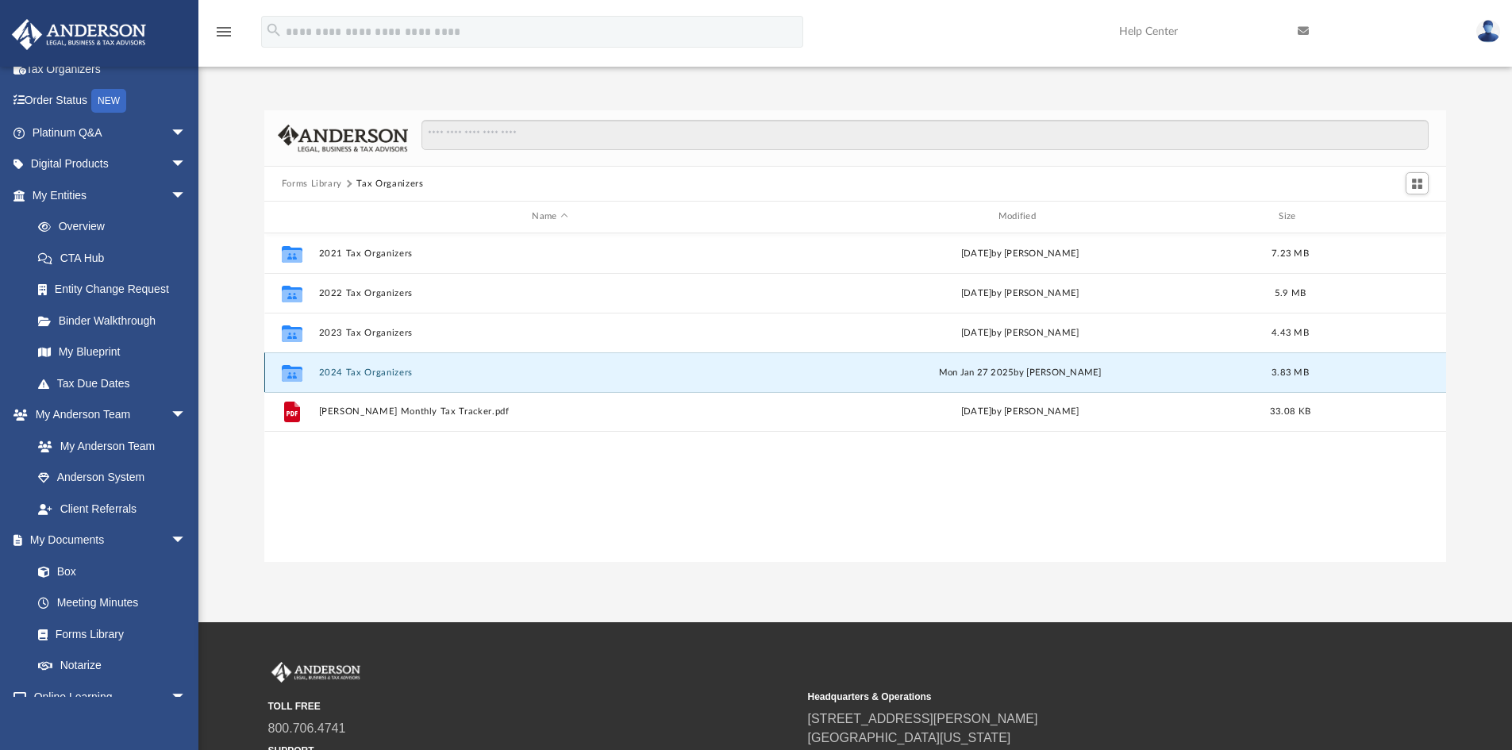
click at [380, 369] on button "2024 Tax Organizers" at bounding box center [549, 373] width 463 height 10
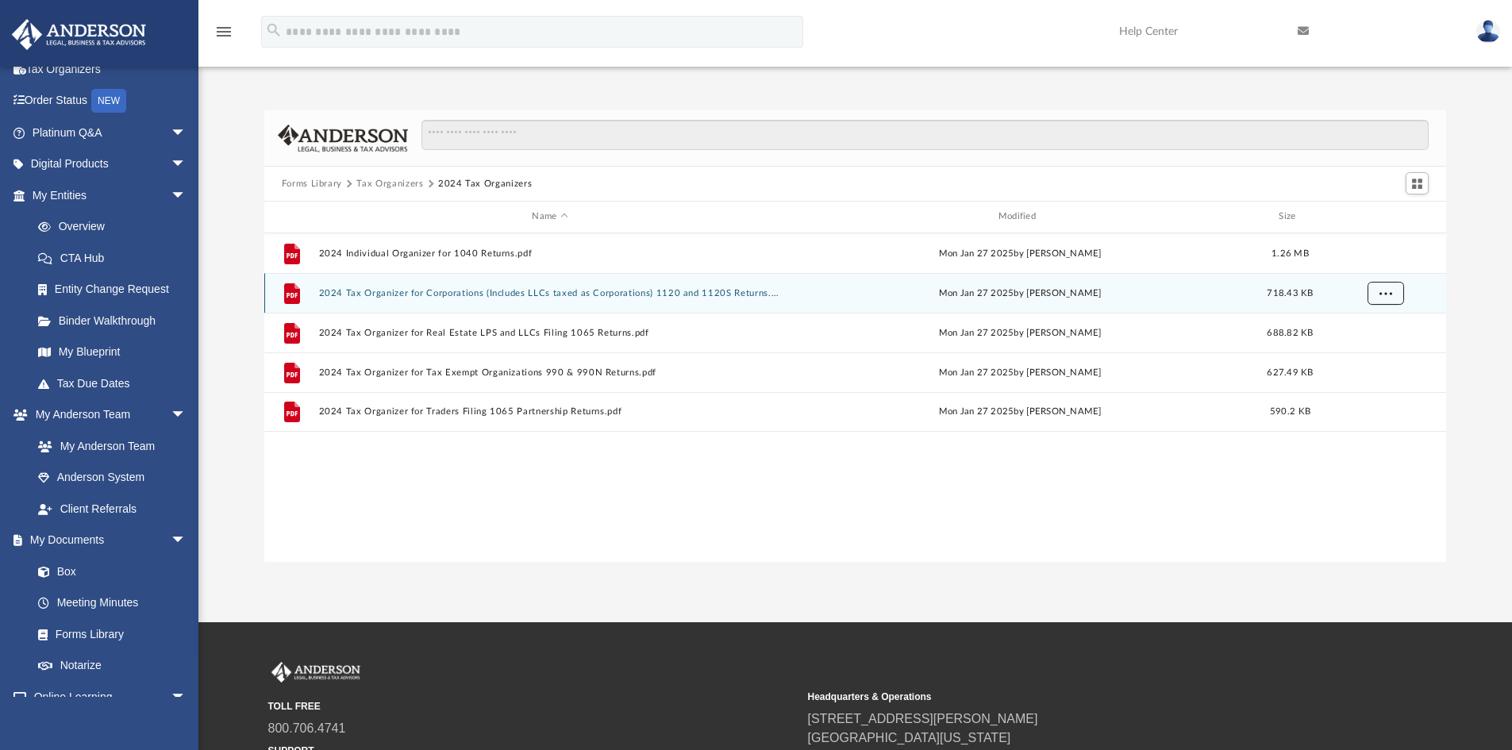
click at [1385, 295] on span "More options" at bounding box center [1385, 292] width 13 height 9
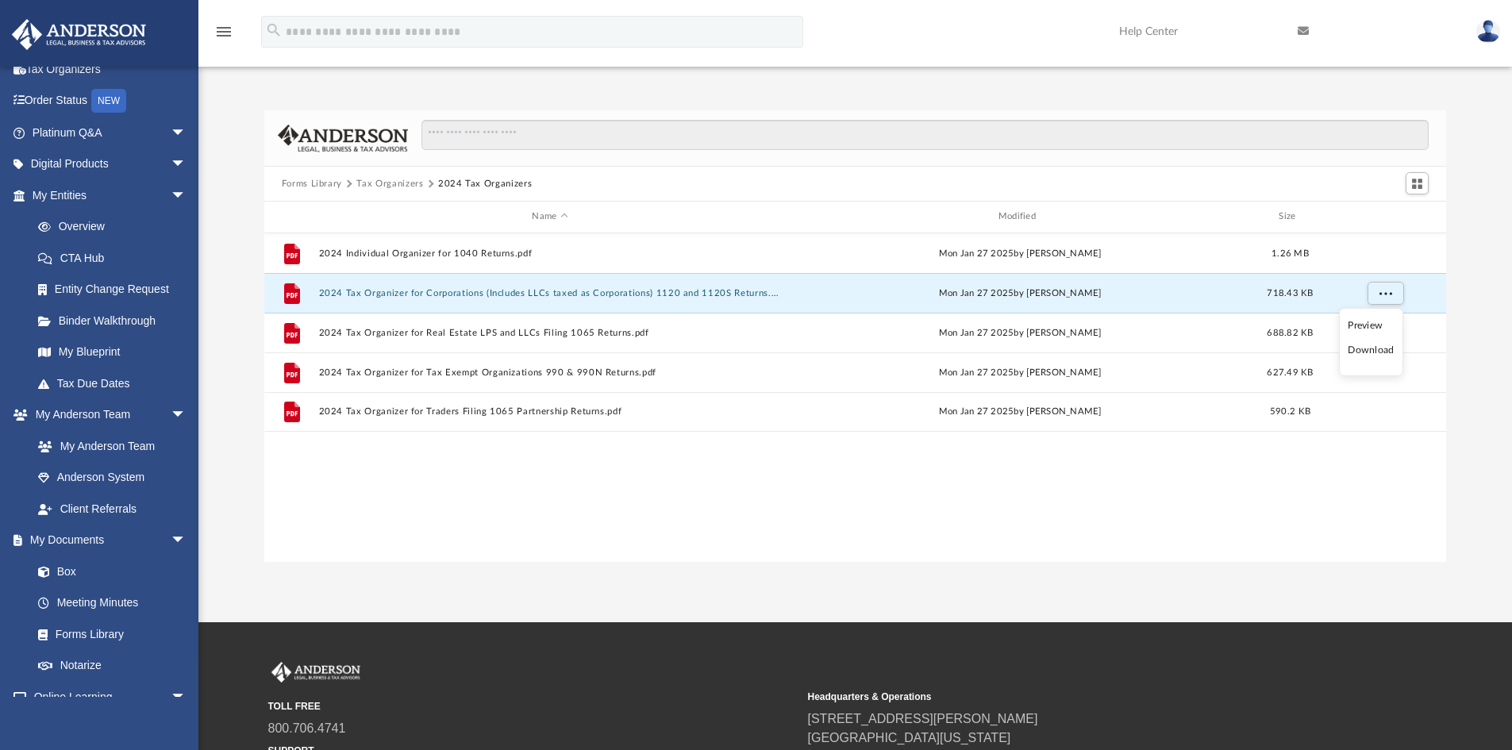
click at [1373, 329] on li "Preview" at bounding box center [1371, 326] width 46 height 17
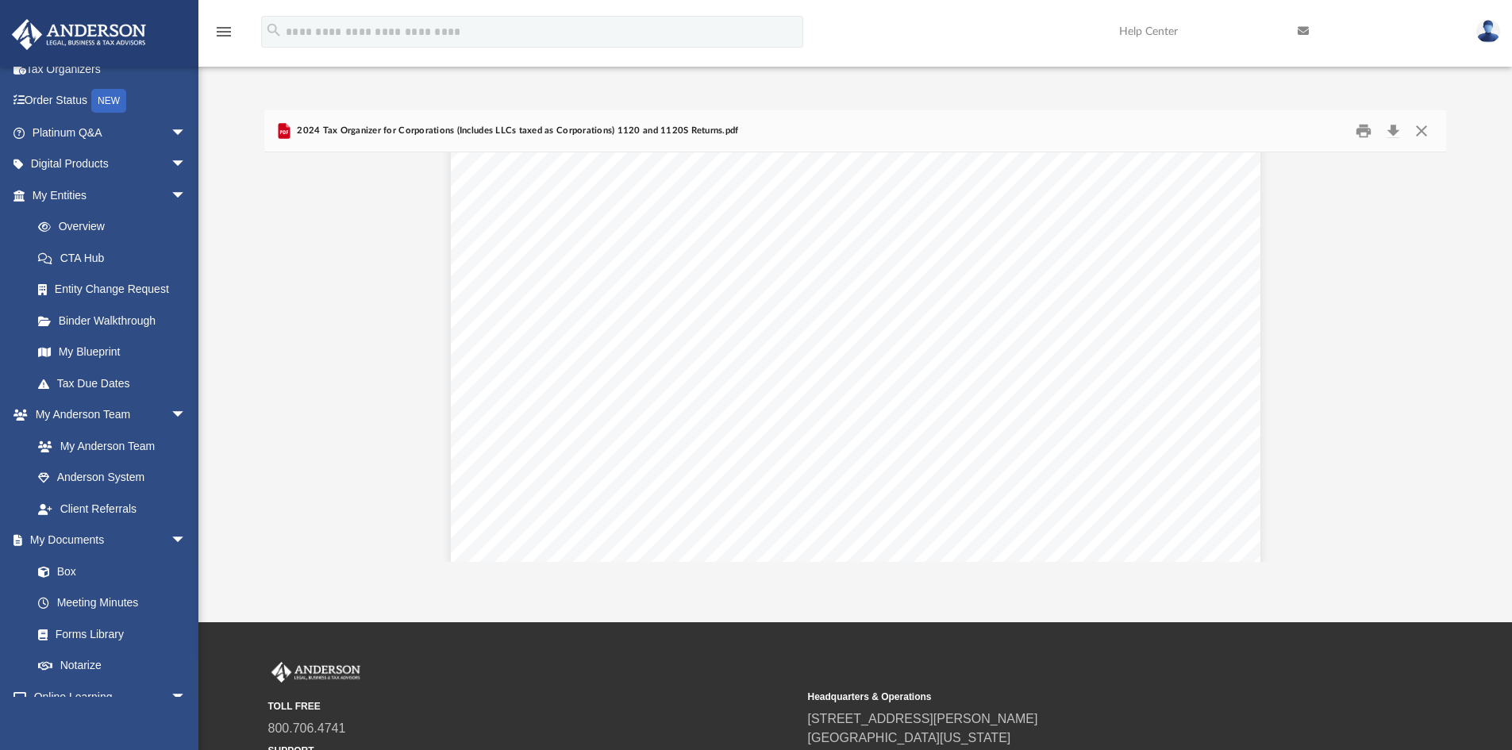
scroll to position [18883, 0]
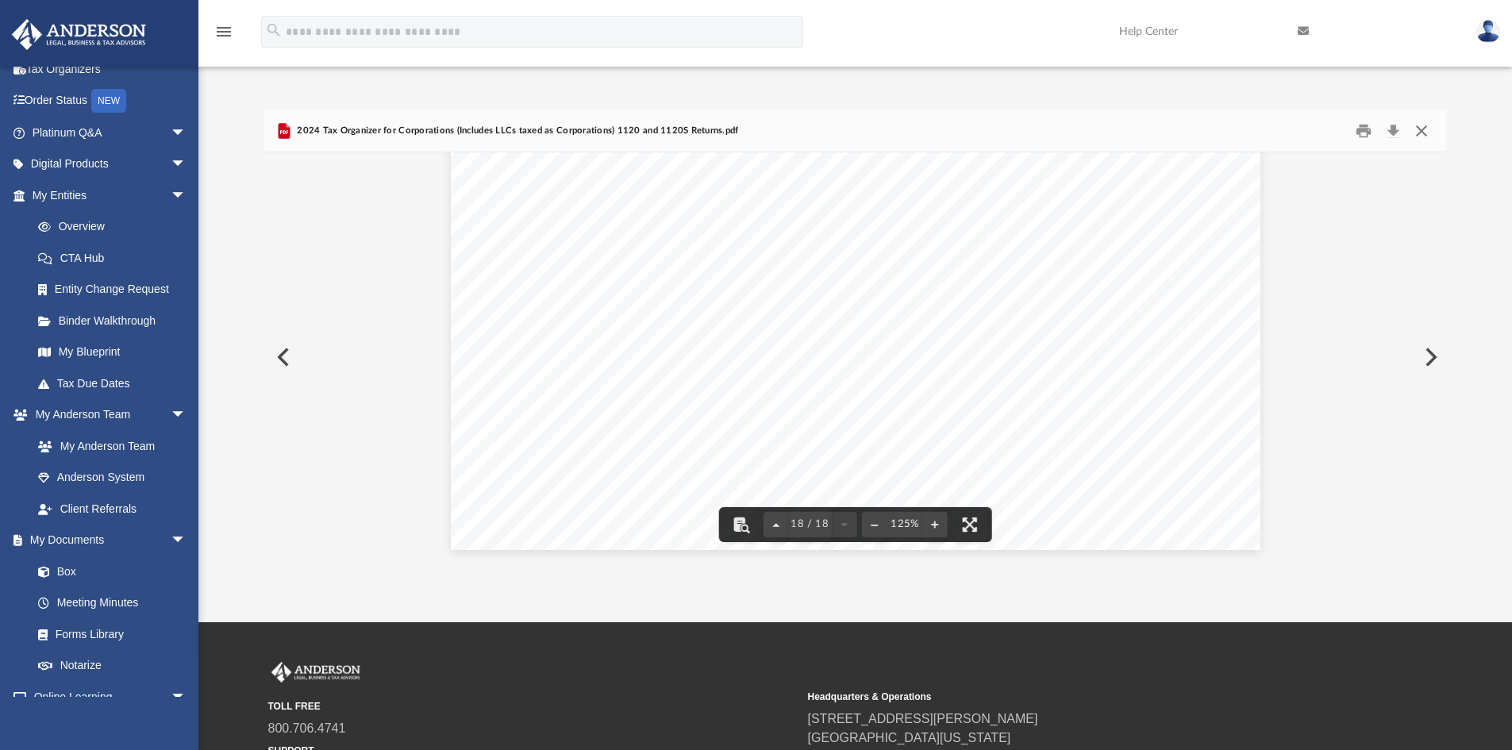
click at [1424, 131] on button "Close" at bounding box center [1422, 131] width 29 height 25
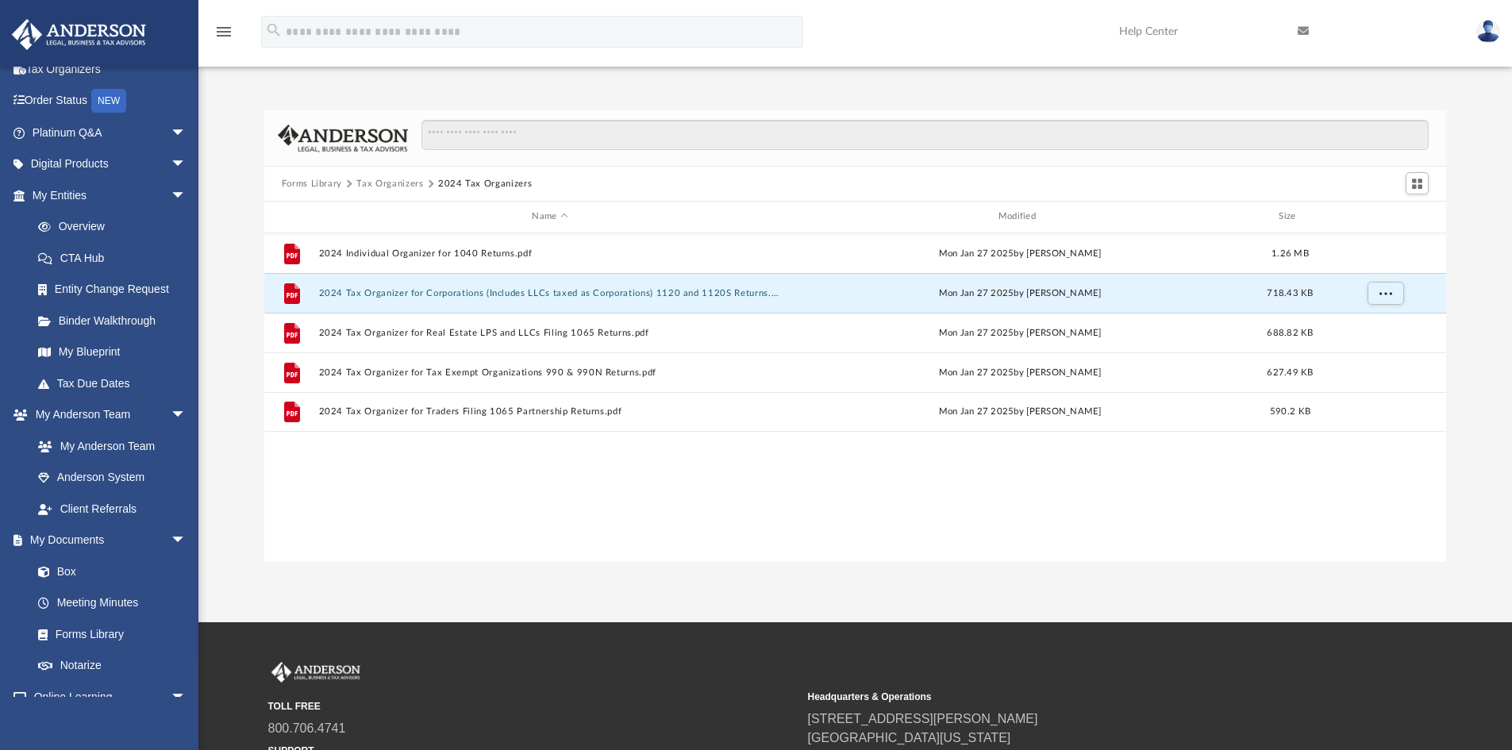
click at [322, 183] on button "Forms Library" at bounding box center [312, 184] width 60 height 14
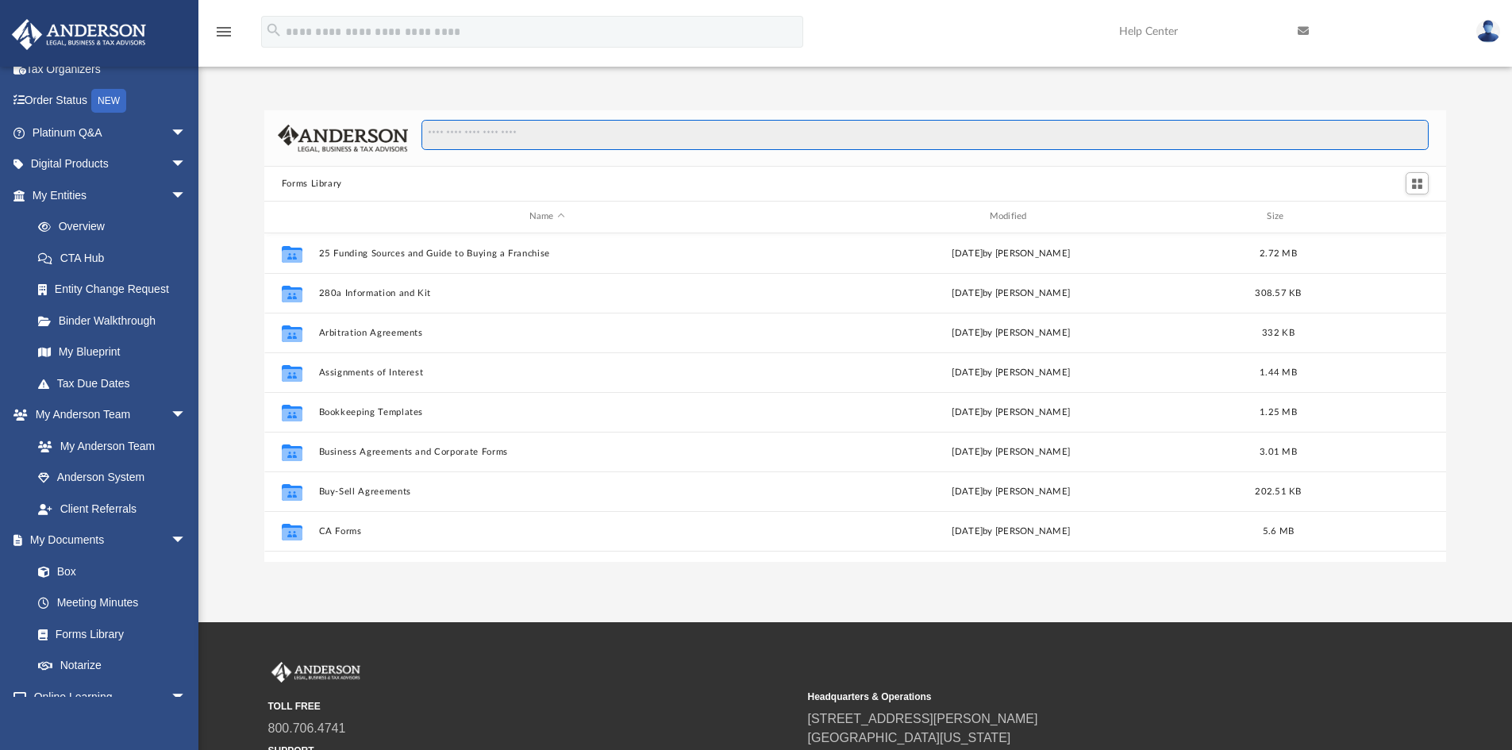
click at [464, 139] on input "Search files and folders" at bounding box center [925, 135] width 1007 height 30
type input "**********"
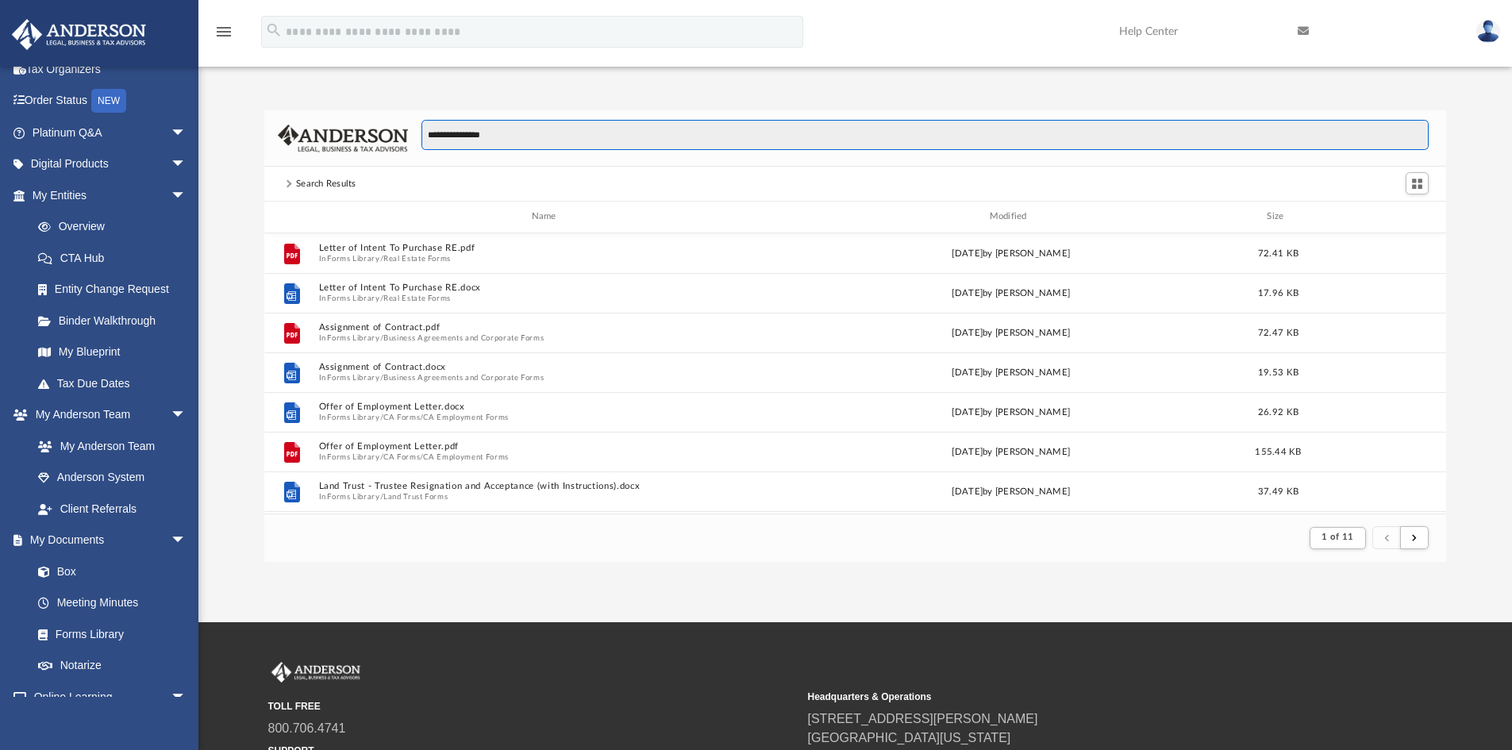
scroll to position [300, 1170]
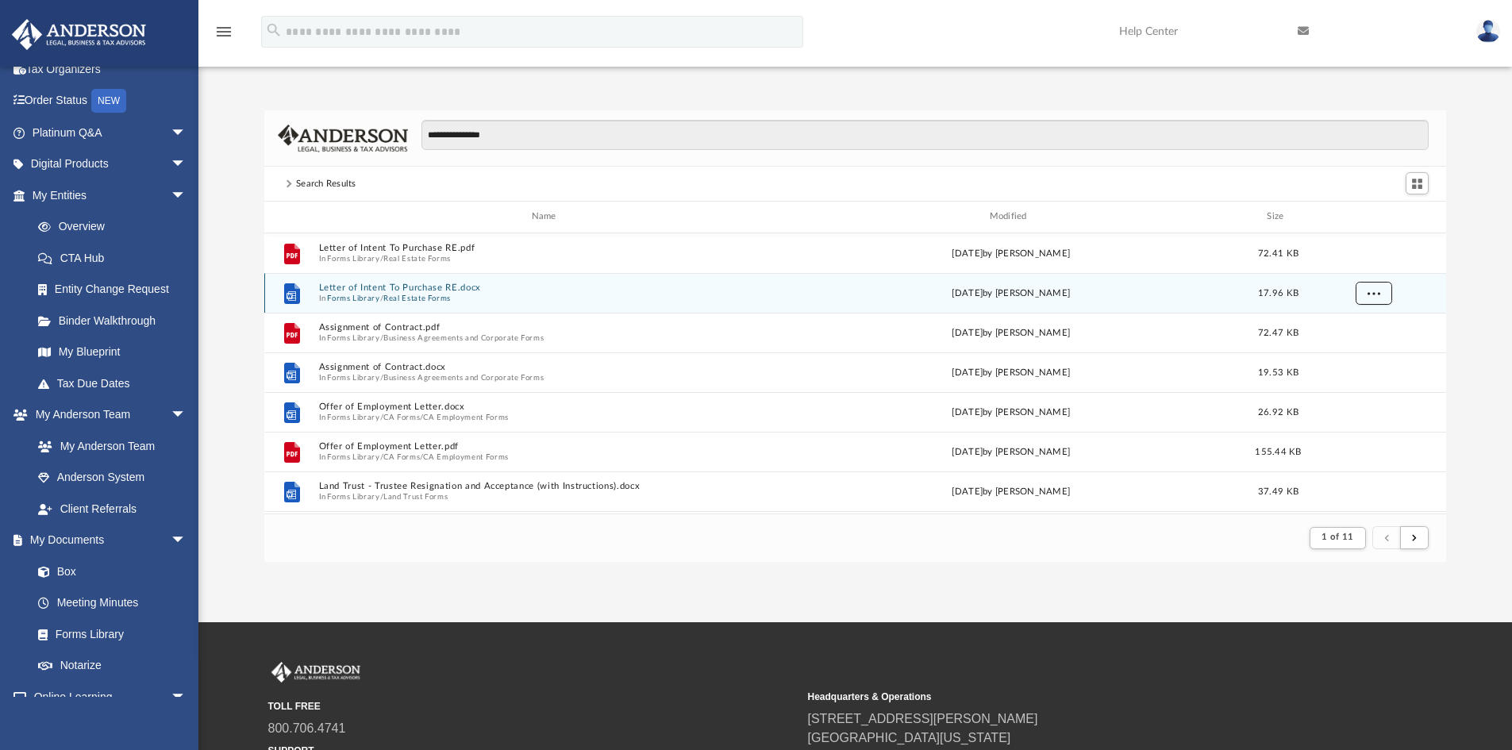
click at [1382, 297] on button "More options" at bounding box center [1373, 293] width 37 height 24
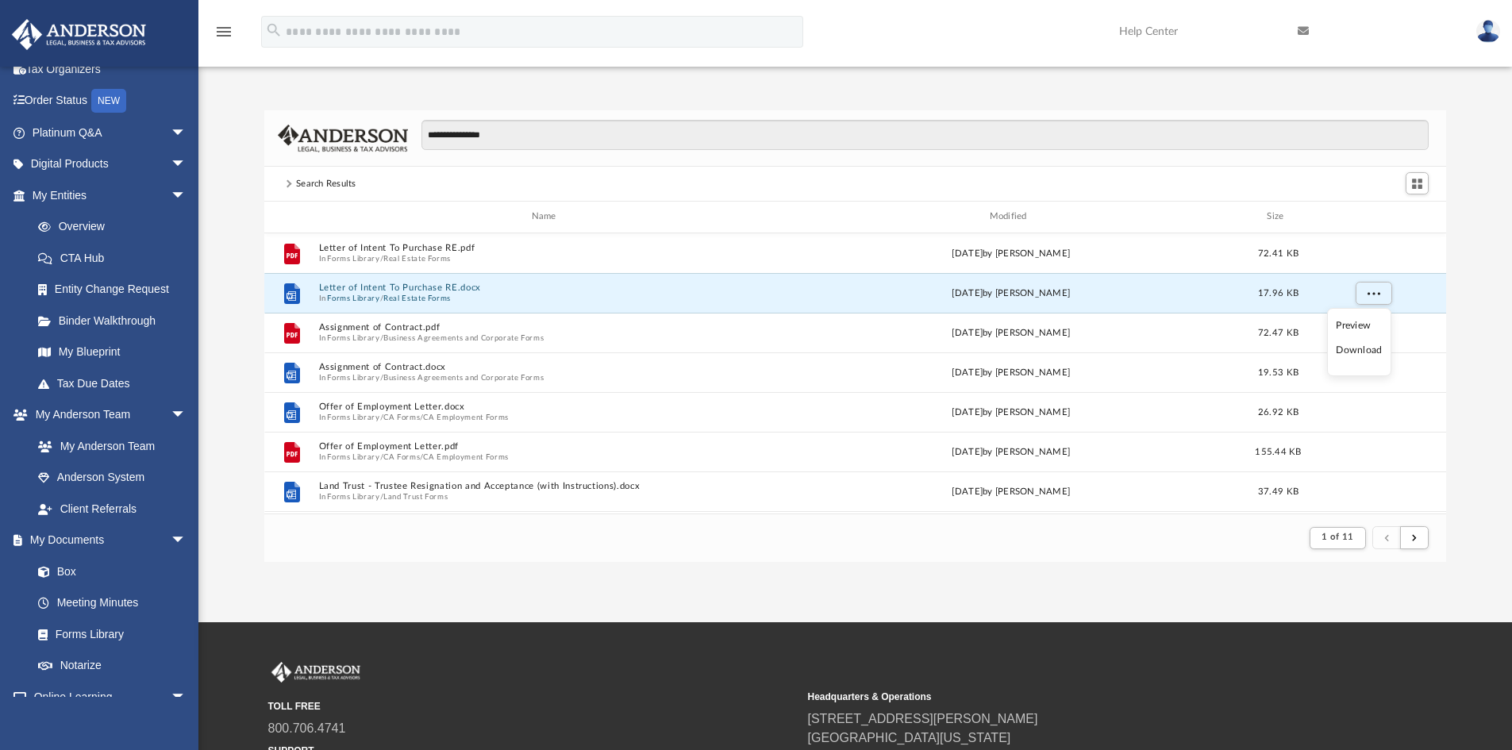
click at [1367, 322] on li "Preview" at bounding box center [1359, 326] width 46 height 17
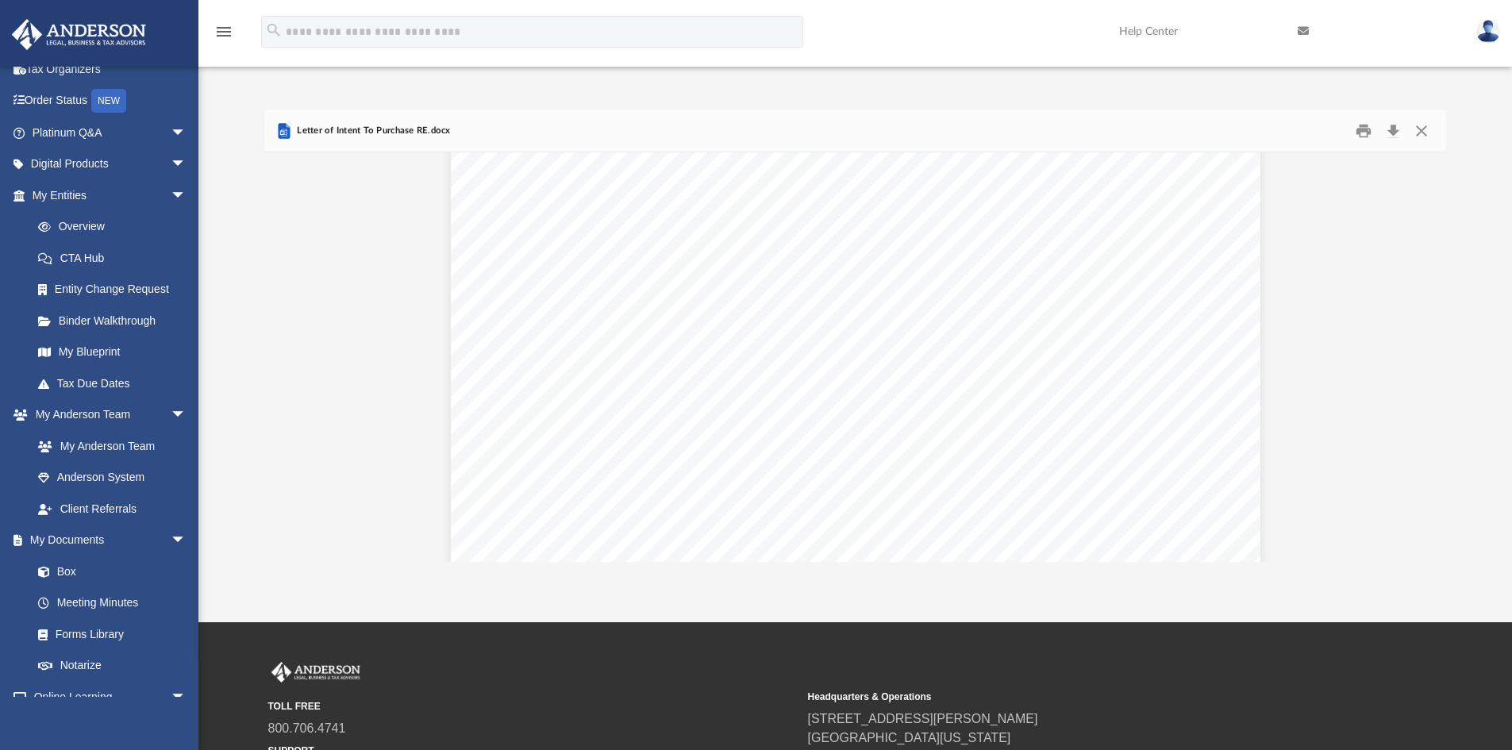
scroll to position [1734, 0]
click at [1423, 128] on button "Close" at bounding box center [1422, 131] width 29 height 25
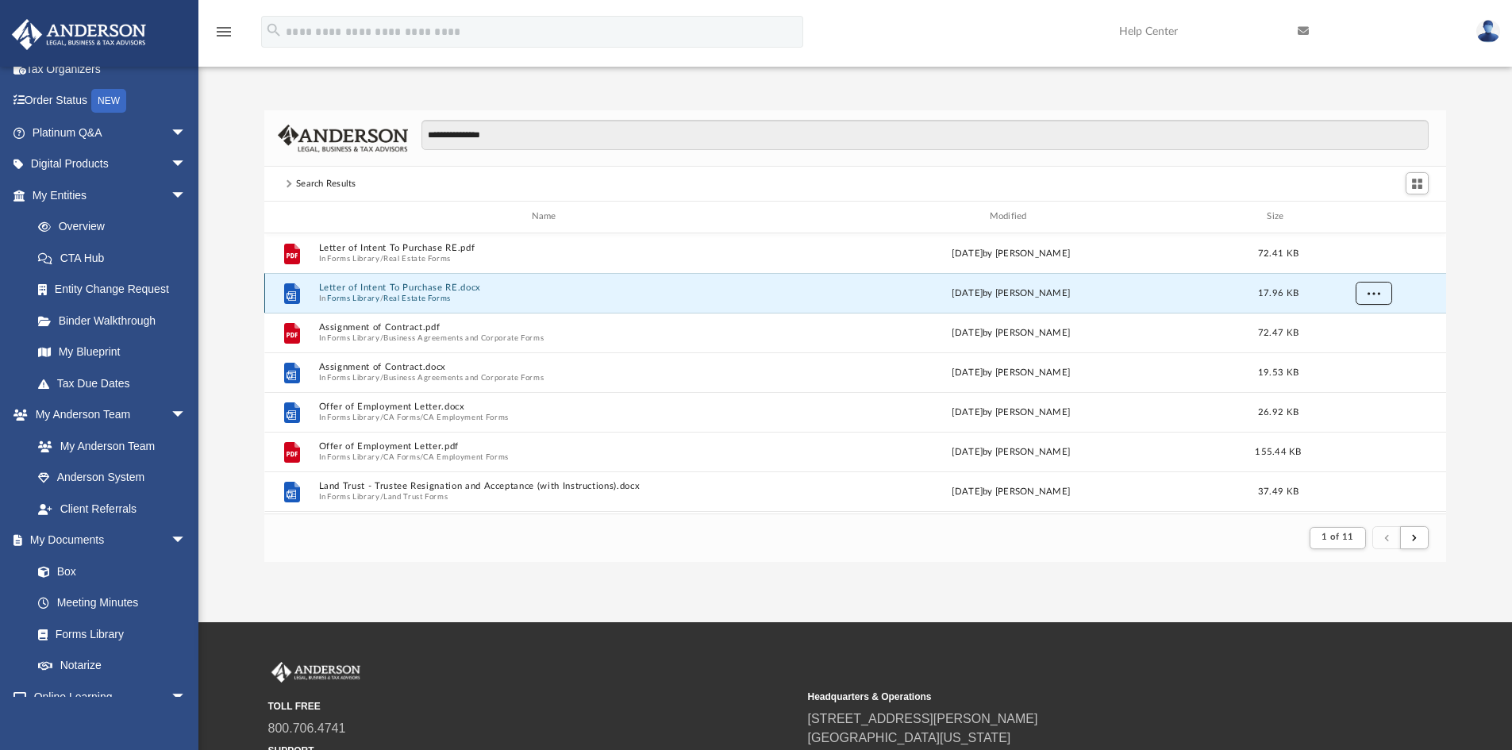
click at [1373, 288] on span "More options" at bounding box center [1373, 292] width 13 height 9
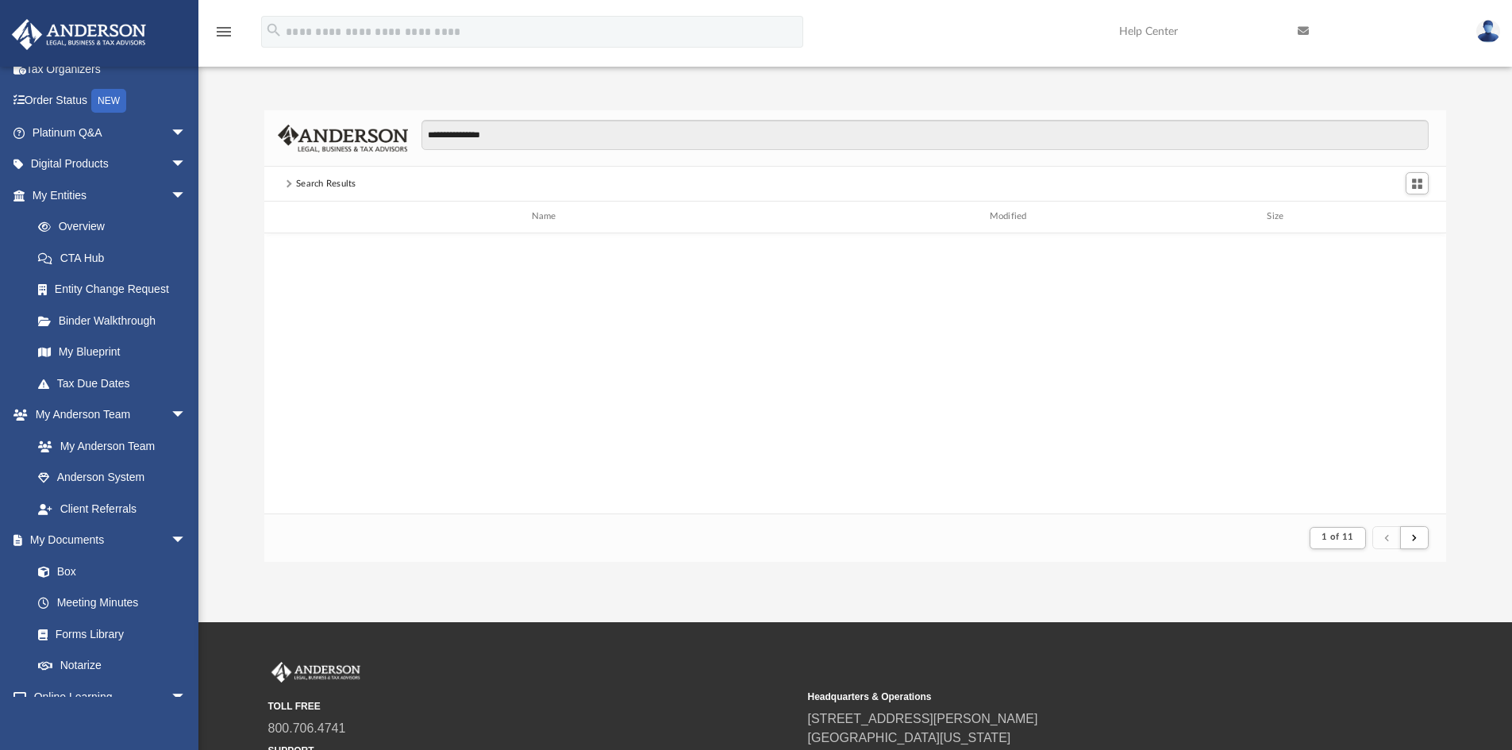
scroll to position [0, 0]
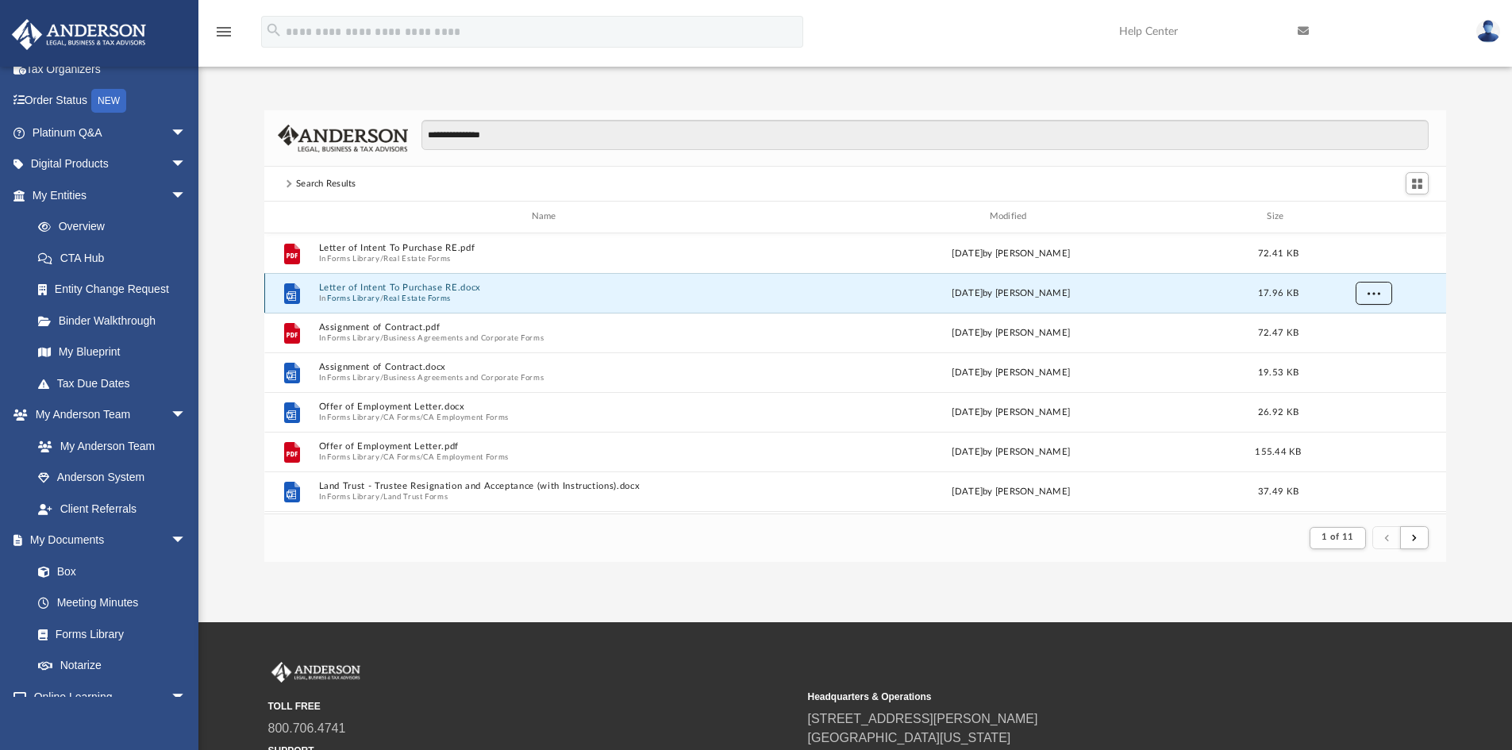
click at [1360, 294] on button "More options" at bounding box center [1373, 293] width 37 height 24
click at [1352, 347] on li "Download" at bounding box center [1359, 350] width 46 height 17
click at [171, 137] on span "arrow_drop_down" at bounding box center [187, 133] width 32 height 33
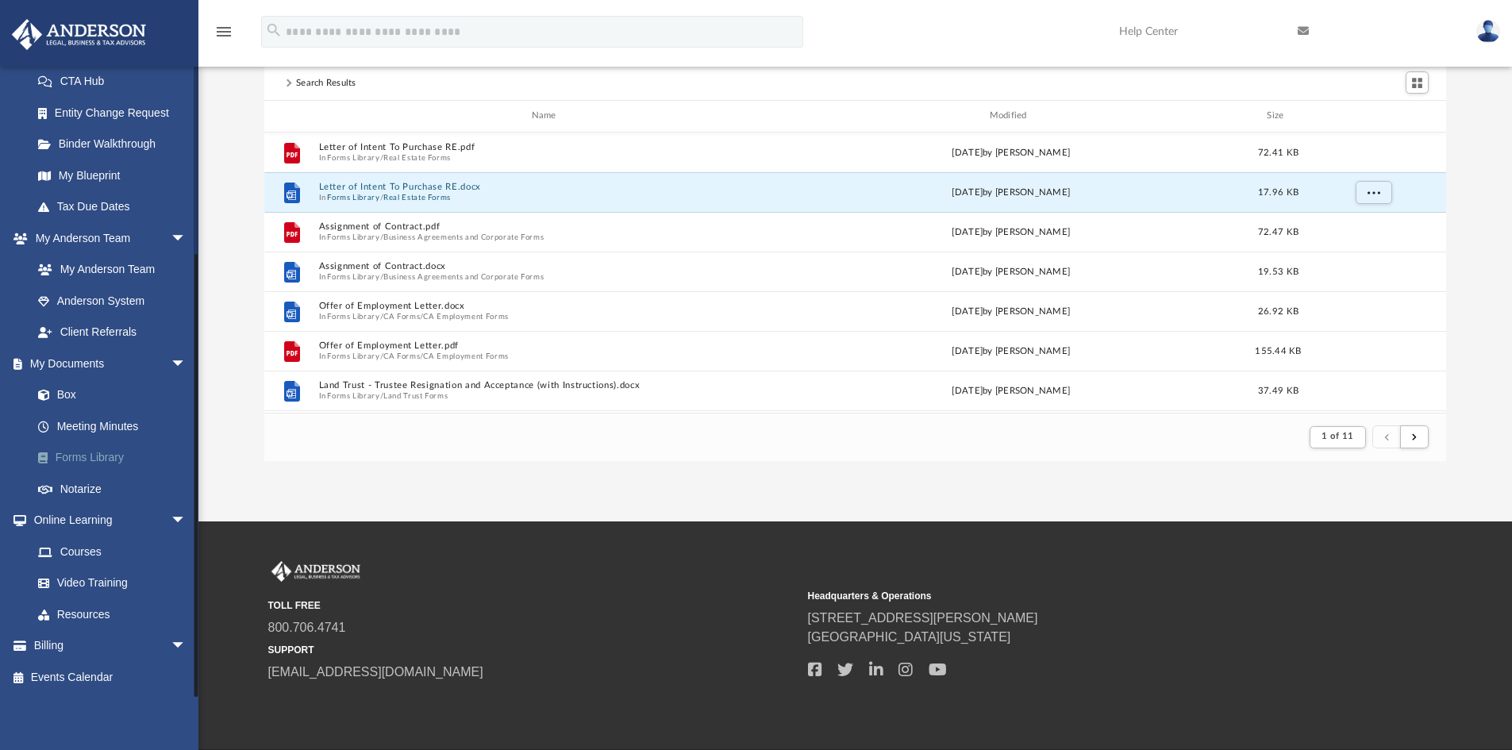
scroll to position [156, 0]
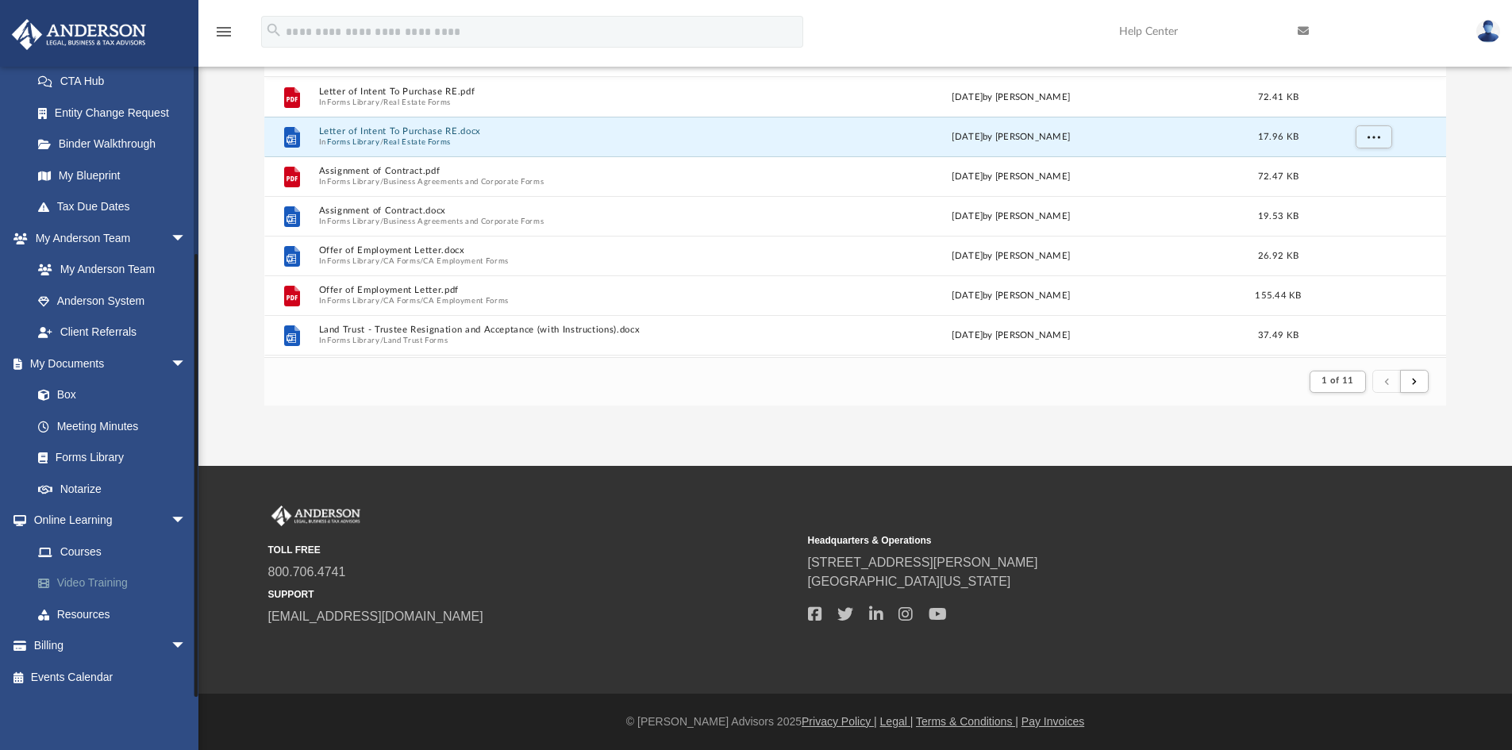
click at [95, 580] on link "Video Training" at bounding box center [116, 584] width 188 height 32
